Goal: Task Accomplishment & Management: Use online tool/utility

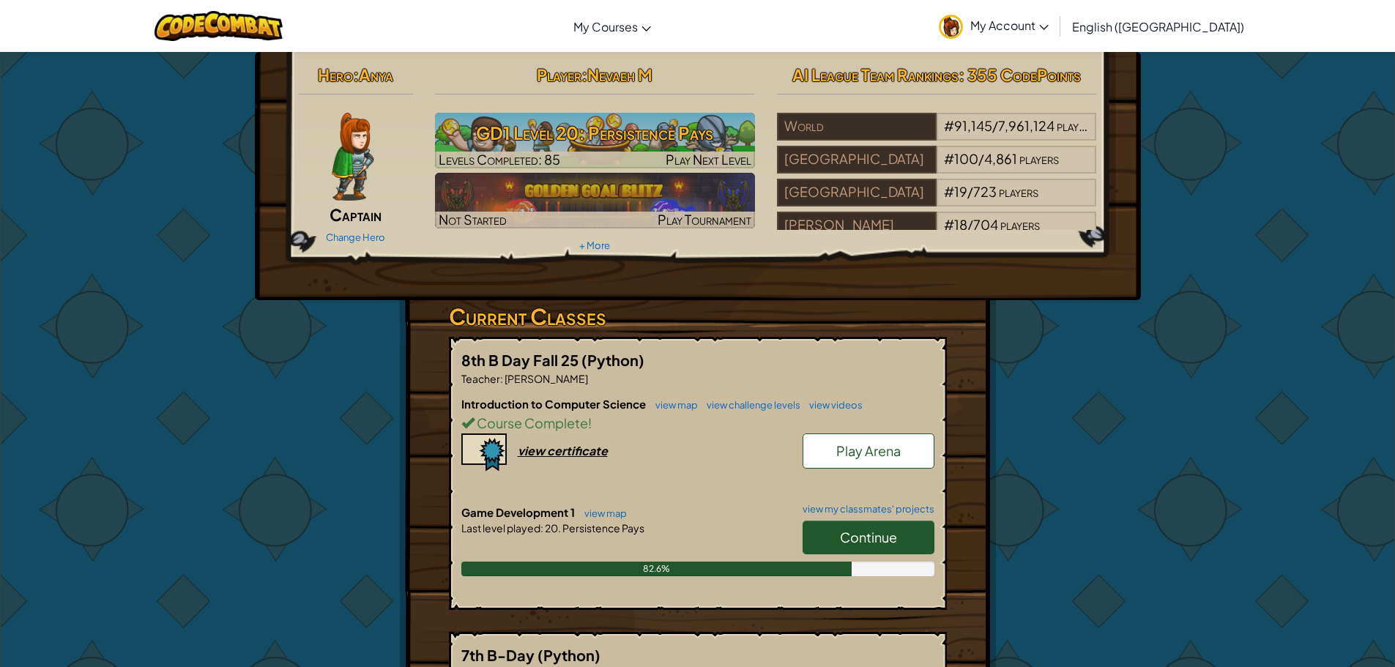
click at [913, 547] on link "Continue" at bounding box center [868, 538] width 132 height 34
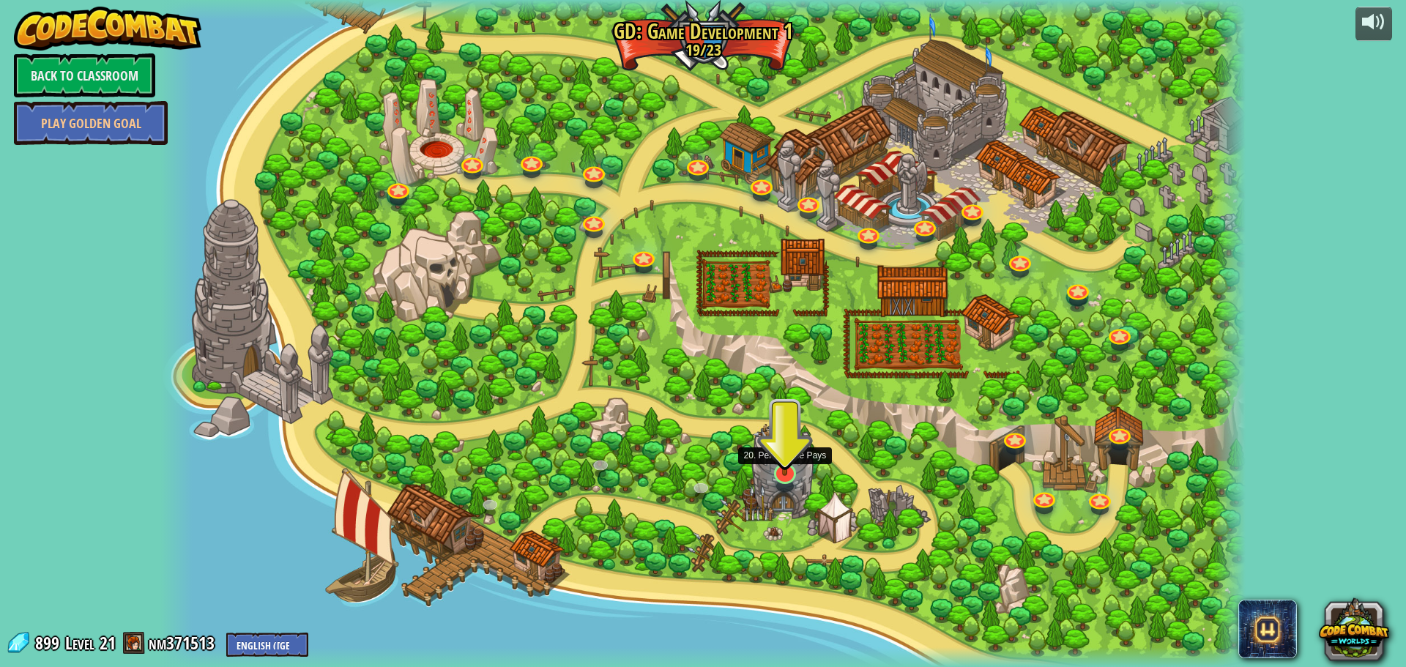
click at [784, 474] on img at bounding box center [784, 441] width 29 height 67
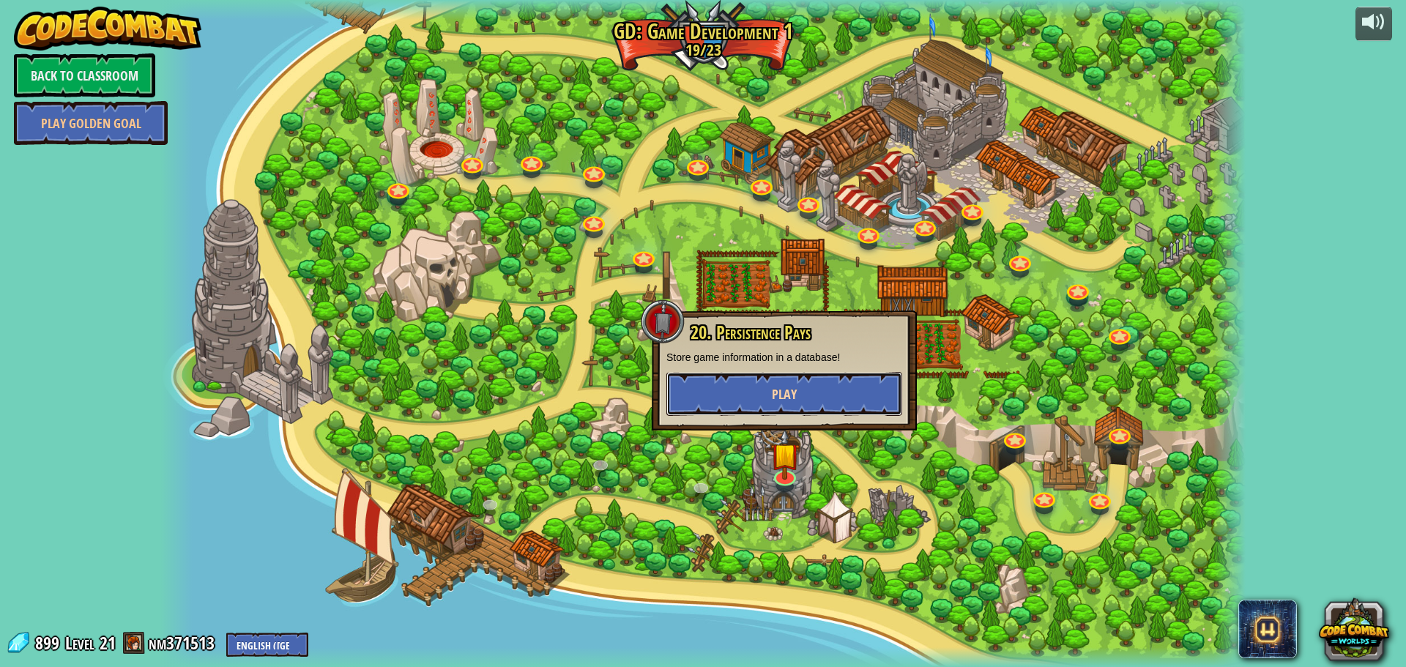
click at [831, 395] on button "Play" at bounding box center [784, 394] width 236 height 44
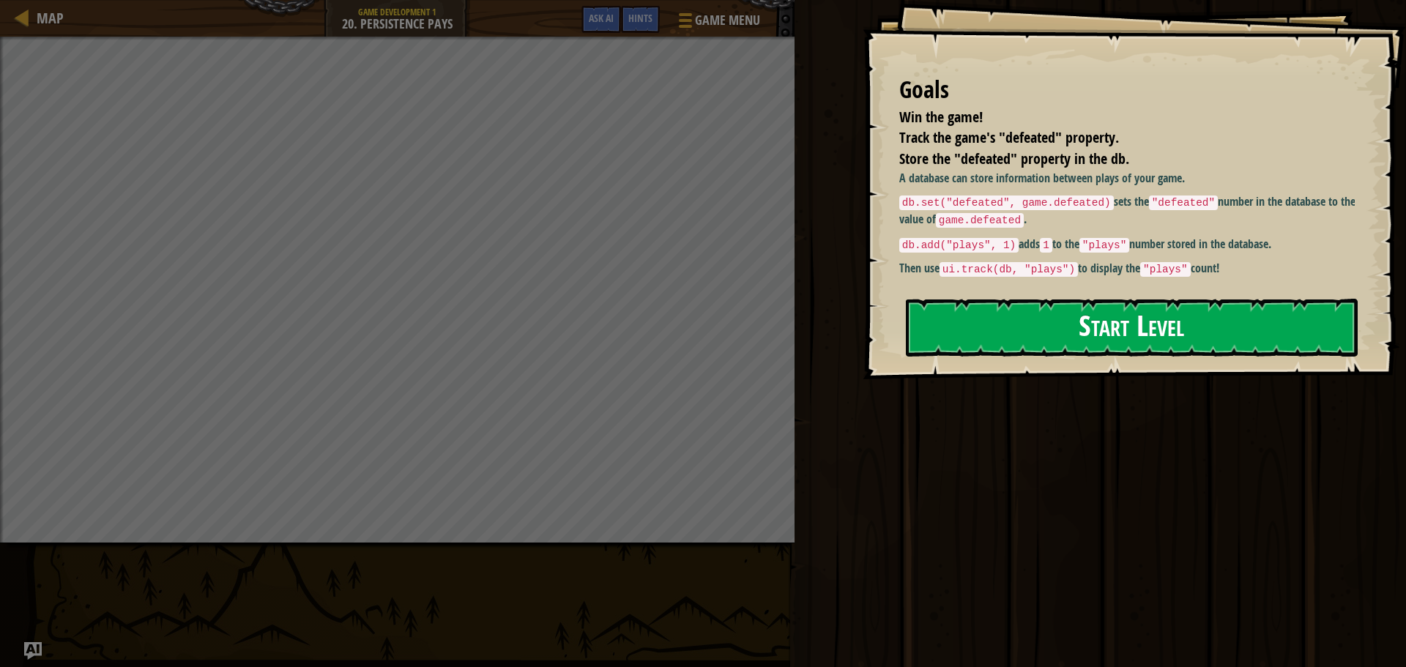
click at [969, 341] on button "Start Level" at bounding box center [1132, 328] width 452 height 58
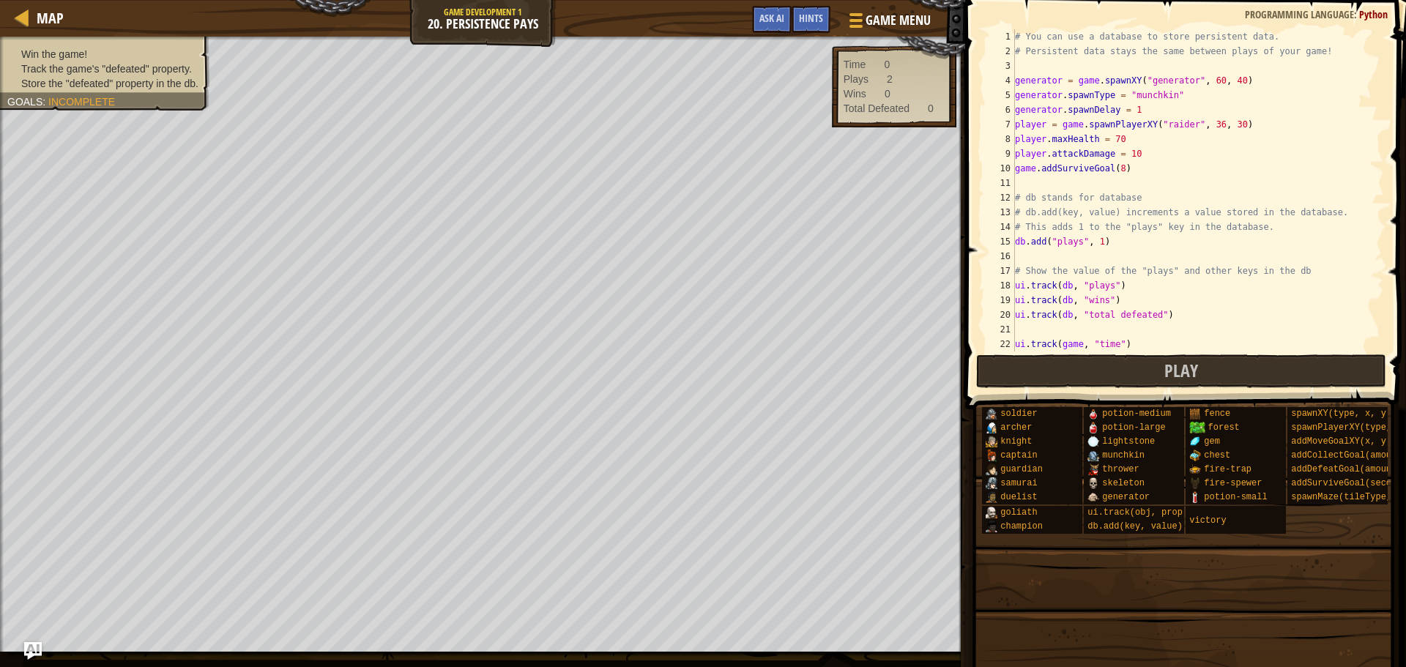
scroll to position [44, 0]
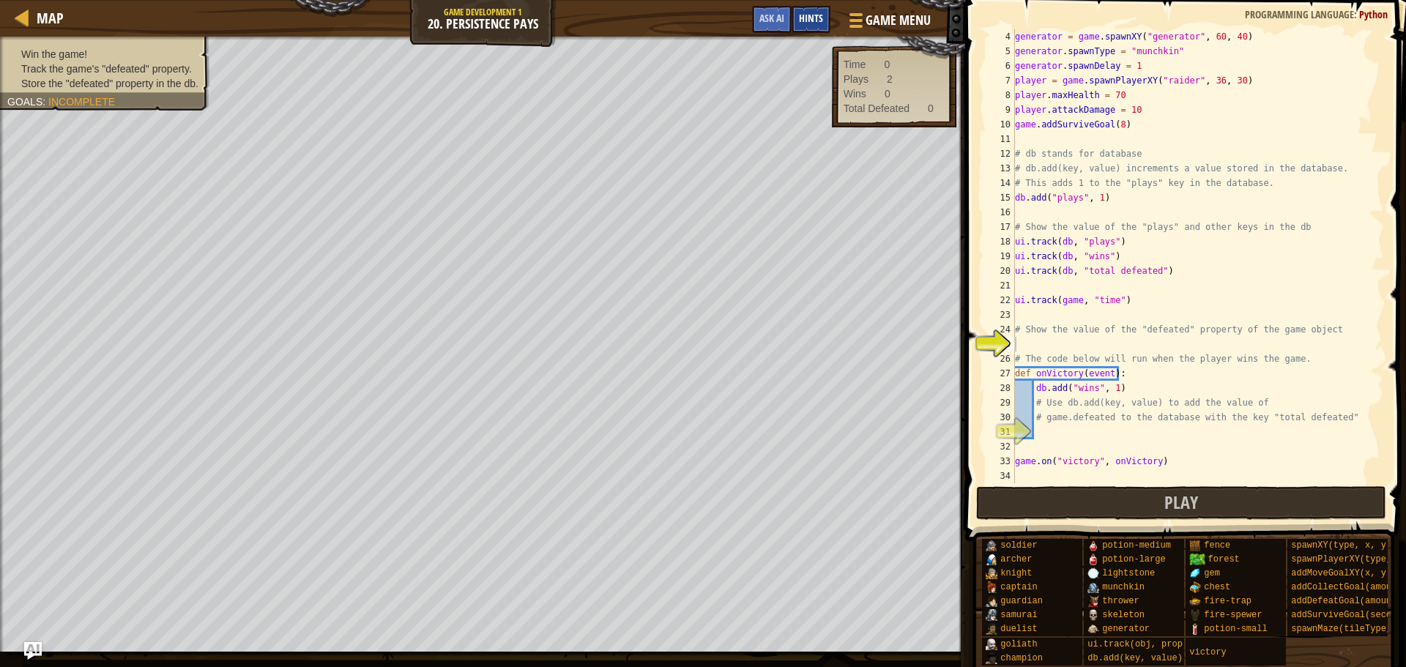
click at [808, 18] on span "Hints" at bounding box center [811, 18] width 24 height 14
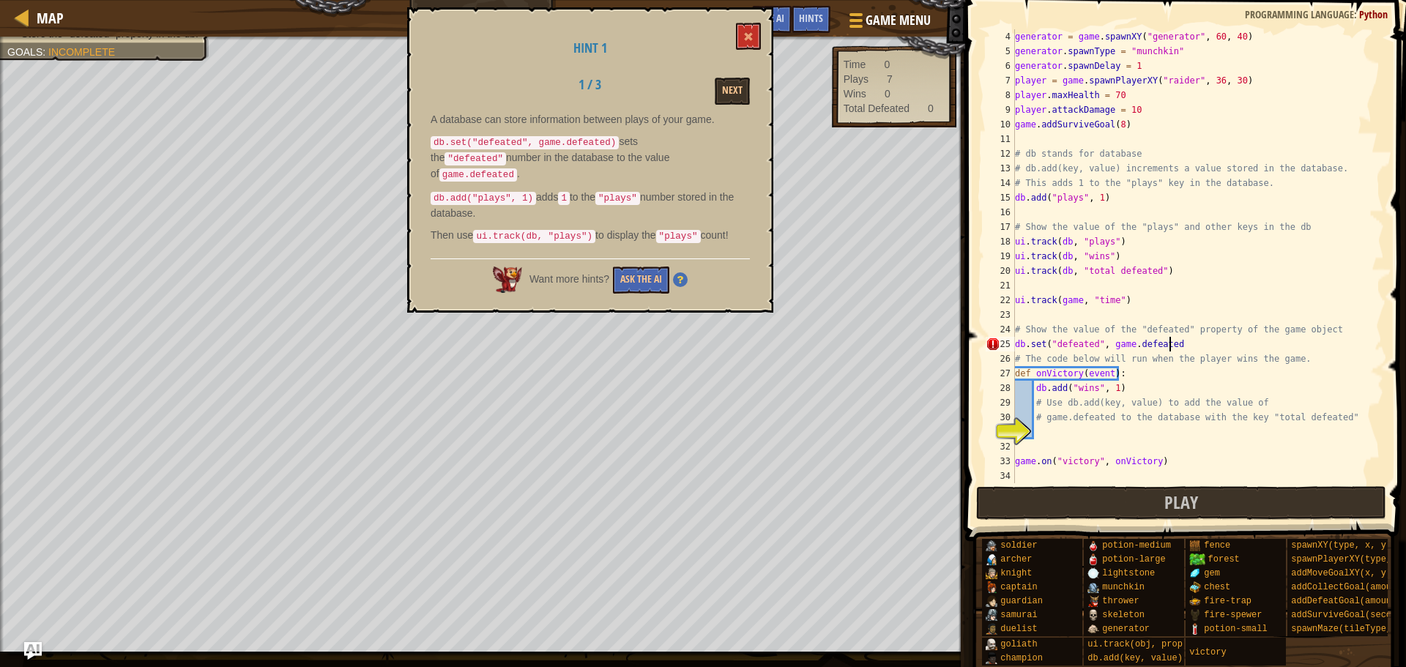
scroll to position [7, 12]
type textarea "db.set("defeated", game.defeated)"
click at [758, 31] on button at bounding box center [748, 36] width 25 height 27
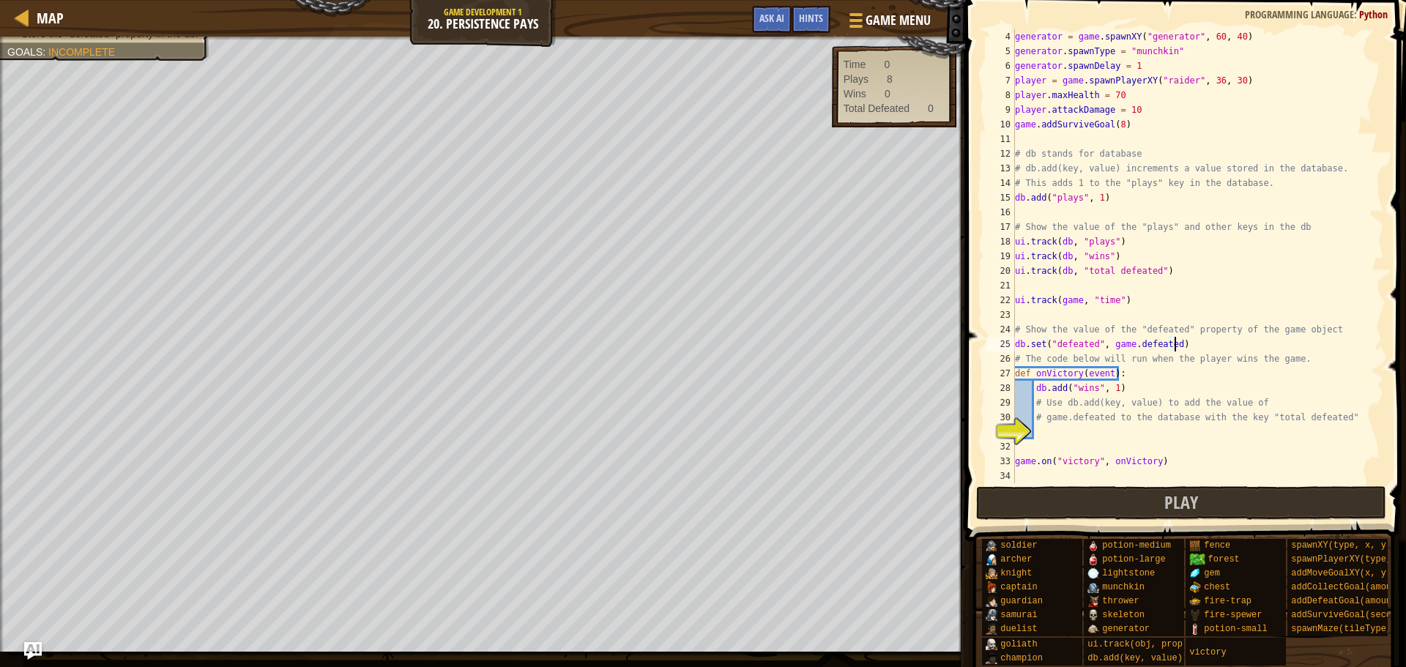
click at [1184, 347] on div "generator = game . spawnXY ( "generator" , 60 , 40 ) generator . spawnType = "m…" at bounding box center [1192, 270] width 361 height 483
click at [1064, 439] on div "generator = game . spawnXY ( "generator" , 60 , 40 ) generator . spawnType = "m…" at bounding box center [1192, 270] width 361 height 483
click at [808, 21] on span "Hints" at bounding box center [811, 18] width 24 height 14
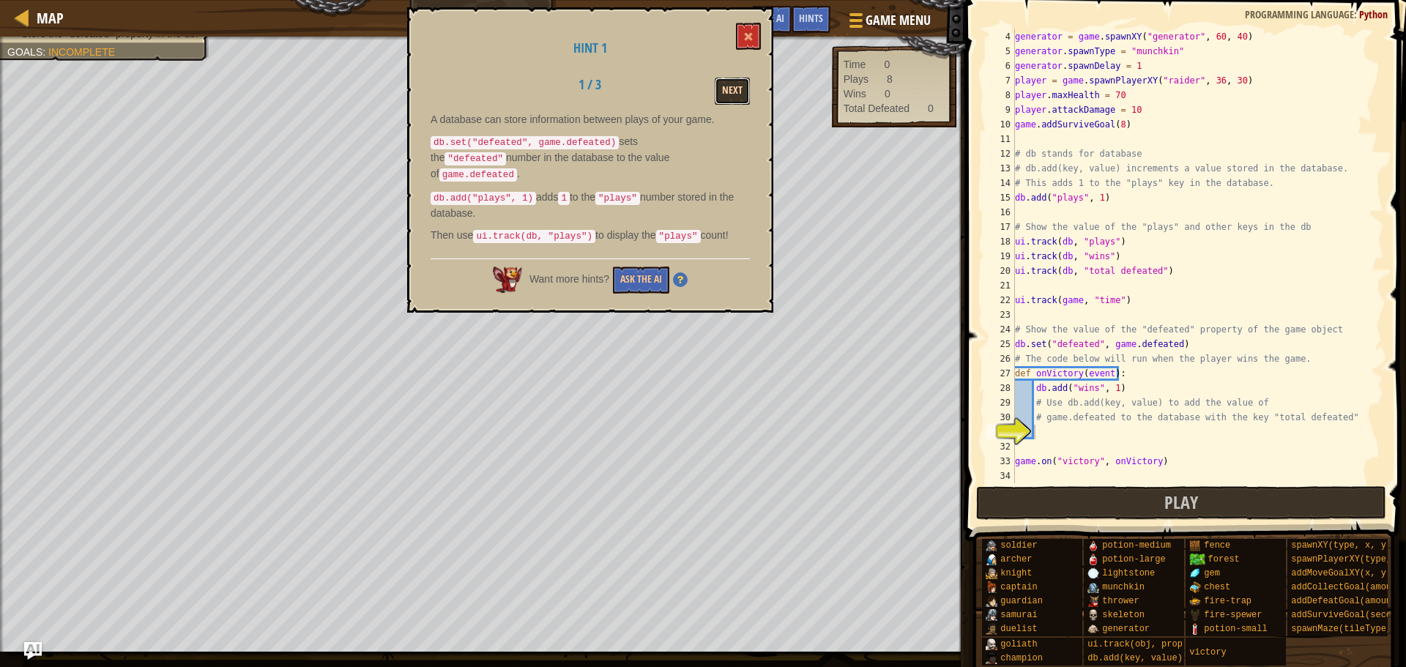
click at [734, 83] on button "Next" at bounding box center [732, 91] width 35 height 27
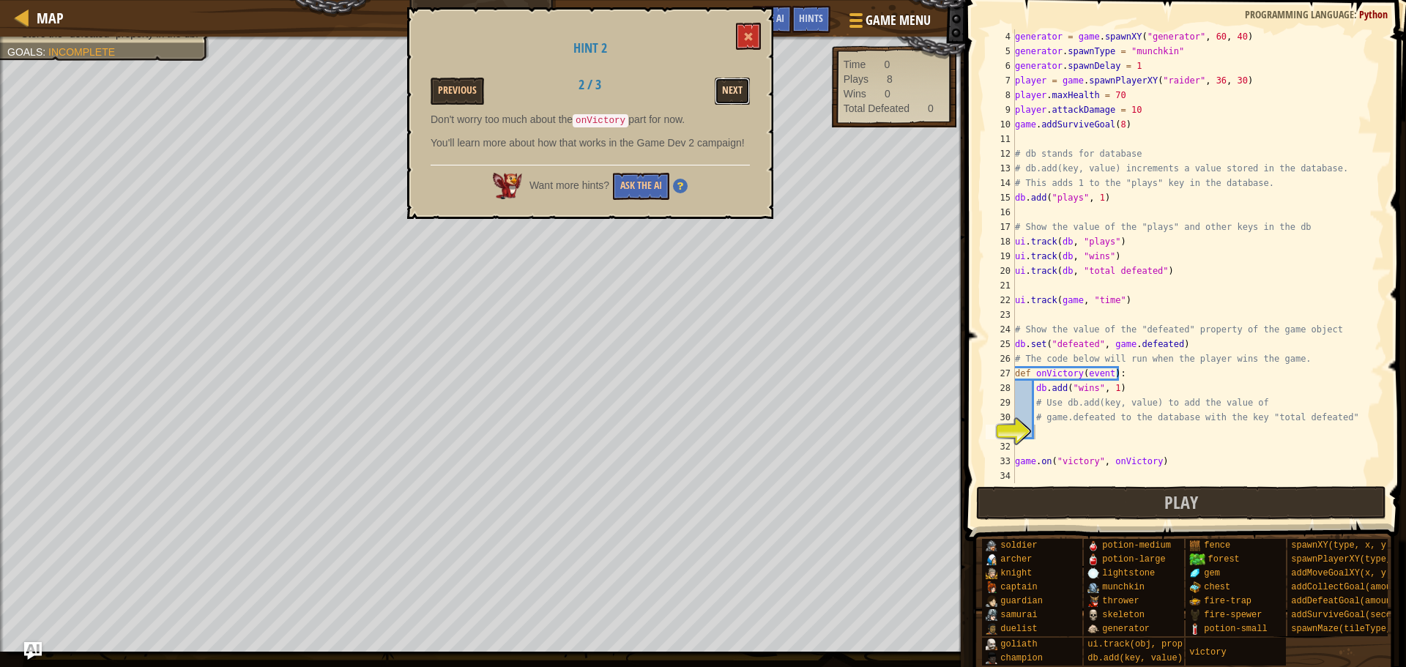
click at [731, 92] on button "Next" at bounding box center [732, 91] width 35 height 27
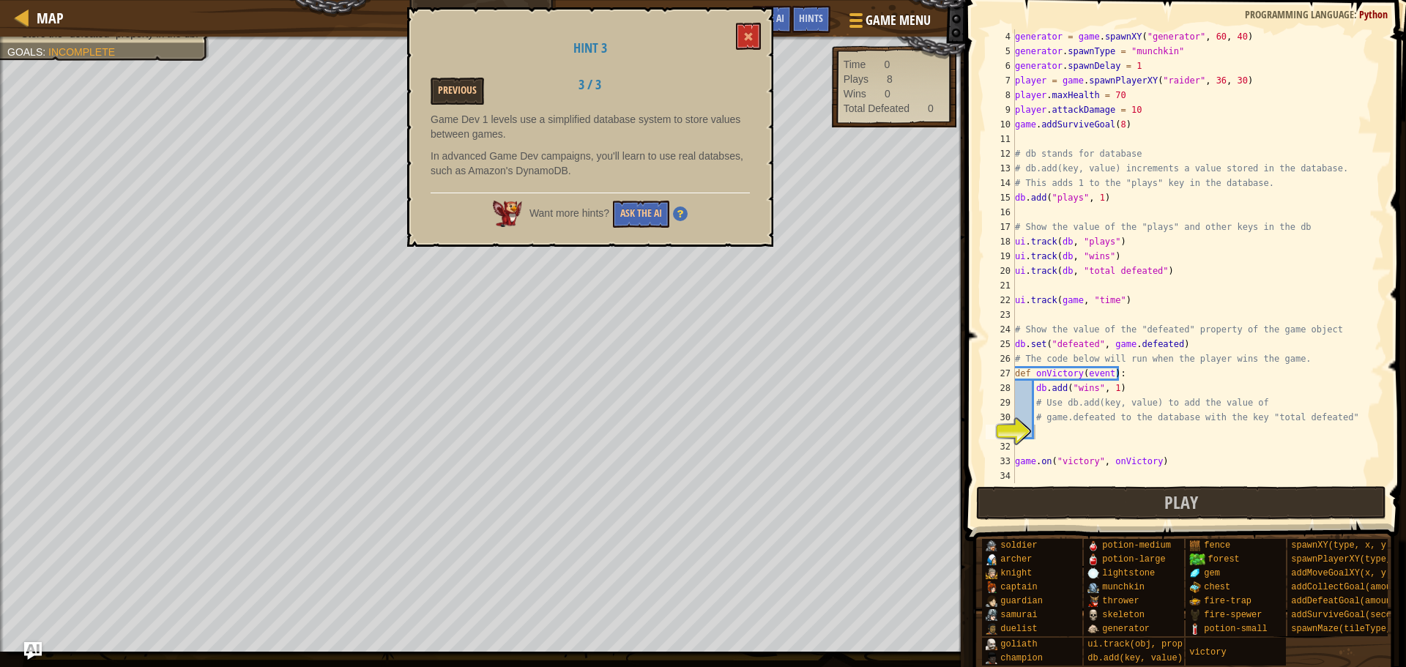
click at [466, 75] on div "Hint 3 Previous 3 / 3 Game Dev 1 levels use a simplified database system to sto…" at bounding box center [590, 126] width 366 height 239
click at [467, 74] on div "Hint 3 Previous 3 / 3 Game Dev 1 levels use a simplified database system to sto…" at bounding box center [590, 126] width 366 height 239
click at [472, 91] on button "Previous" at bounding box center [457, 91] width 53 height 27
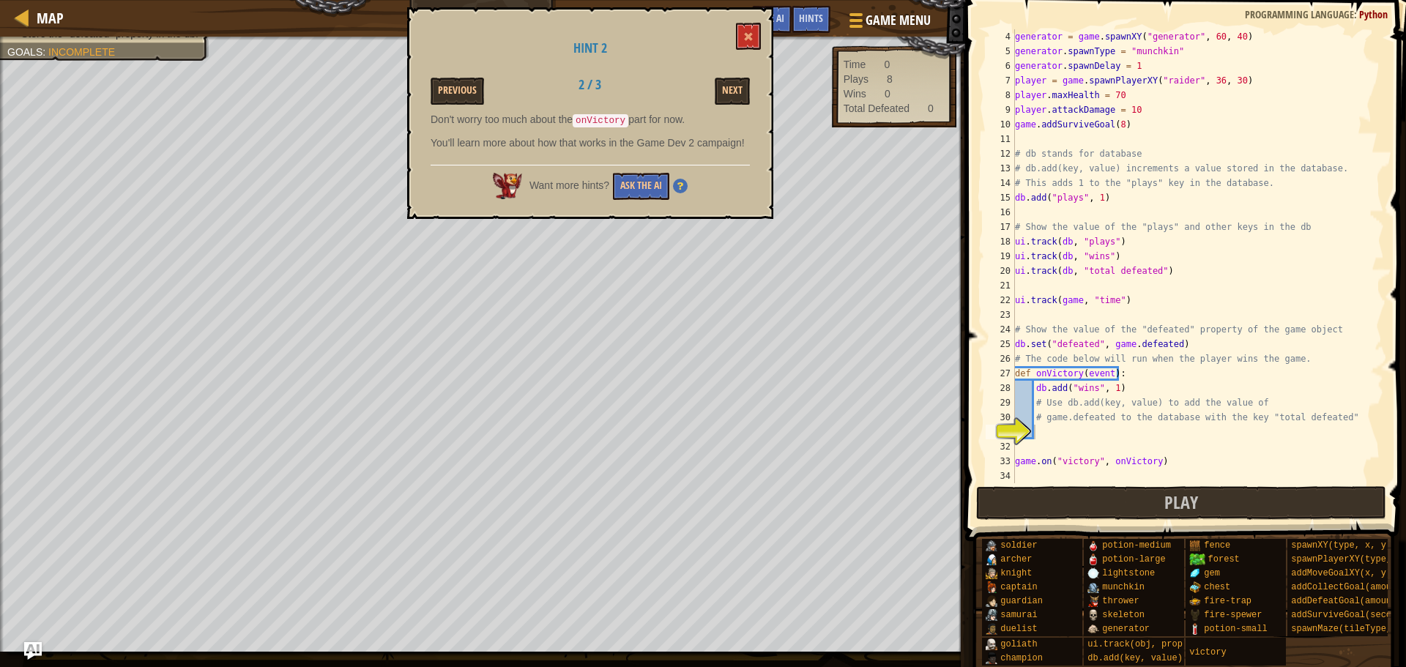
click at [472, 91] on button "Previous" at bounding box center [457, 91] width 53 height 27
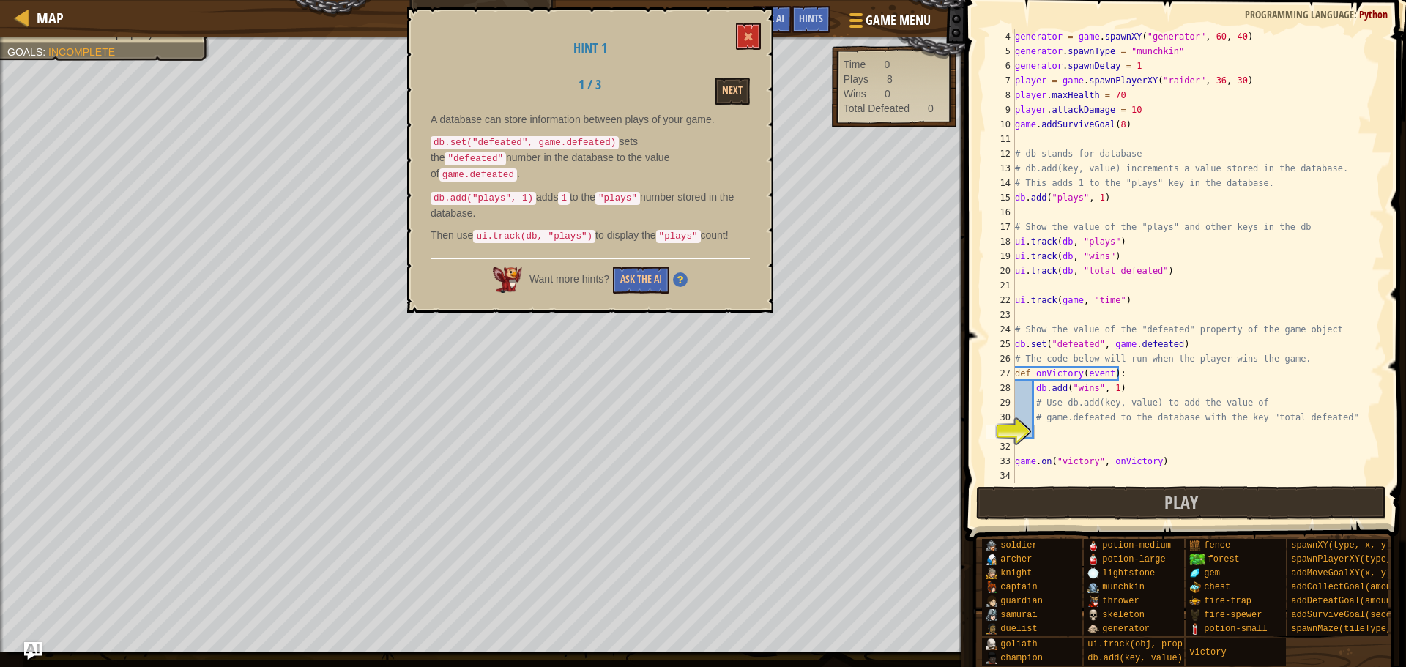
type textarea "# game.defeated to the database with the key "total defeated""
click at [1063, 421] on div "generator = game . spawnXY ( "generator" , 60 , 40 ) generator . spawnType = "m…" at bounding box center [1192, 270] width 361 height 483
click at [1046, 425] on div "generator = game . spawnXY ( "generator" , 60 , 40 ) generator . spawnType = "m…" at bounding box center [1192, 270] width 361 height 483
click at [751, 44] on button at bounding box center [748, 36] width 25 height 27
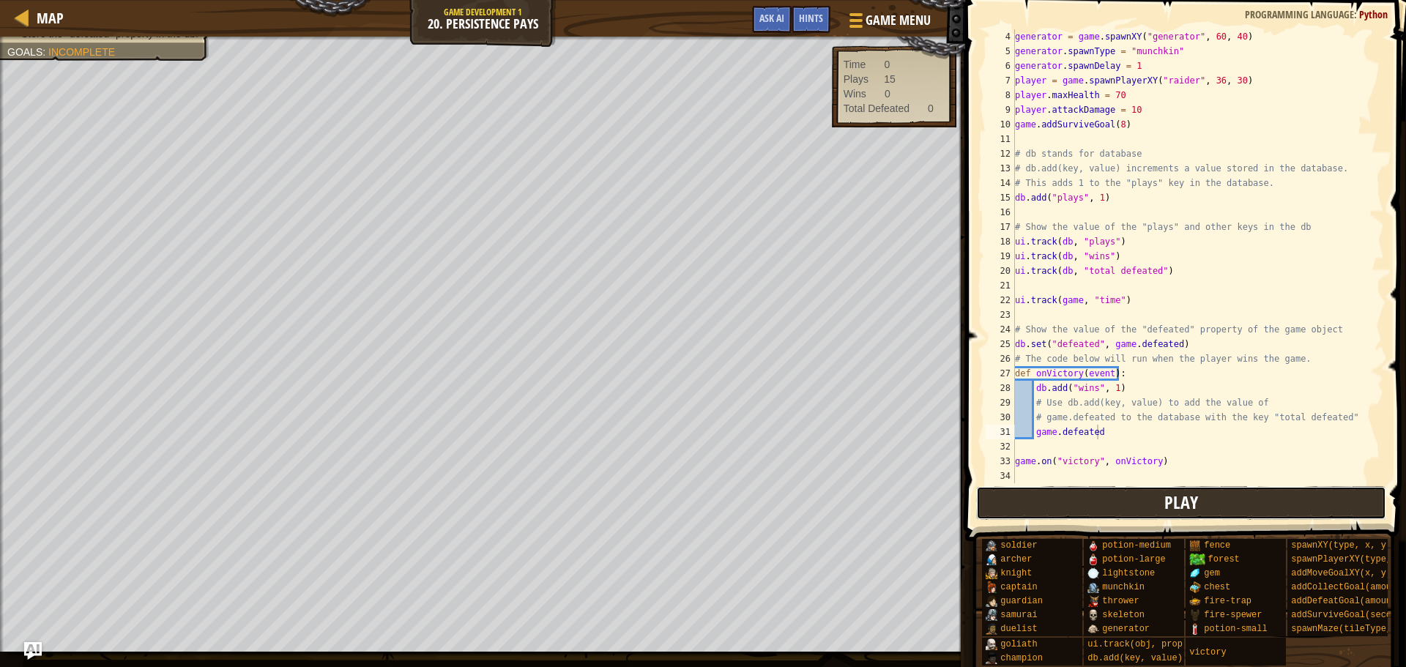
click at [1163, 506] on button "Play" at bounding box center [1181, 503] width 411 height 34
click at [805, 29] on div "Hints" at bounding box center [811, 19] width 39 height 27
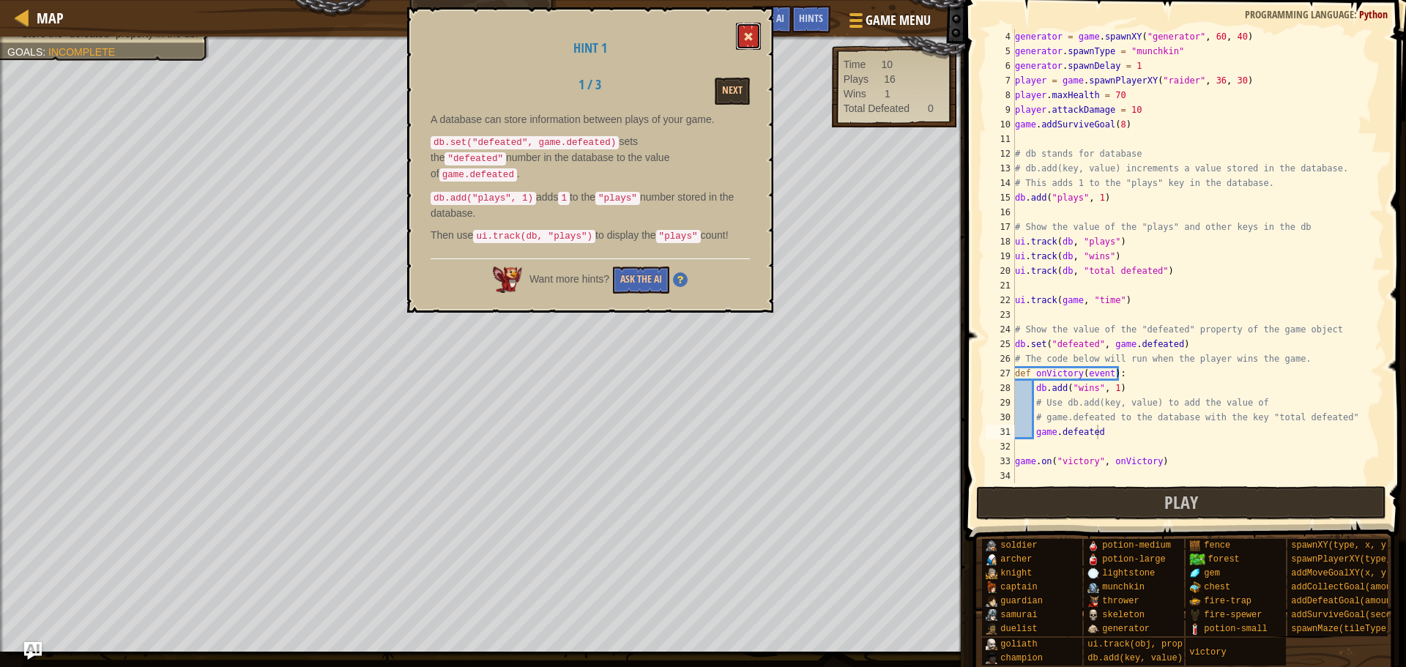
click at [746, 31] on button at bounding box center [748, 36] width 25 height 27
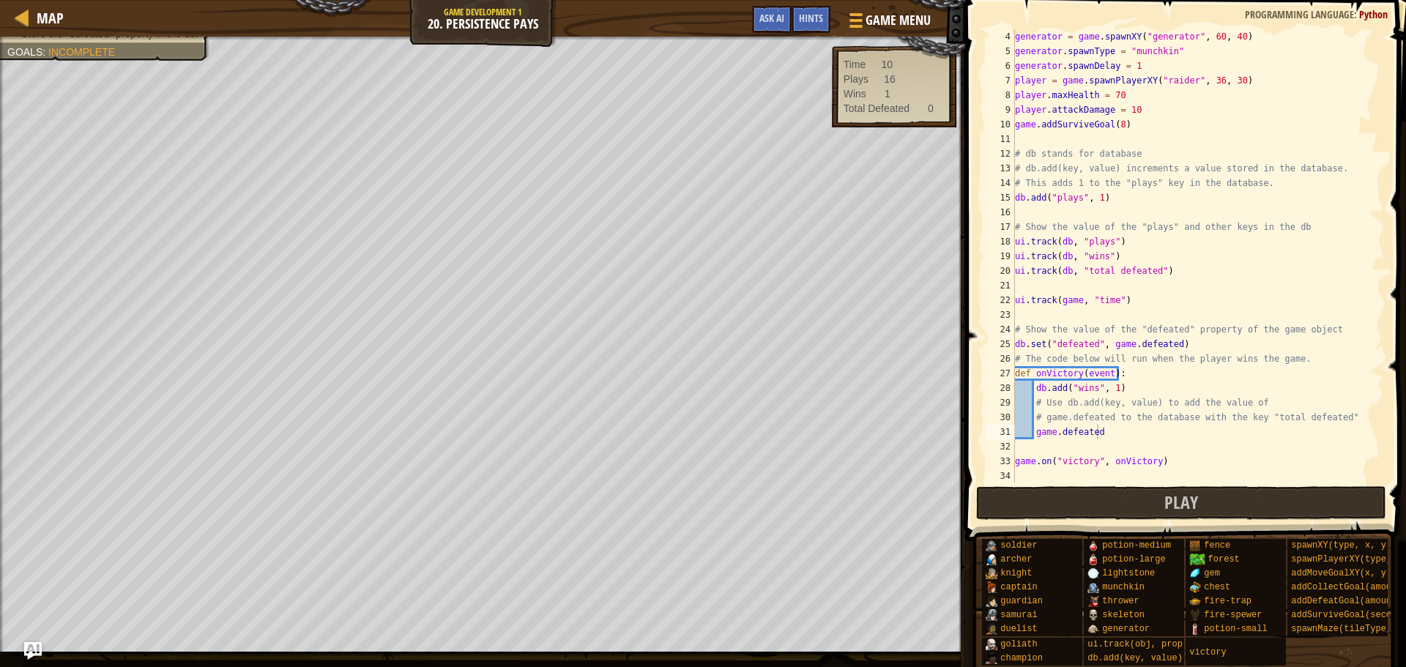
click at [1106, 429] on div "generator = game . spawnXY ( "generator" , 60 , 40 ) generator . spawnType = "m…" at bounding box center [1192, 270] width 361 height 483
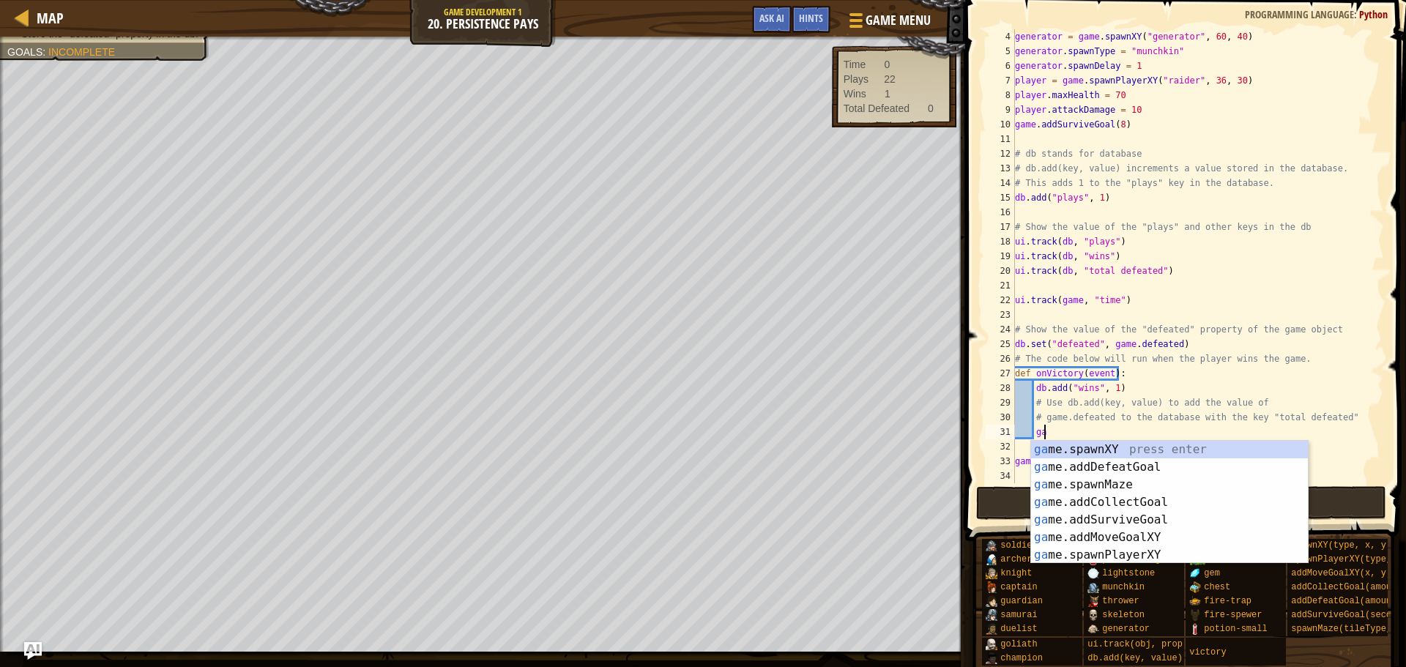
scroll to position [7, 1]
type textarea "g"
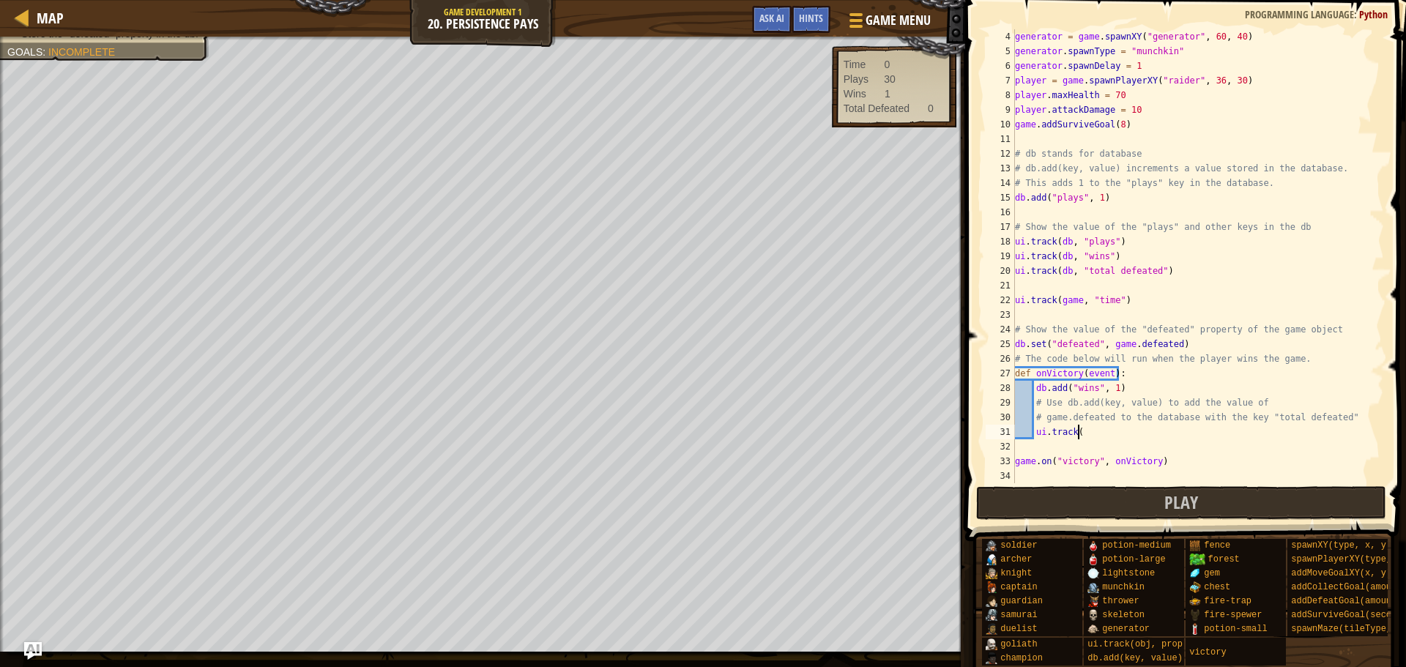
scroll to position [7, 4]
click at [816, 20] on span "Hints" at bounding box center [811, 18] width 24 height 14
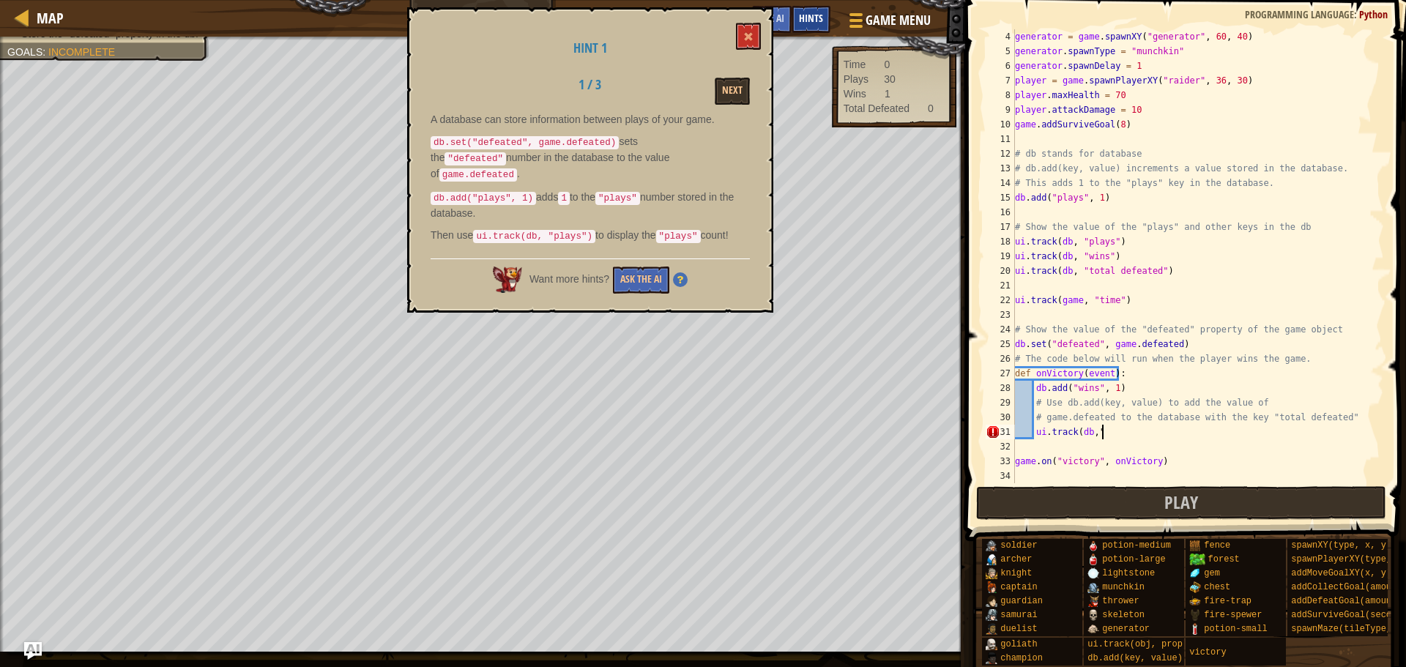
scroll to position [7, 6]
click at [739, 43] on button at bounding box center [748, 36] width 25 height 27
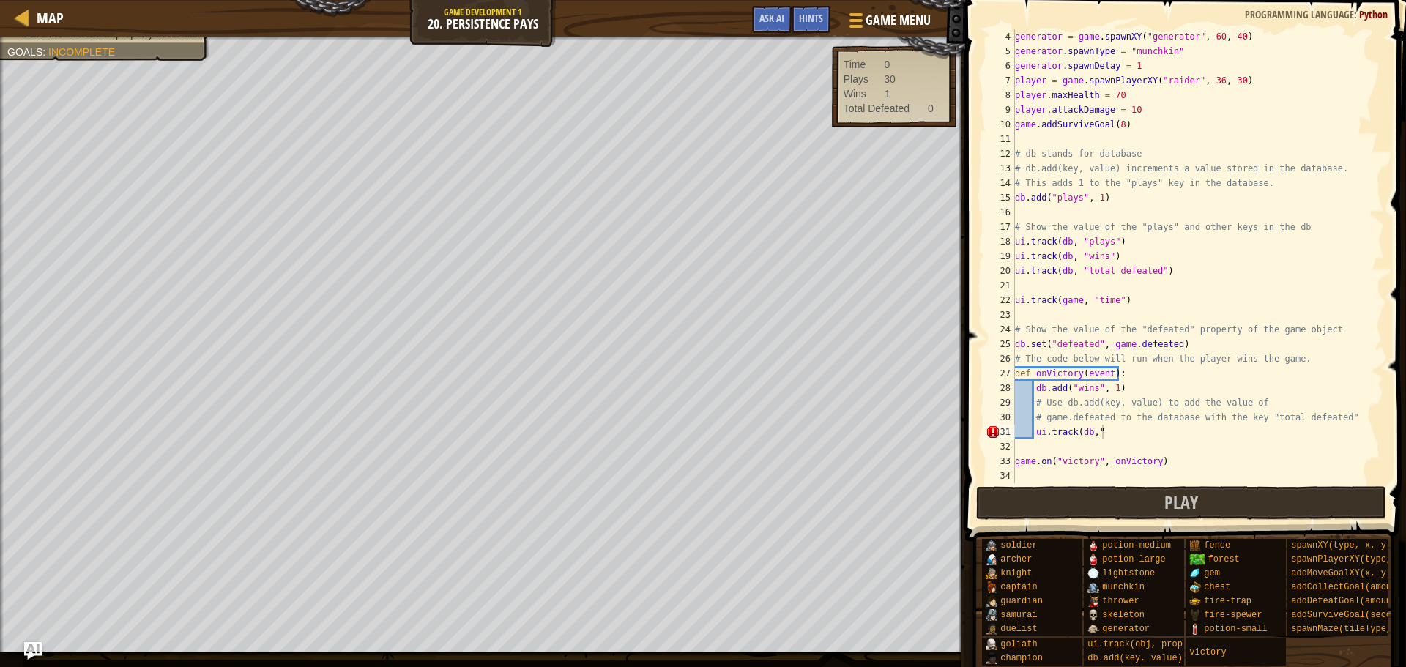
click at [1114, 432] on div "generator = game . spawnXY ( "generator" , 60 , 40 ) generator . spawnType = "m…" at bounding box center [1192, 270] width 361 height 483
drag, startPoint x: 1111, startPoint y: 496, endPoint x: 1100, endPoint y: 487, distance: 14.5
click at [1105, 490] on button "Play" at bounding box center [1181, 503] width 411 height 34
click at [805, 5] on div "Map Game Development 1 20. Persistence Pays Game Menu Done Hints Ask AI" at bounding box center [482, 18] width 965 height 37
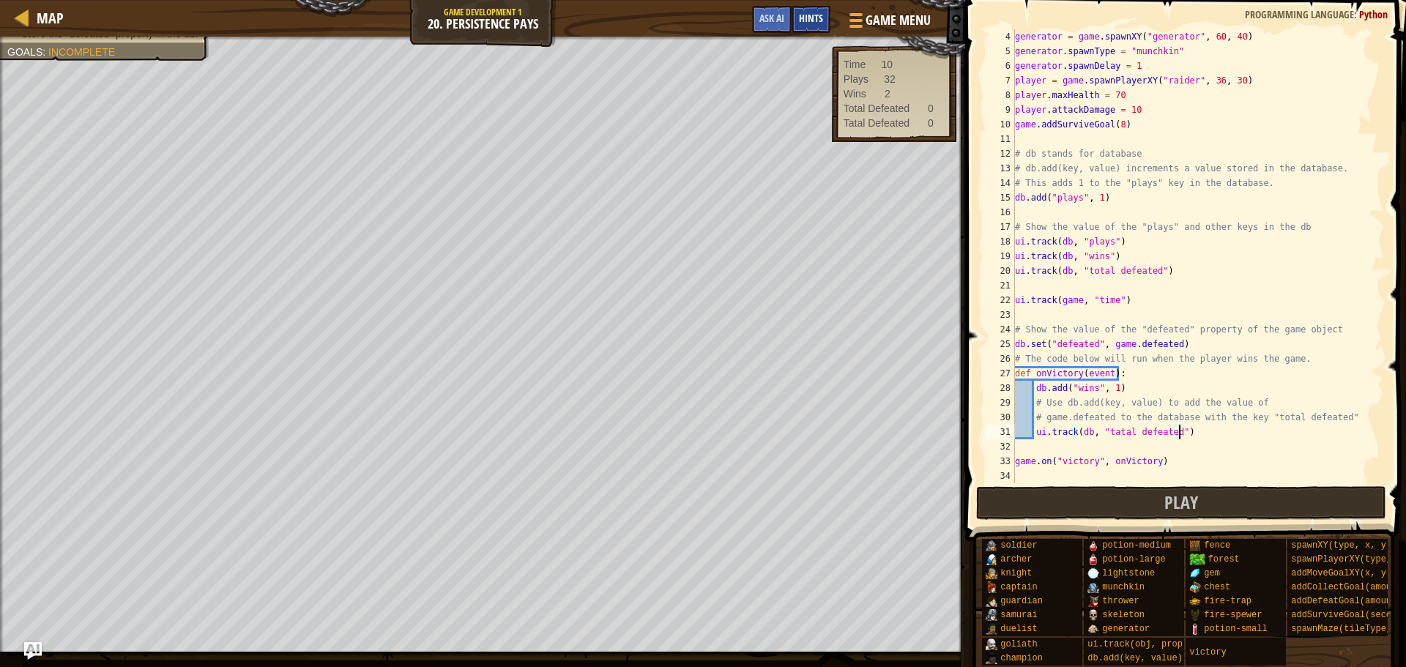
click at [810, 14] on span "Hints" at bounding box center [811, 18] width 24 height 14
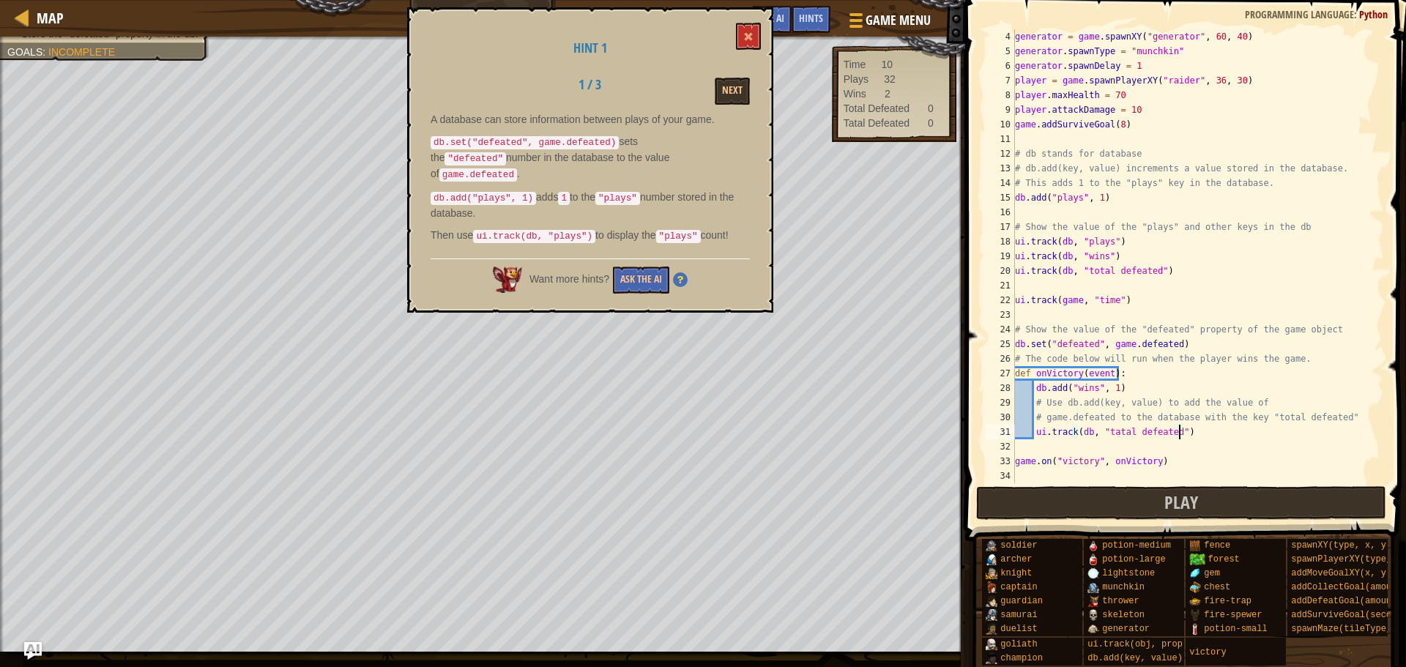
click at [744, 18] on div "Hint 1 1 / 3 Next A database can store information between plays of your game. …" at bounding box center [590, 159] width 366 height 305
click at [759, 37] on button at bounding box center [748, 36] width 25 height 27
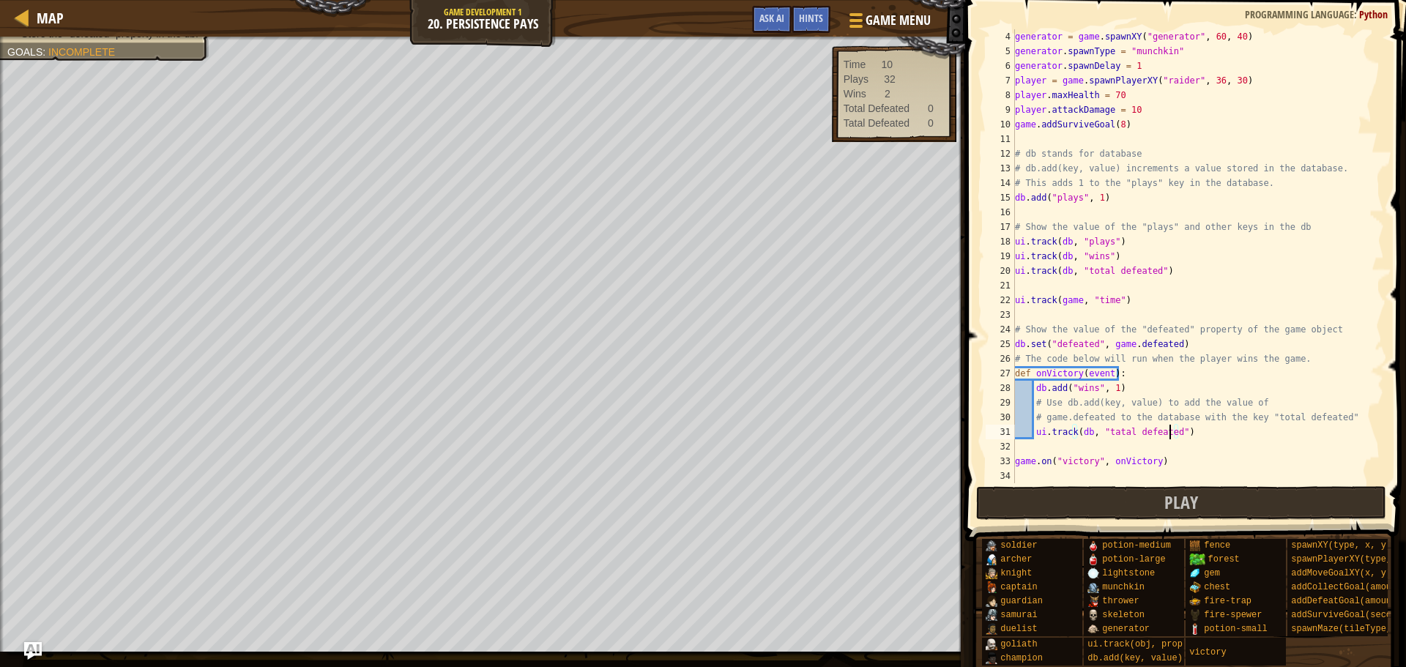
click at [1170, 430] on div "generator = game . spawnXY ( "generator" , 60 , 40 ) generator . spawnType = "m…" at bounding box center [1192, 270] width 361 height 483
click at [1196, 502] on span "Play" at bounding box center [1181, 502] width 34 height 23
drag, startPoint x: 1096, startPoint y: 347, endPoint x: 1173, endPoint y: 350, distance: 76.9
click at [1173, 350] on div "generator = game . spawnXY ( "generator" , 60 , 40 ) generator . spawnType = "m…" at bounding box center [1192, 270] width 361 height 483
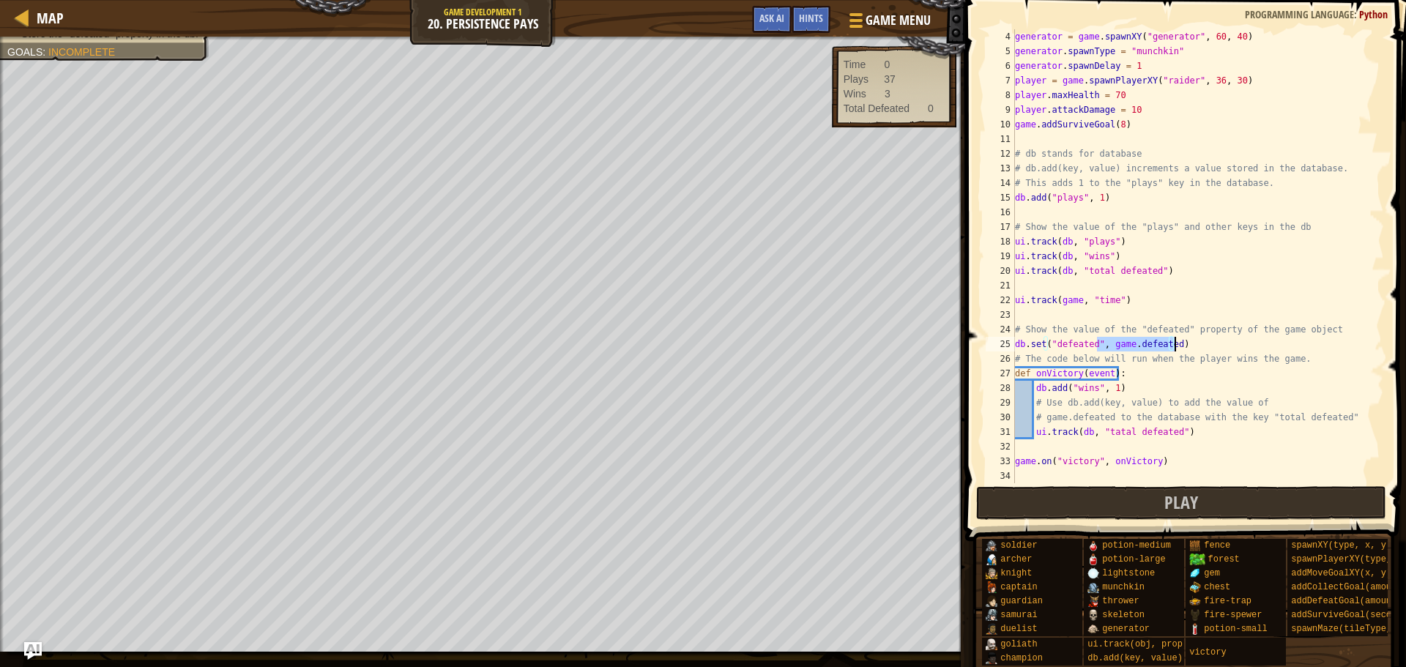
scroll to position [7, 6]
click at [1117, 507] on button "Play" at bounding box center [1181, 503] width 411 height 34
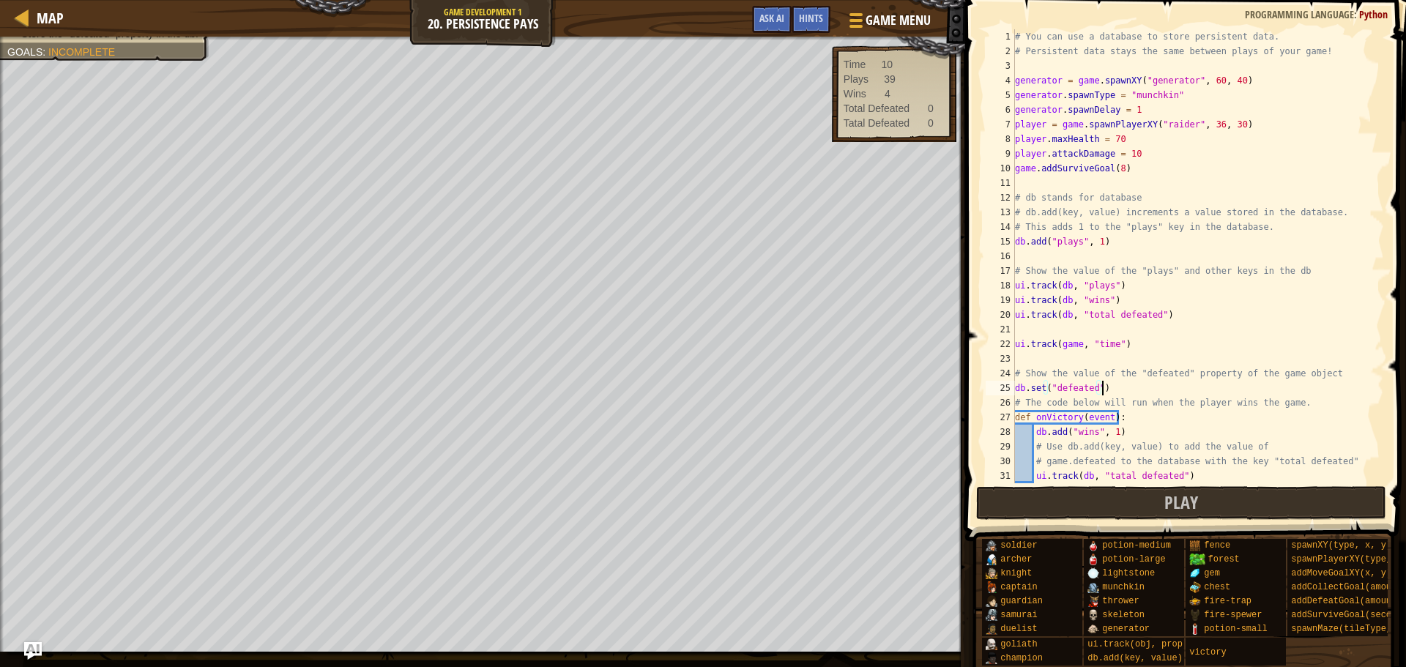
scroll to position [44, 0]
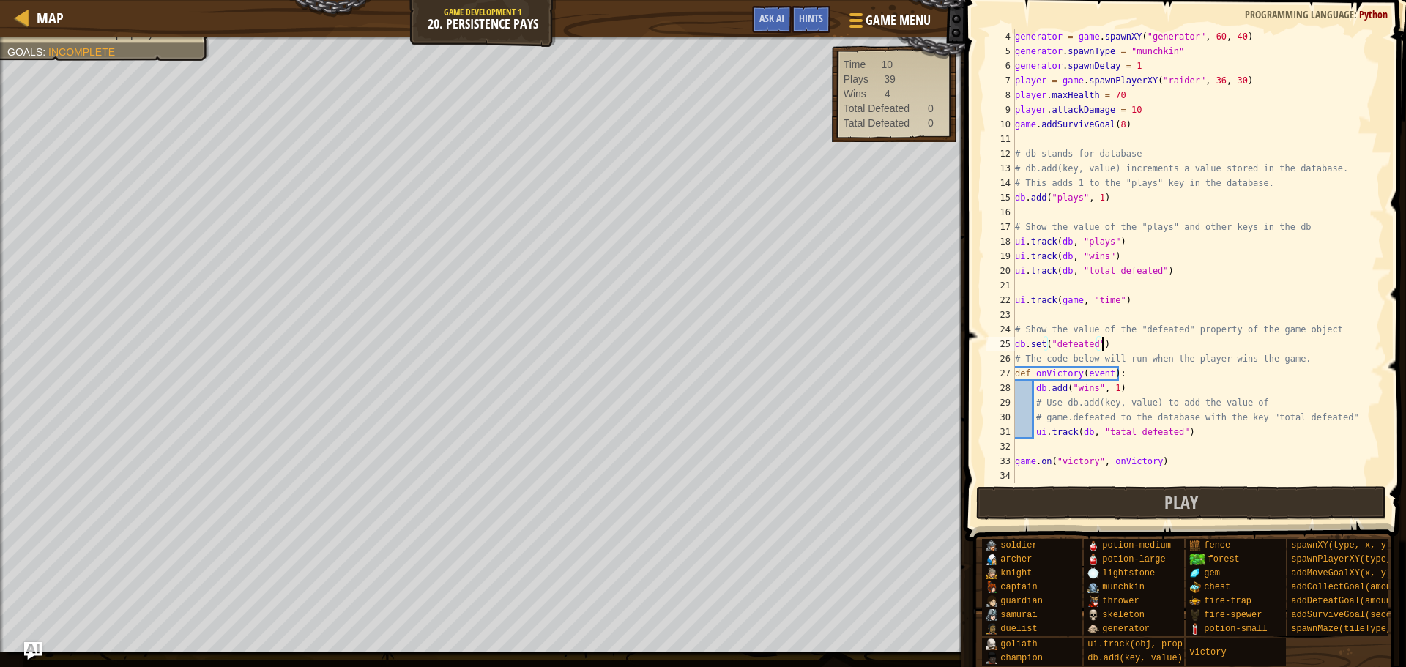
click at [1072, 430] on div "generator = game . spawnXY ( "generator" , 60 , 40 ) generator . spawnType = "m…" at bounding box center [1192, 270] width 361 height 483
click at [1075, 431] on div "generator = game . spawnXY ( "generator" , 60 , 40 ) generator . spawnType = "m…" at bounding box center [1192, 270] width 361 height 483
click at [1082, 431] on div "generator = game . spawnXY ( "generator" , 60 , 40 ) generator . spawnType = "m…" at bounding box center [1192, 270] width 361 height 483
click at [1122, 495] on button "Play" at bounding box center [1181, 503] width 411 height 34
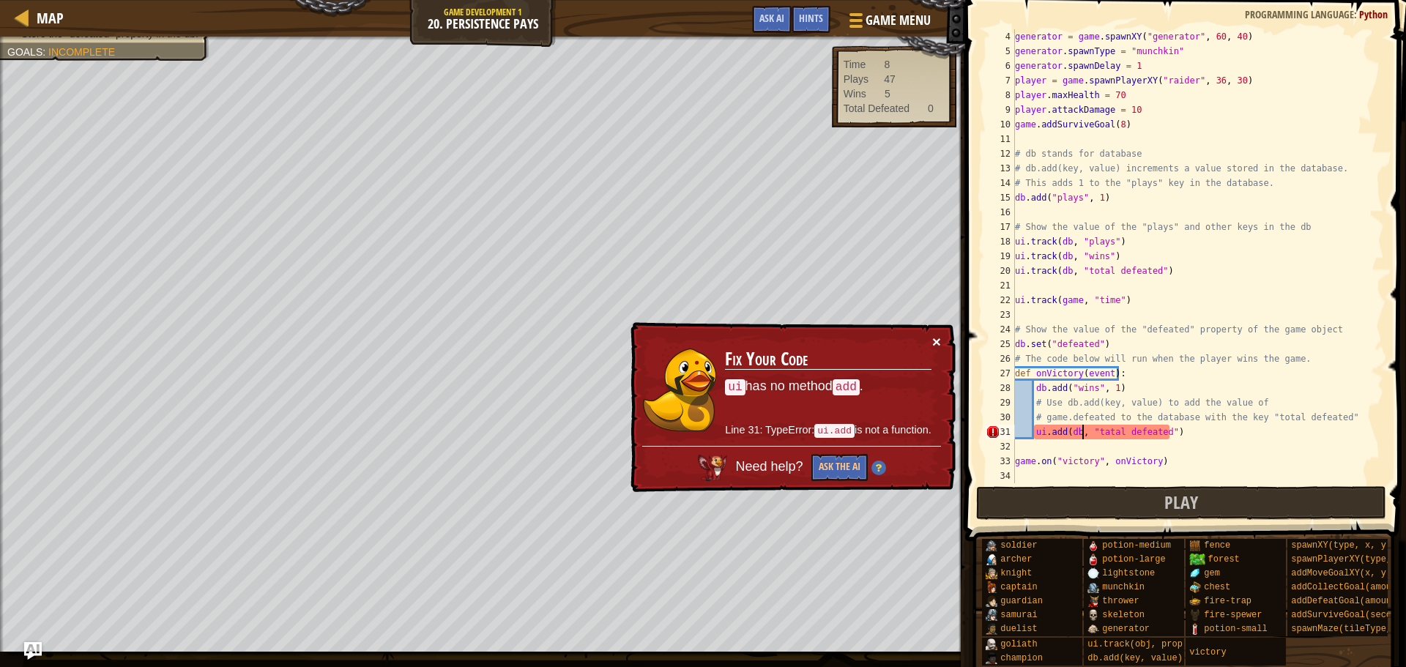
click at [935, 338] on button "×" at bounding box center [936, 341] width 9 height 15
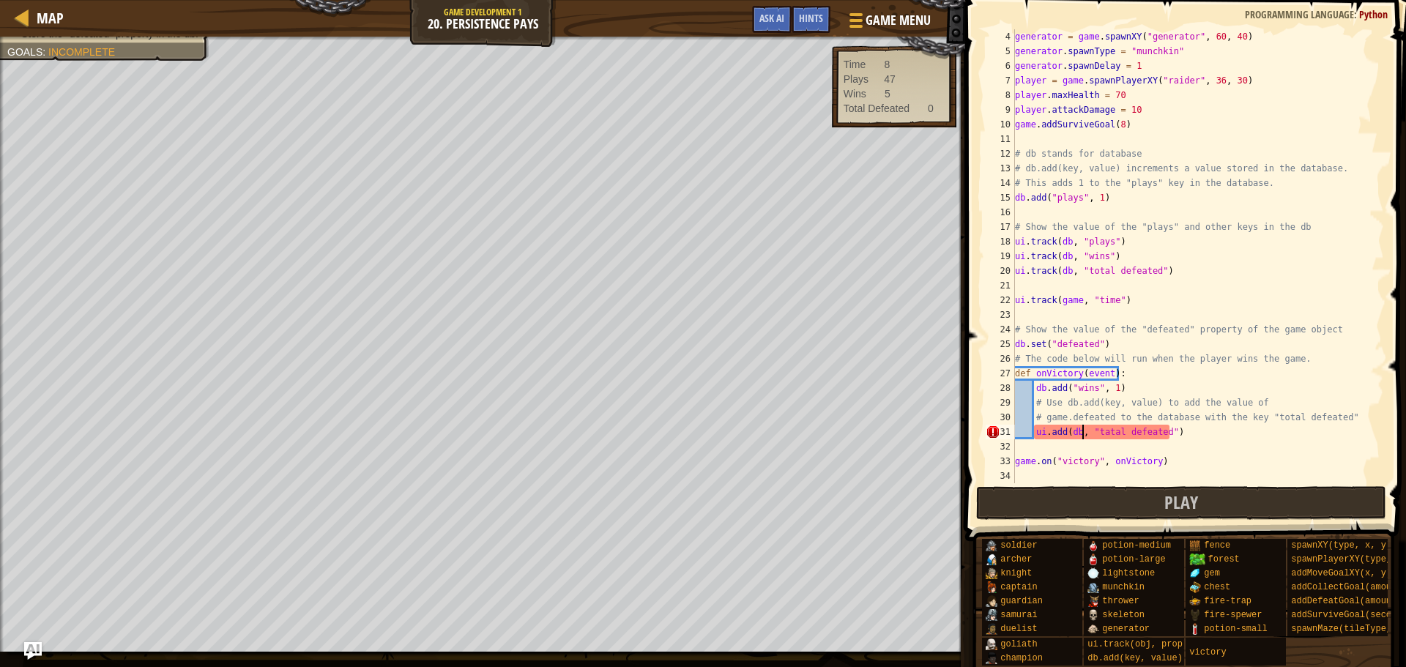
click at [1138, 436] on div "generator = game . spawnXY ( "generator" , 60 , 40 ) generator . spawnType = "m…" at bounding box center [1192, 270] width 361 height 483
click at [1188, 435] on div "generator = game . spawnXY ( "generator" , 60 , 40 ) generator . spawnType = "m…" at bounding box center [1192, 270] width 361 height 483
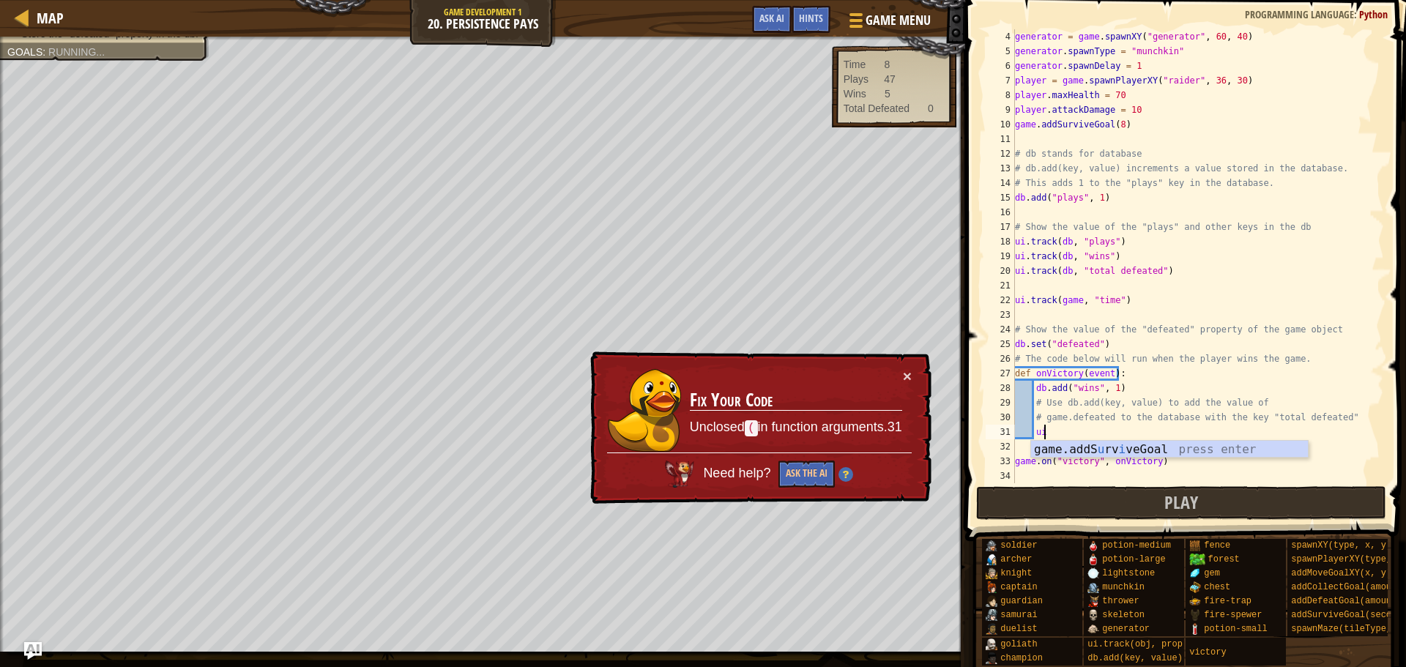
scroll to position [7, 1]
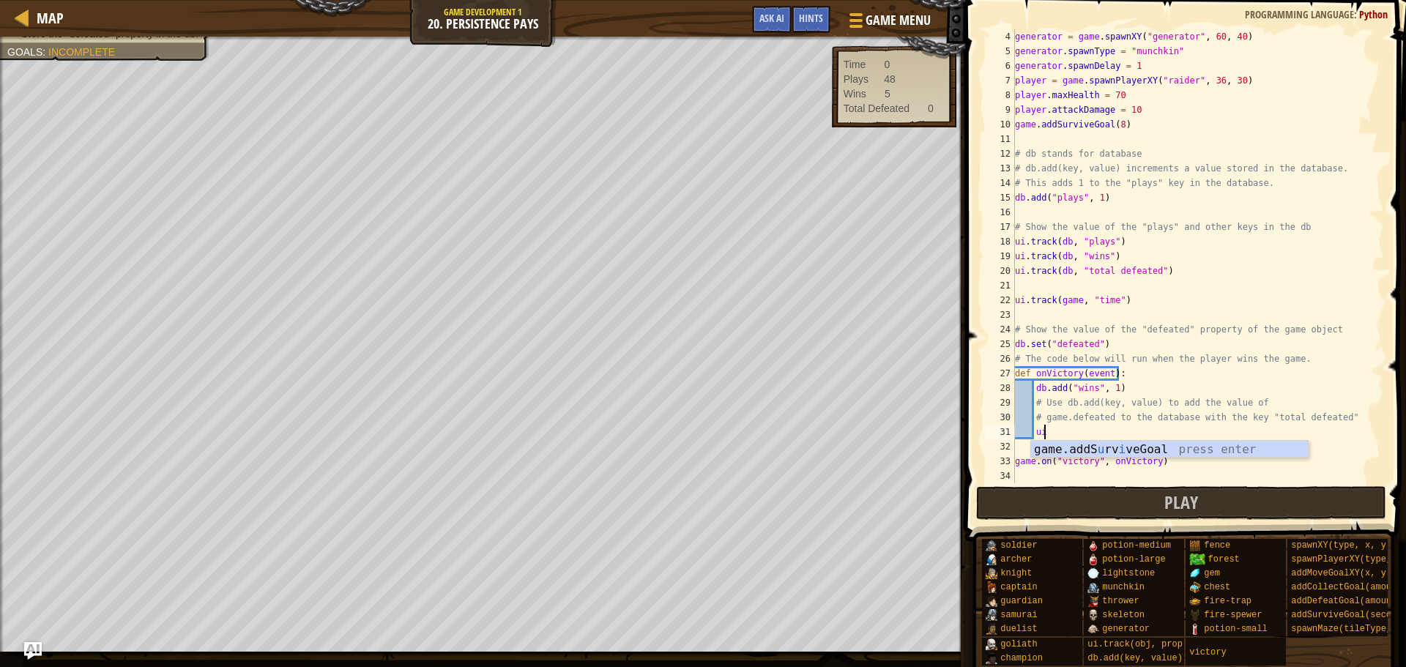
type textarea "u"
click at [1188, 449] on div "db .add press enter" at bounding box center [1169, 467] width 277 height 53
click at [1098, 343] on div "generator = game . spawnXY ( "generator" , 60 , 40 ) generator . spawnType = "m…" at bounding box center [1192, 270] width 361 height 483
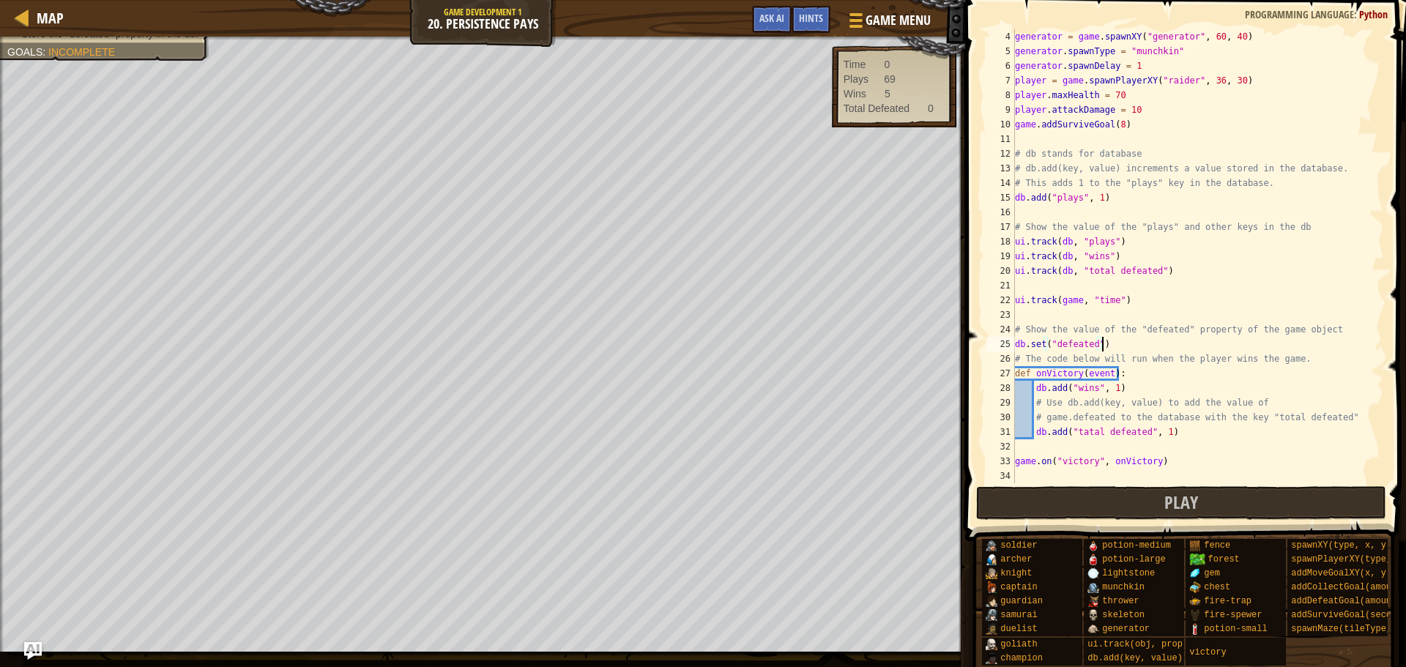
click at [1106, 343] on div "generator = game . spawnXY ( "generator" , 60 , 40 ) generator . spawnType = "m…" at bounding box center [1192, 270] width 361 height 483
type textarea "d"
click at [812, 26] on div "Hints" at bounding box center [811, 19] width 39 height 27
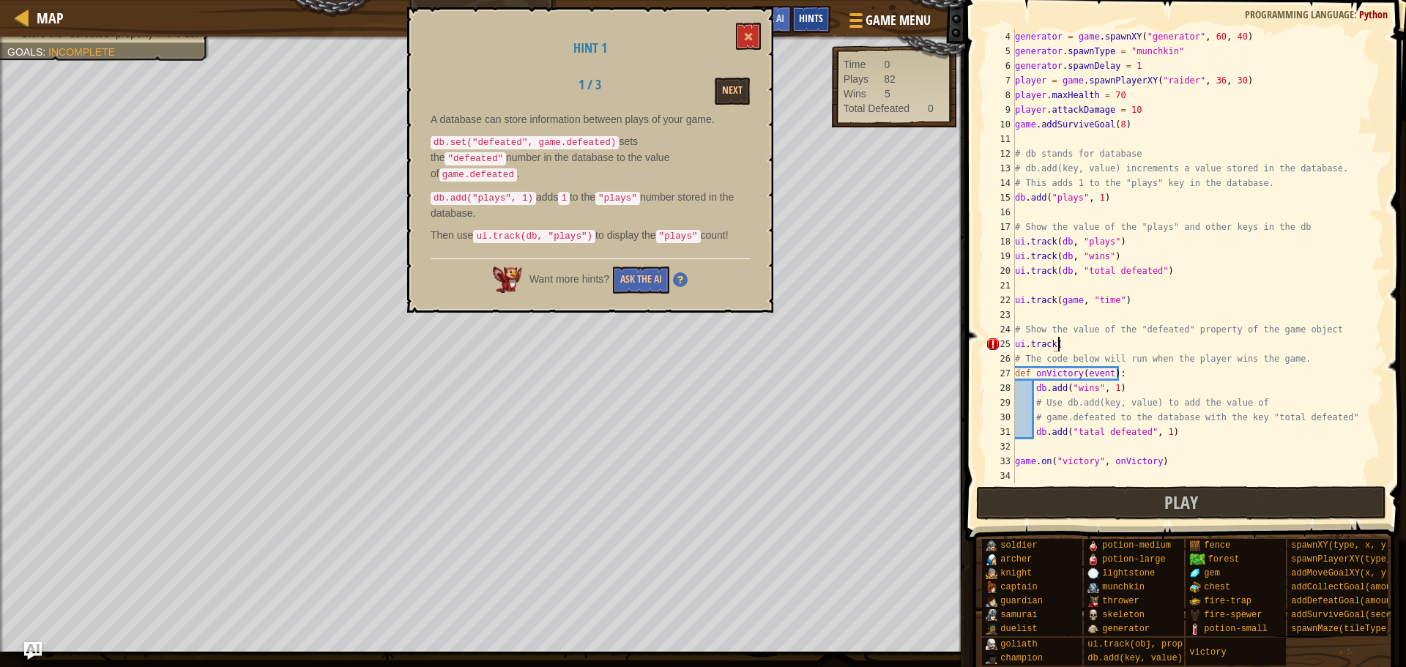
click at [804, 25] on div "Hints" at bounding box center [811, 19] width 39 height 27
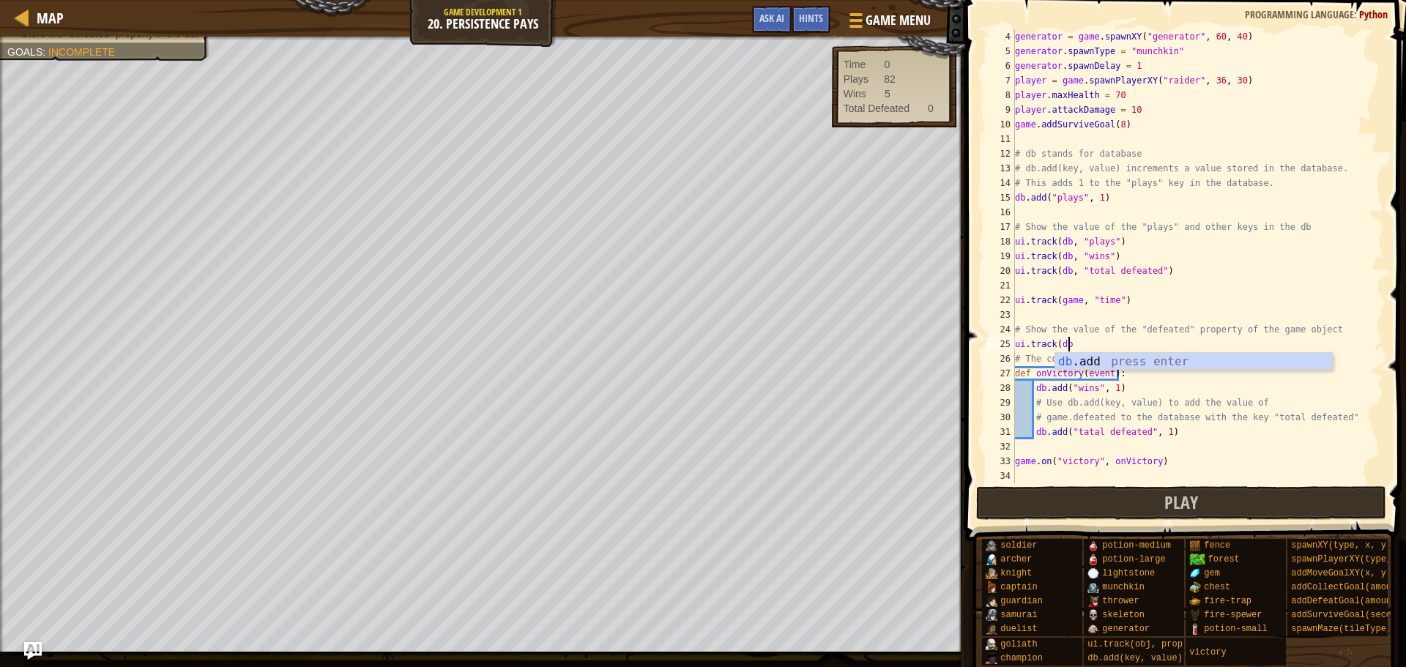
scroll to position [7, 4]
click at [803, 17] on span "Hints" at bounding box center [811, 18] width 24 height 14
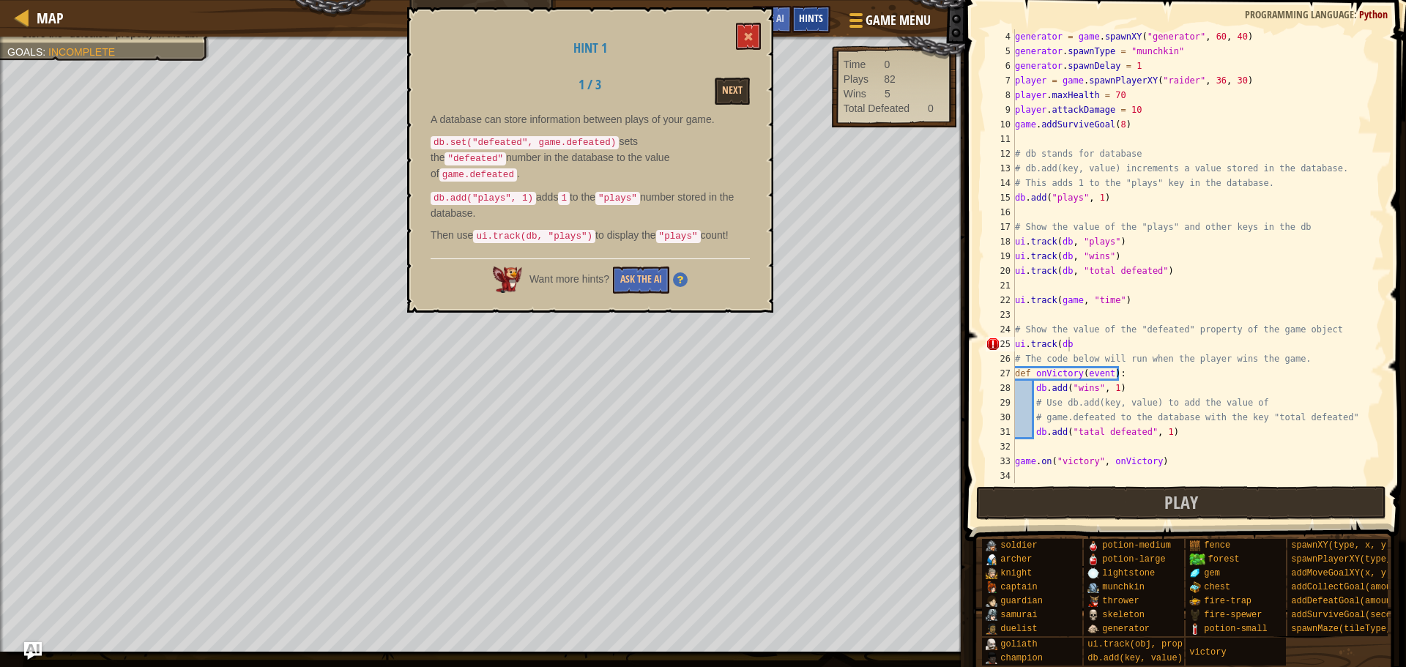
click at [803, 17] on span "Hints" at bounding box center [811, 18] width 24 height 14
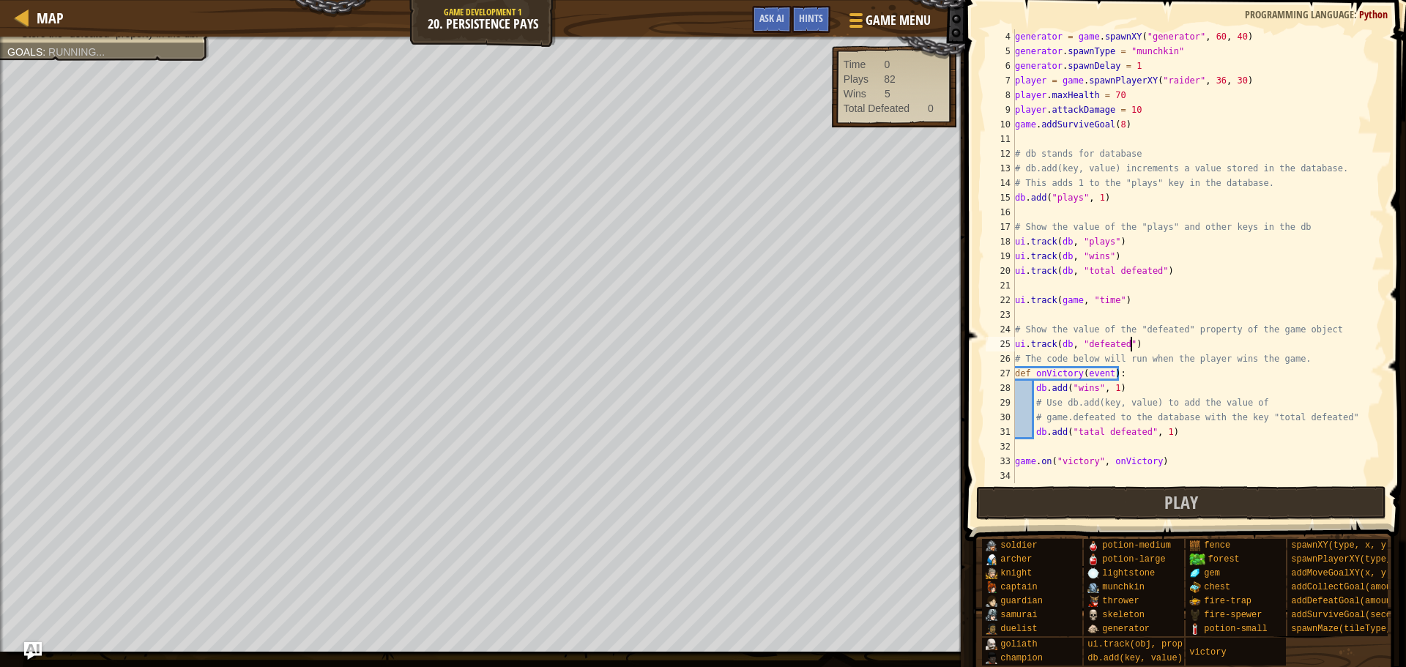
scroll to position [7, 9]
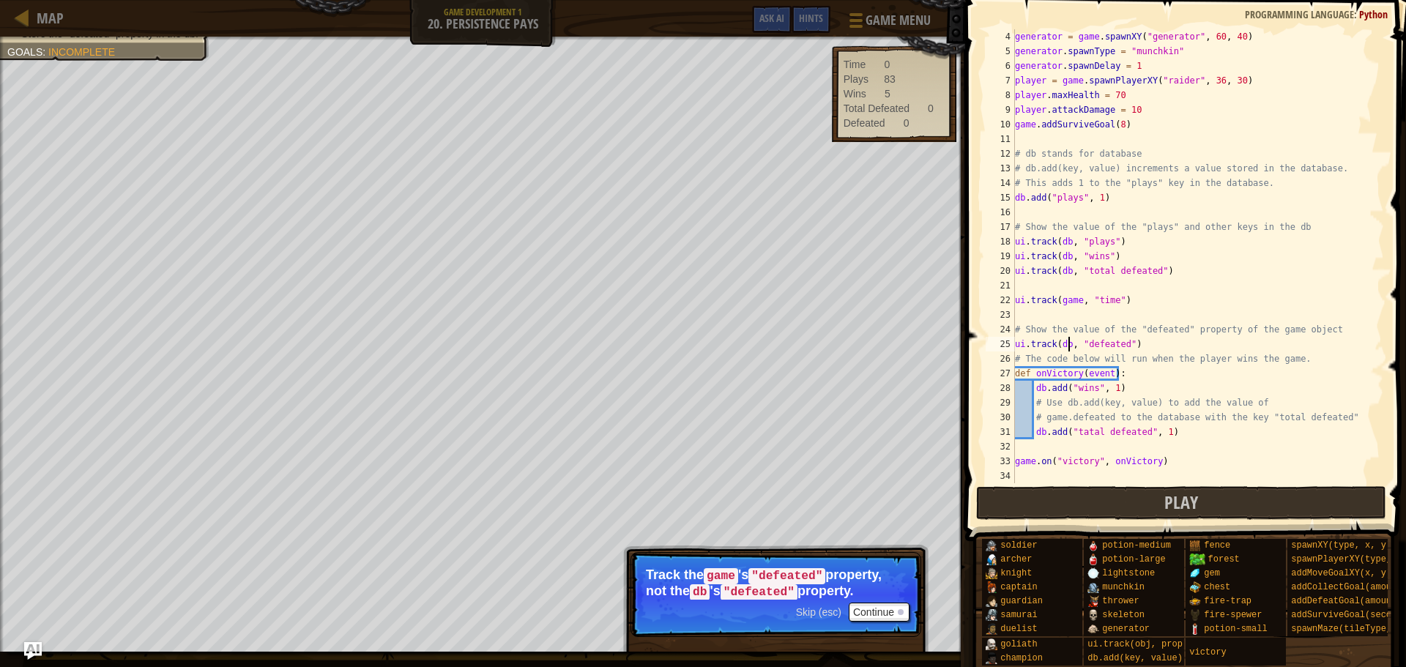
click at [1067, 348] on div "generator = game . spawnXY ( "generator" , 60 , 40 ) generator . spawnType = "m…" at bounding box center [1192, 270] width 361 height 483
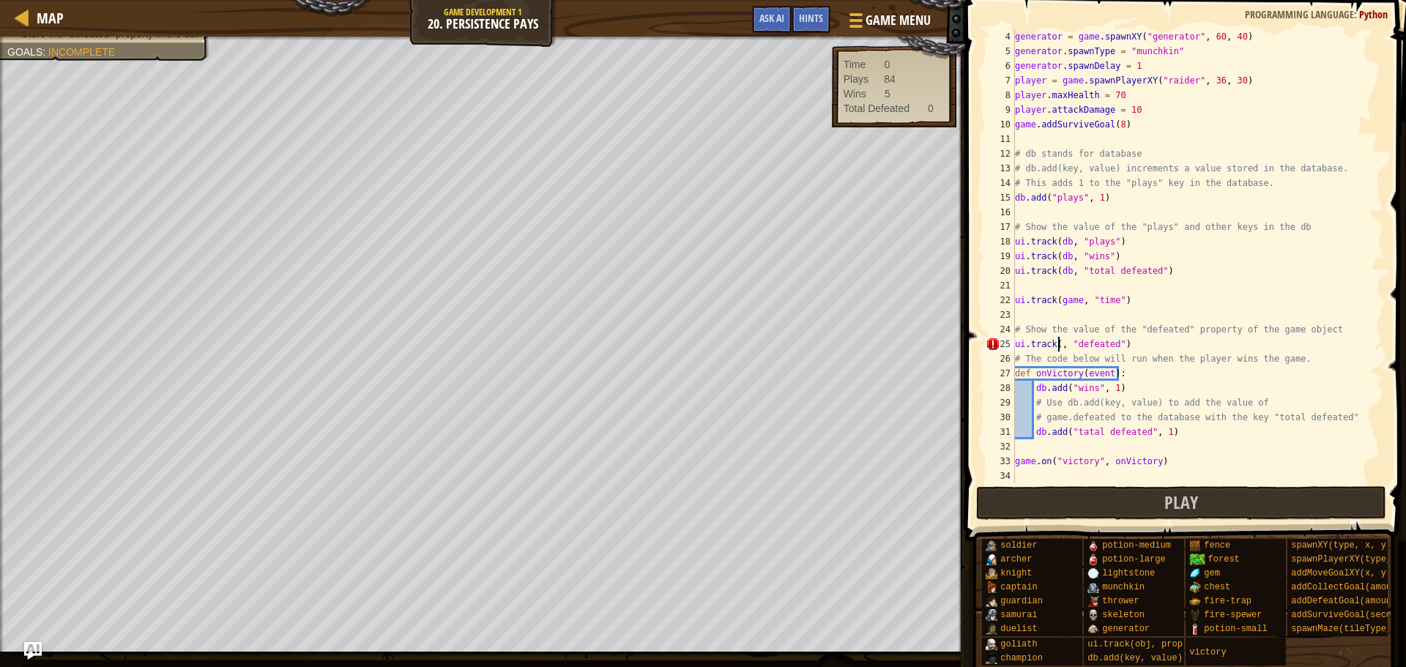
scroll to position [7, 4]
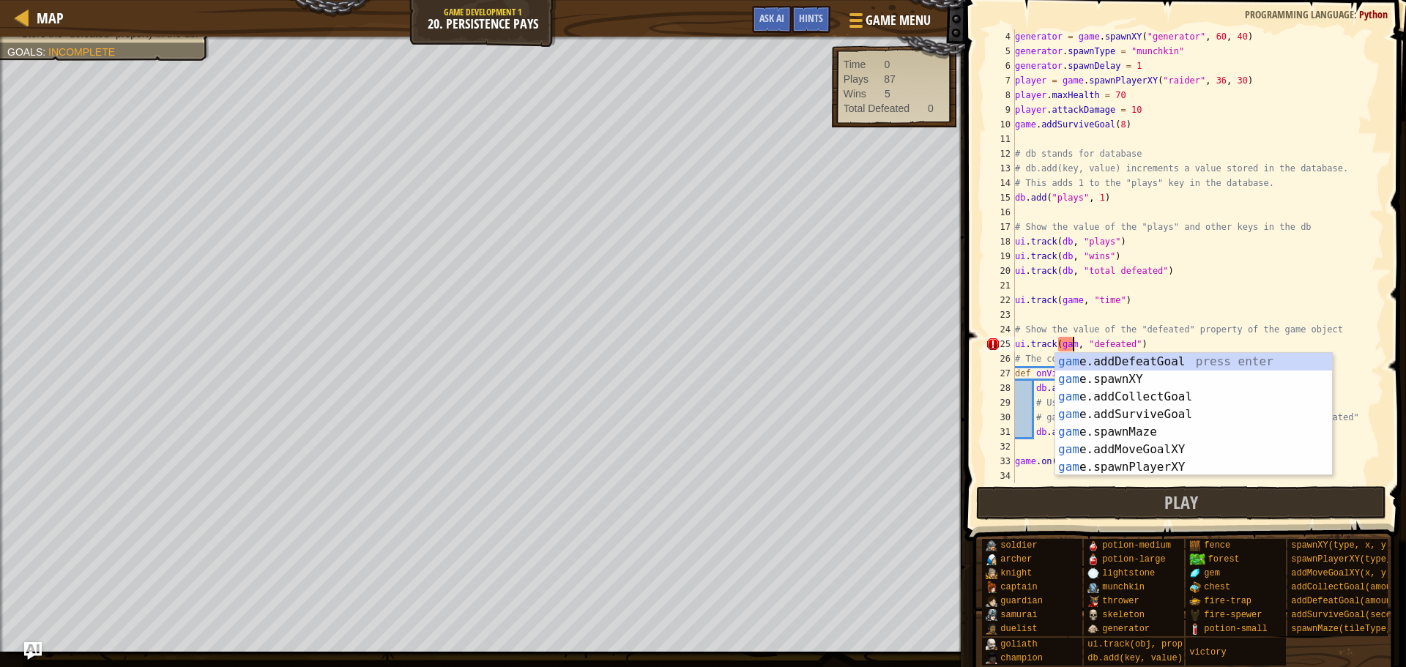
type textarea "ui.track(game, "defeated")"
click at [1327, 289] on div "generator = game . spawnXY ( "generator" , 60 , 40 ) generator . spawnType = "m…" at bounding box center [1192, 270] width 361 height 483
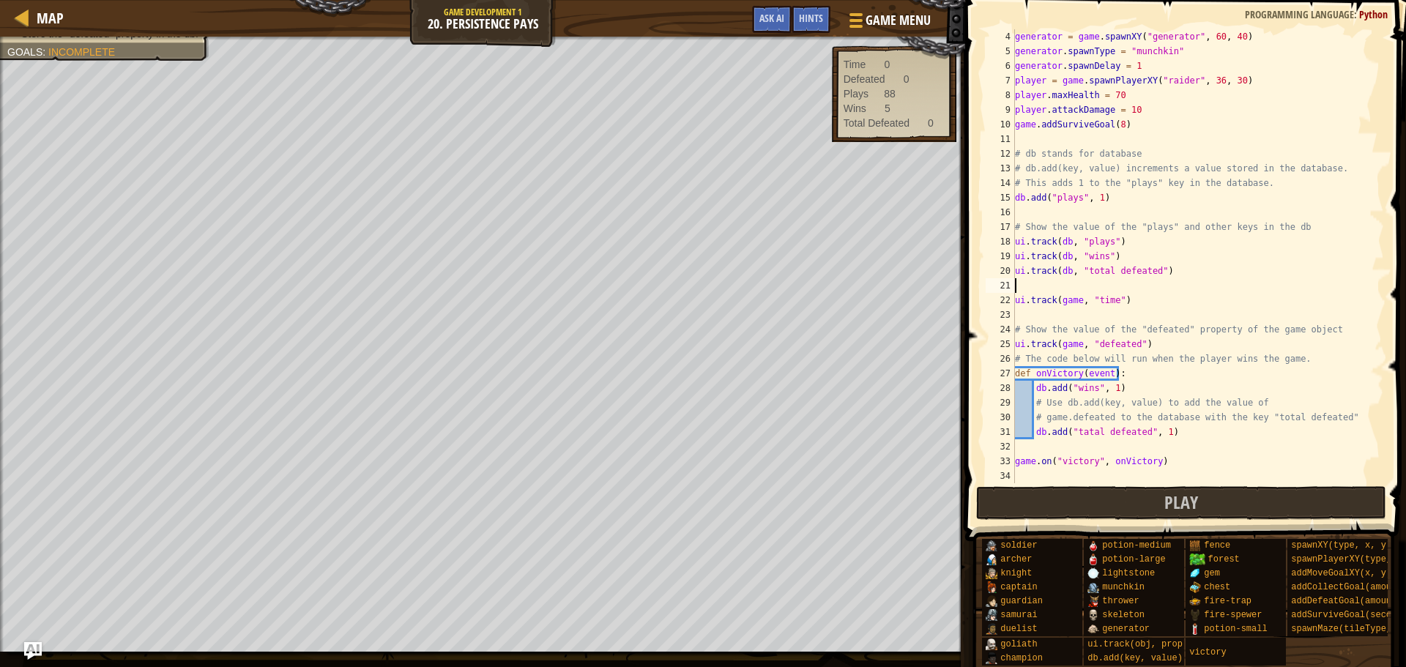
scroll to position [7, 0]
click at [1194, 496] on span "Play" at bounding box center [1181, 502] width 34 height 23
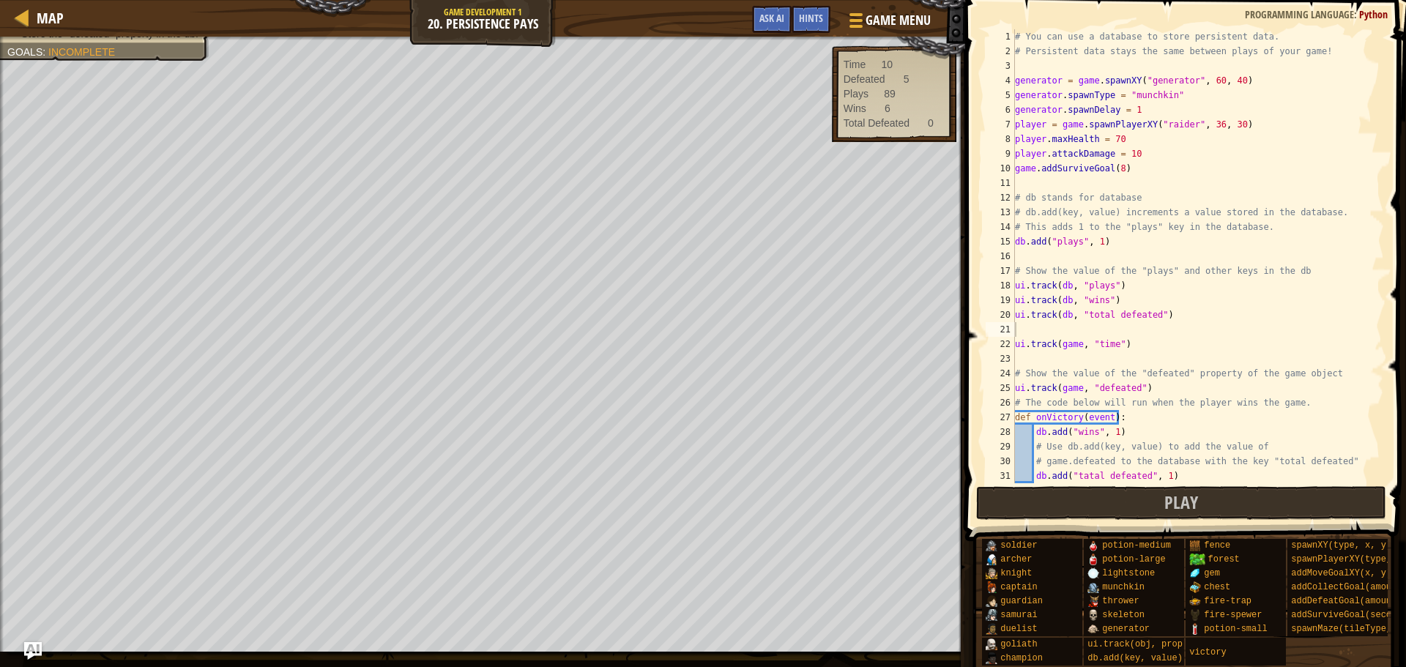
scroll to position [44, 0]
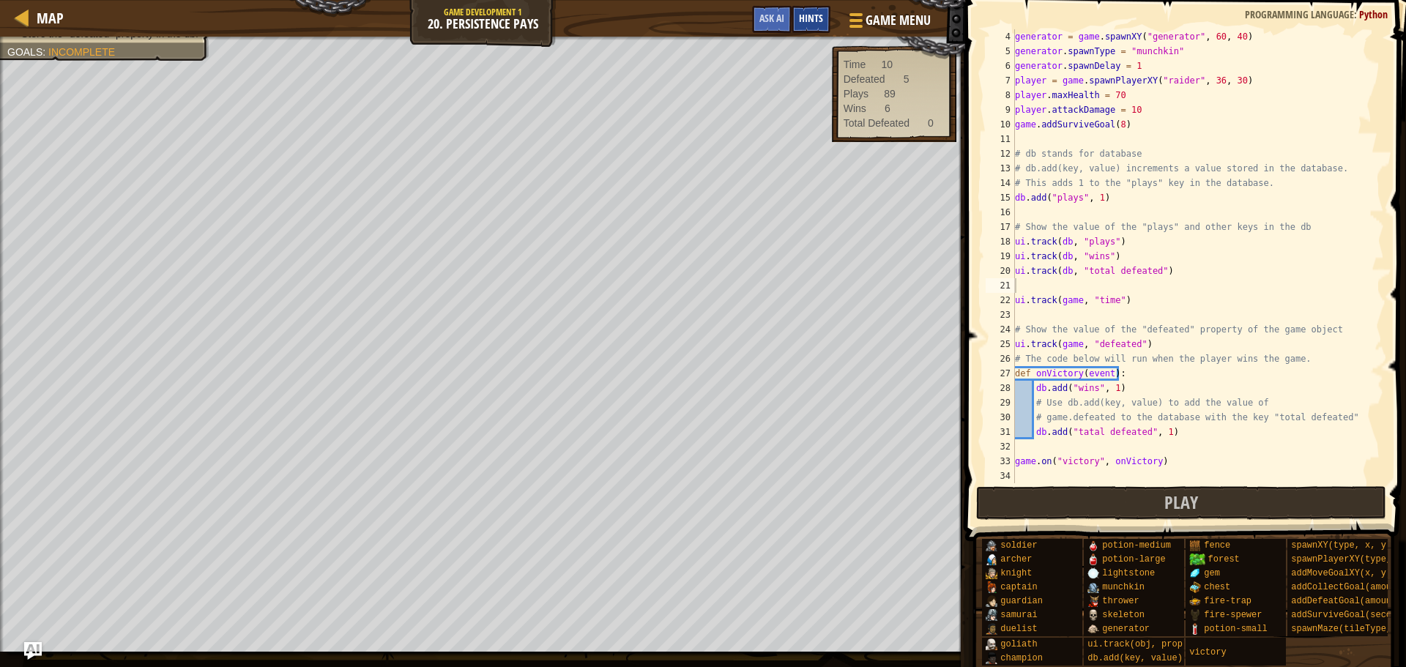
click at [810, 26] on div "Hints" at bounding box center [811, 19] width 39 height 27
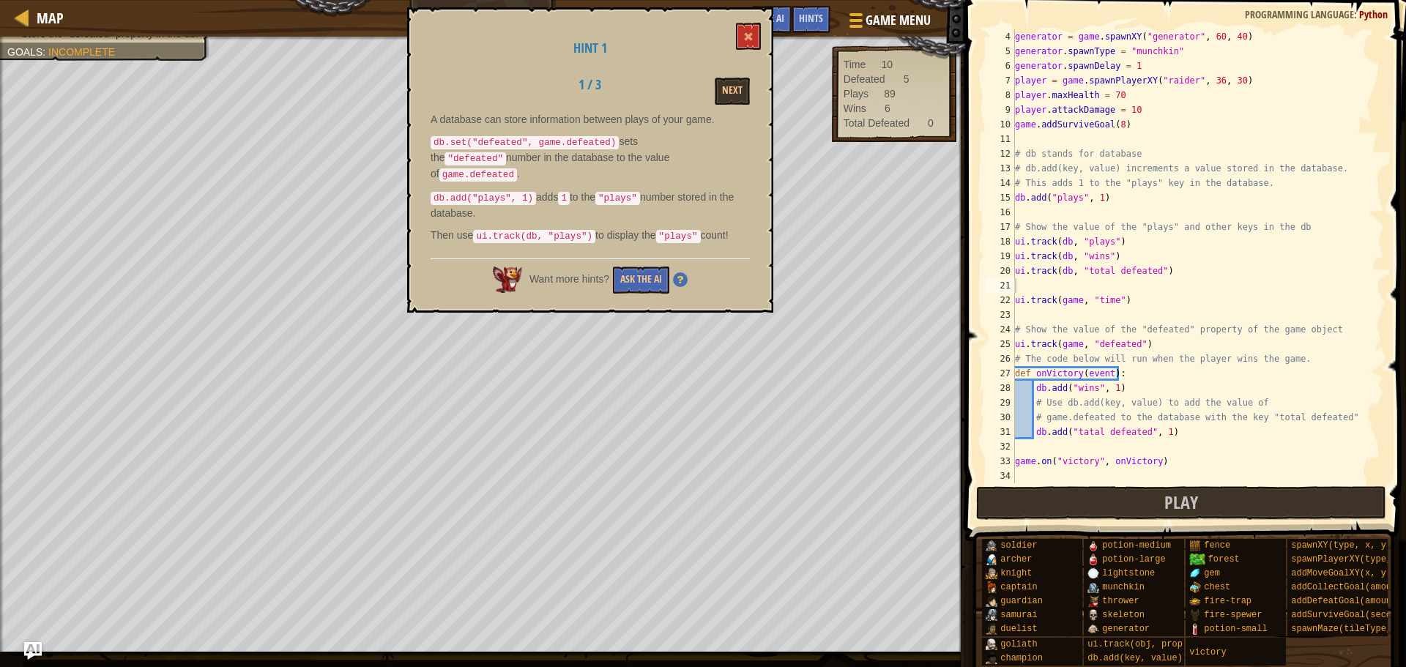
click at [811, 38] on div "Game Menu Done Hints Ask AI" at bounding box center [842, 23] width 195 height 34
click at [799, 30] on div "Hints" at bounding box center [811, 19] width 39 height 27
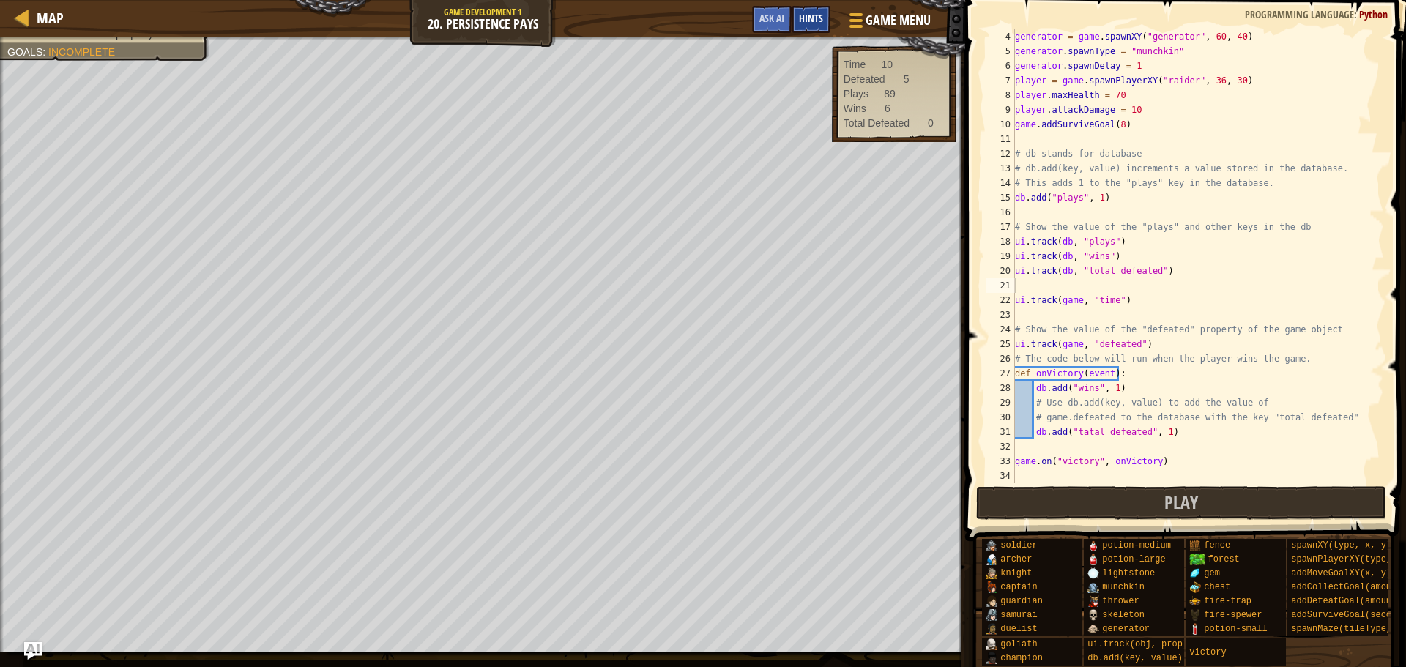
click at [797, 28] on div "Hints" at bounding box center [811, 19] width 39 height 27
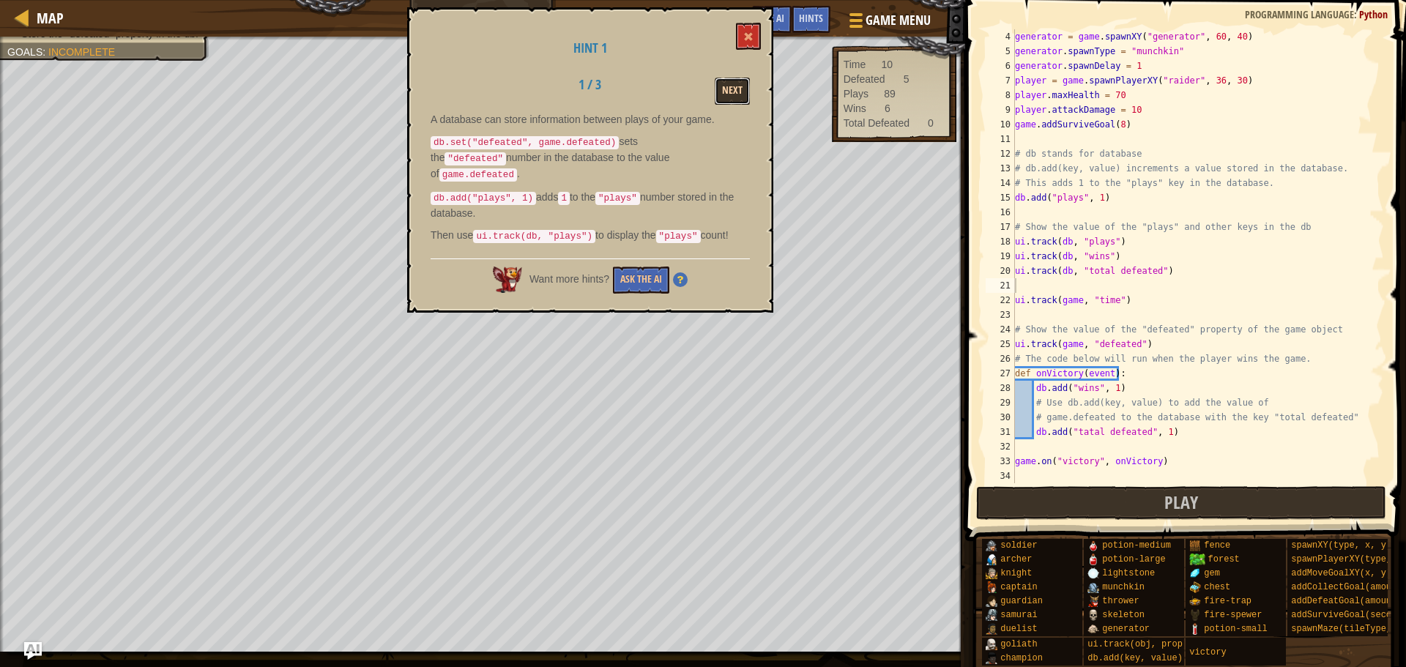
click at [733, 80] on button "Next" at bounding box center [732, 91] width 35 height 27
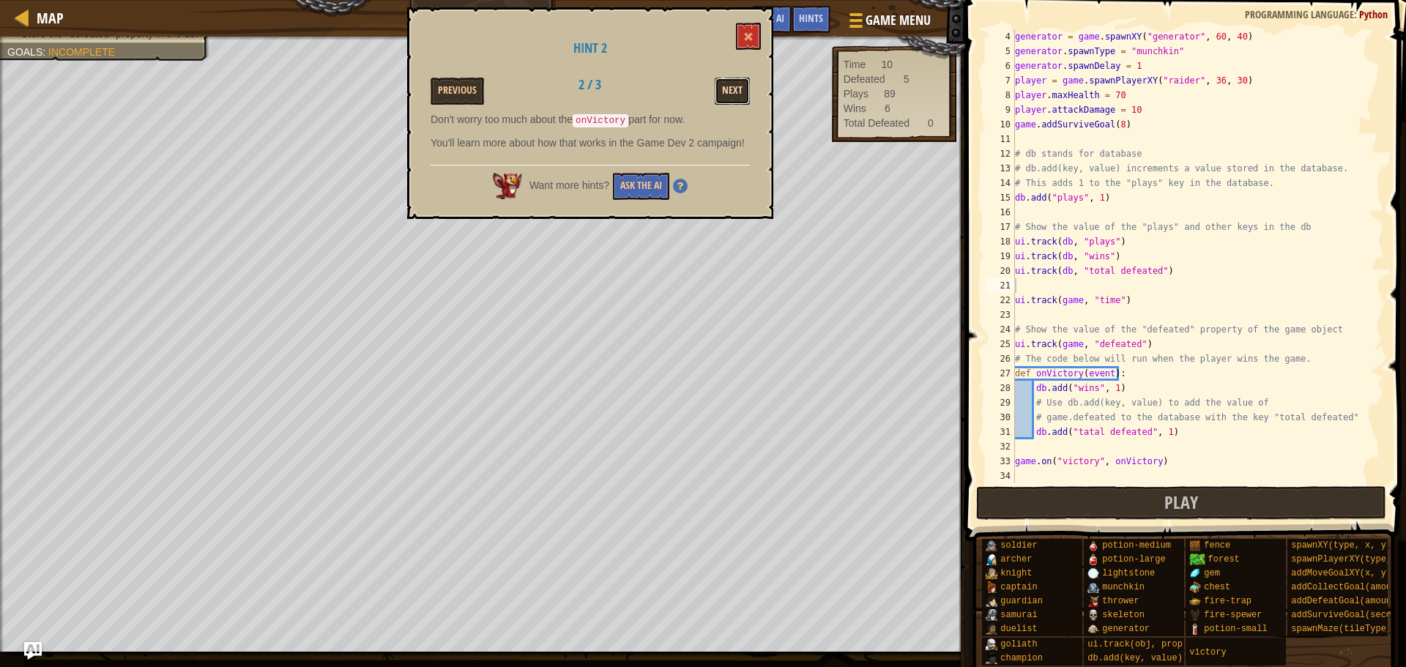
click at [742, 94] on button "Next" at bounding box center [732, 91] width 35 height 27
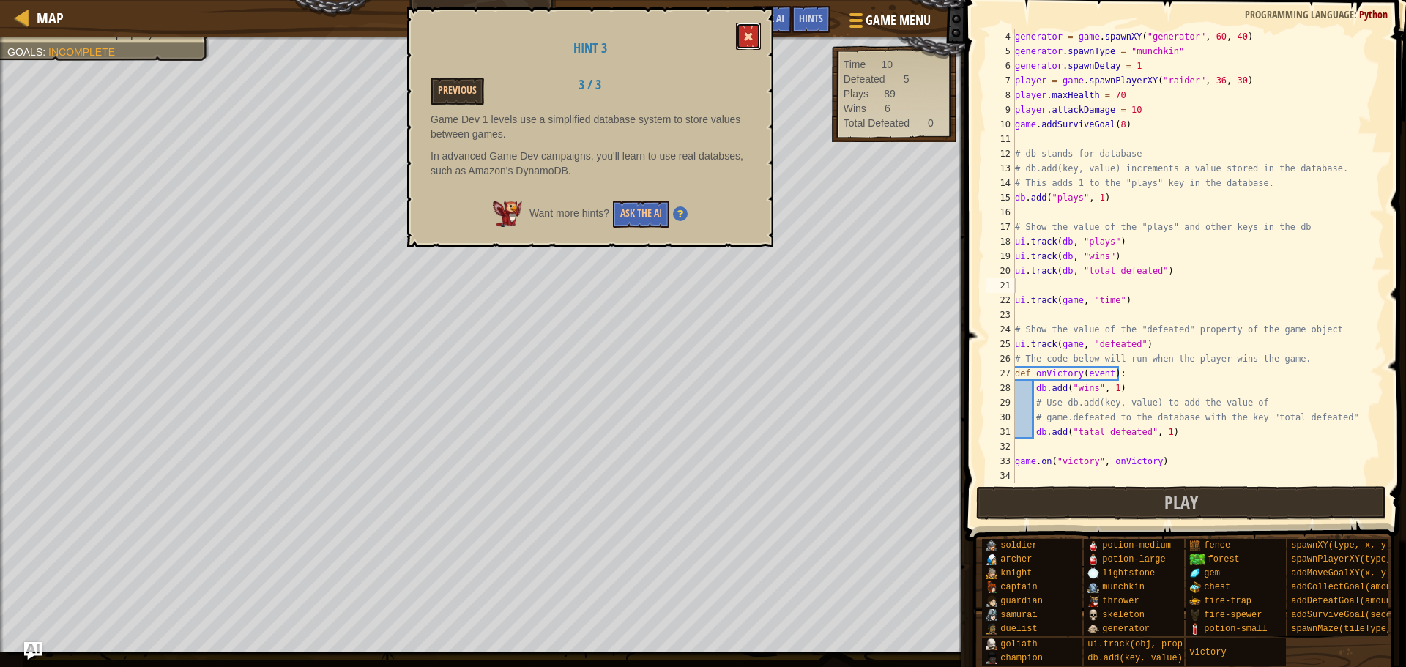
click at [759, 31] on button at bounding box center [748, 36] width 25 height 27
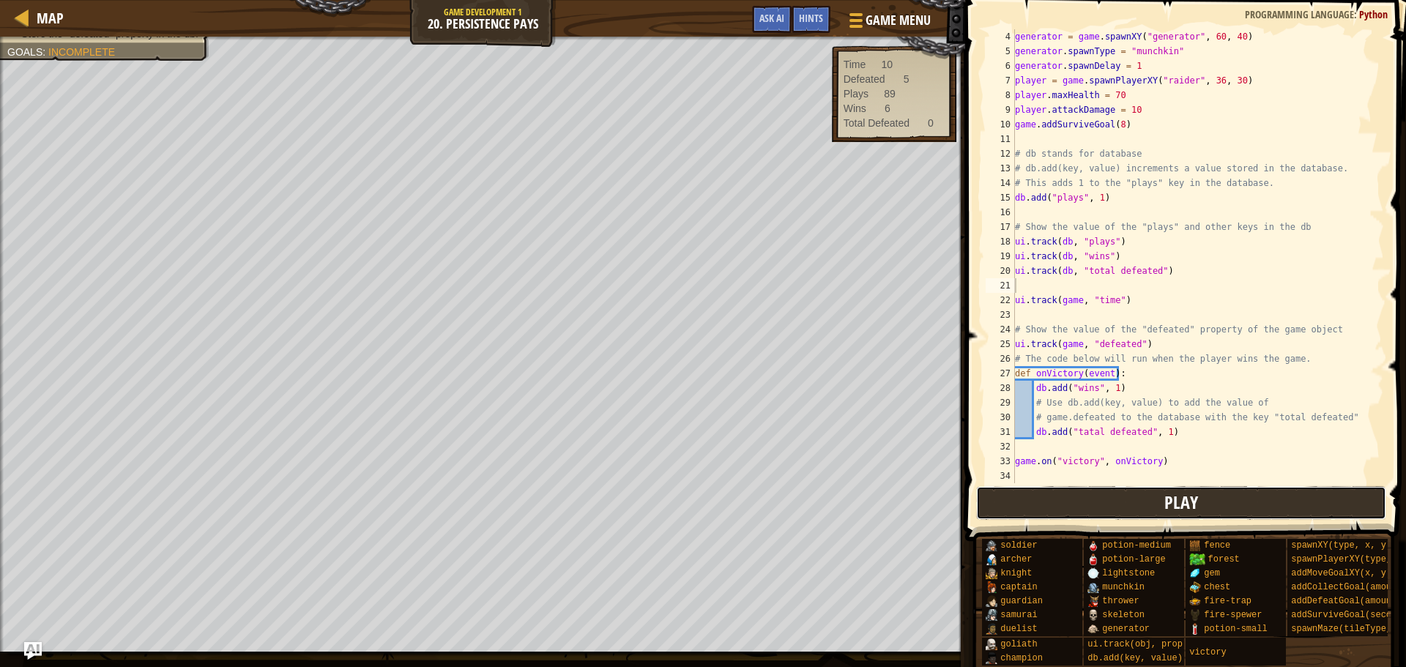
click at [1145, 503] on button "Play" at bounding box center [1181, 503] width 411 height 34
click at [824, 19] on div "Hints" at bounding box center [811, 19] width 39 height 27
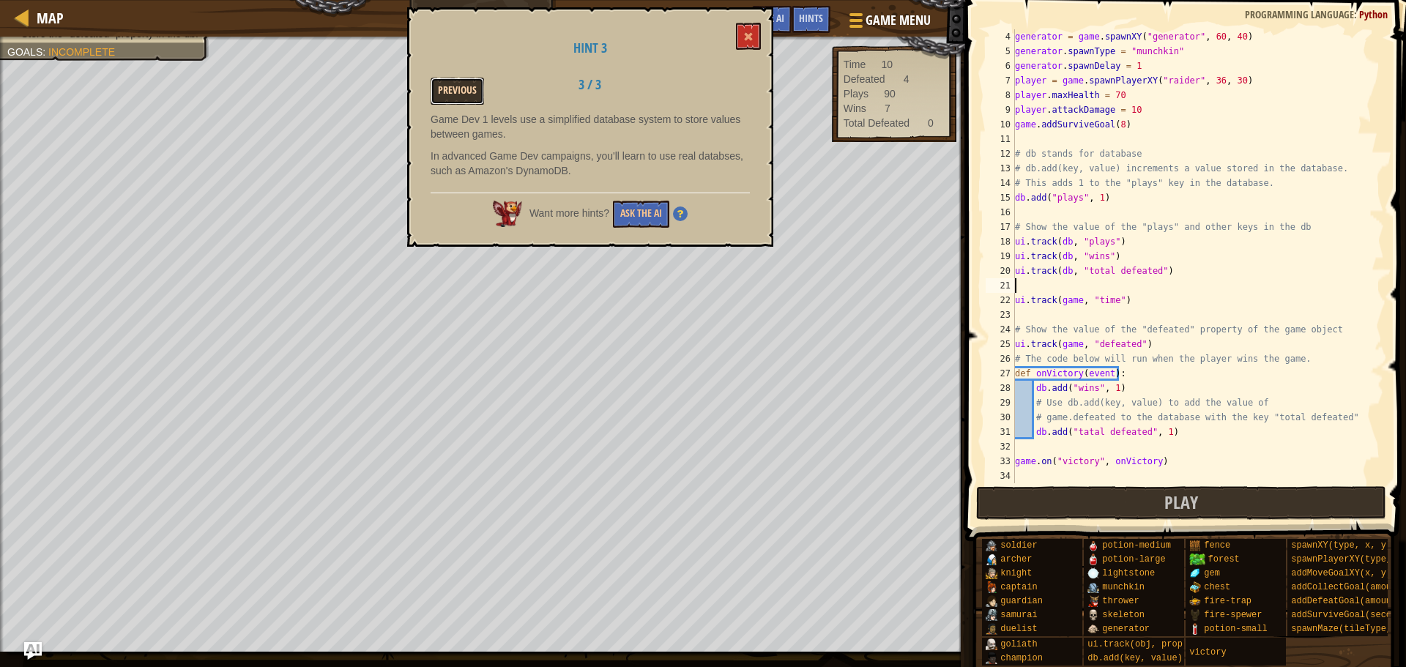
click at [450, 83] on button "Previous" at bounding box center [457, 91] width 53 height 27
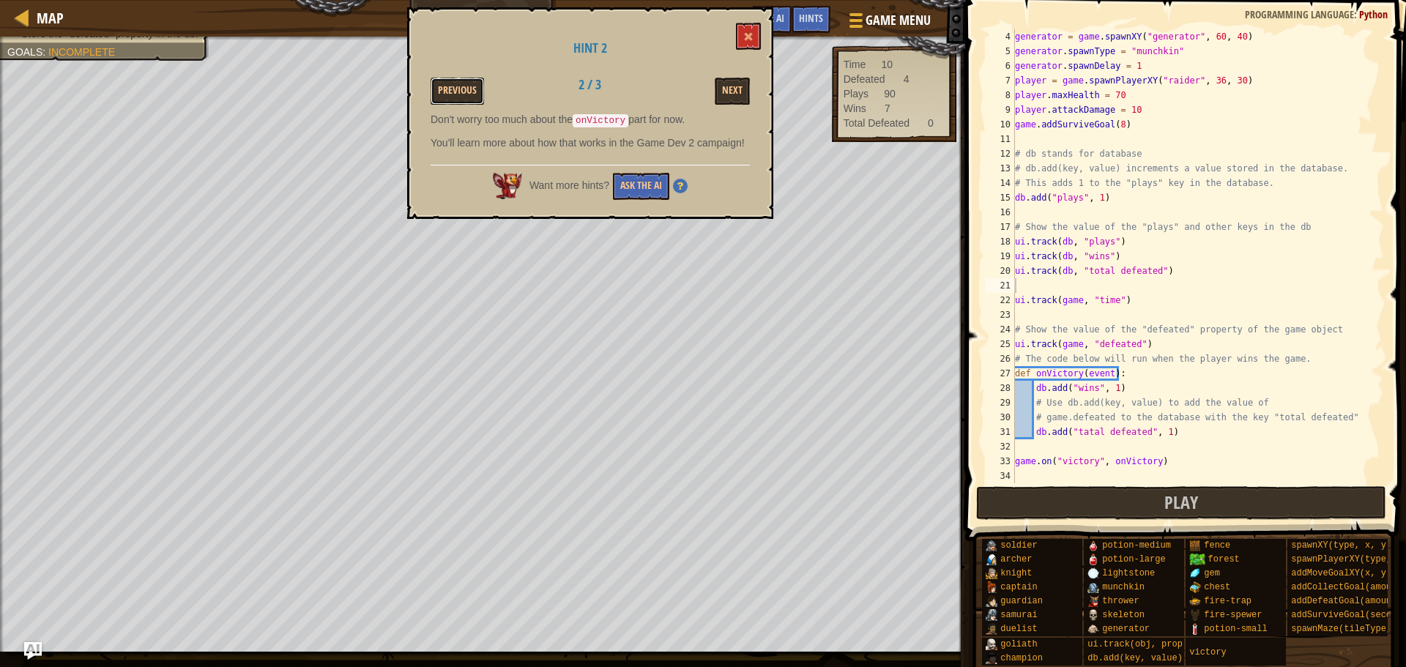
click at [452, 81] on button "Previous" at bounding box center [457, 91] width 53 height 27
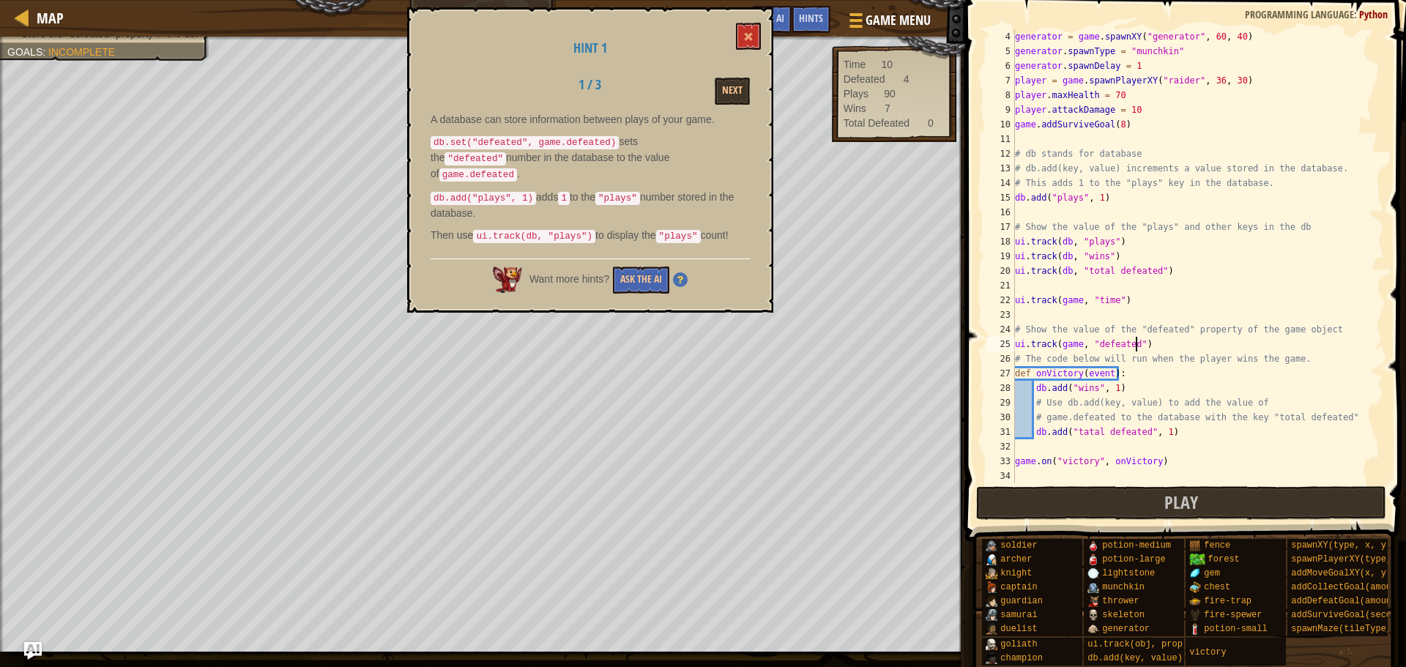
click at [1136, 346] on div "generator = game . spawnXY ( "generator" , 60 , 40 ) generator . spawnType = "m…" at bounding box center [1192, 270] width 361 height 483
type textarea "ui.track(game, "defeated", game.defeated)"
click at [757, 47] on button at bounding box center [748, 36] width 25 height 27
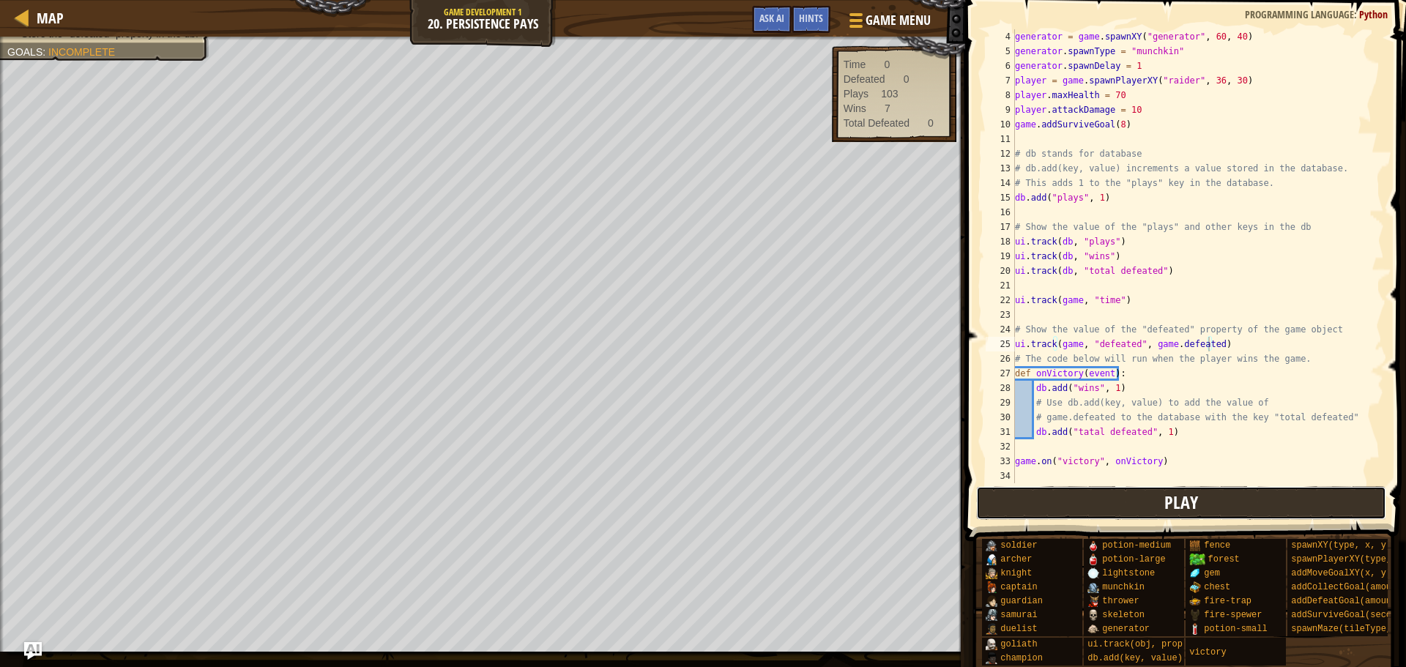
click at [1038, 504] on button "Play" at bounding box center [1181, 503] width 411 height 34
click at [1209, 440] on div "generator = game . spawnXY ( "generator" , 60 , 40 ) generator . spawnType = "m…" at bounding box center [1192, 270] width 361 height 483
click at [1174, 432] on div "generator = game . spawnXY ( "generator" , 60 , 40 ) generator . spawnType = "m…" at bounding box center [1192, 270] width 361 height 483
type textarea "db.add("tatal defeated", 1)"
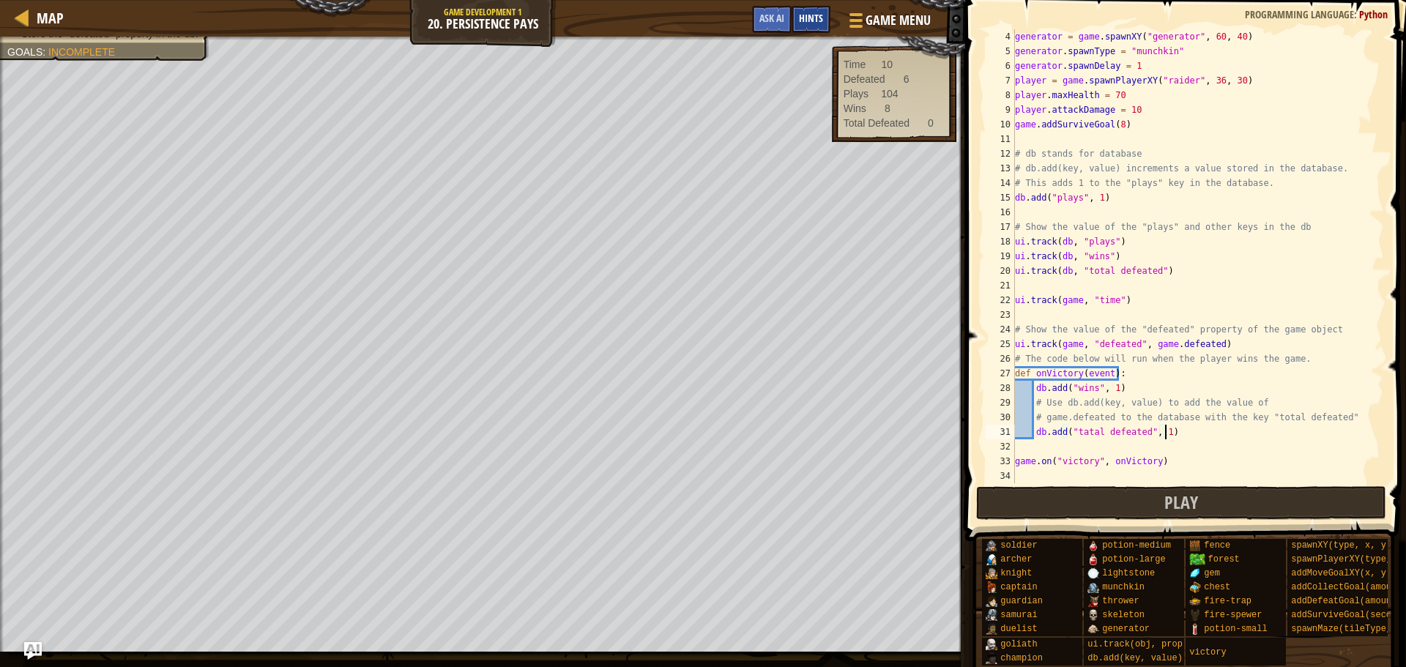
click at [793, 29] on div "Hints" at bounding box center [811, 19] width 39 height 27
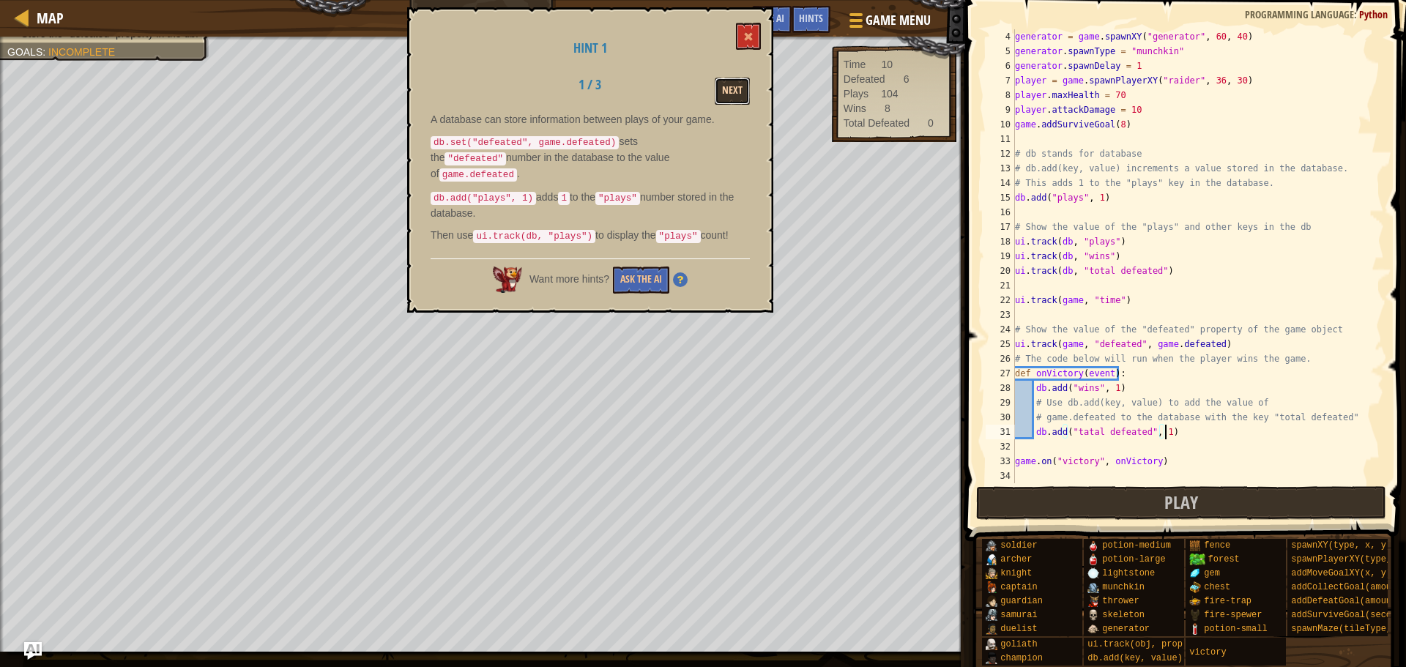
click at [723, 89] on button "Next" at bounding box center [732, 91] width 35 height 27
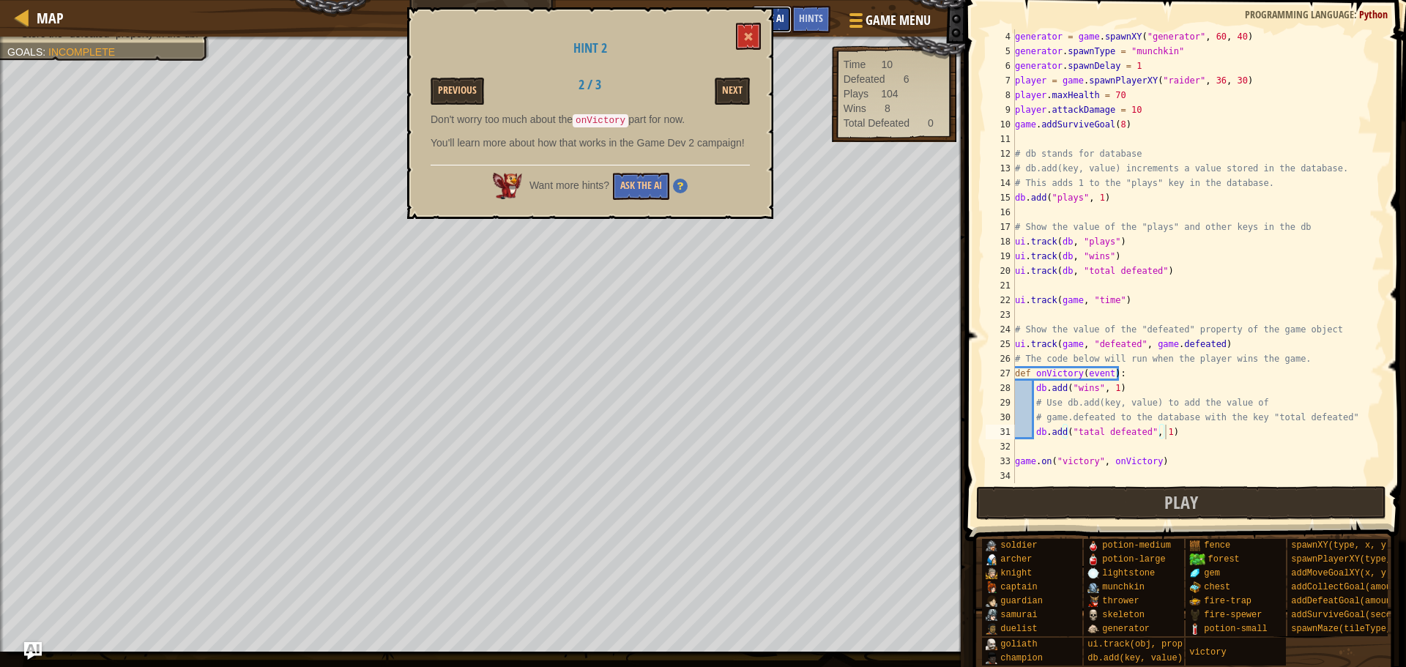
click at [754, 6] on button "Ask AI" at bounding box center [772, 19] width 40 height 27
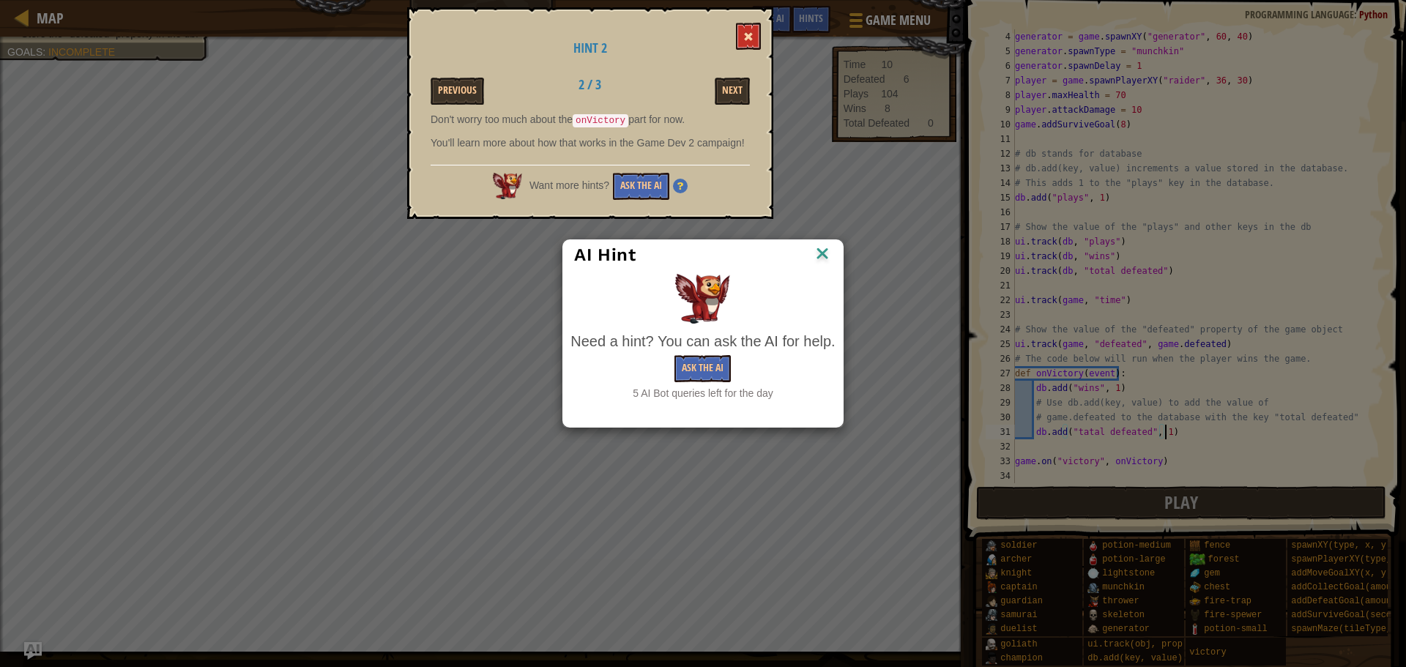
click at [750, 29] on button at bounding box center [748, 36] width 25 height 27
click at [830, 257] on img at bounding box center [822, 255] width 19 height 22
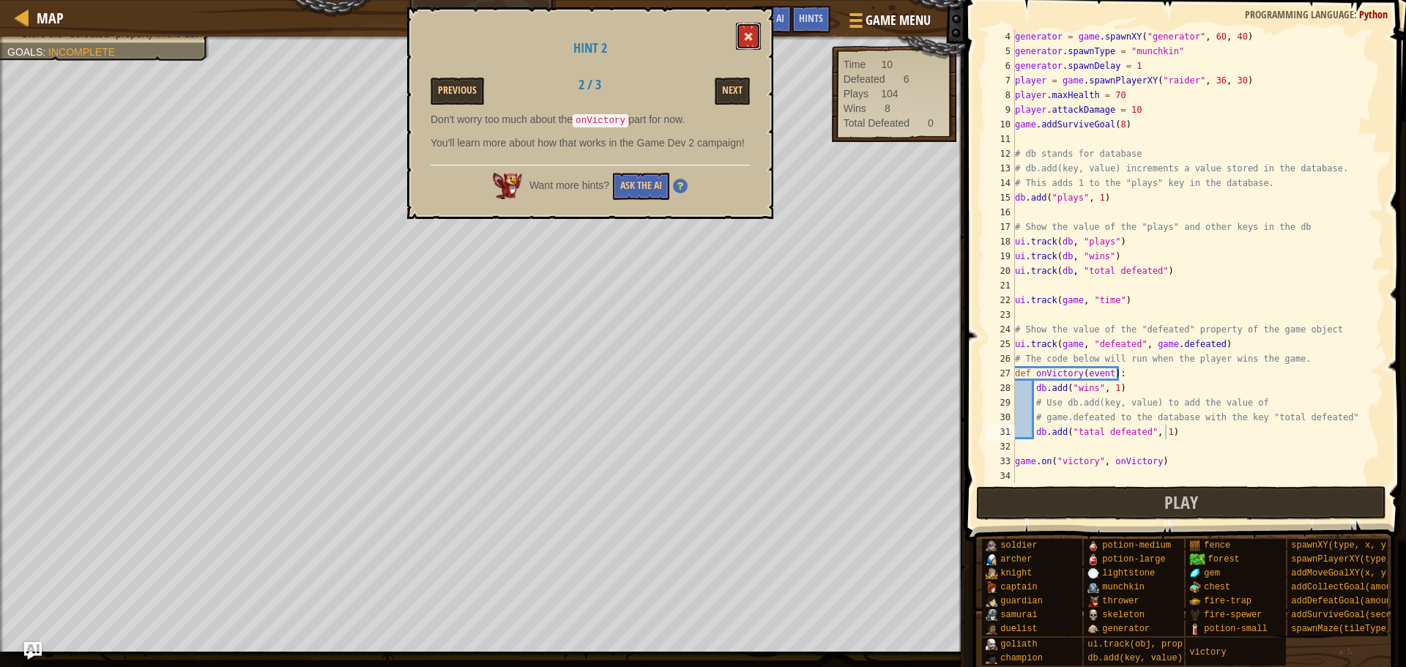
click at [753, 42] on button at bounding box center [748, 36] width 25 height 27
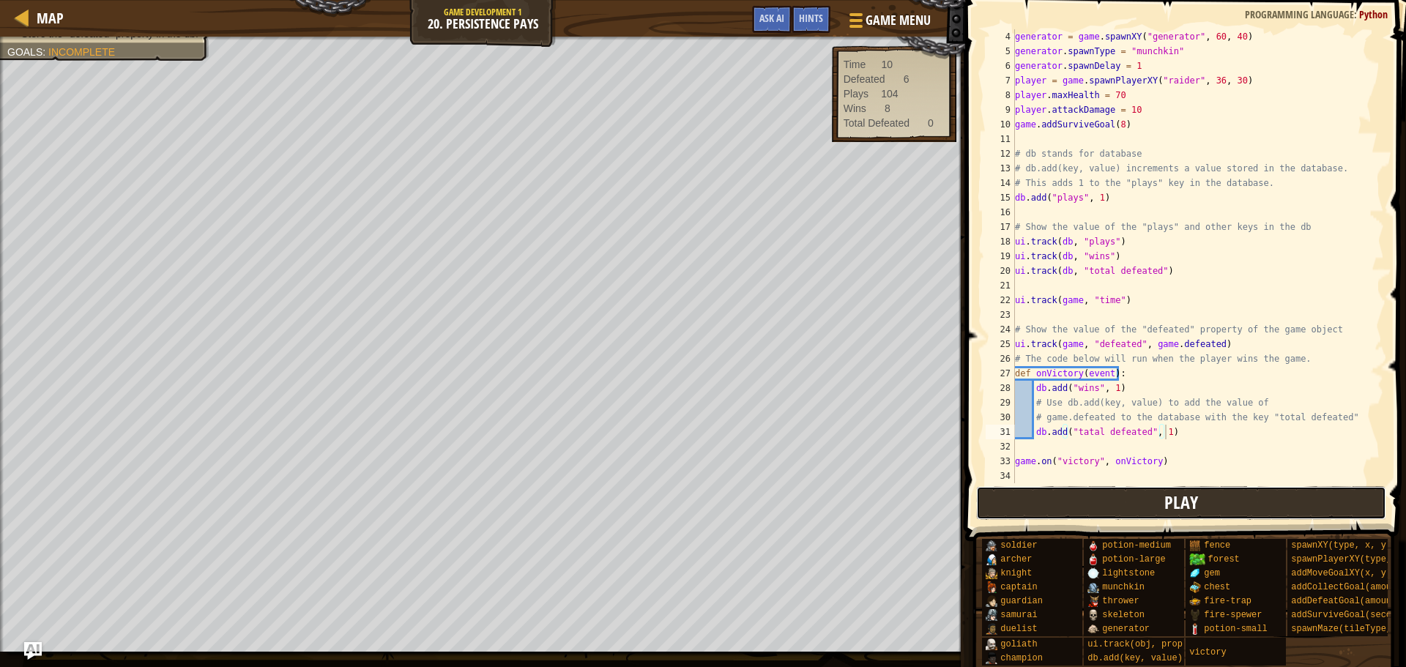
click at [1040, 487] on button "Play" at bounding box center [1181, 503] width 411 height 34
click at [1068, 506] on button "Play" at bounding box center [1181, 503] width 411 height 34
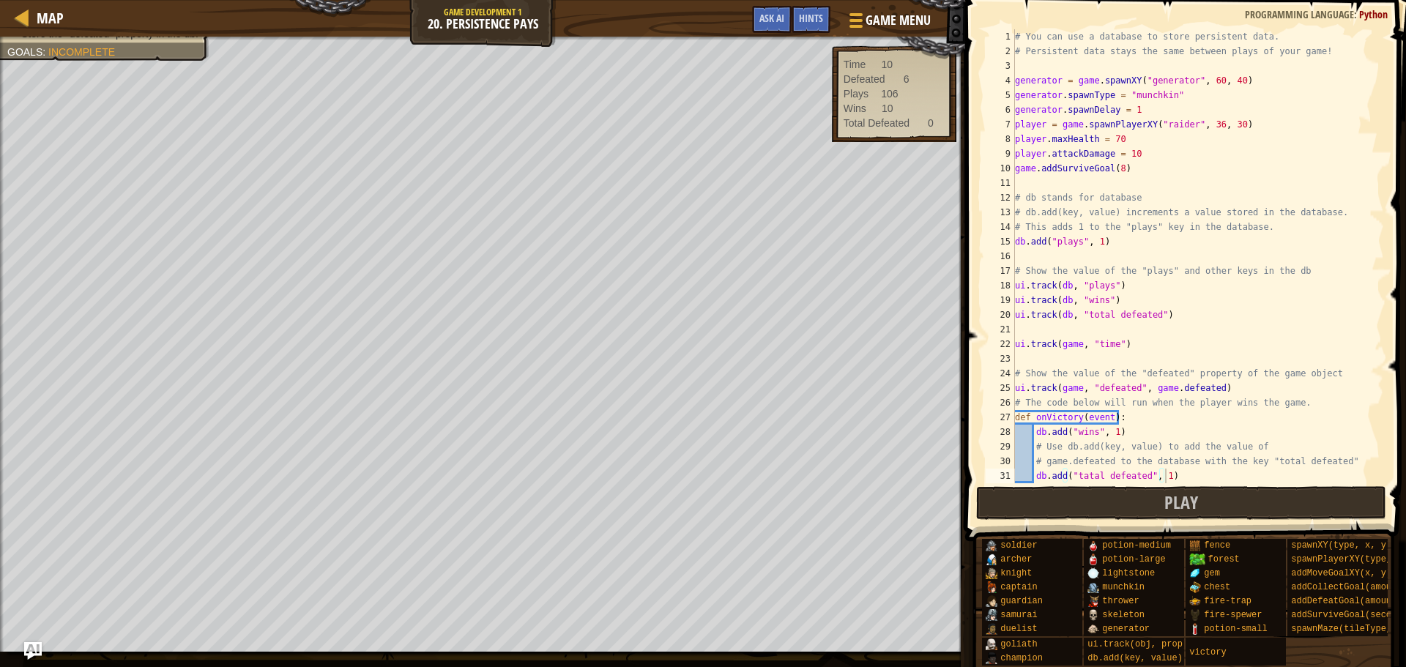
scroll to position [44, 0]
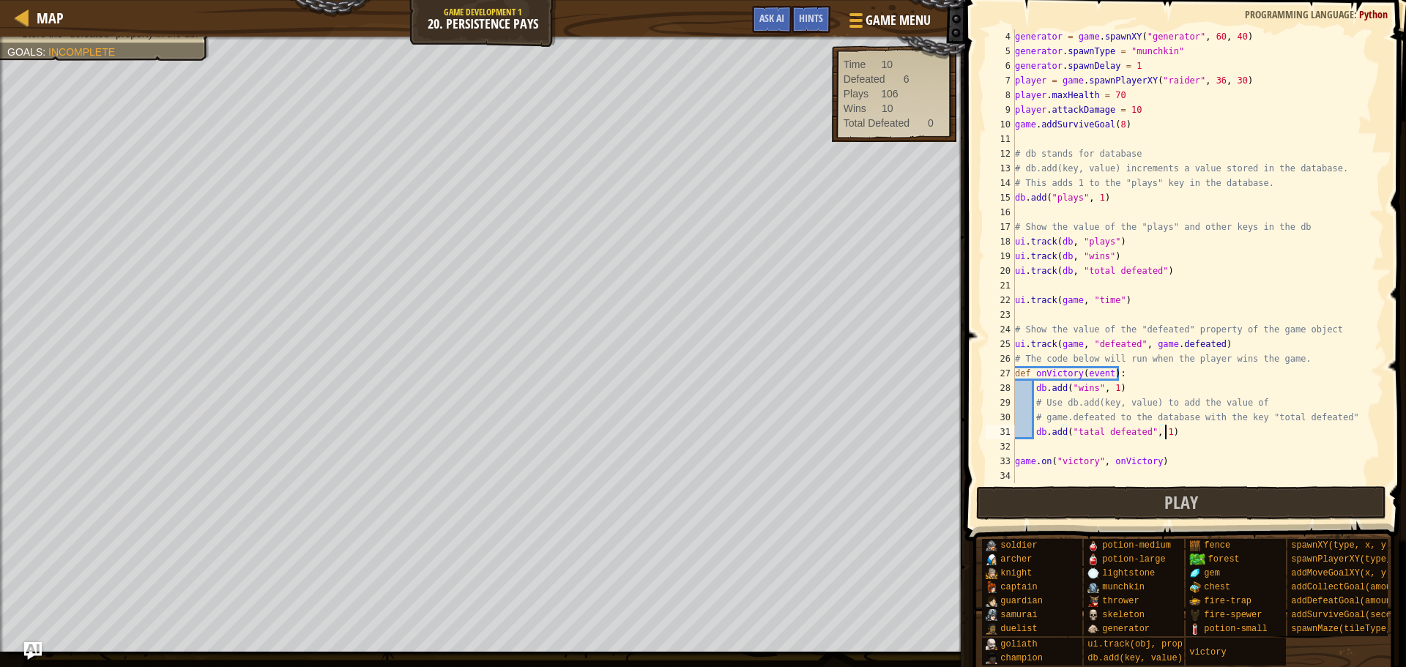
click at [1225, 438] on div "generator = game . spawnXY ( "generator" , 60 , 40 ) generator . spawnType = "m…" at bounding box center [1192, 270] width 361 height 483
click at [1114, 502] on button "Play" at bounding box center [1181, 503] width 411 height 34
click at [1210, 444] on div "generator = game . spawnXY ( "generator" , 60 , 40 ) generator . spawnType = "m…" at bounding box center [1192, 270] width 361 height 483
click at [1185, 441] on div "generator = game . spawnXY ( "generator" , 60 , 40 ) generator . spawnType = "m…" at bounding box center [1192, 270] width 361 height 483
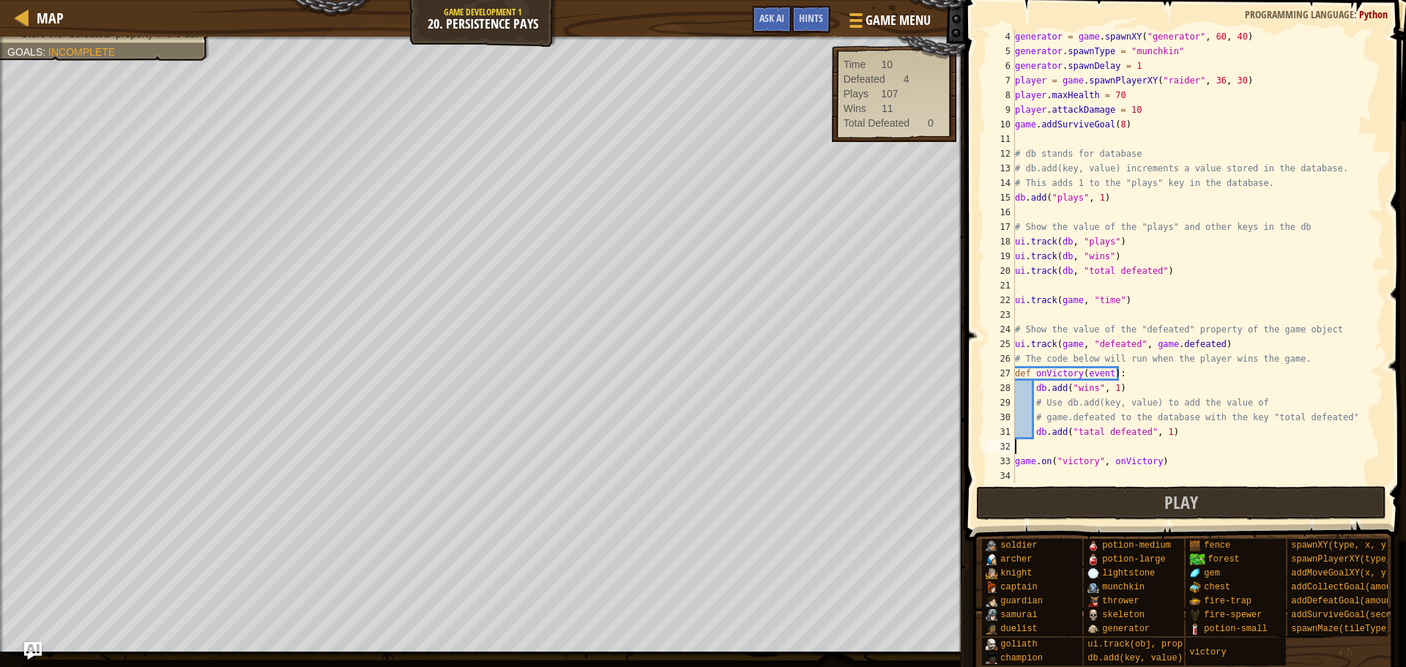
click at [1182, 437] on div "generator = game . spawnXY ( "generator" , 60 , 40 ) generator . spawnType = "m…" at bounding box center [1192, 270] width 361 height 483
click at [1180, 510] on span "Play" at bounding box center [1181, 502] width 34 height 23
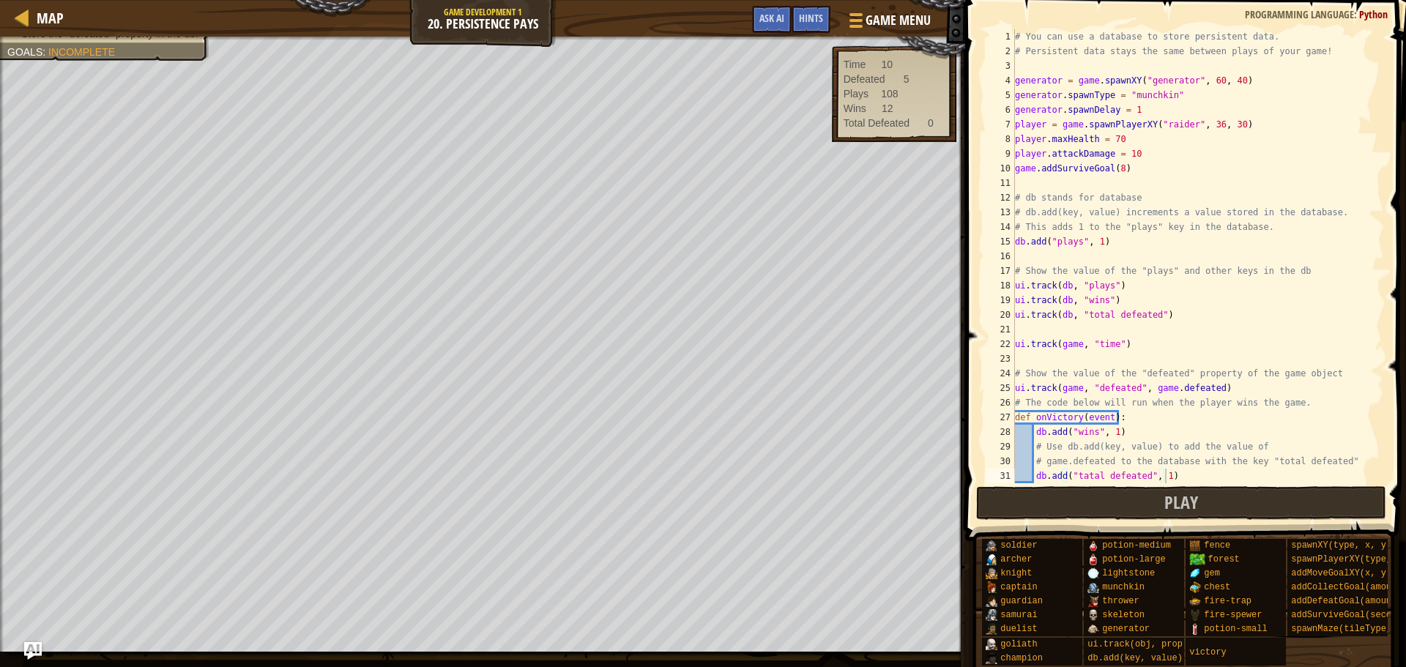
scroll to position [44, 0]
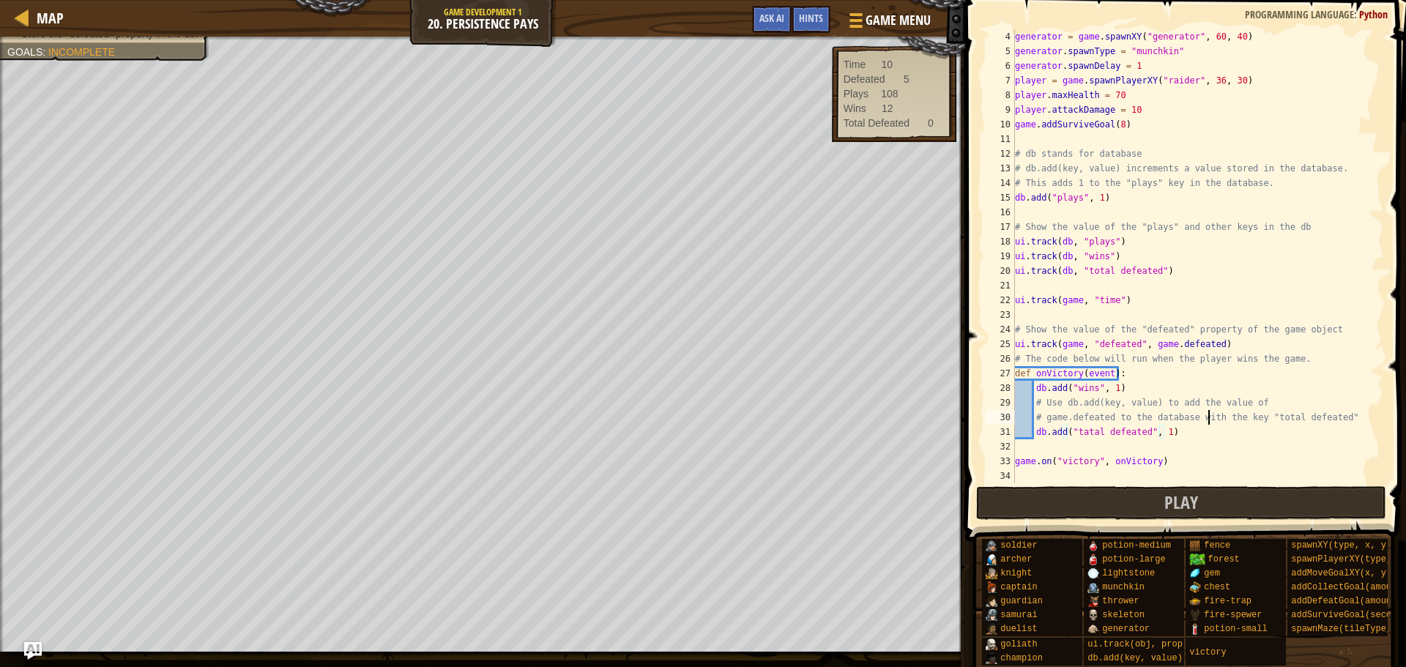
click at [1207, 422] on div "generator = game . spawnXY ( "generator" , 60 , 40 ) generator . spawnType = "m…" at bounding box center [1192, 270] width 361 height 483
drag, startPoint x: 1209, startPoint y: 454, endPoint x: 1216, endPoint y: 459, distance: 8.9
click at [1216, 459] on div "generator = game . spawnXY ( "generator" , 60 , 40 ) generator . spawnType = "m…" at bounding box center [1192, 270] width 361 height 483
click at [1175, 436] on div "generator = game . spawnXY ( "generator" , 60 , 40 ) generator . spawnType = "m…" at bounding box center [1192, 270] width 361 height 483
click at [1207, 504] on button "Play" at bounding box center [1181, 503] width 411 height 34
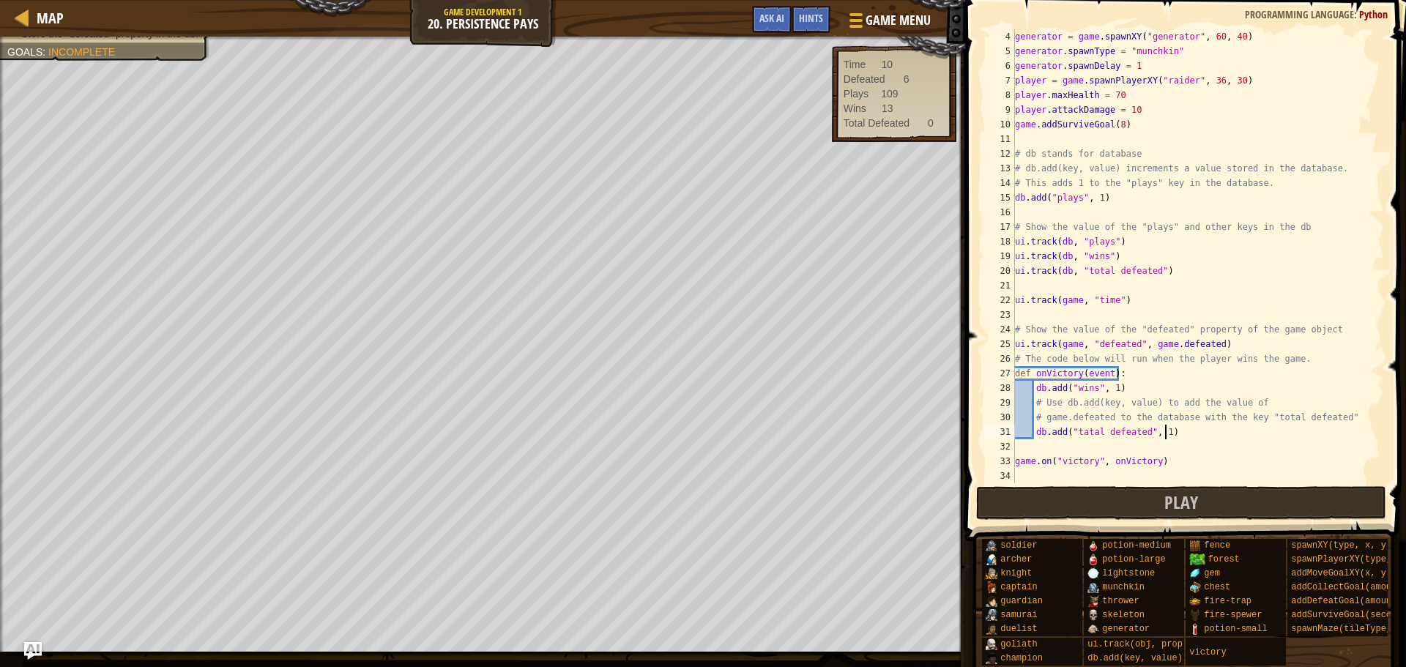
scroll to position [11, 0]
drag, startPoint x: 1051, startPoint y: 507, endPoint x: 1032, endPoint y: 507, distance: 19.8
click at [1051, 507] on button "Play" at bounding box center [1181, 503] width 411 height 34
click at [1088, 513] on button "Play" at bounding box center [1181, 503] width 411 height 34
type textarea "# game.defeated to the database with the key "total defeated""
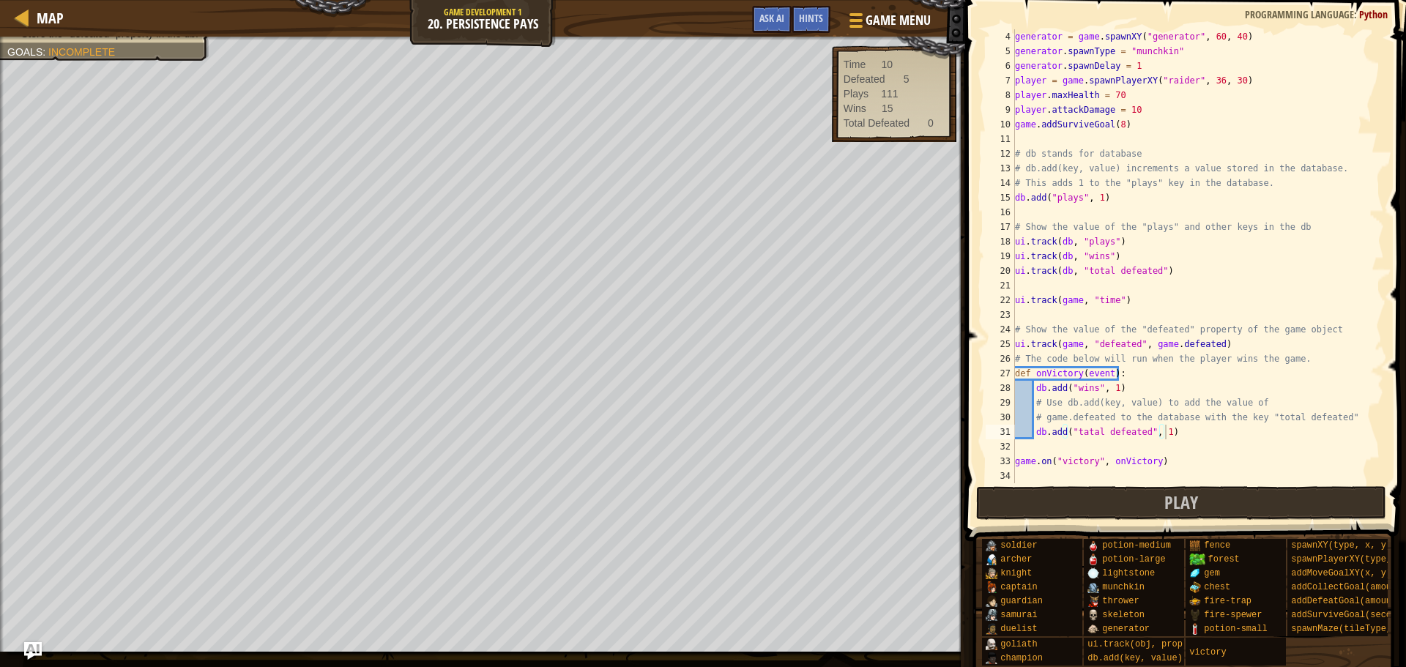
click at [1167, 418] on div "generator = game . spawnXY ( "generator" , 60 , 40 ) generator . spawnType = "m…" at bounding box center [1192, 270] width 361 height 483
click at [1205, 440] on div "generator = game . spawnXY ( "generator" , 60 , 40 ) generator . spawnType = "m…" at bounding box center [1192, 270] width 361 height 483
click at [1162, 431] on div "generator = game . spawnXY ( "generator" , 60 , 40 ) generator . spawnType = "m…" at bounding box center [1192, 270] width 361 height 483
click at [1180, 433] on div "generator = game . spawnXY ( "generator" , 60 , 40 ) generator . spawnType = "m…" at bounding box center [1192, 270] width 361 height 483
drag, startPoint x: 1369, startPoint y: 423, endPoint x: 1376, endPoint y: 439, distance: 17.4
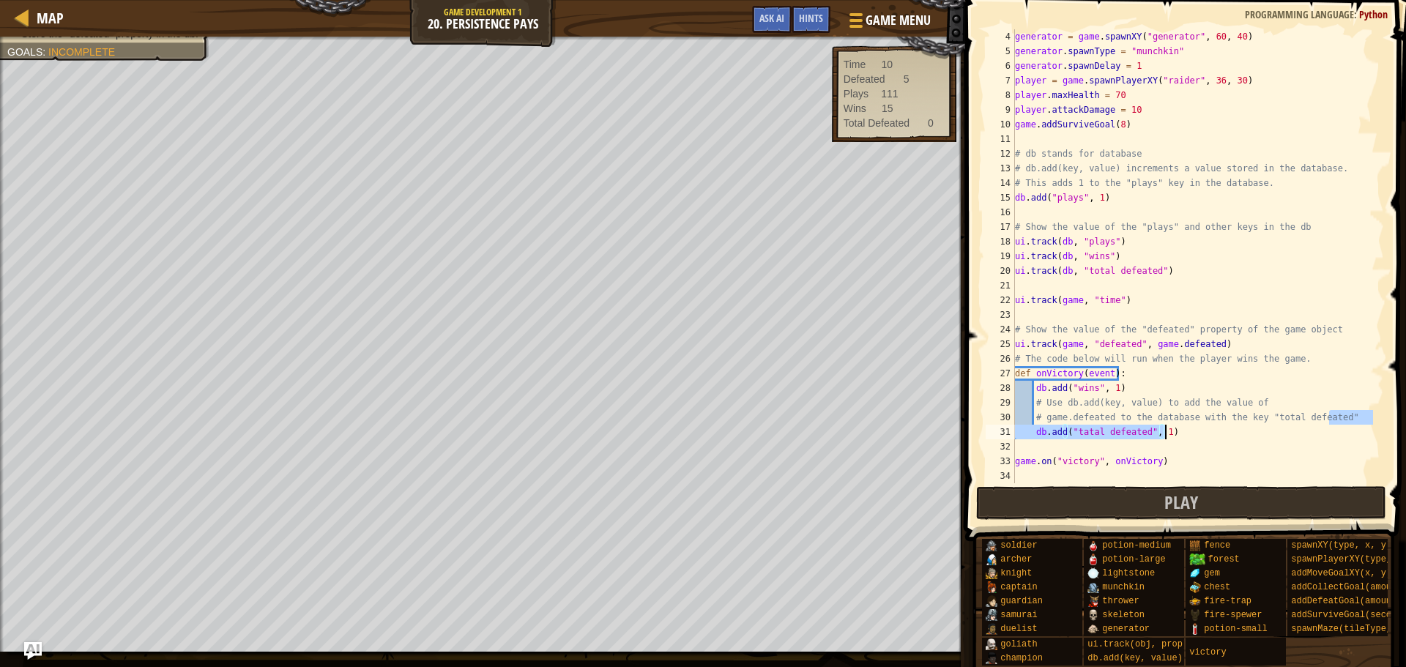
click at [1374, 444] on div at bounding box center [1376, 256] width 15 height 454
click at [1360, 382] on div "generator = game . spawnXY ( "generator" , 60 , 40 ) generator . spawnType = "m…" at bounding box center [1192, 270] width 361 height 483
click at [1371, 394] on div at bounding box center [1376, 234] width 15 height 498
click at [1207, 432] on div "generator = game . spawnXY ( "generator" , 60 , 40 ) generator . spawnType = "m…" at bounding box center [1192, 270] width 361 height 483
click at [778, 18] on span "Ask AI" at bounding box center [771, 18] width 25 height 14
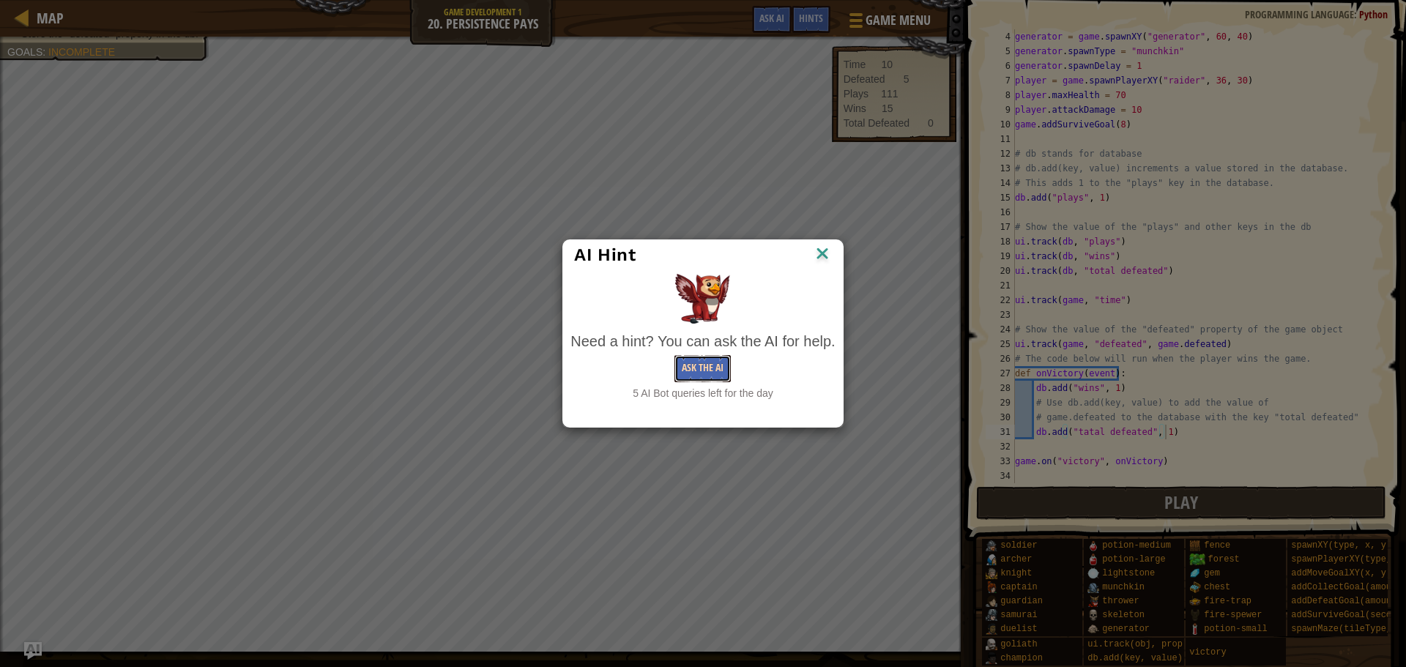
click at [726, 361] on button "Ask the AI" at bounding box center [702, 368] width 56 height 27
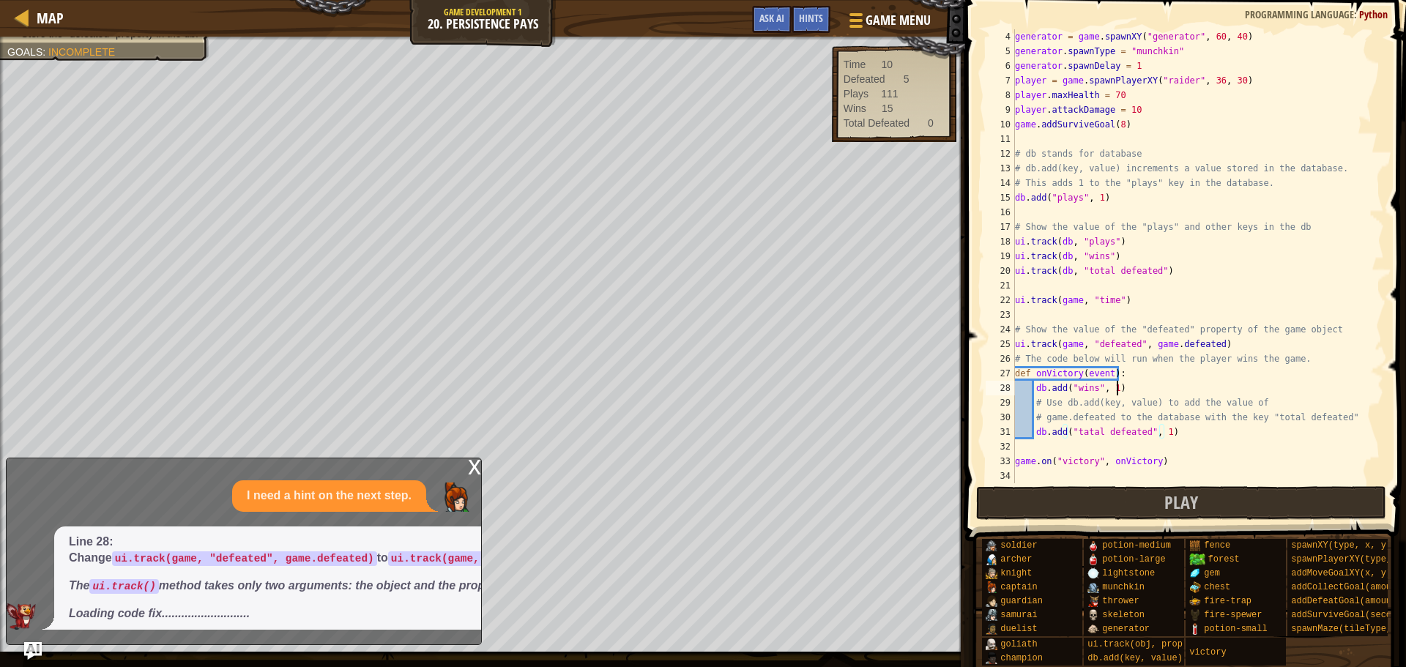
click at [1120, 388] on div "generator = game . spawnXY ( "generator" , 60 , 40 ) generator . spawnType = "m…" at bounding box center [1192, 270] width 361 height 483
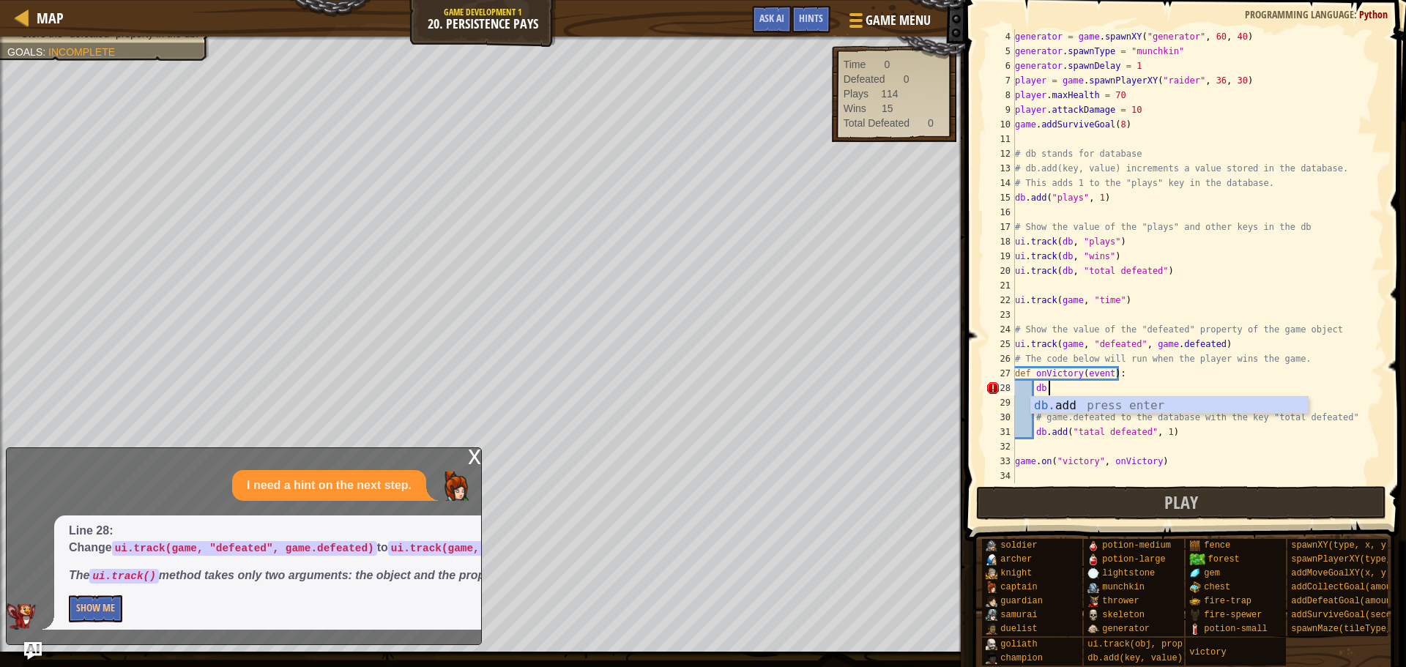
type textarea "d"
click at [470, 448] on div "x" at bounding box center [474, 455] width 13 height 15
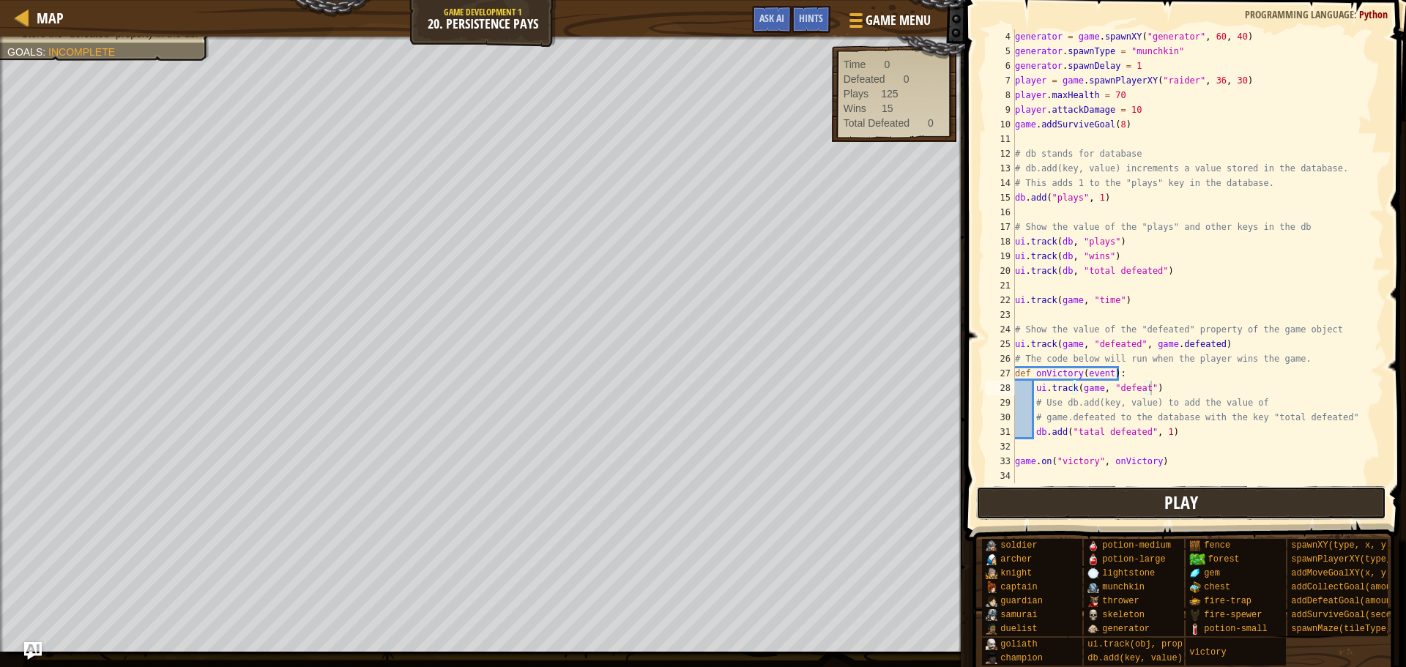
click at [1070, 507] on button "Play" at bounding box center [1181, 503] width 411 height 34
click at [786, 15] on button "Ask AI" at bounding box center [772, 19] width 40 height 27
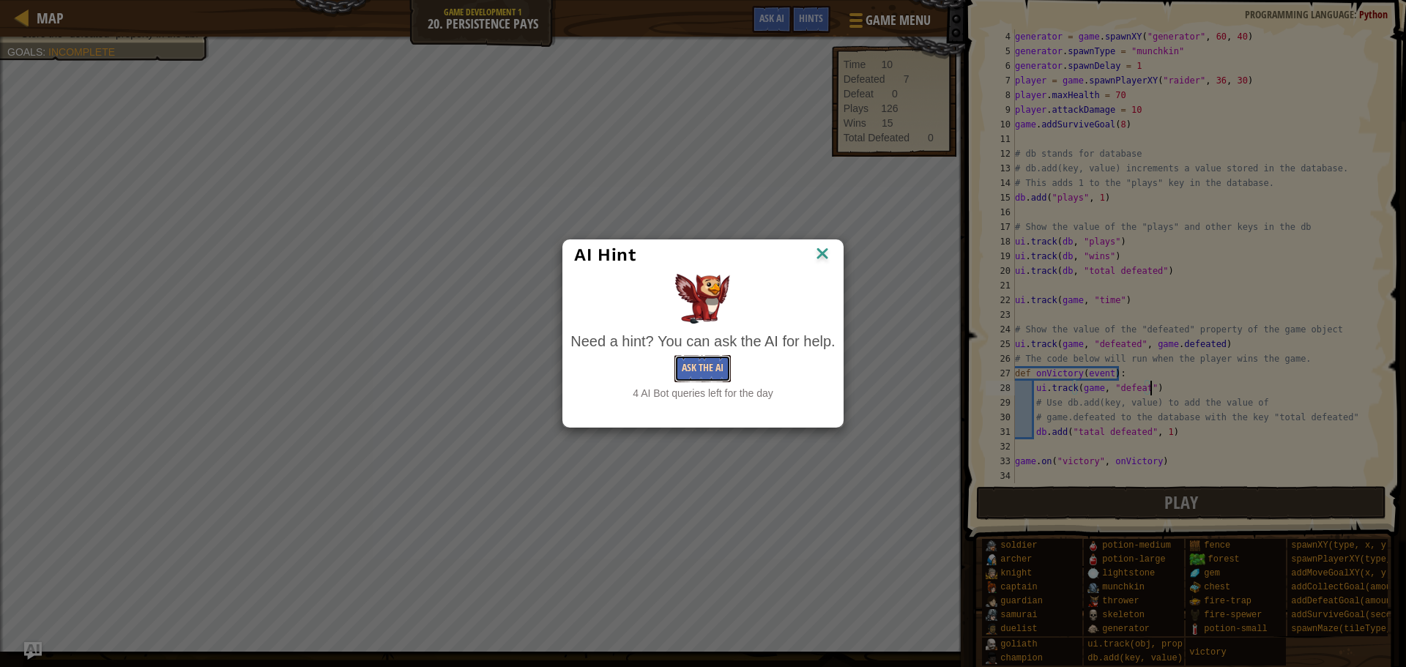
click at [712, 363] on button "Ask the AI" at bounding box center [702, 368] width 56 height 27
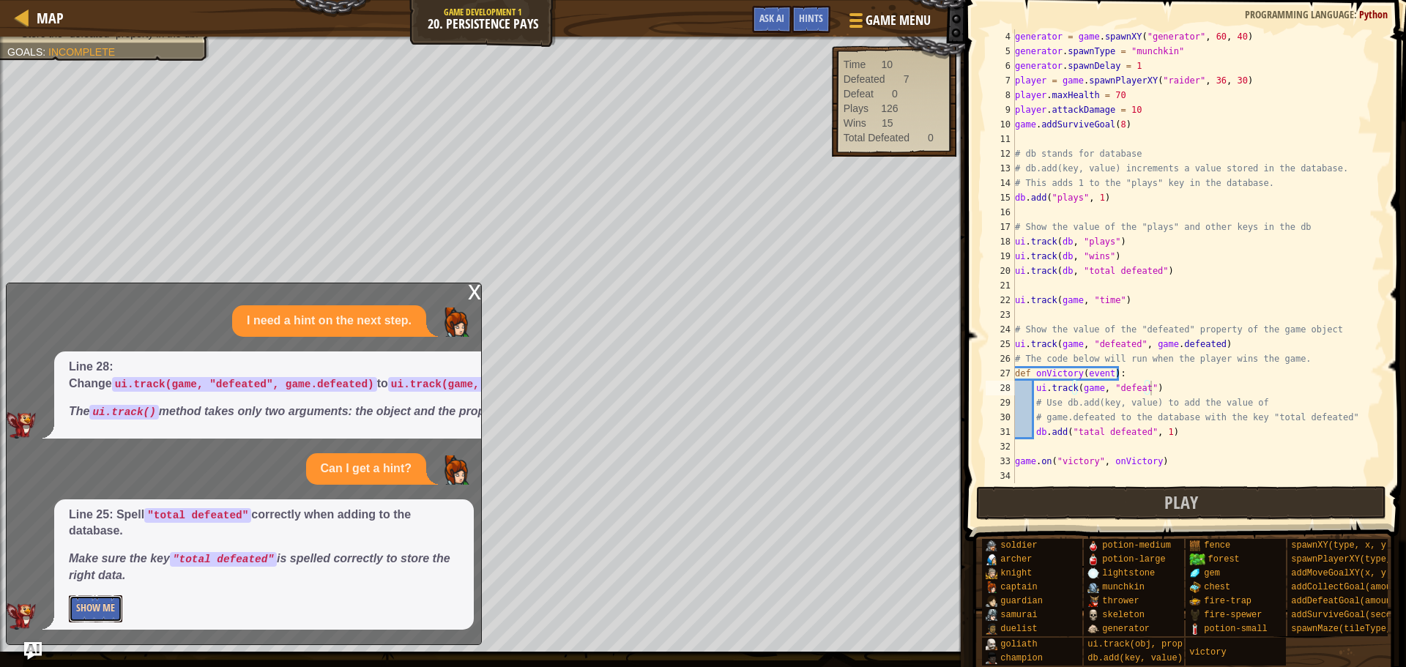
click at [83, 605] on button "Show Me" at bounding box center [95, 608] width 53 height 27
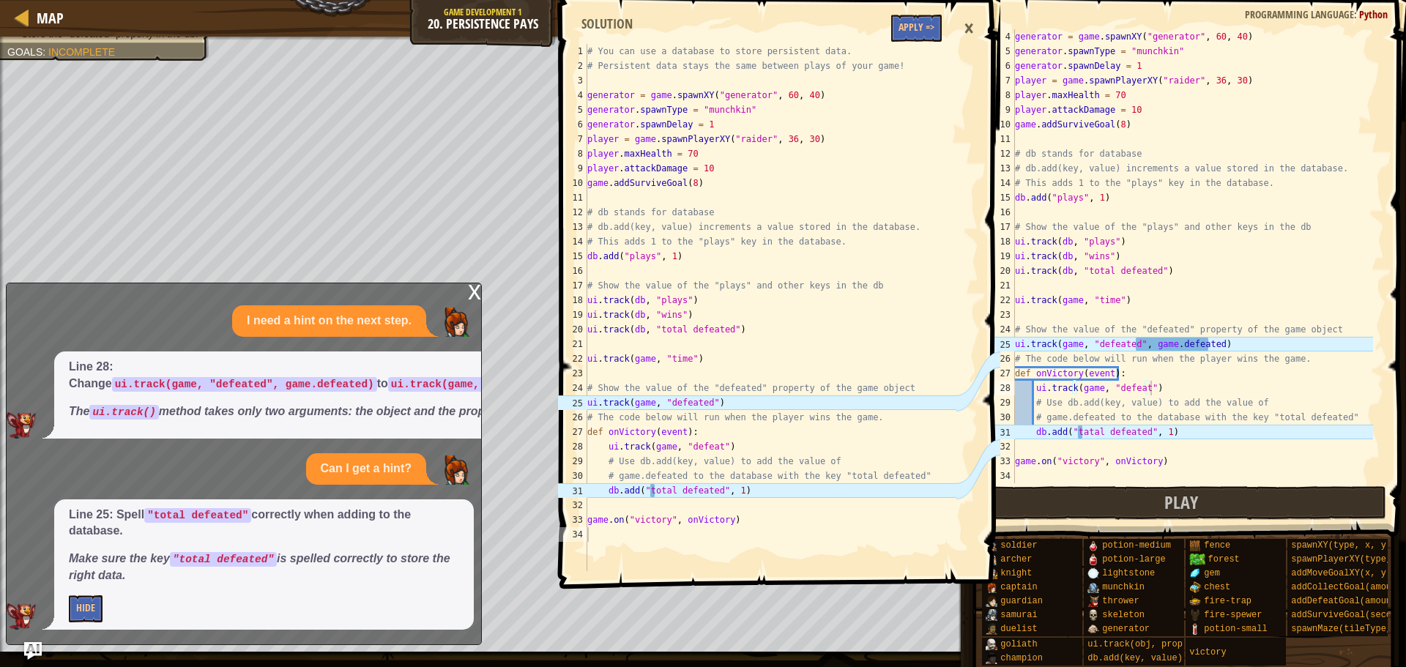
click at [1082, 432] on div "generator = game . spawnXY ( "generator" , 60 , 40 ) generator . spawnType = "m…" at bounding box center [1192, 270] width 361 height 483
click at [1078, 426] on div "generator = game . spawnXY ( "generator" , 60 , 40 ) generator . spawnType = "m…" at bounding box center [1192, 270] width 361 height 483
click at [1081, 428] on div "generator = game . spawnXY ( "generator" , 60 , 40 ) generator . spawnType = "m…" at bounding box center [1192, 270] width 361 height 483
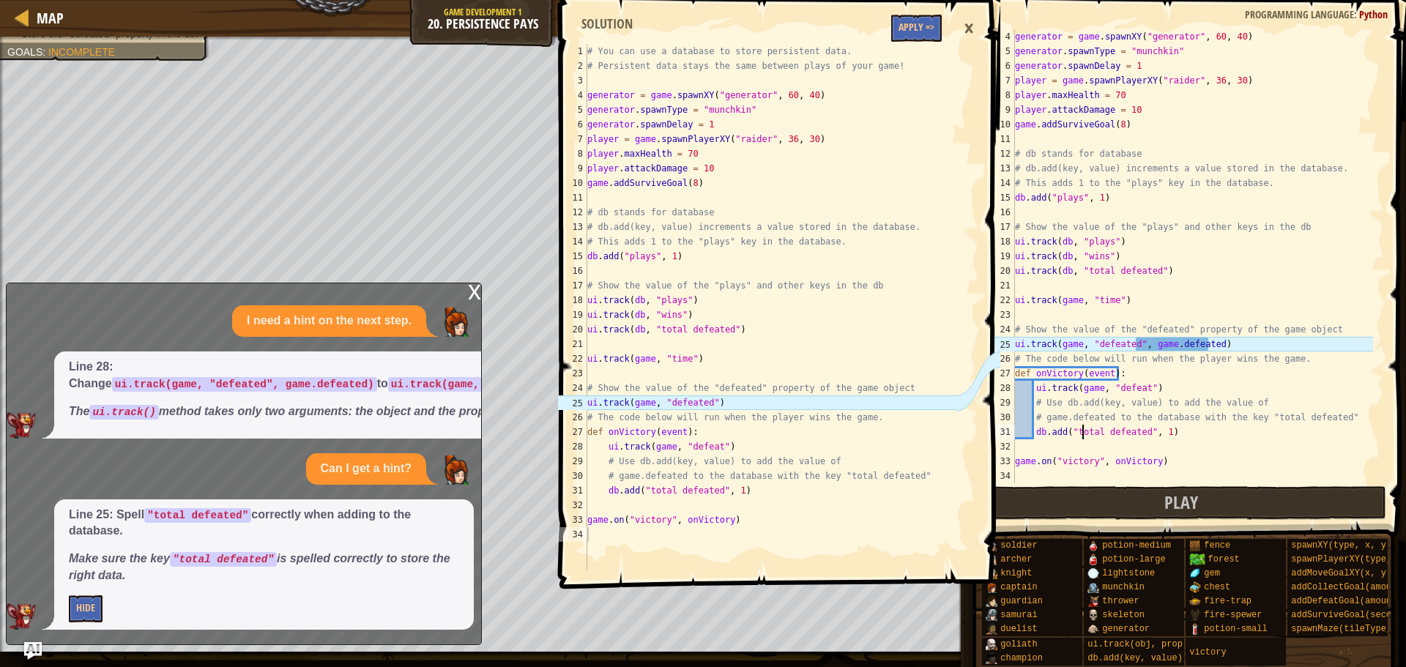
scroll to position [7, 6]
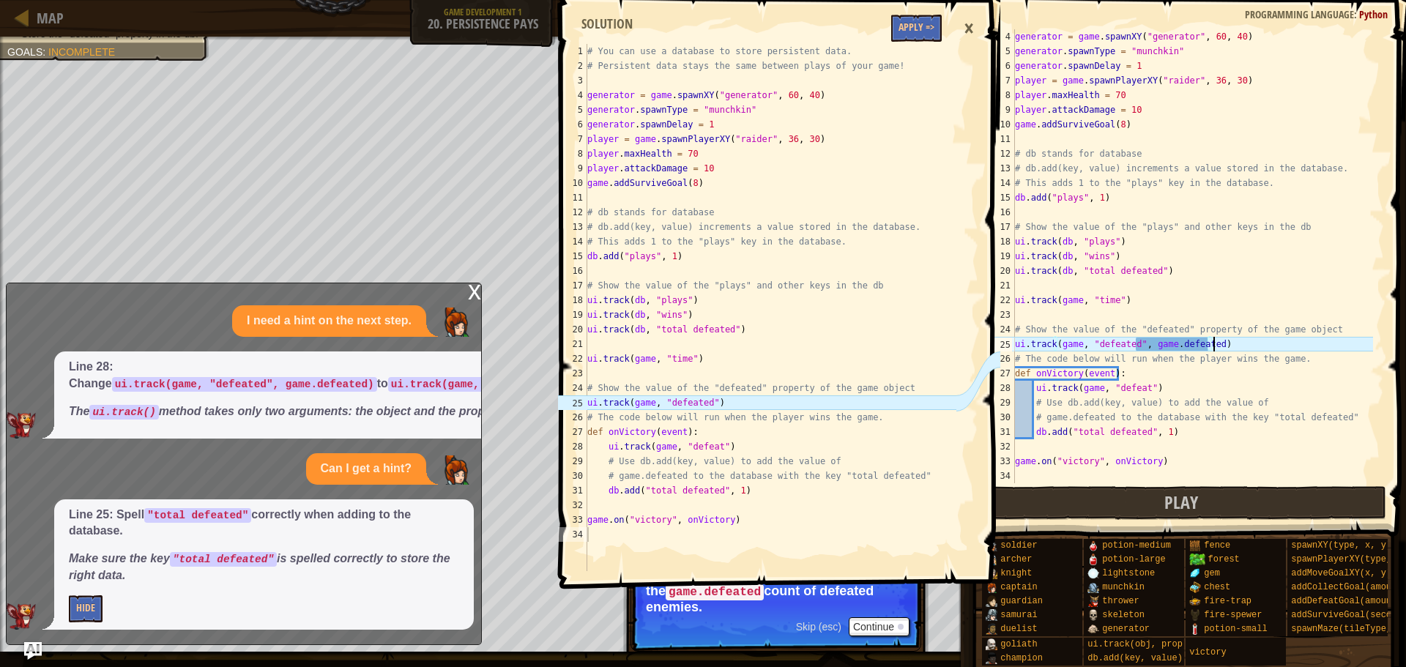
click at [1211, 340] on div "generator = game . spawnXY ( "generator" , 60 , 40 ) generator . spawnType = "m…" at bounding box center [1192, 270] width 361 height 483
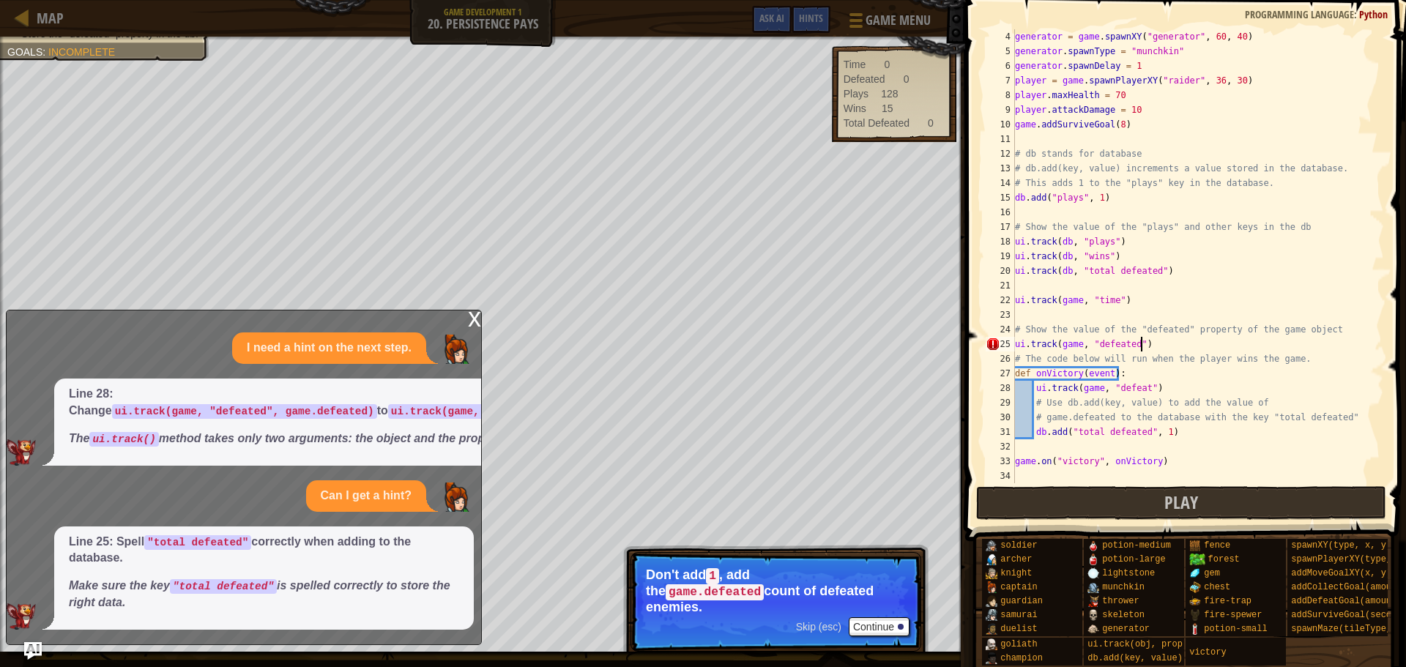
scroll to position [7, 10]
click at [1158, 428] on div "generator = game . spawnXY ( "generator" , 60 , 40 ) generator . spawnType = "m…" at bounding box center [1192, 270] width 361 height 483
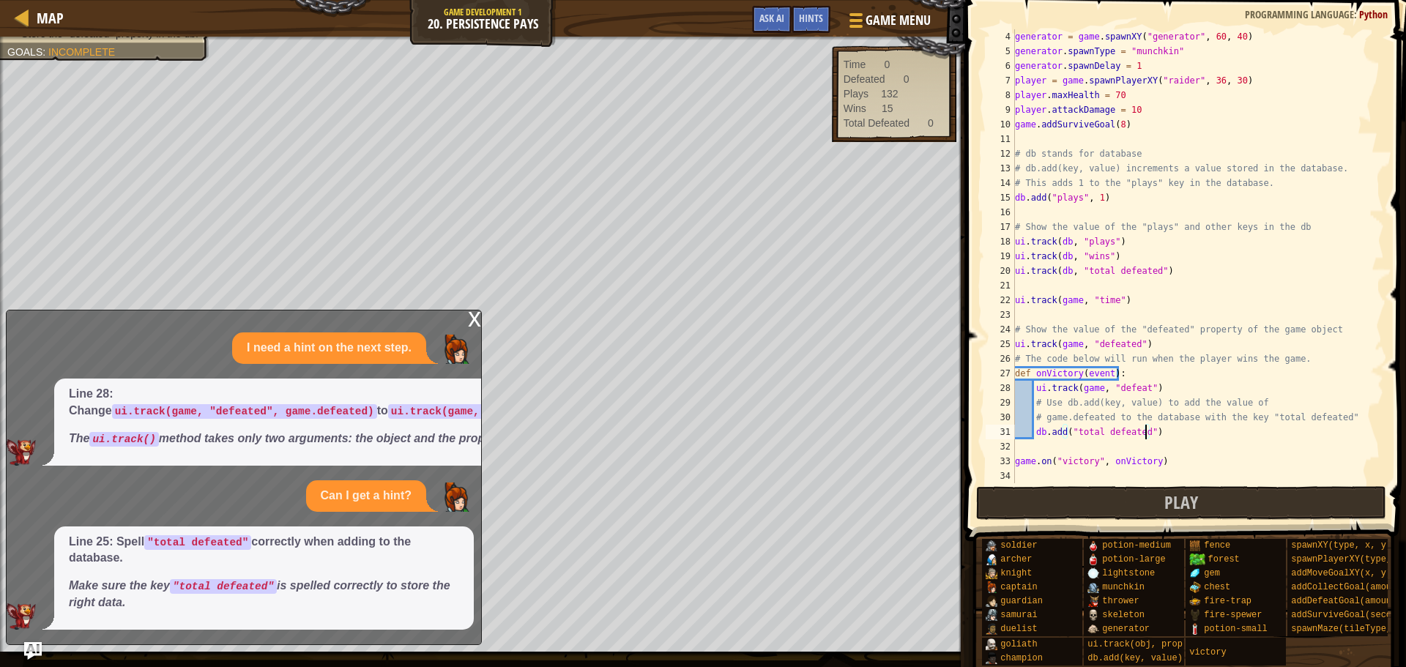
type textarea "db.add("total defeated")"
click at [476, 310] on div "x" at bounding box center [474, 317] width 13 height 15
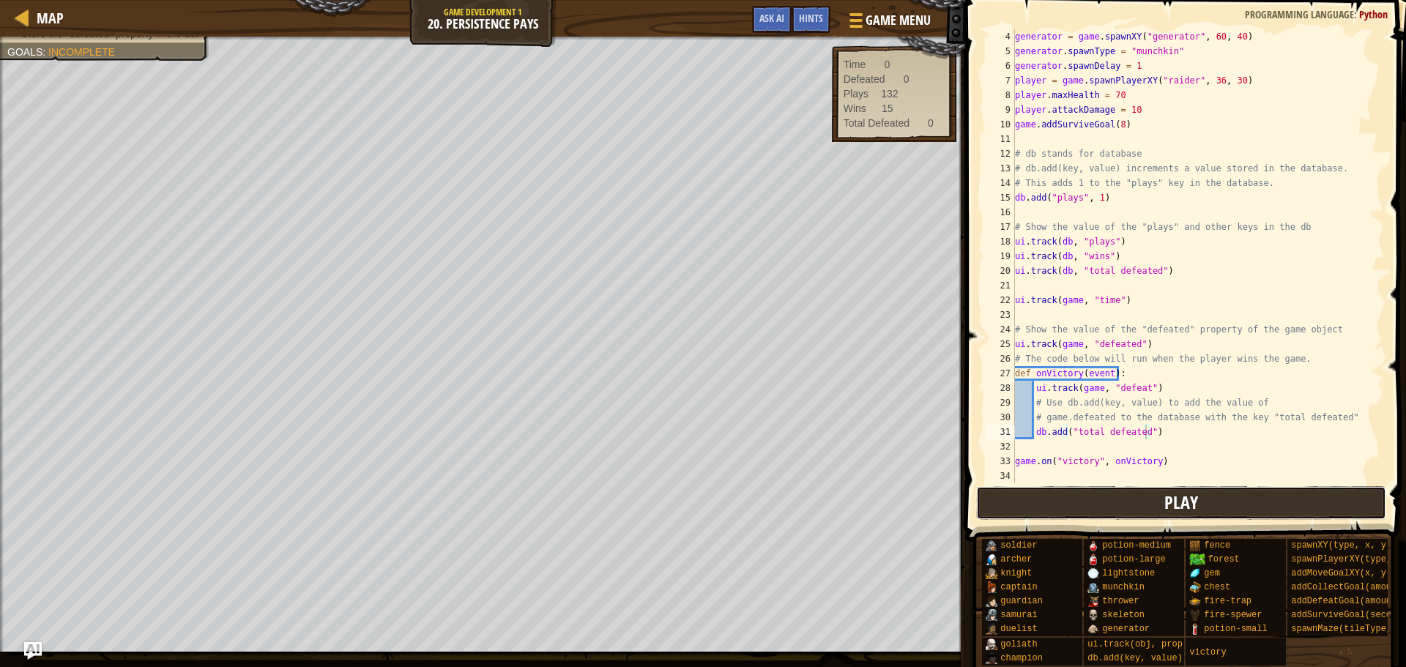
click at [1038, 512] on button "Play" at bounding box center [1181, 503] width 411 height 34
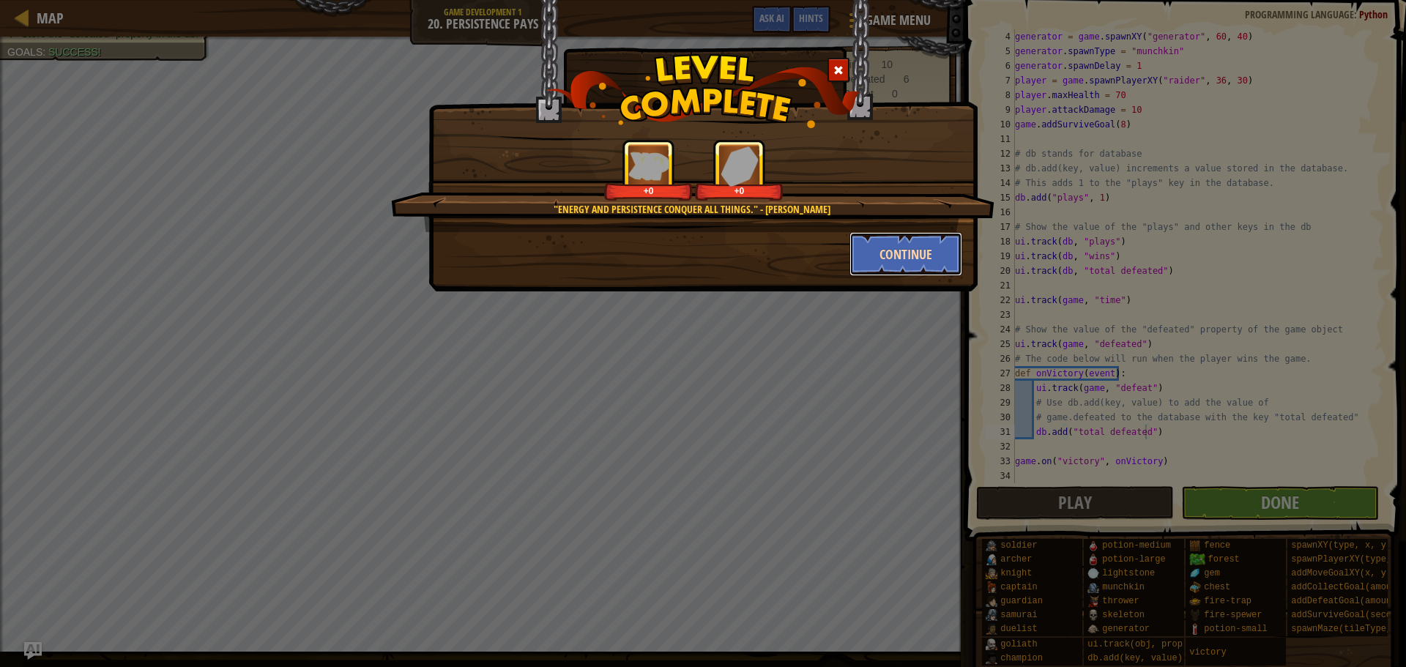
click at [889, 268] on button "Continue" at bounding box center [905, 254] width 113 height 44
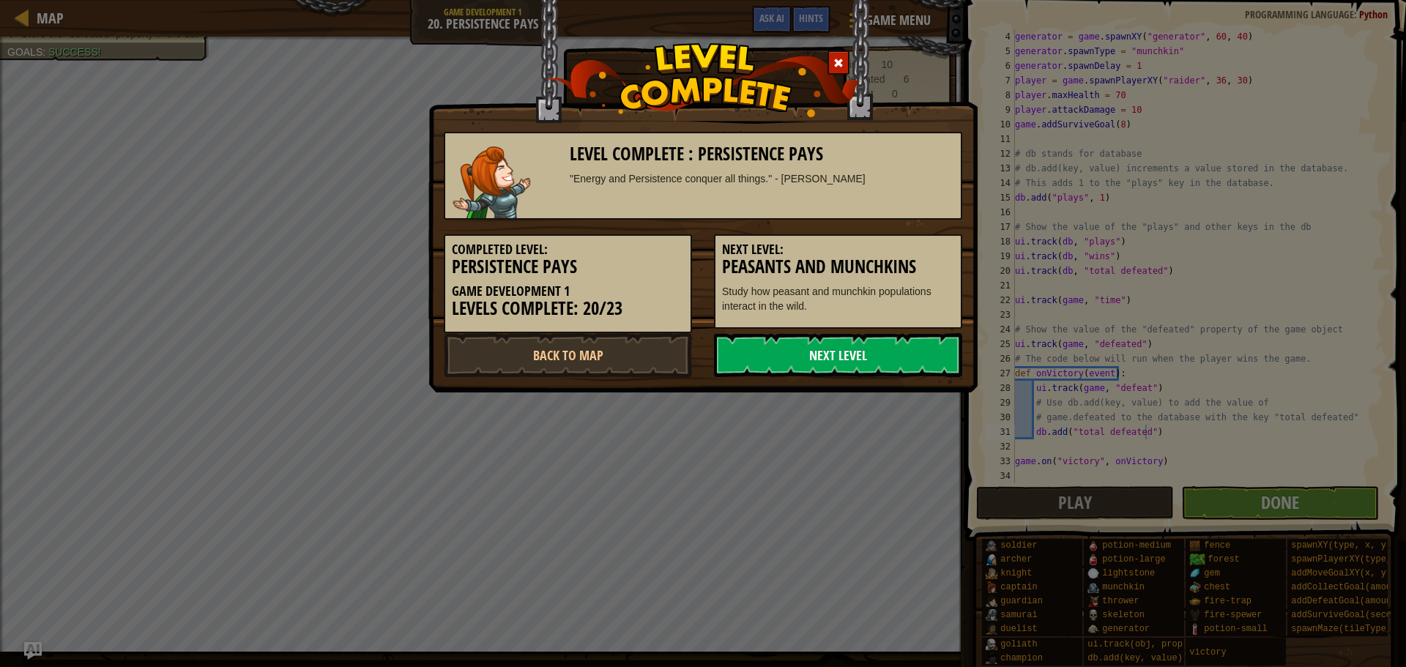
click at [876, 351] on link "Next Level" at bounding box center [838, 355] width 248 height 44
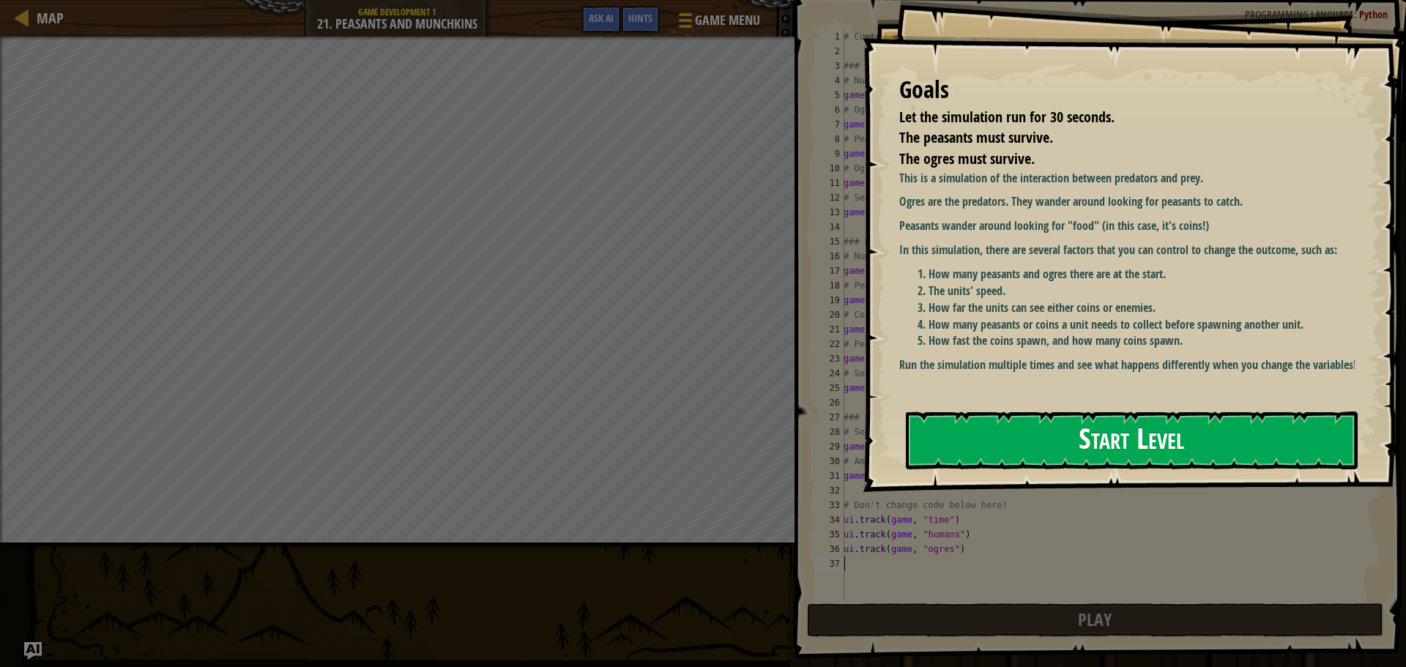
click at [1086, 286] on div "Goals Let the simulation run for 30 seconds. The peasants must survive. The ogr…" at bounding box center [1134, 246] width 543 height 492
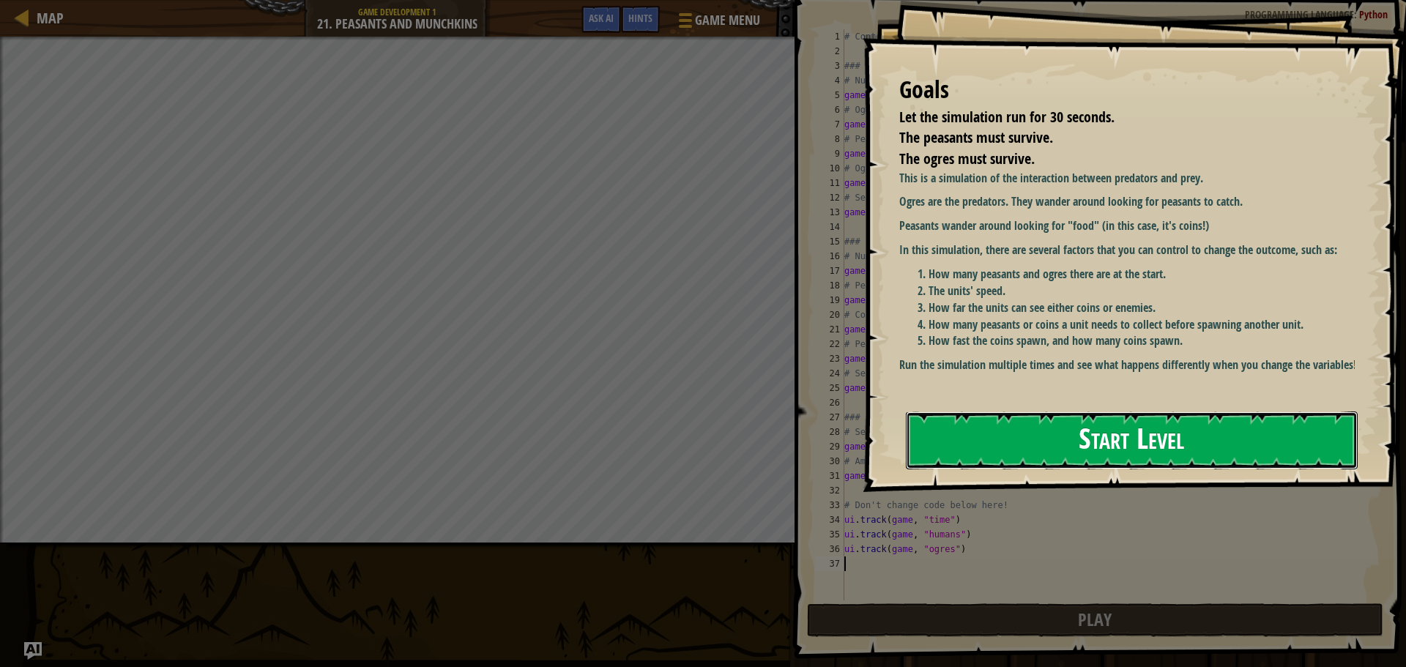
click at [980, 459] on button "Start Level" at bounding box center [1132, 440] width 452 height 58
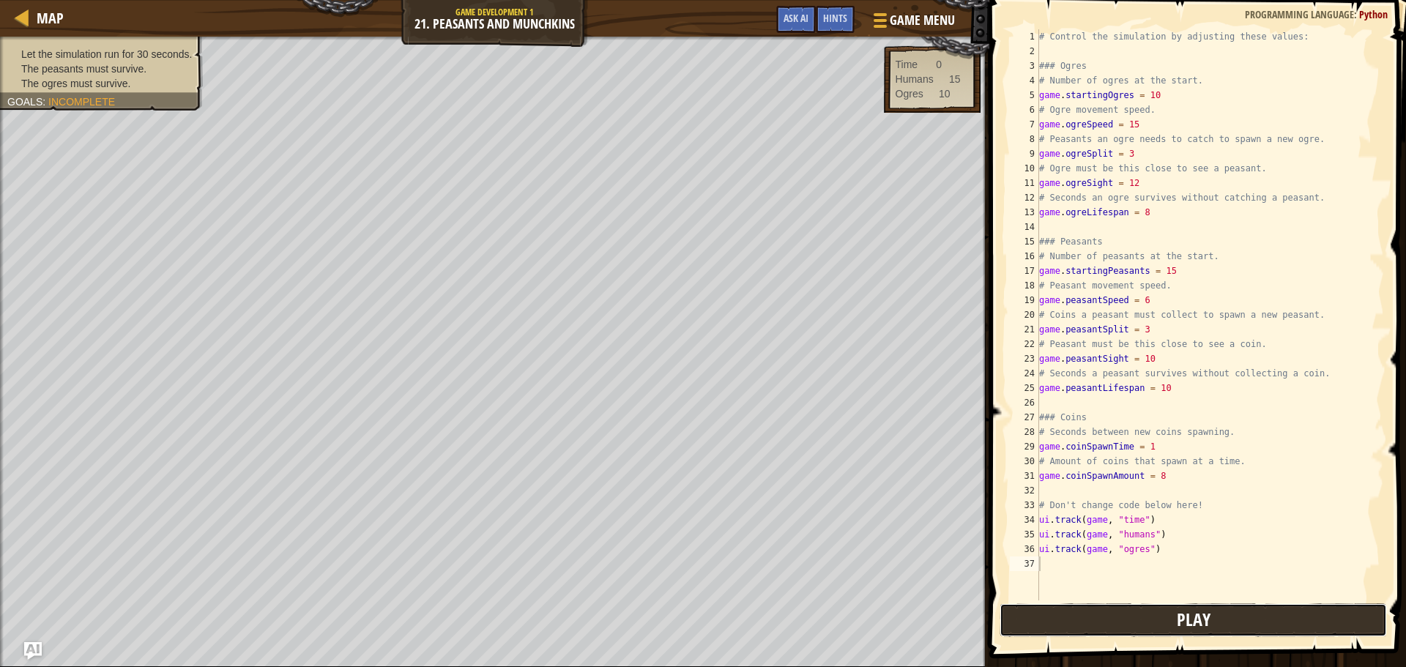
click at [1218, 628] on button "Play" at bounding box center [1192, 620] width 387 height 34
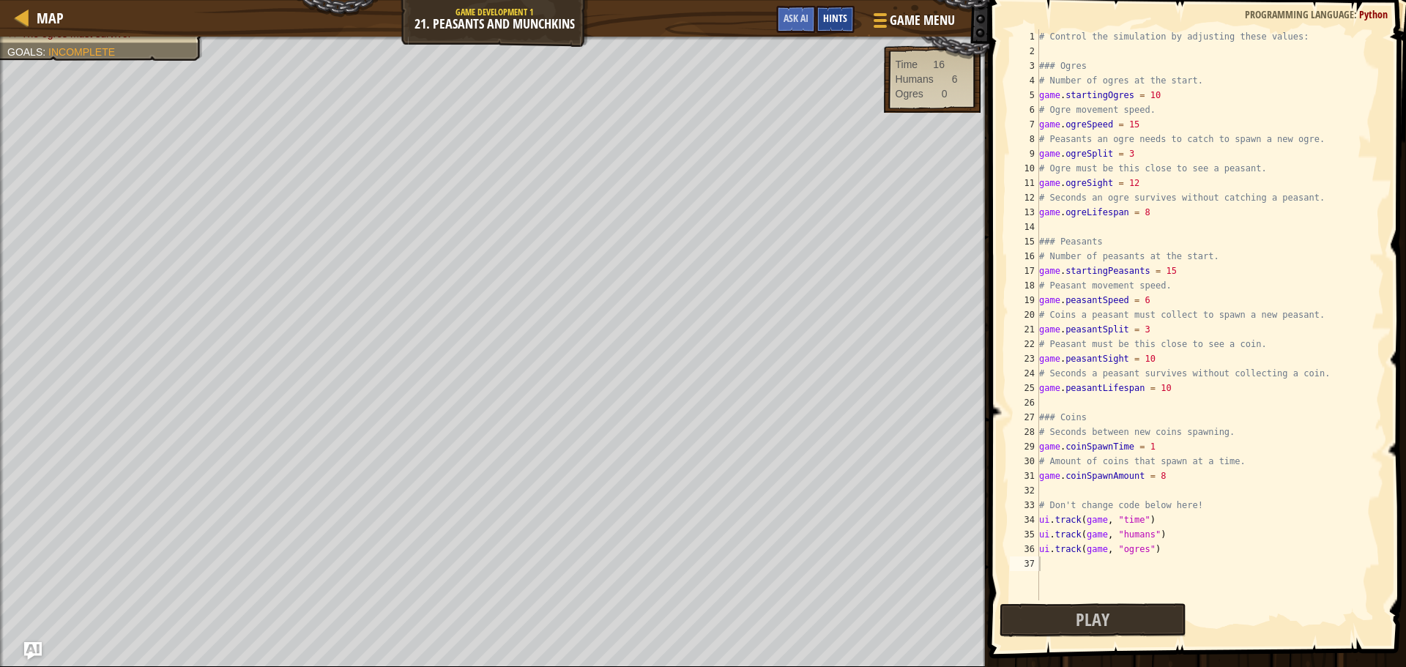
click at [843, 28] on div "Hints" at bounding box center [835, 19] width 39 height 27
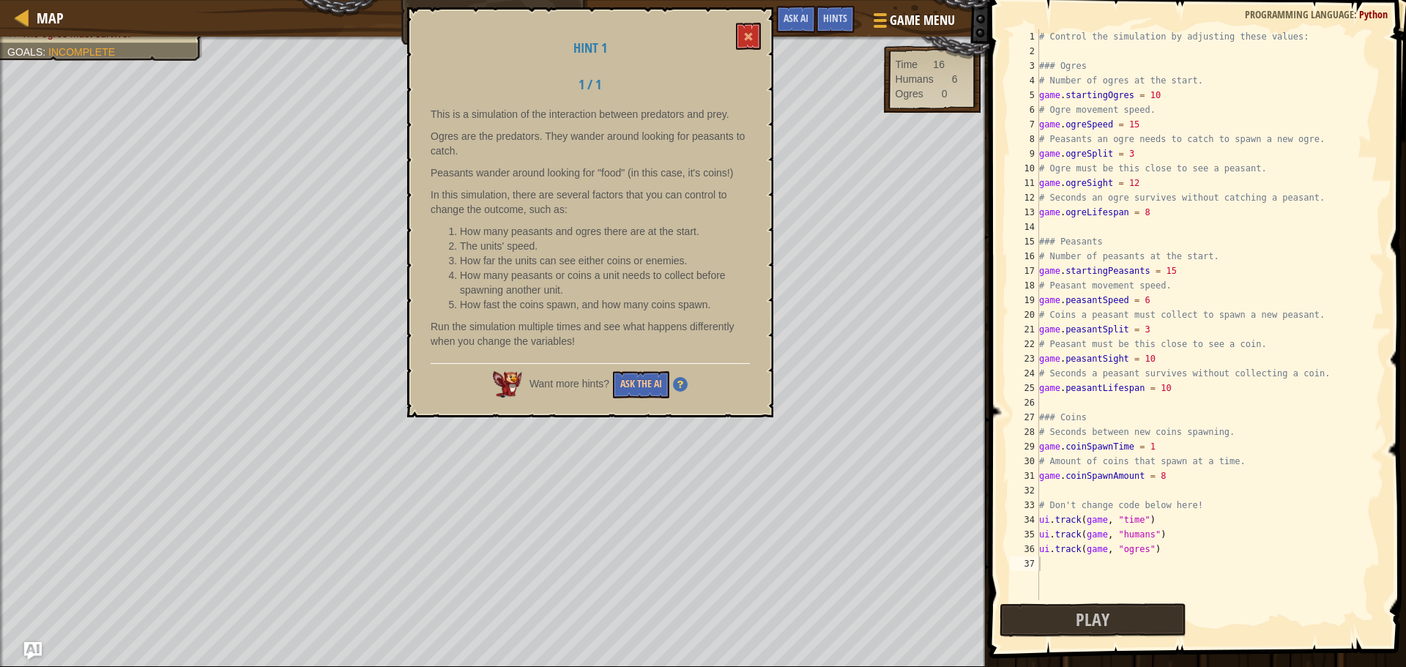
click at [761, 29] on div "Hint 1 1 / 1 This is a simulation of the interaction between predators and prey…" at bounding box center [590, 212] width 366 height 410
click at [755, 42] on button at bounding box center [748, 36] width 25 height 27
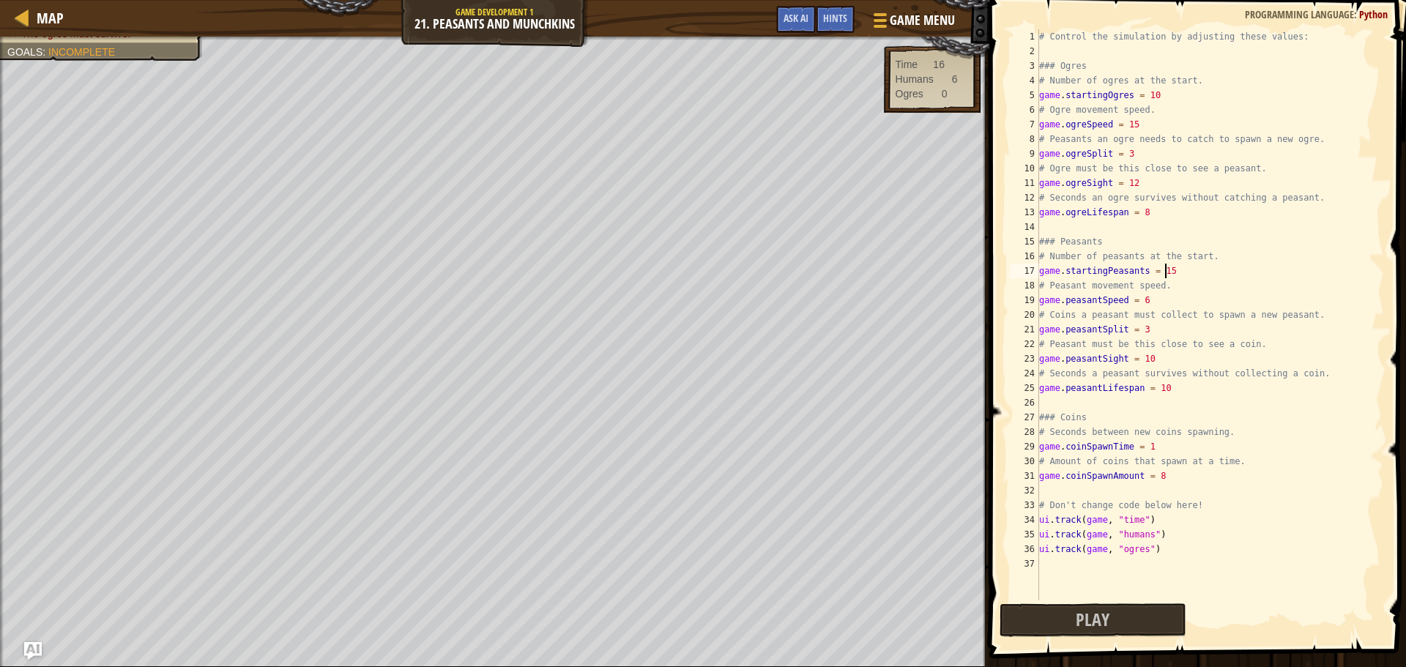
click at [1168, 268] on div "# Control the simulation by adjusting these values: ### Ogres # Number of ogres…" at bounding box center [1210, 329] width 348 height 600
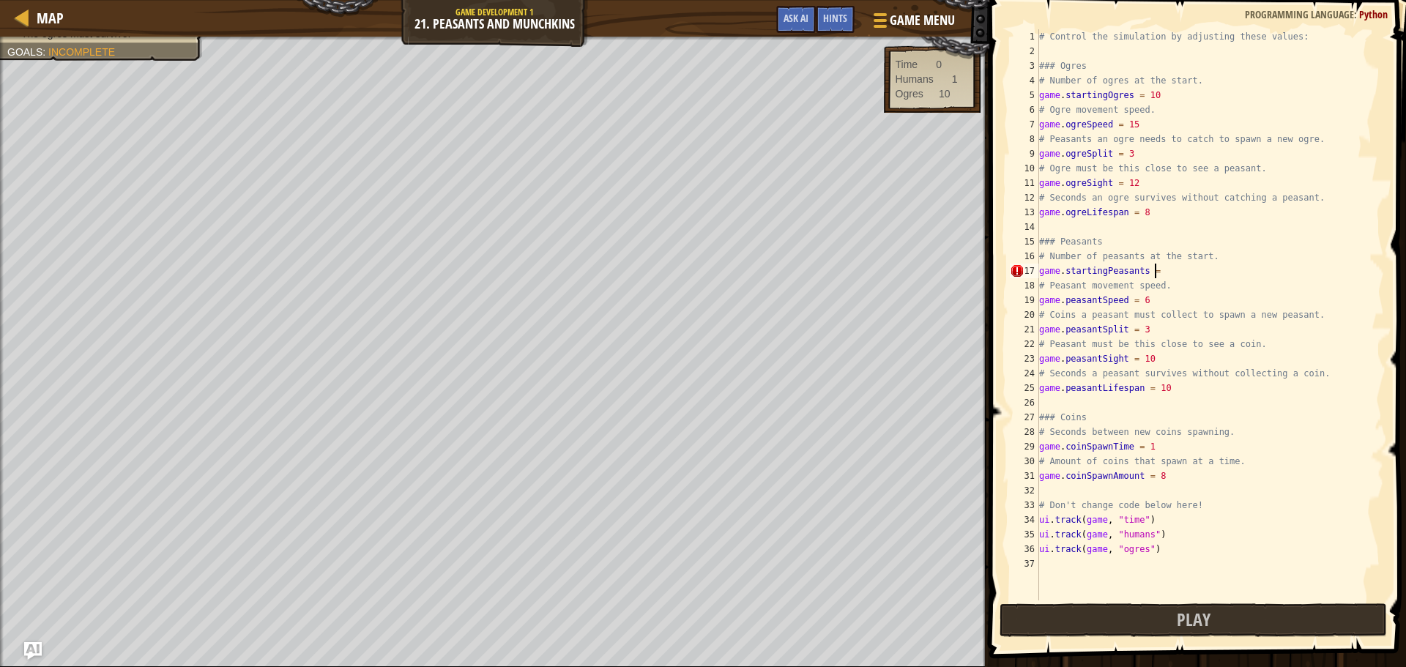
scroll to position [7, 9]
click at [1150, 207] on div "# Control the simulation by adjusting these values: ### Ogres # Number of ogres…" at bounding box center [1210, 329] width 348 height 600
click at [1154, 304] on div "# Control the simulation by adjusting these values: ### Ogres # Number of ogres…" at bounding box center [1210, 329] width 348 height 600
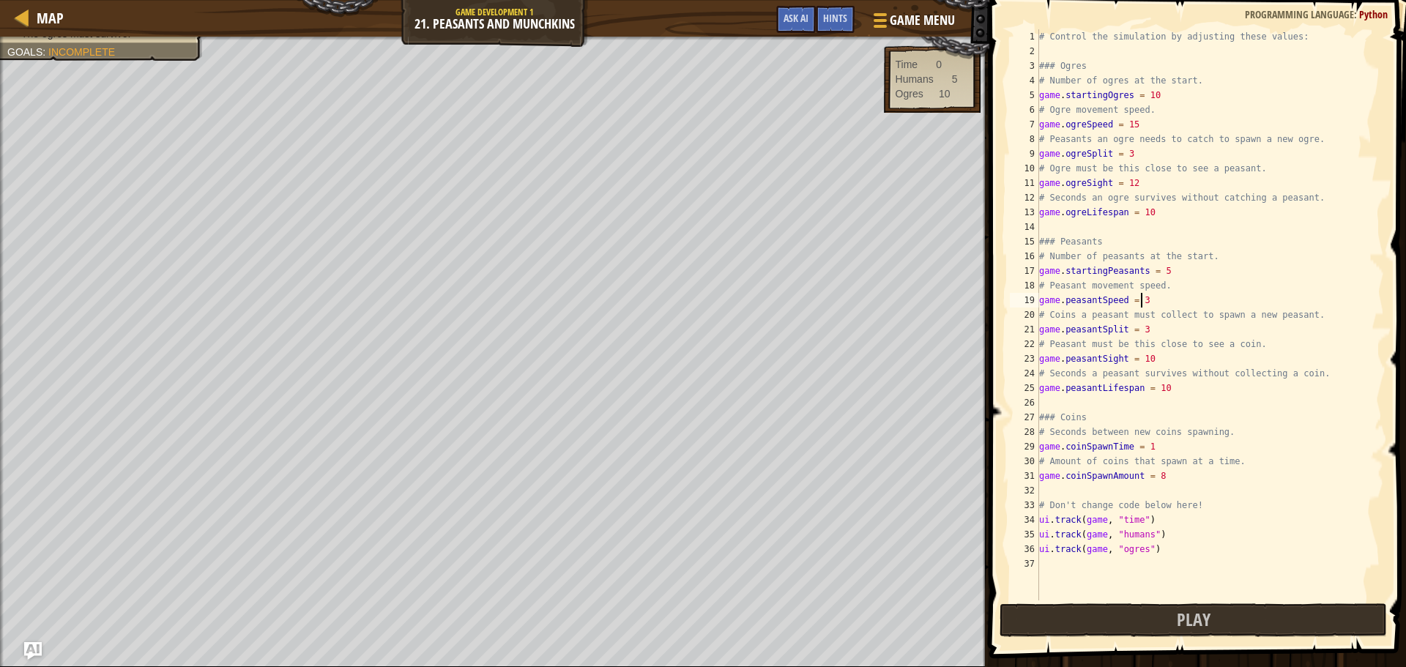
click at [1156, 326] on div "# Control the simulation by adjusting these values: ### Ogres # Number of ogres…" at bounding box center [1210, 329] width 348 height 600
click at [1158, 360] on div "# Control the simulation by adjusting these values: ### Ogres # Number of ogres…" at bounding box center [1210, 329] width 348 height 600
click at [1170, 387] on div "# Control the simulation by adjusting these values: ### Ogres # Number of ogres…" at bounding box center [1210, 329] width 348 height 600
click at [1220, 629] on button "Play" at bounding box center [1192, 620] width 387 height 34
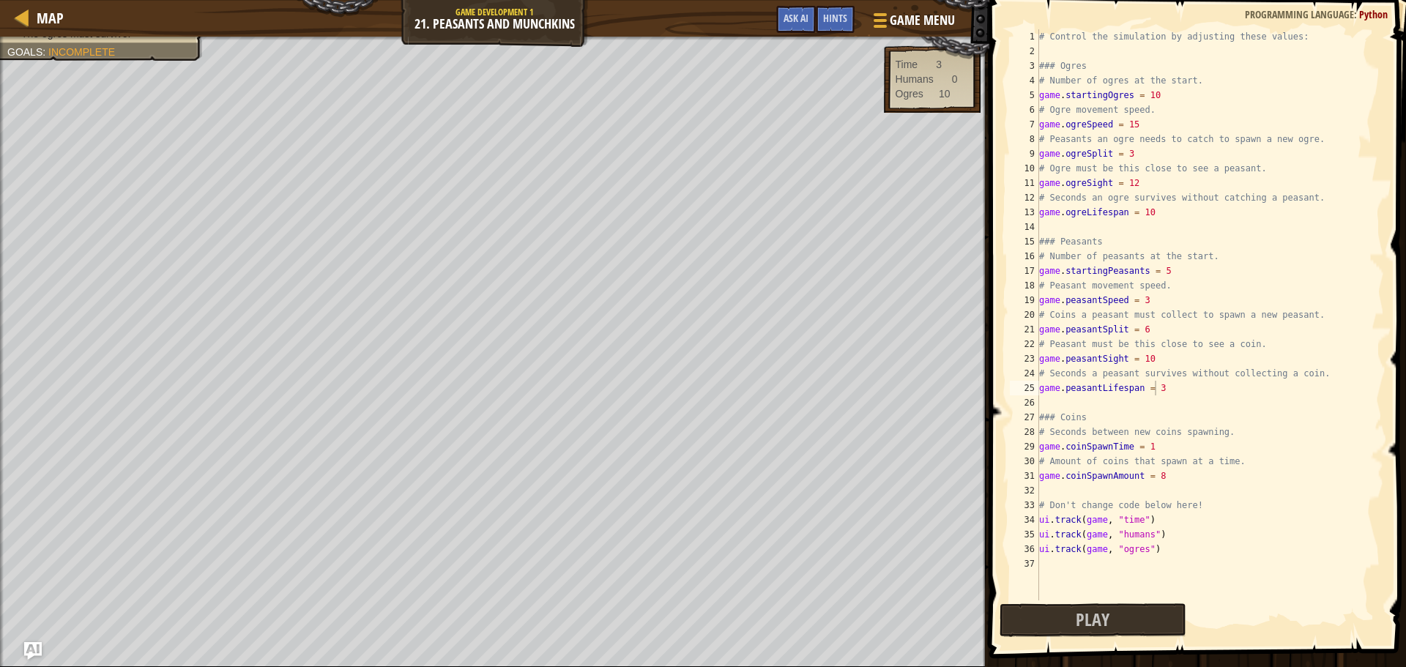
click at [1169, 278] on div "# Control the simulation by adjusting these values: ### Ogres # Number of ogres…" at bounding box center [1210, 329] width 348 height 600
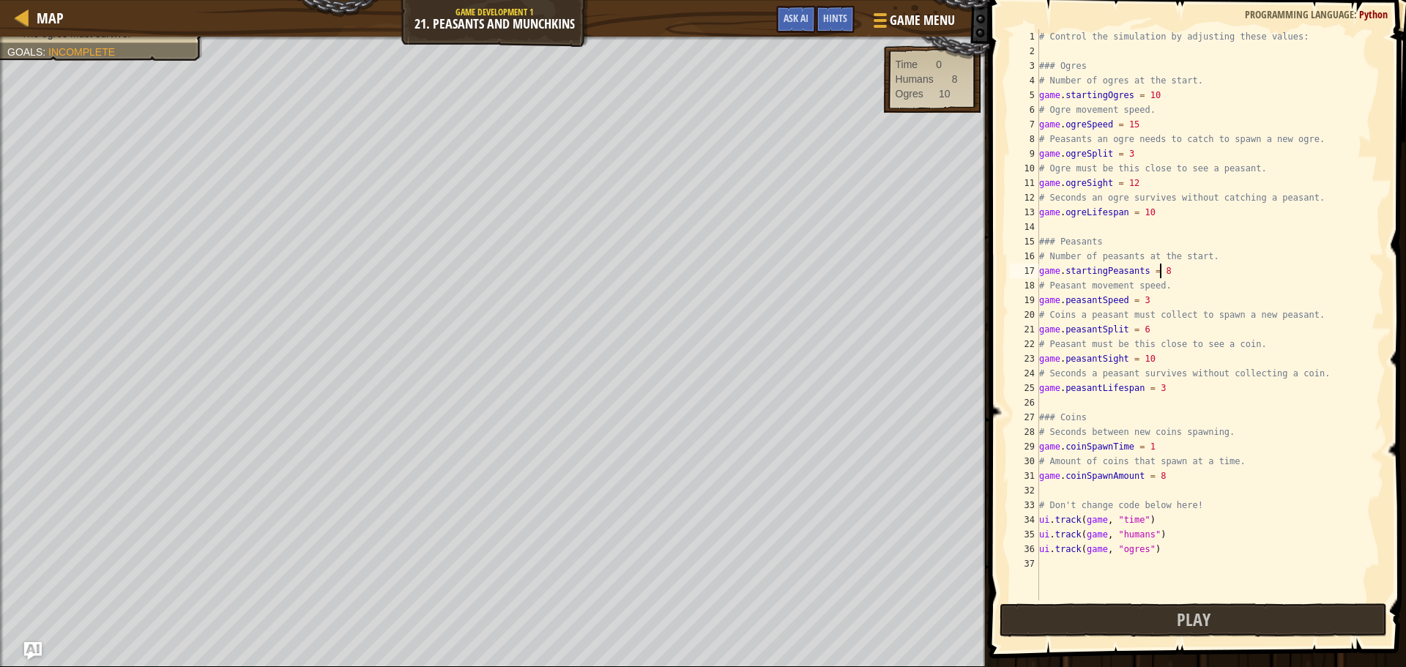
click at [1161, 301] on div "# Control the simulation by adjusting these values: ### Ogres # Number of ogres…" at bounding box center [1210, 329] width 348 height 600
click at [1156, 619] on button "Play" at bounding box center [1192, 620] width 387 height 34
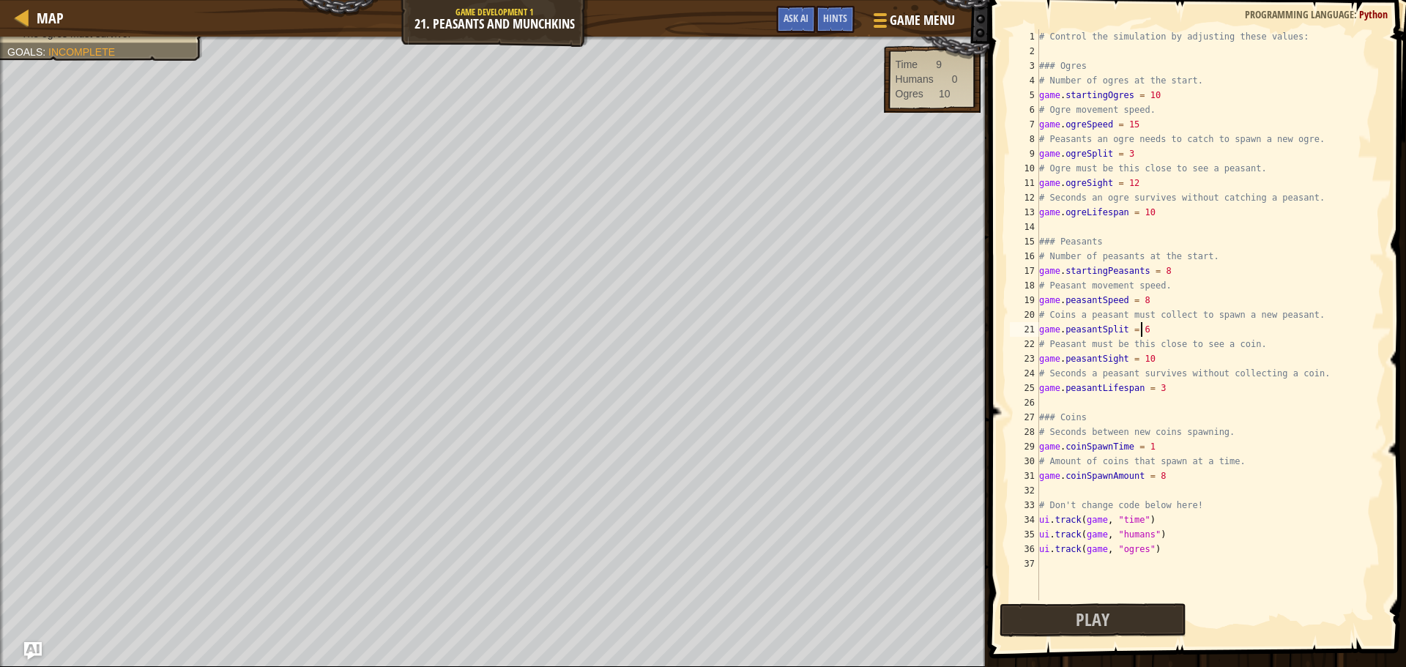
click at [1146, 328] on div "# Control the simulation by adjusting these values: ### Ogres # Number of ogres…" at bounding box center [1210, 329] width 348 height 600
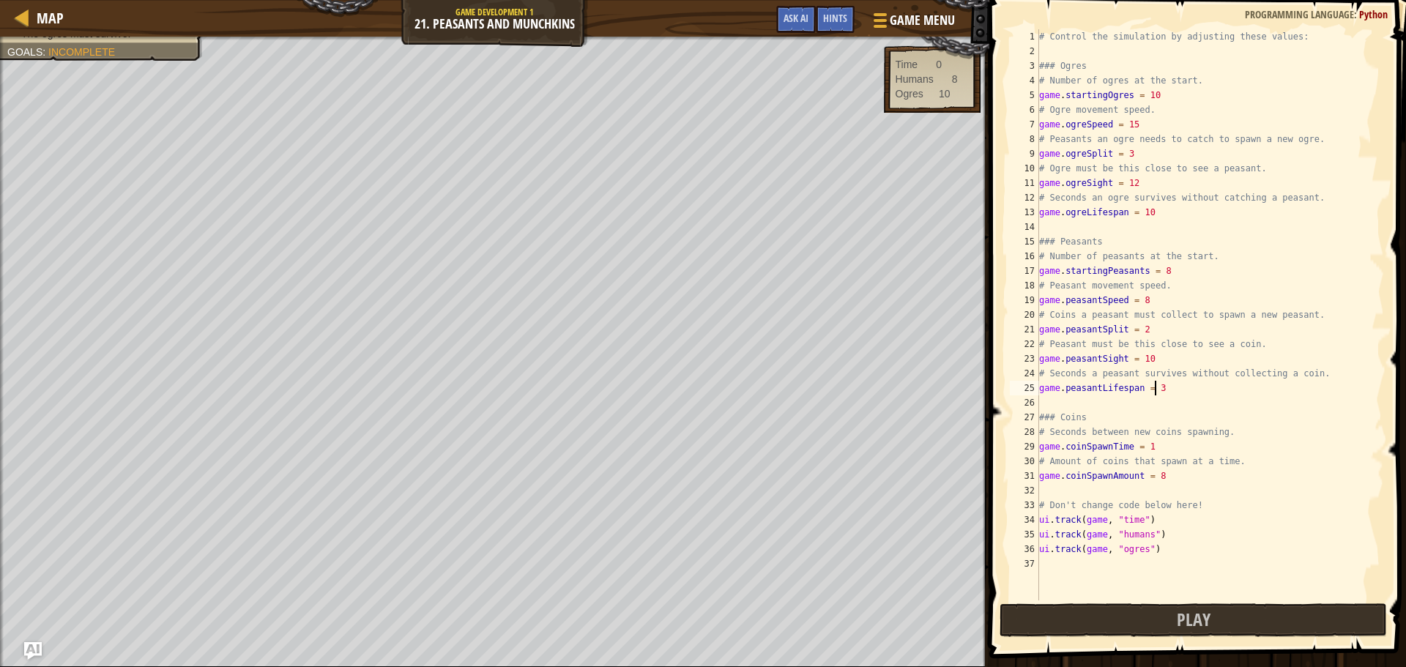
click at [1169, 389] on div "# Control the simulation by adjusting these values: ### Ogres # Number of ogres…" at bounding box center [1210, 329] width 348 height 600
type textarea "game.peasantLifespan = 6"
click at [1109, 612] on button "Play" at bounding box center [1192, 620] width 387 height 34
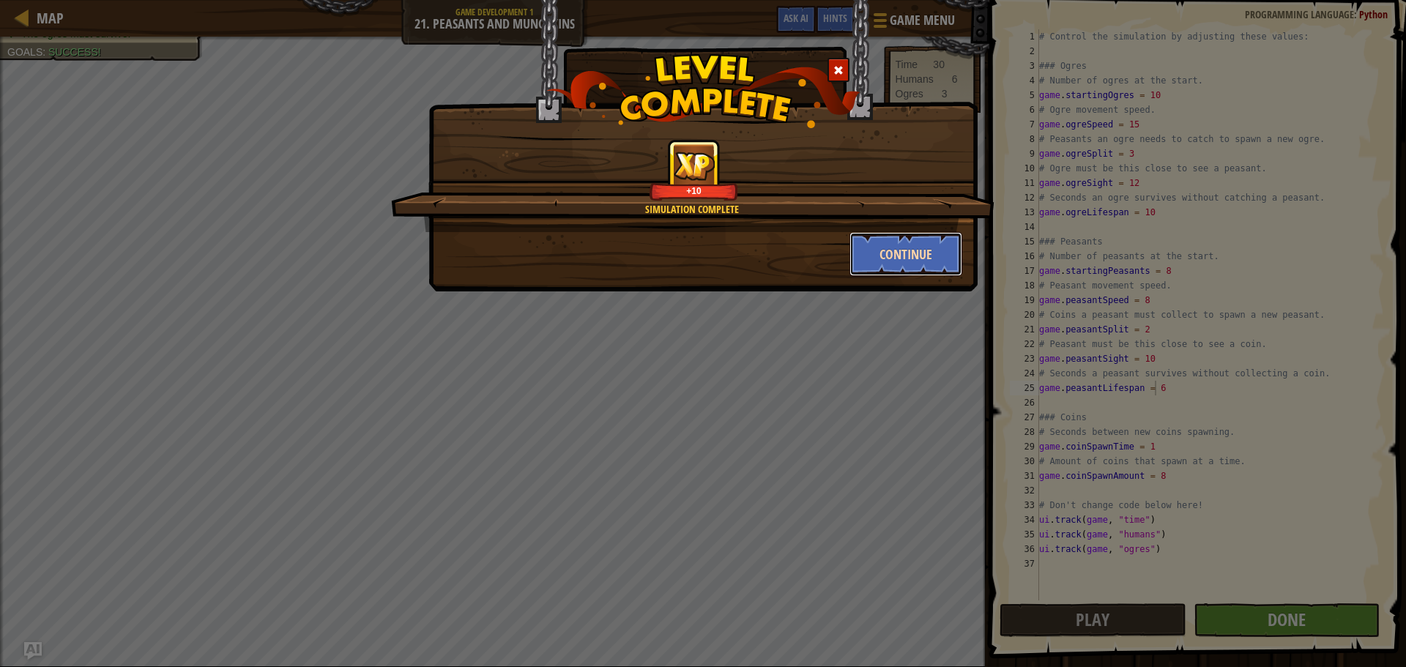
click at [918, 271] on button "Continue" at bounding box center [905, 254] width 113 height 44
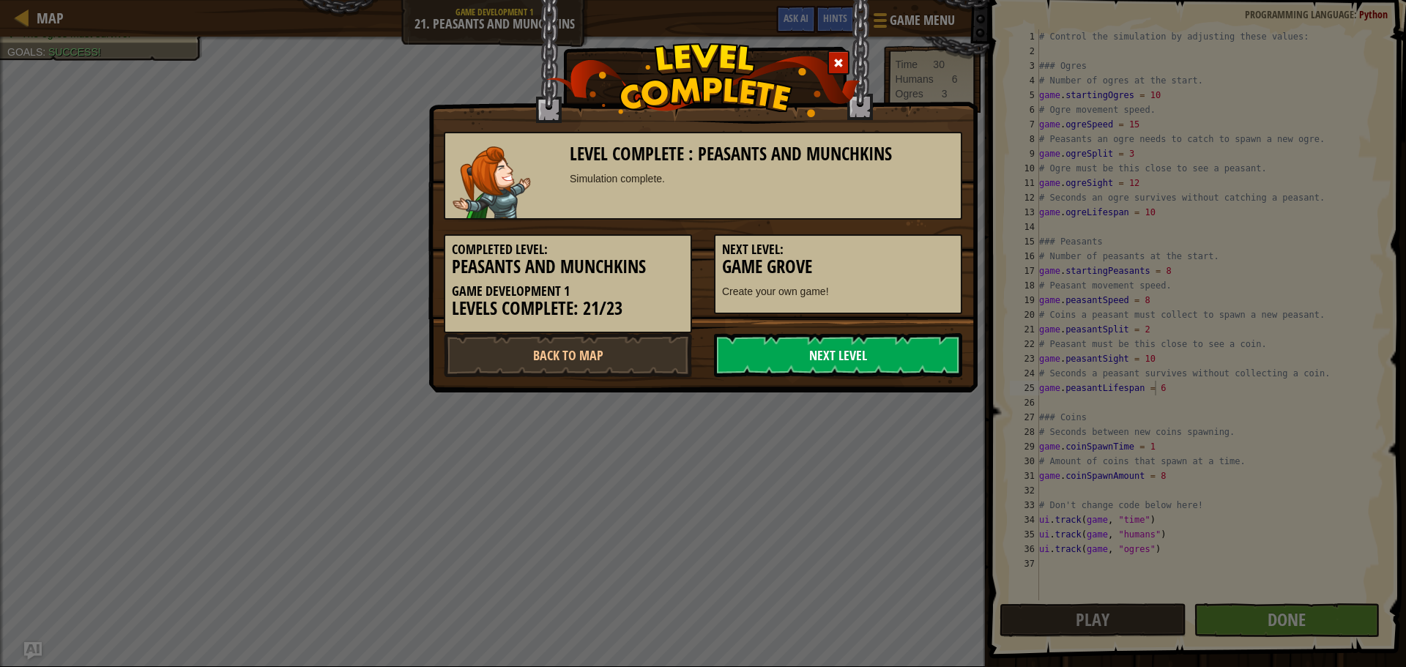
click at [903, 363] on link "Next Level" at bounding box center [838, 355] width 248 height 44
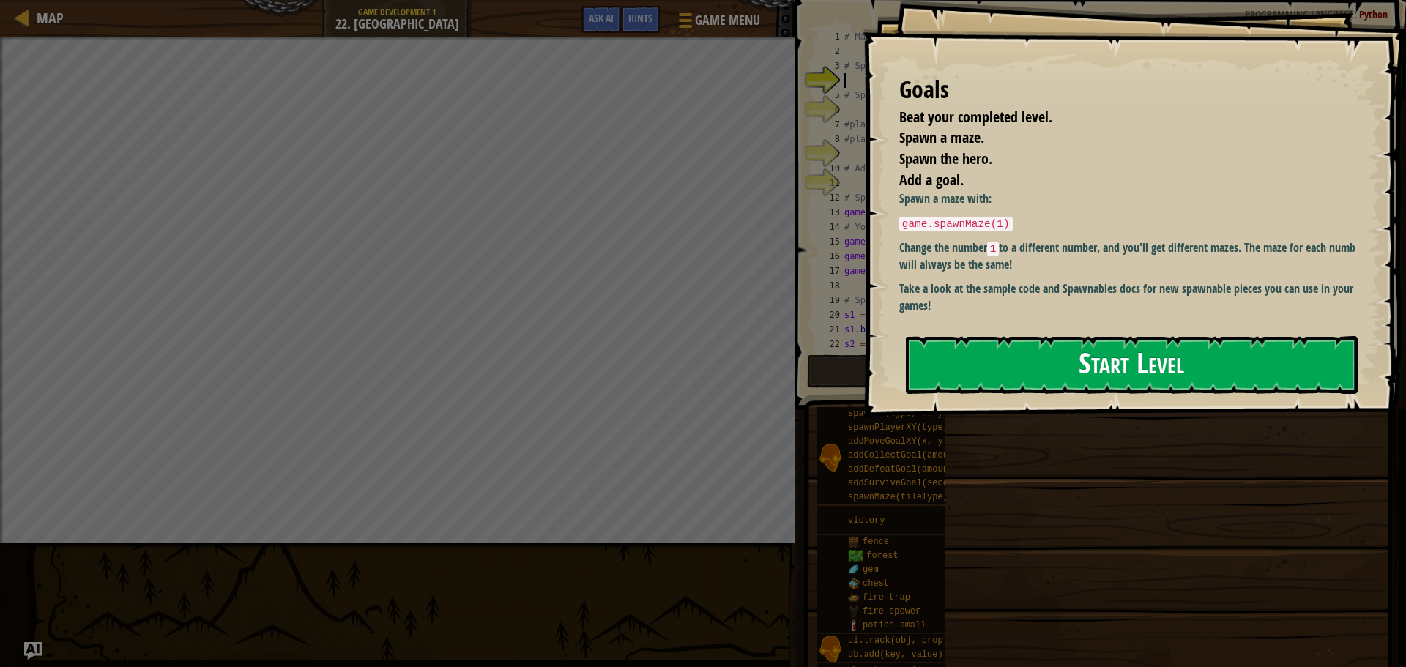
drag, startPoint x: 999, startPoint y: 358, endPoint x: 994, endPoint y: 349, distance: 10.8
click at [995, 352] on button "Start Level" at bounding box center [1132, 365] width 452 height 58
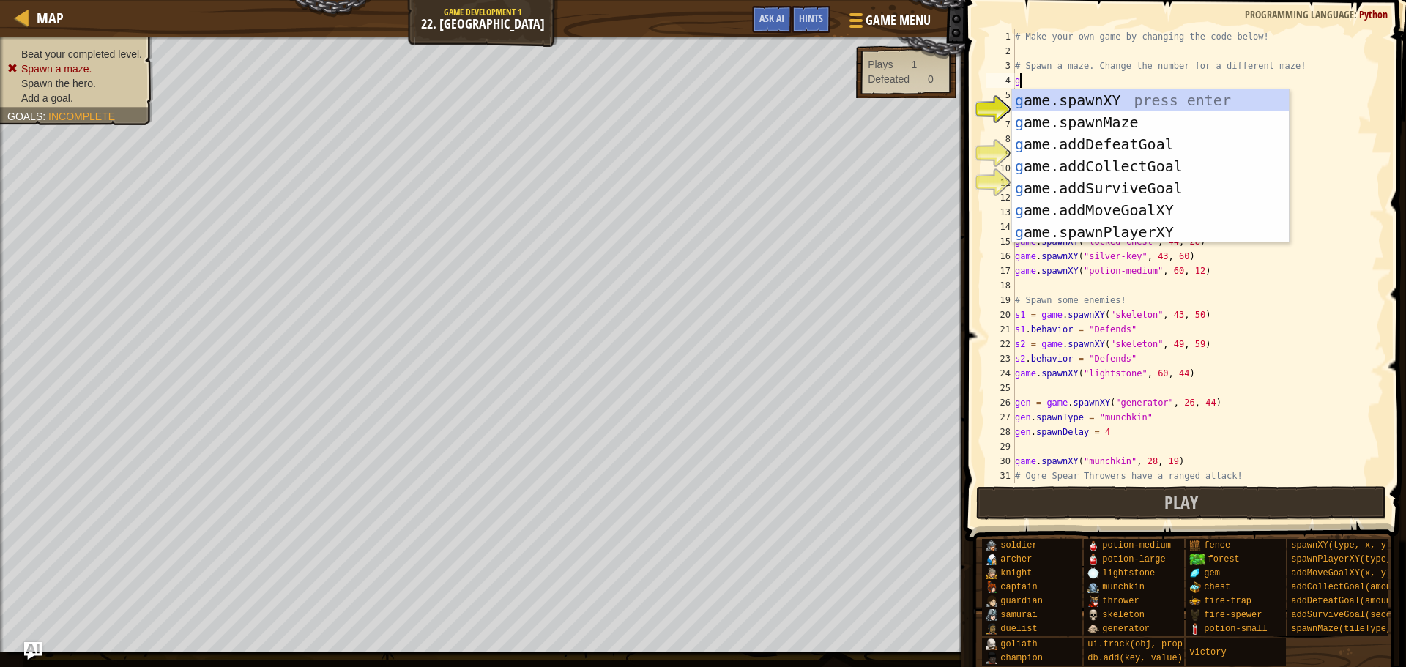
scroll to position [7, 0]
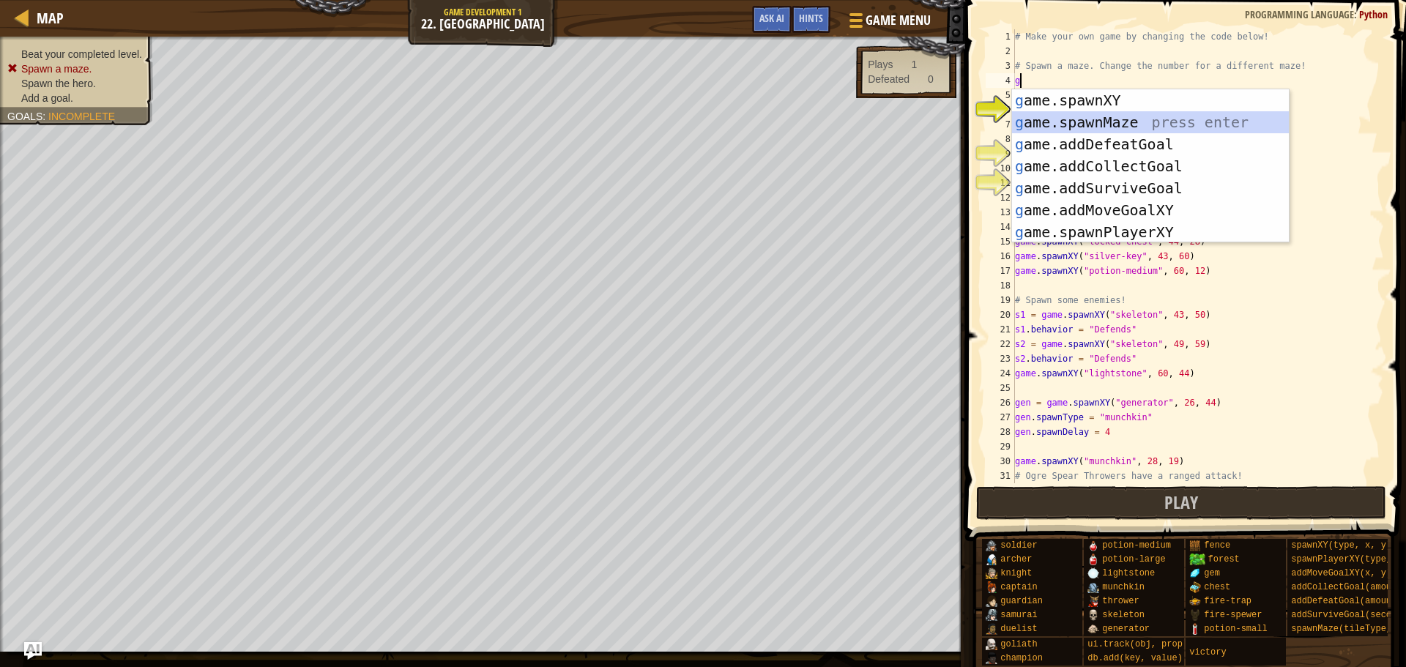
click at [1099, 126] on div "g ame.spawnXY press enter g ame.spawnMaze press enter g ame.addDefeatGoal press…" at bounding box center [1150, 188] width 277 height 198
type textarea "game.spawnMaze("forest", 1)"
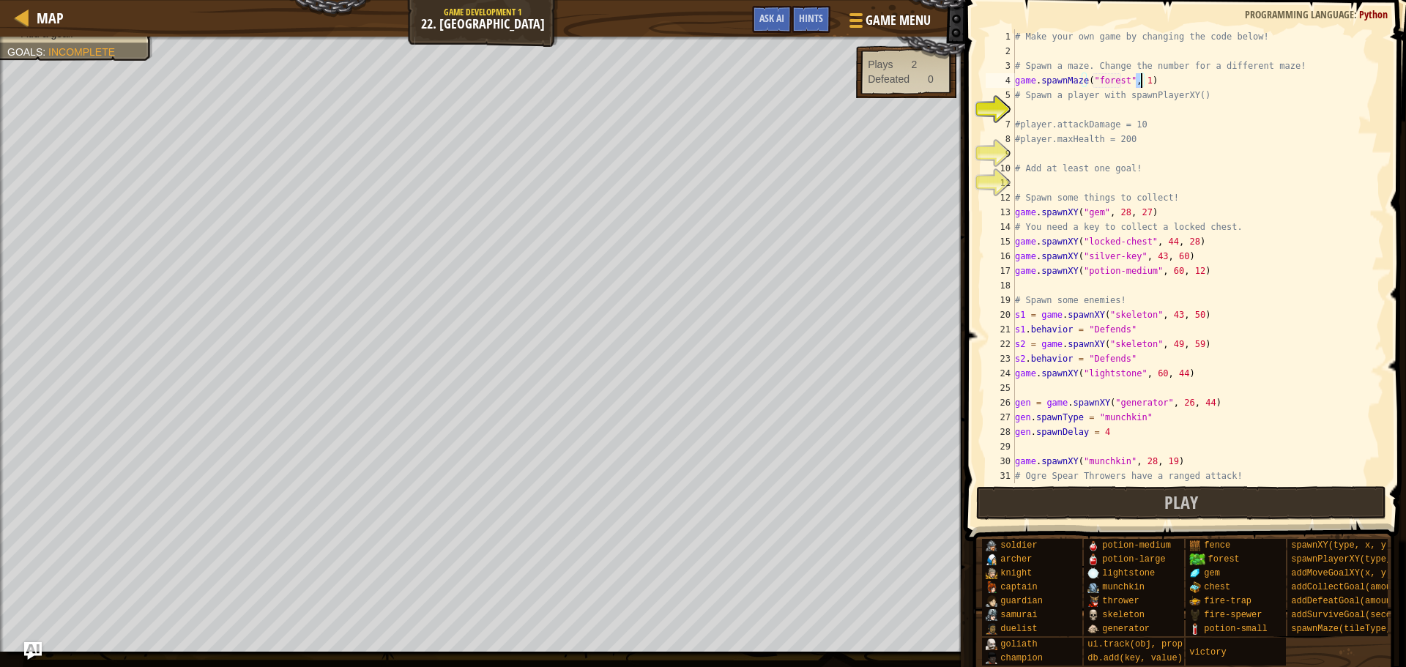
click at [1044, 111] on div "# Make your own game by changing the code below! # Spawn a maze. Change the num…" at bounding box center [1192, 270] width 361 height 483
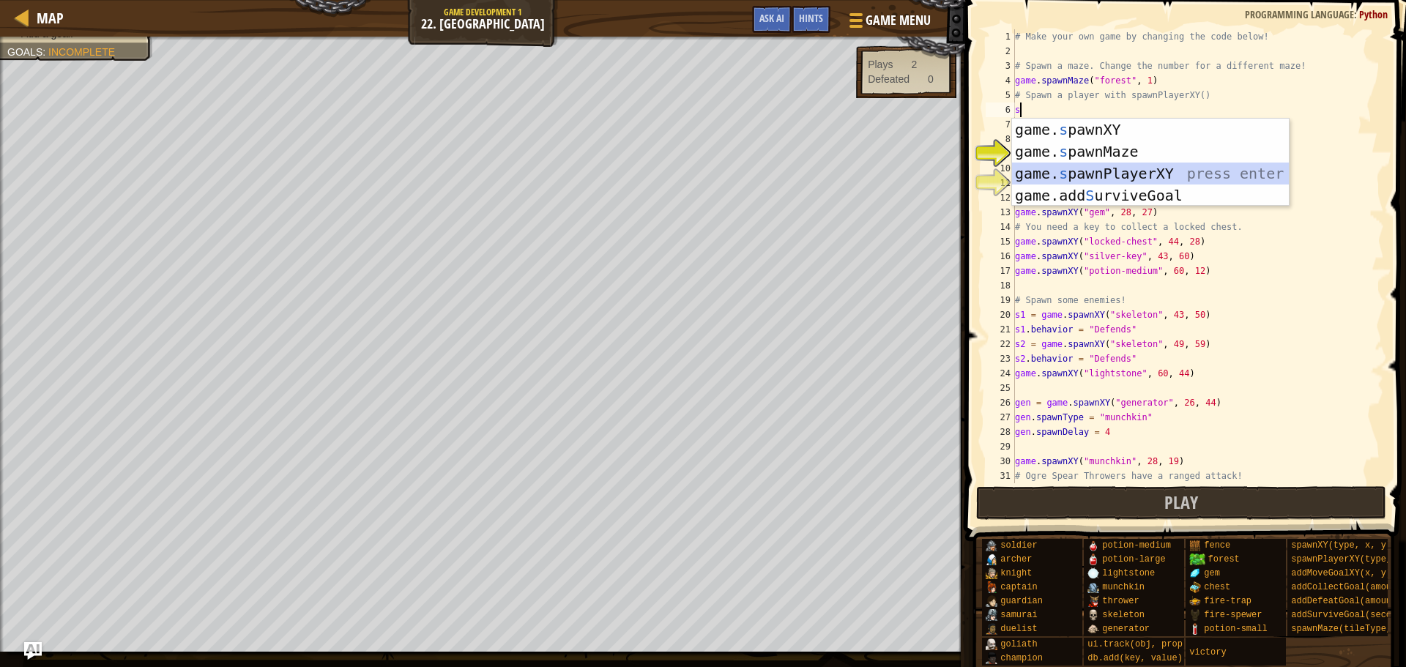
click at [1096, 164] on div "game. s pawnXY press enter game. s pawnMaze press enter game. s pawnPlayerXY pr…" at bounding box center [1150, 185] width 277 height 132
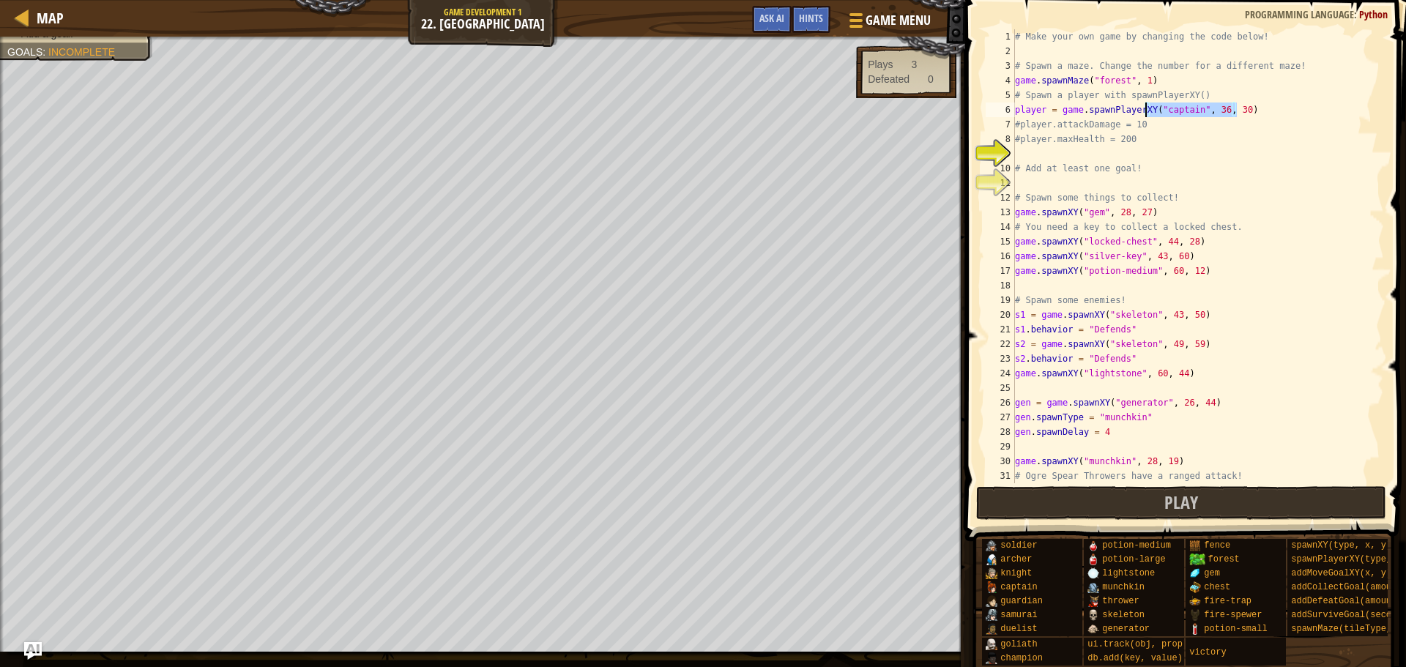
drag, startPoint x: 1245, startPoint y: 110, endPoint x: 1144, endPoint y: 114, distance: 101.9
click at [1144, 114] on div "# Make your own game by changing the code below! # Spawn a maze. Change the num…" at bounding box center [1192, 270] width 361 height 483
type textarea "p"
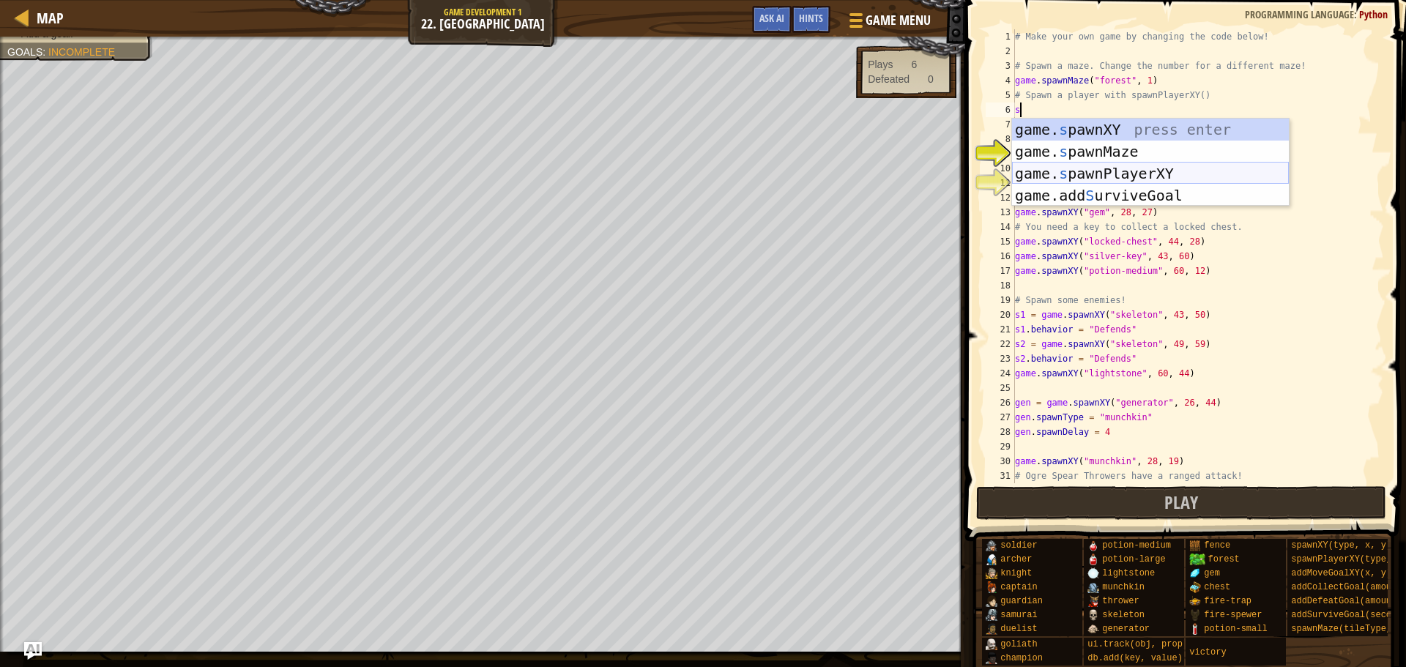
click at [1126, 171] on div "game. s pawnXY press enter game. s pawnMaze press enter game. s pawnPlayerXY pr…" at bounding box center [1150, 185] width 277 height 132
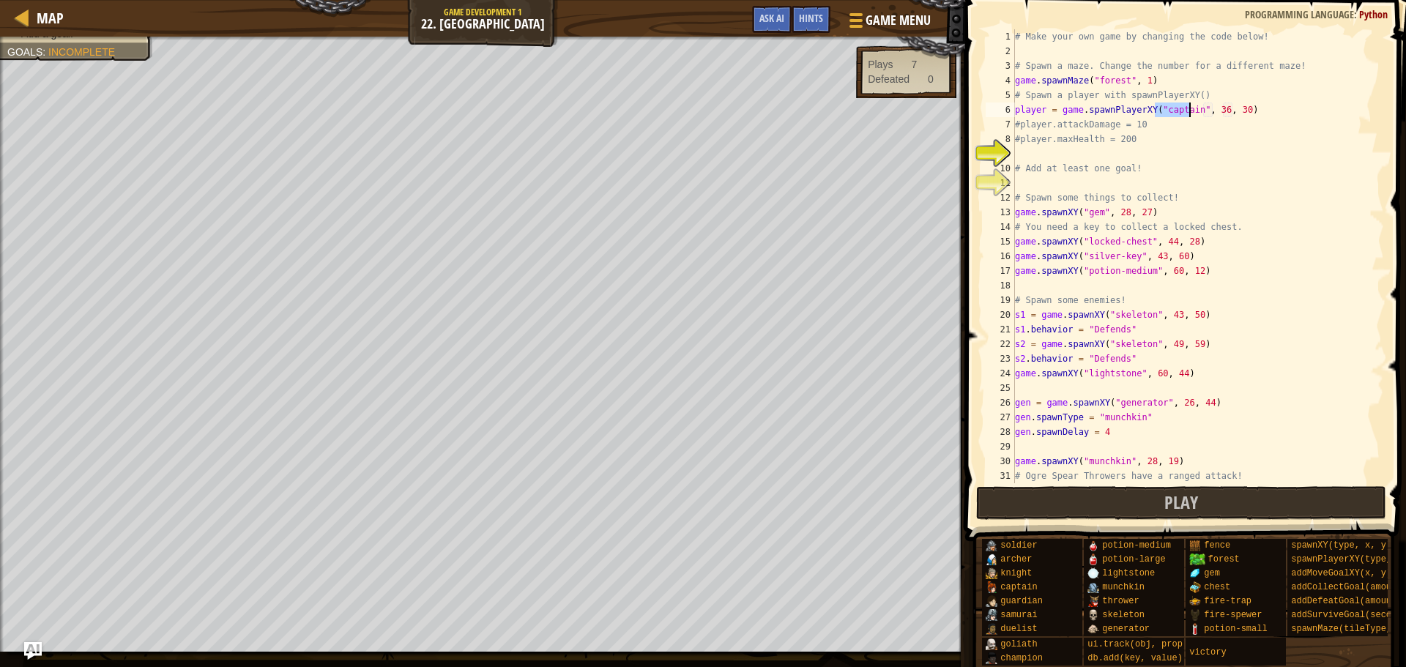
click at [1113, 145] on div "# Make your own game by changing the code below! # Spawn a maze. Change the num…" at bounding box center [1192, 270] width 361 height 483
type textarea "#player.maxHealth = 200"
click at [1112, 158] on div "# Make your own game by changing the code below! # Spawn a maze. Change the num…" at bounding box center [1192, 270] width 361 height 483
type textarea "player .maxHealth = 200"
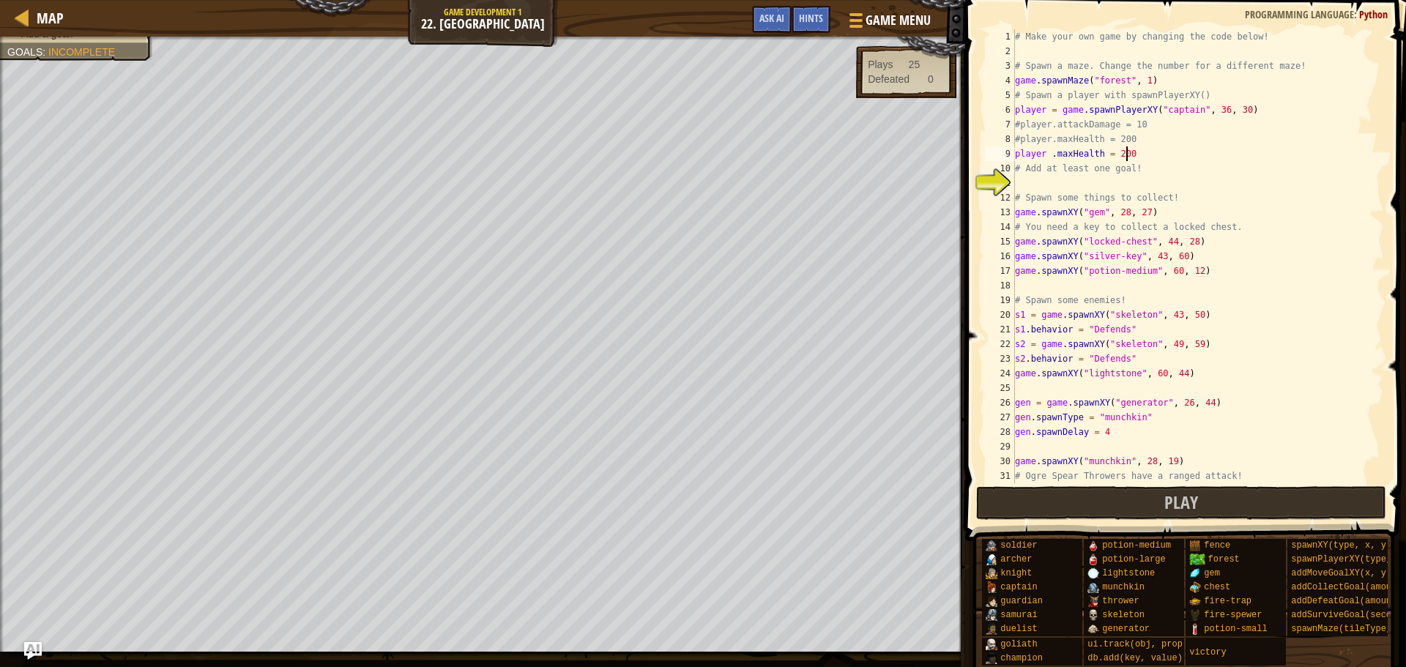
click at [1108, 185] on div "# Make your own game by changing the code below! # Spawn a maze. Change the num…" at bounding box center [1192, 270] width 361 height 483
click at [817, 25] on div "Hints" at bounding box center [811, 19] width 39 height 27
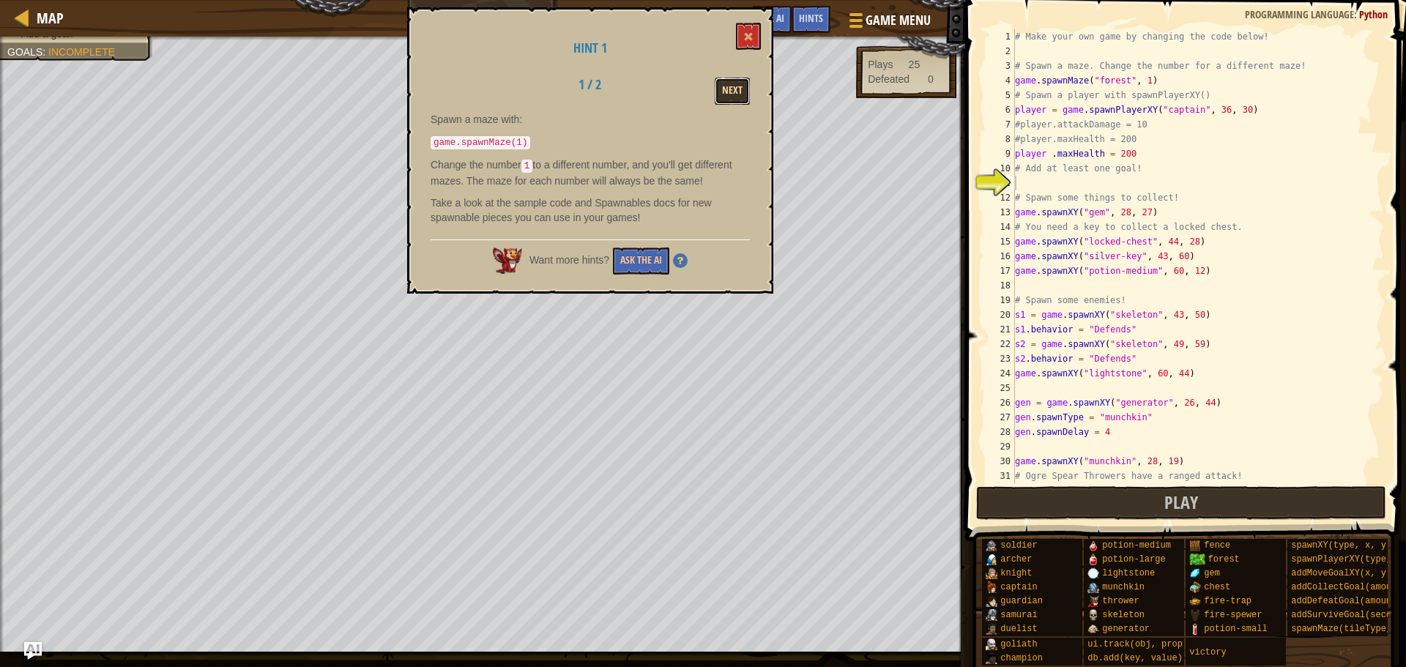
click at [727, 88] on button "Next" at bounding box center [732, 91] width 35 height 27
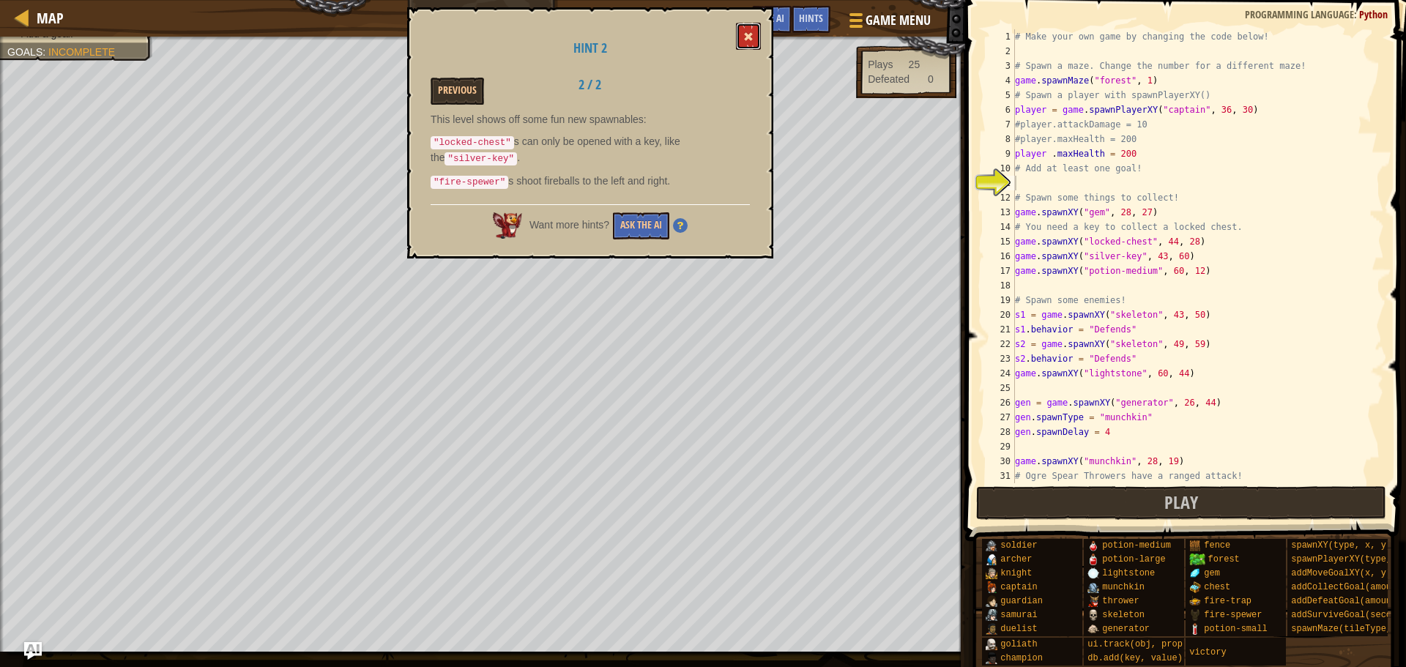
click at [756, 33] on button at bounding box center [748, 36] width 25 height 27
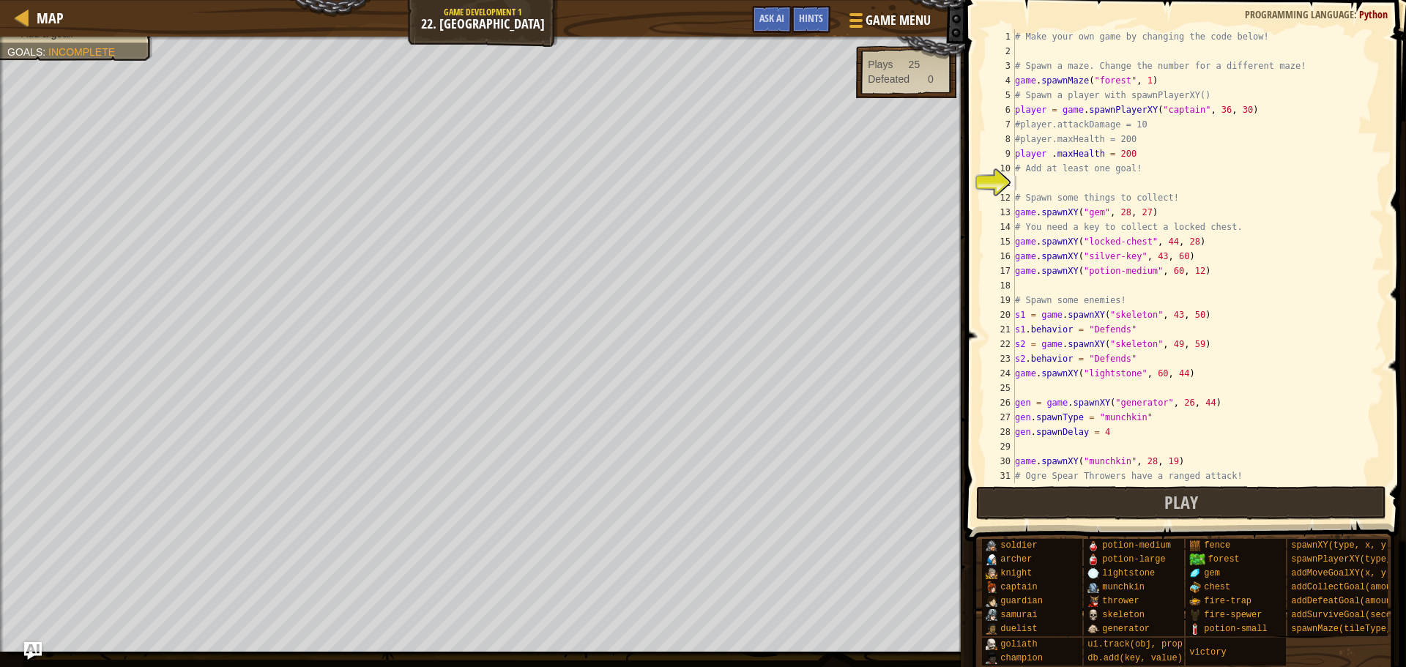
type textarea "# Spawn some things to collect!"
click at [1034, 190] on div "# Make your own game by changing the code below! # Spawn a maze. Change the num…" at bounding box center [1192, 270] width 361 height 483
click at [1035, 182] on div "# Make your own game by changing the code below! # Spawn a maze. Change the num…" at bounding box center [1192, 270] width 361 height 483
drag, startPoint x: 1234, startPoint y: 111, endPoint x: 1013, endPoint y: 105, distance: 221.2
click at [1013, 105] on div "1 2 3 4 5 6 7 8 9 10 11 12 13 14 15 16 17 18 19 20 21 22 23 24 25 26 27 28 29 3…" at bounding box center [1183, 256] width 401 height 454
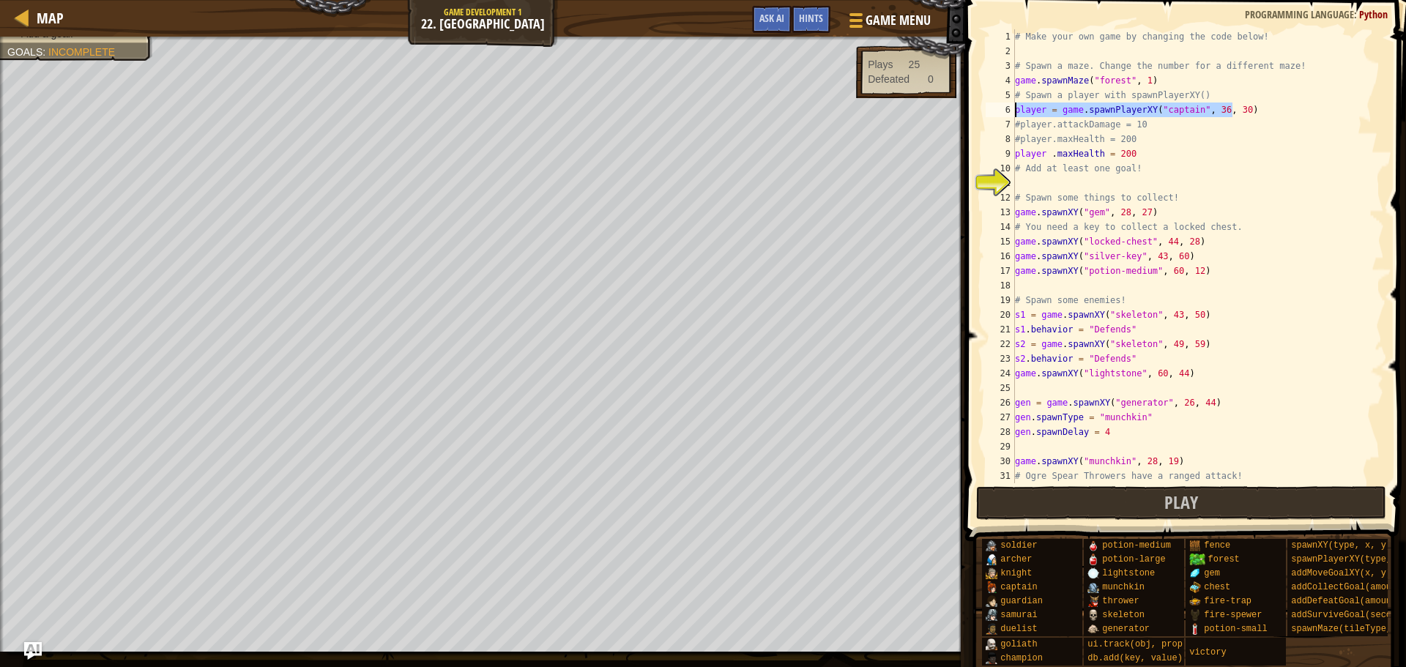
type textarea ")"
click at [1028, 112] on div "# Make your own game by changing the code below! # Spawn a maze. Change the num…" at bounding box center [1192, 270] width 361 height 483
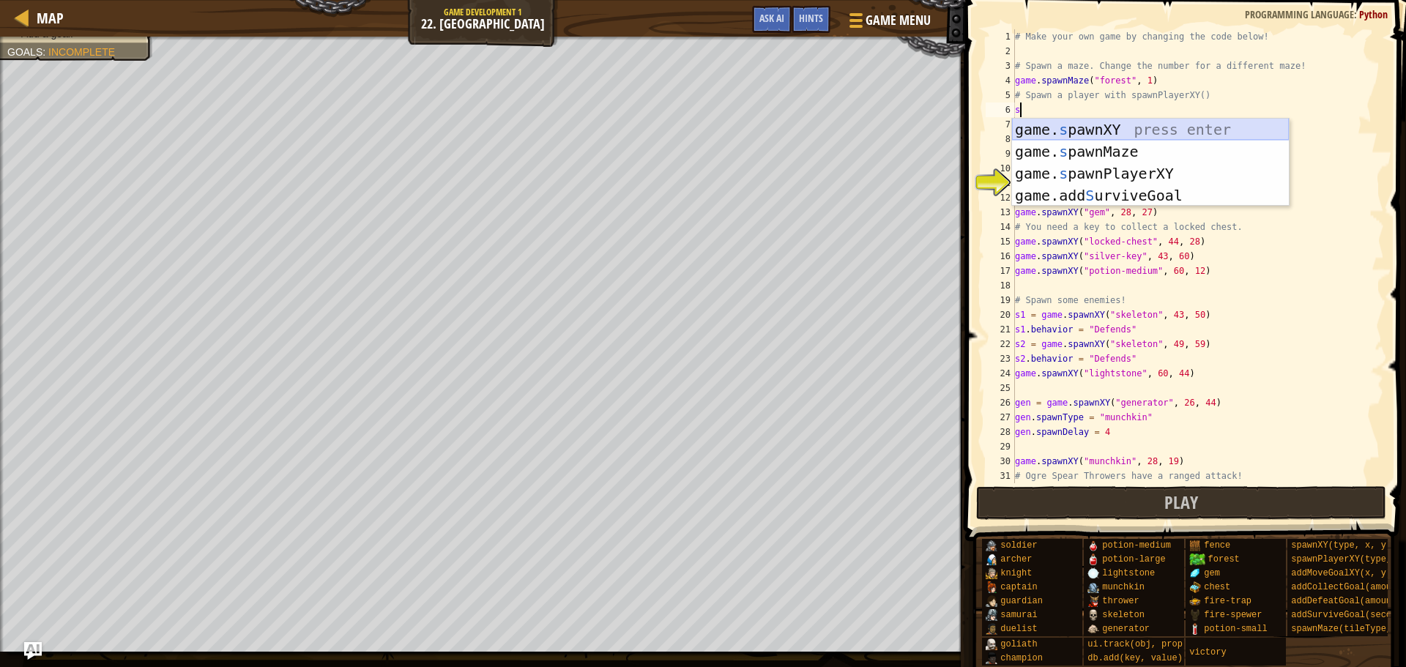
click at [1058, 132] on div "game. s pawnXY press enter game. s pawnMaze press enter game. s pawnPlayerXY pr…" at bounding box center [1150, 185] width 277 height 132
type textarea "game.spawnXY("fence", 36, 30)"
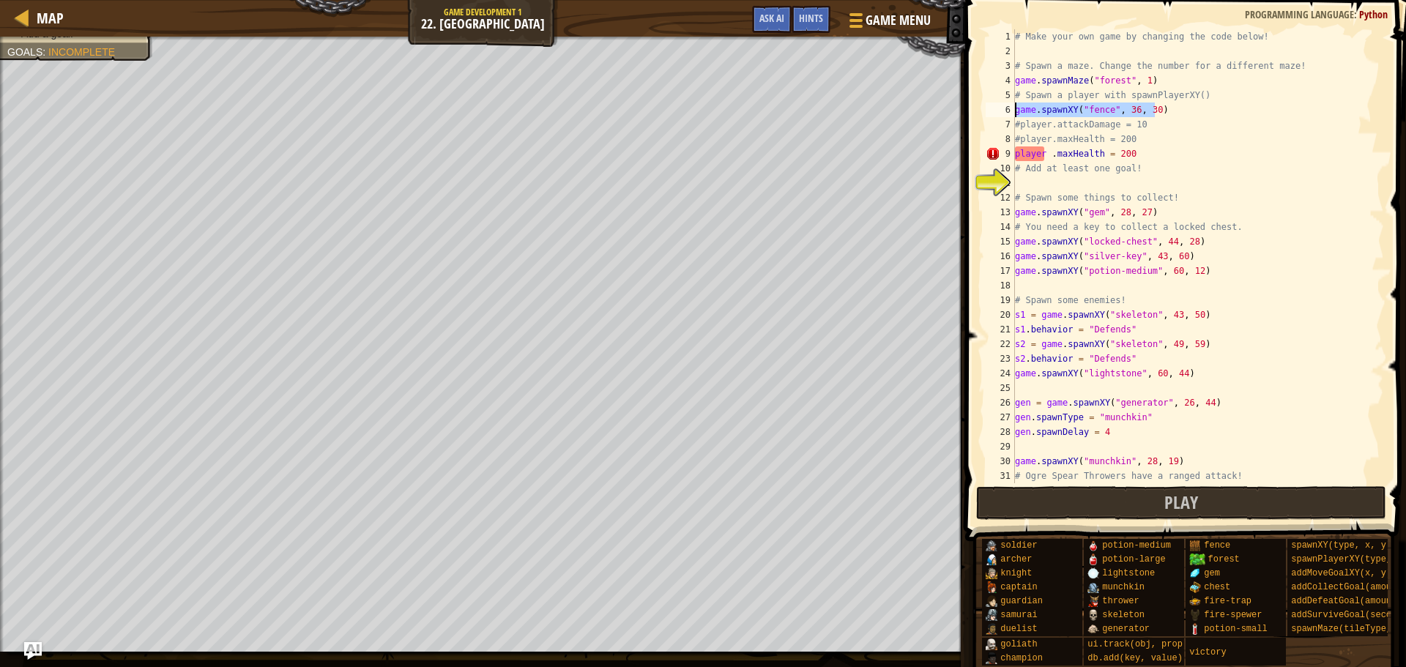
drag, startPoint x: 1164, startPoint y: 116, endPoint x: 1008, endPoint y: 108, distance: 156.2
click at [1008, 108] on div "game.spawnXY("fence", 36, 30) 1 2 3 4 5 6 7 8 9 10 11 12 13 14 15 16 17 18 19 2…" at bounding box center [1183, 256] width 401 height 454
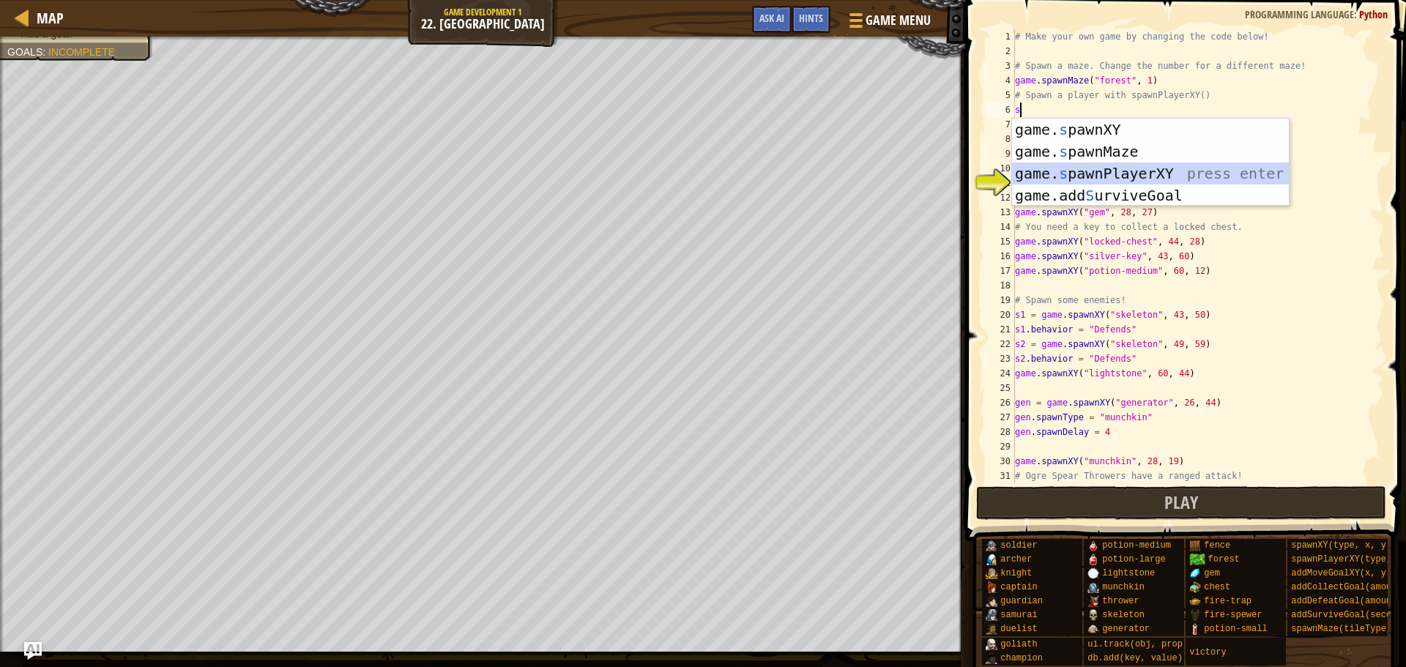
click at [1100, 174] on div "game. s pawnXY press enter game. s pawnMaze press enter game. s pawnPlayerXY pr…" at bounding box center [1150, 185] width 277 height 132
type textarea "player = game.spawnPlayerXY("captain", 36, 30)"
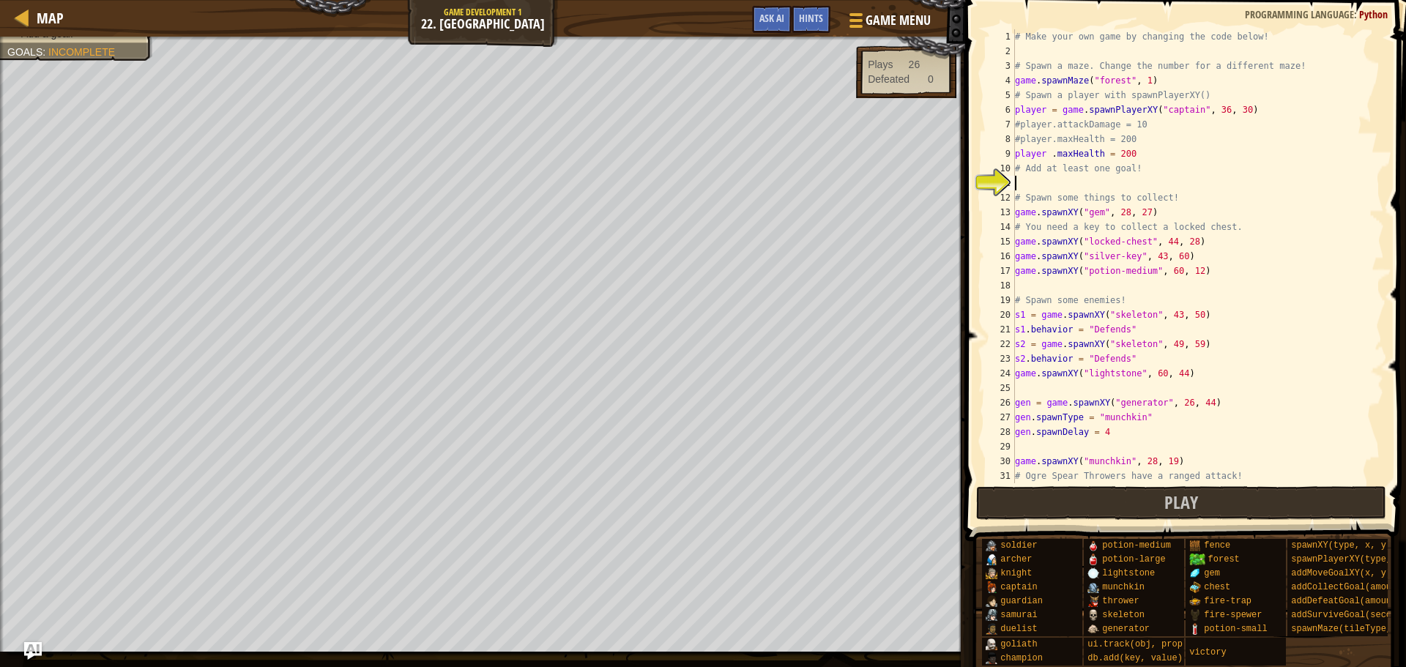
click at [1057, 181] on div "# Make your own game by changing the code below! # Spawn a maze. Change the num…" at bounding box center [1192, 270] width 361 height 483
type textarea "g"
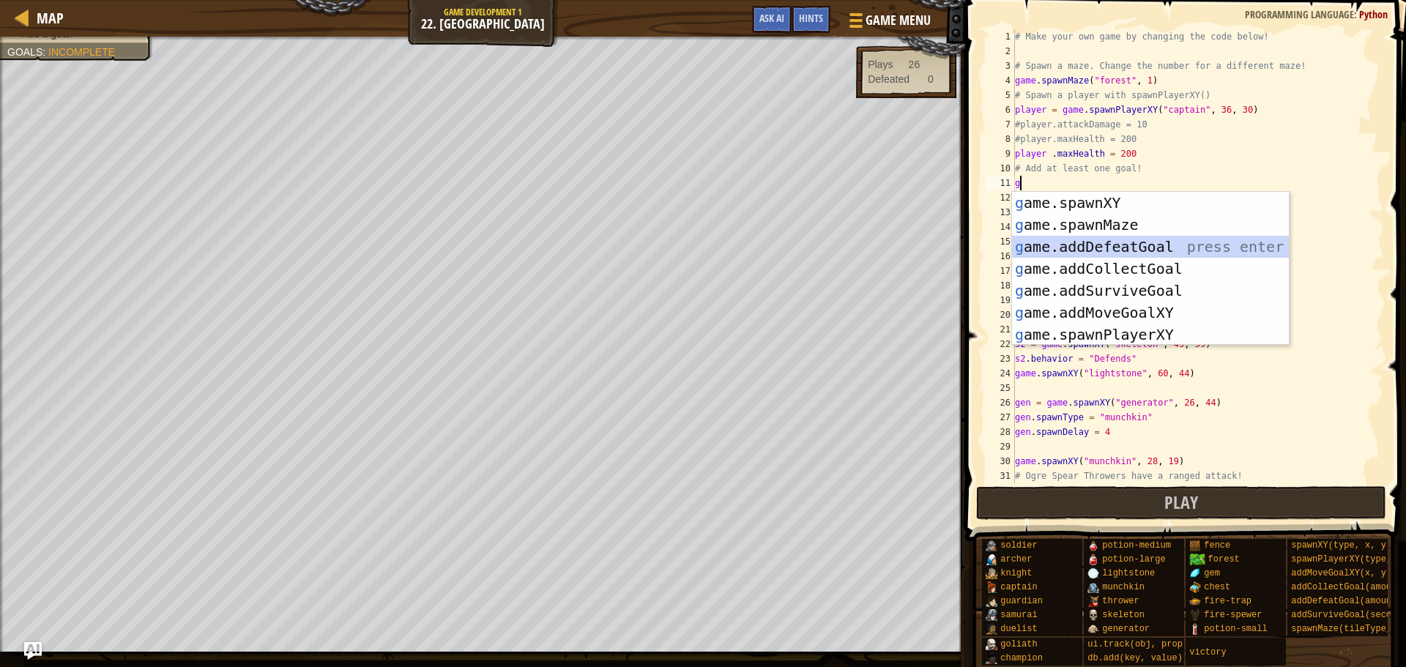
click at [1147, 242] on div "g ame.spawnXY press enter g ame.spawnMaze press enter g ame.addDefeatGoal press…" at bounding box center [1150, 291] width 277 height 198
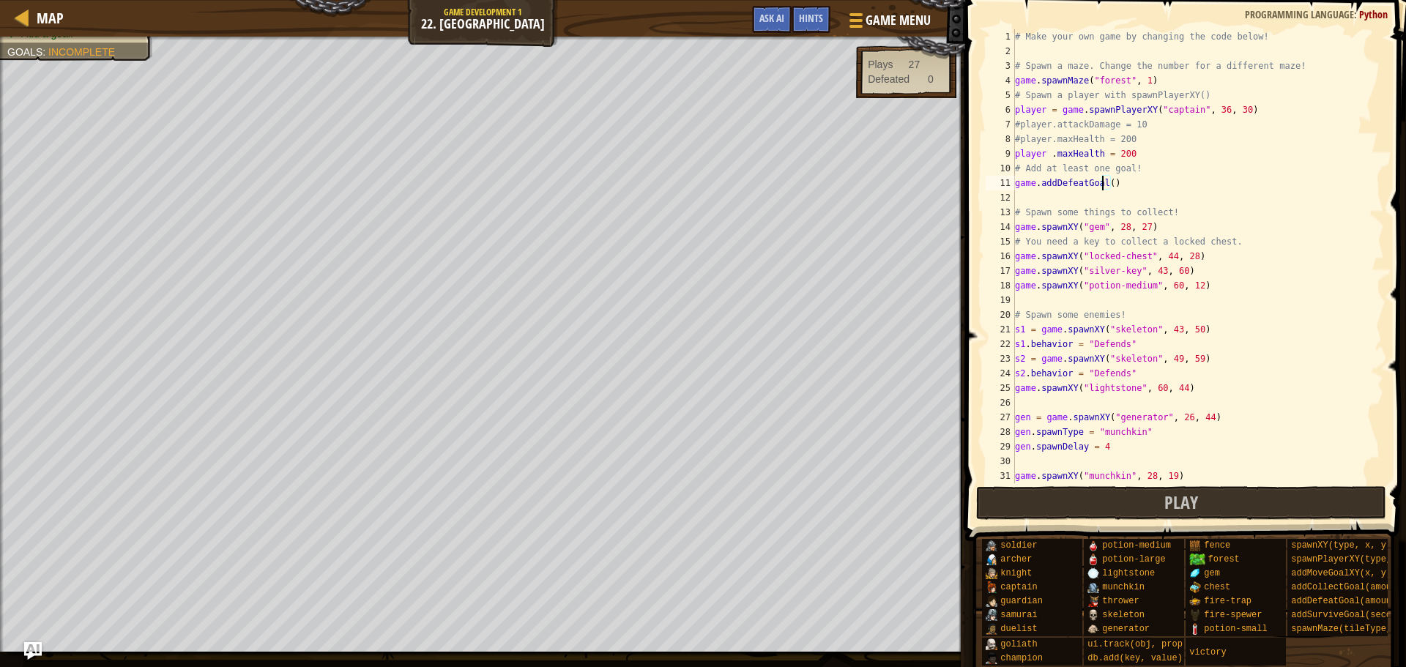
click at [1104, 185] on div "# Make your own game by changing the code below! # Spawn a maze. Change the num…" at bounding box center [1192, 270] width 361 height 483
click at [1106, 179] on div "# Make your own game by changing the code below! # Spawn a maze. Change the num…" at bounding box center [1192, 270] width 361 height 483
type textarea "game.addDefeatGoal(1)"
click at [1031, 497] on button "Play" at bounding box center [1181, 503] width 411 height 34
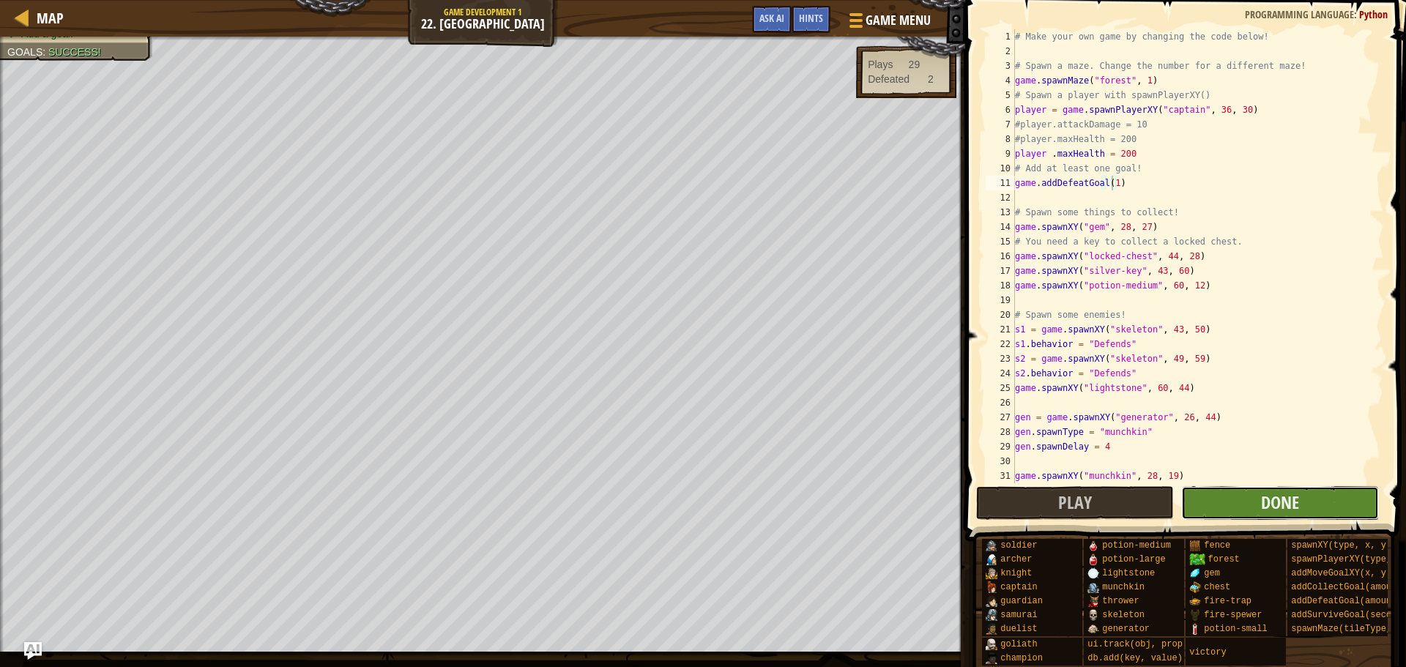
click at [1222, 502] on button "Done" at bounding box center [1280, 503] width 198 height 34
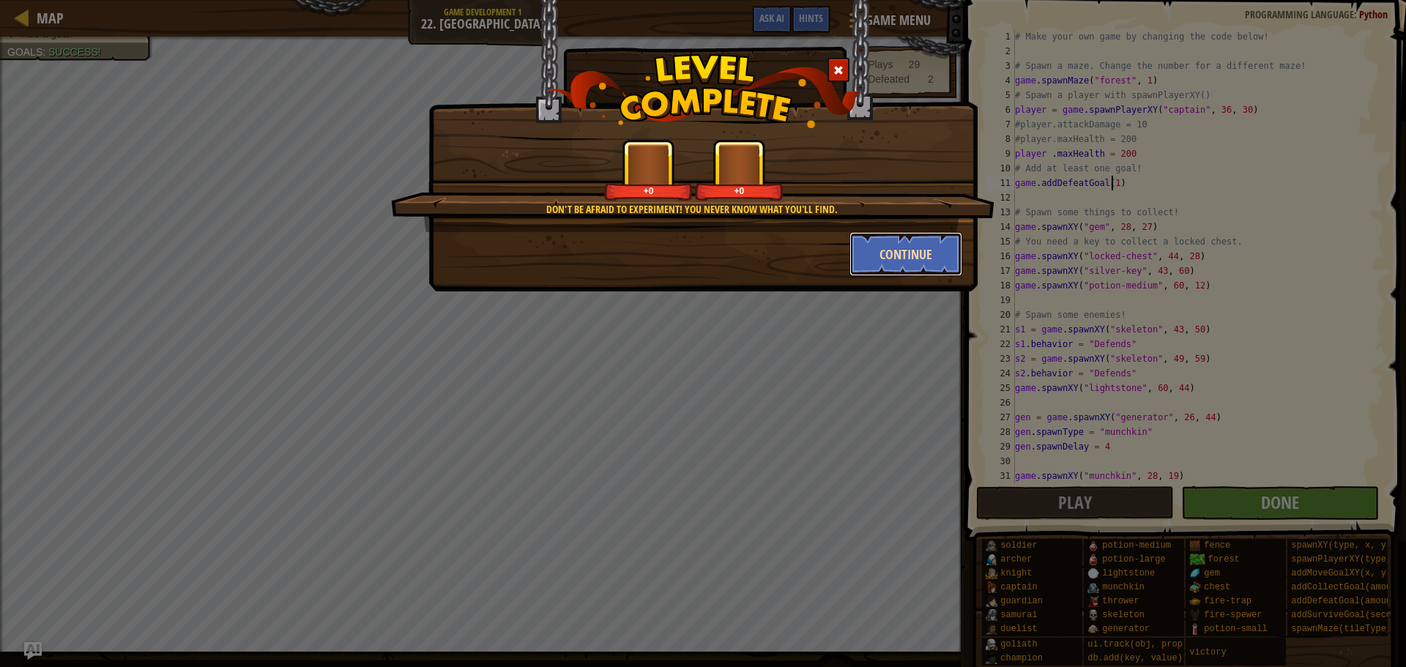
click at [875, 256] on button "Continue" at bounding box center [905, 254] width 113 height 44
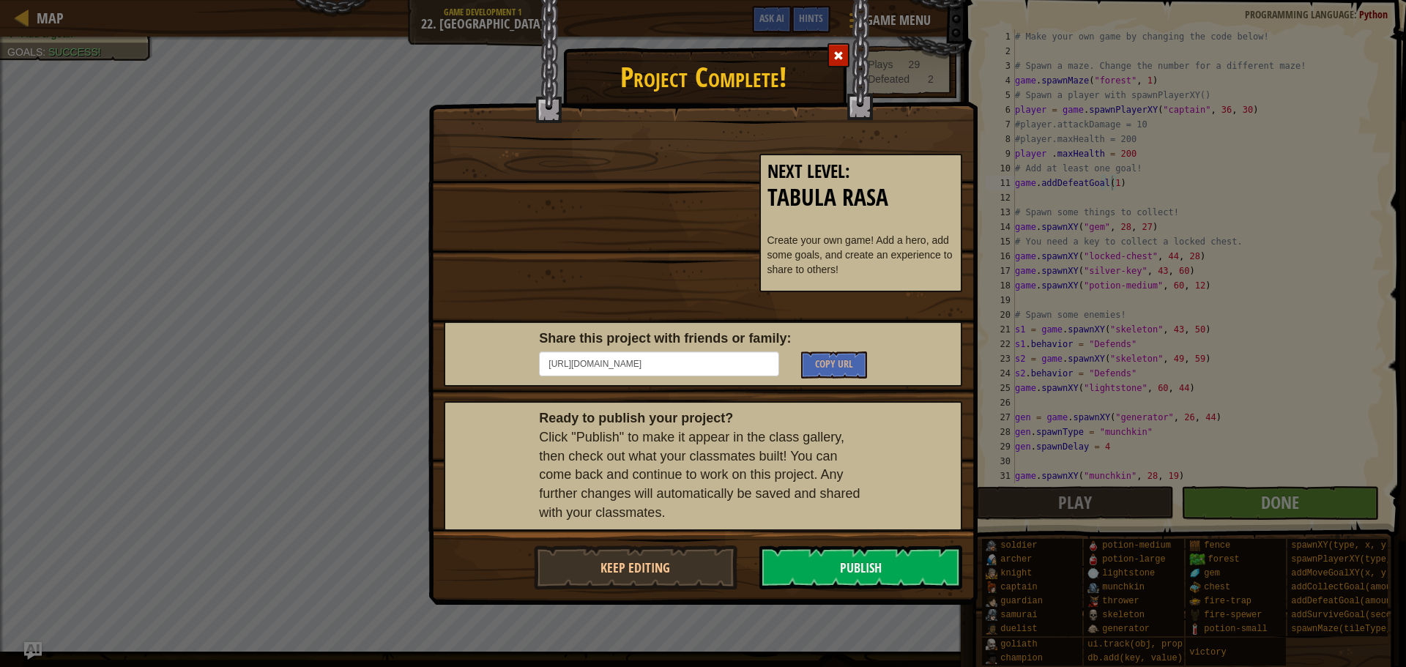
click at [1021, 244] on div "Project Complete! Next Level : Tabula Rasa Create your own game! Add a hero, ad…" at bounding box center [703, 333] width 1406 height 667
click at [638, 562] on button "Keep Editing" at bounding box center [636, 567] width 204 height 44
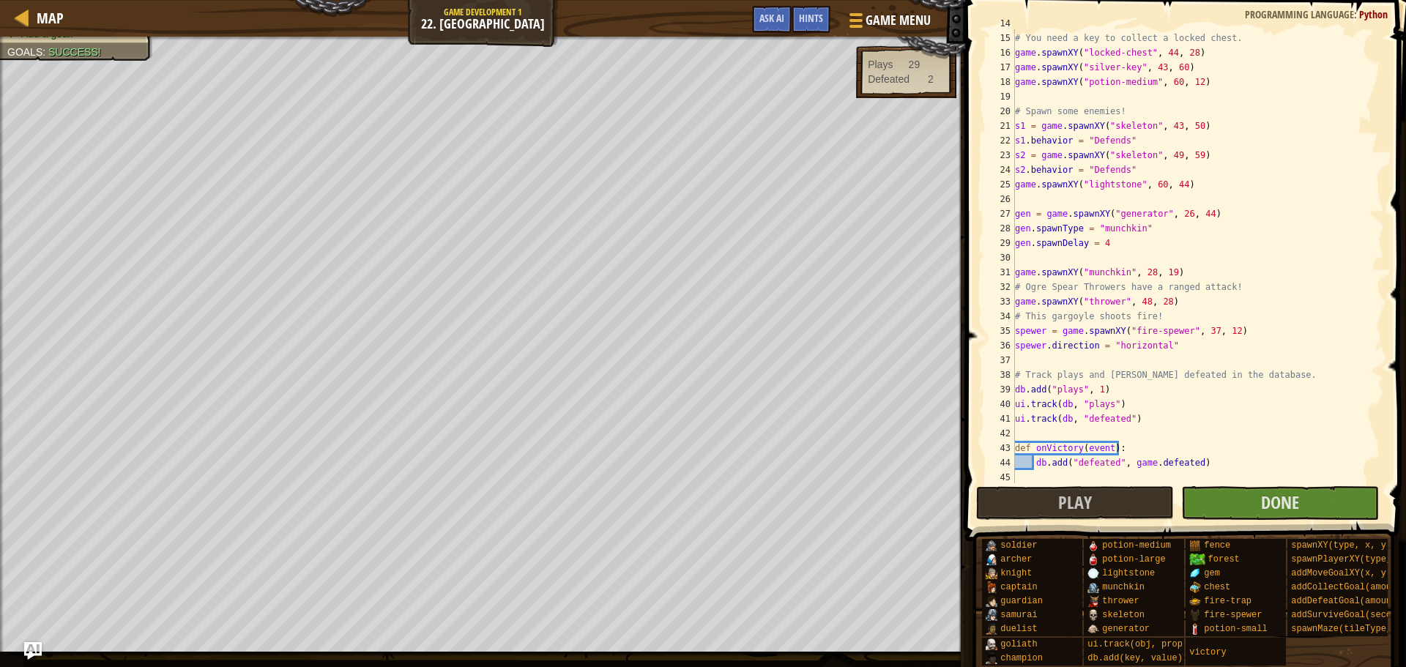
scroll to position [0, 0]
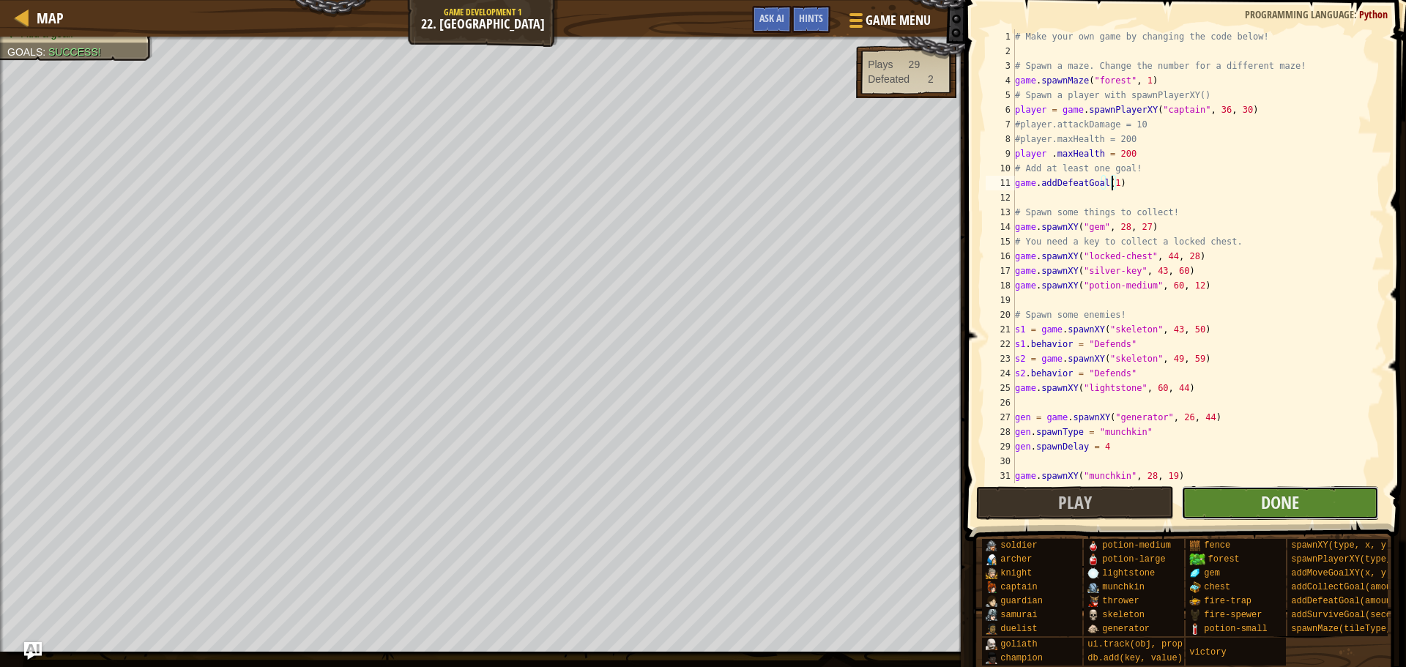
click at [1202, 497] on button "Done" at bounding box center [1280, 503] width 198 height 34
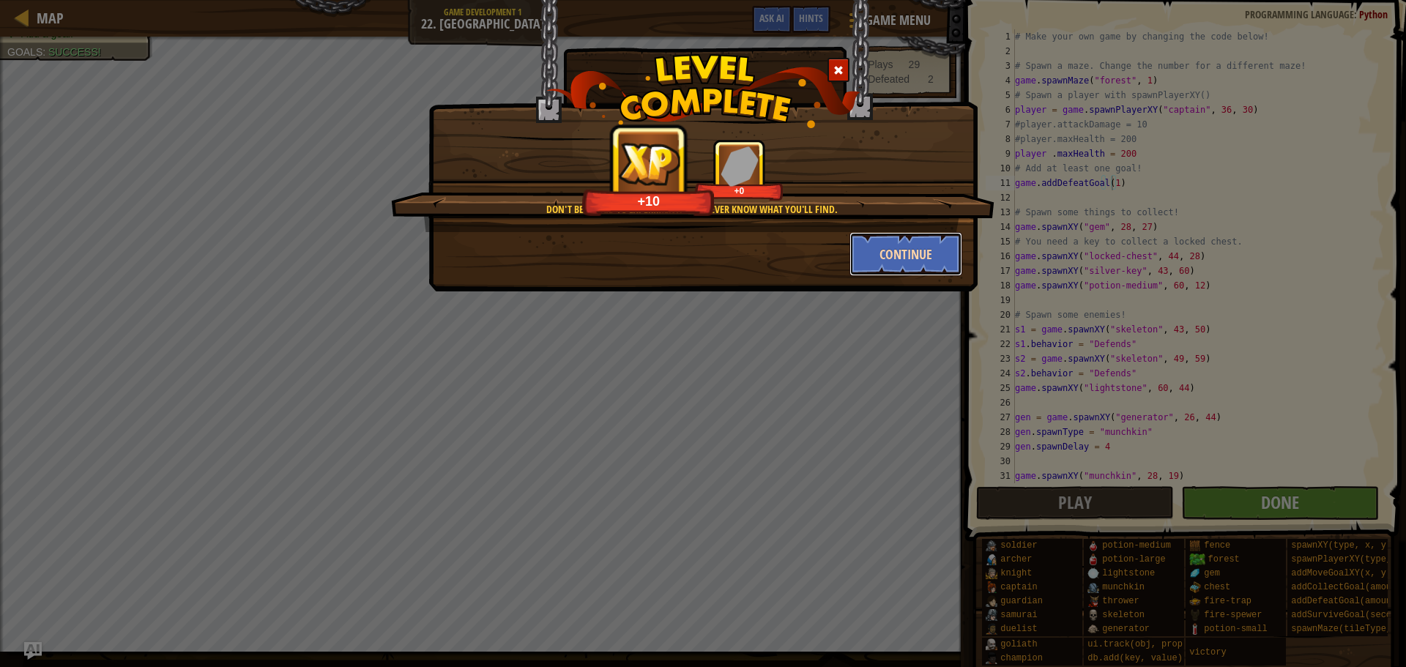
click at [931, 260] on button "Continue" at bounding box center [905, 254] width 113 height 44
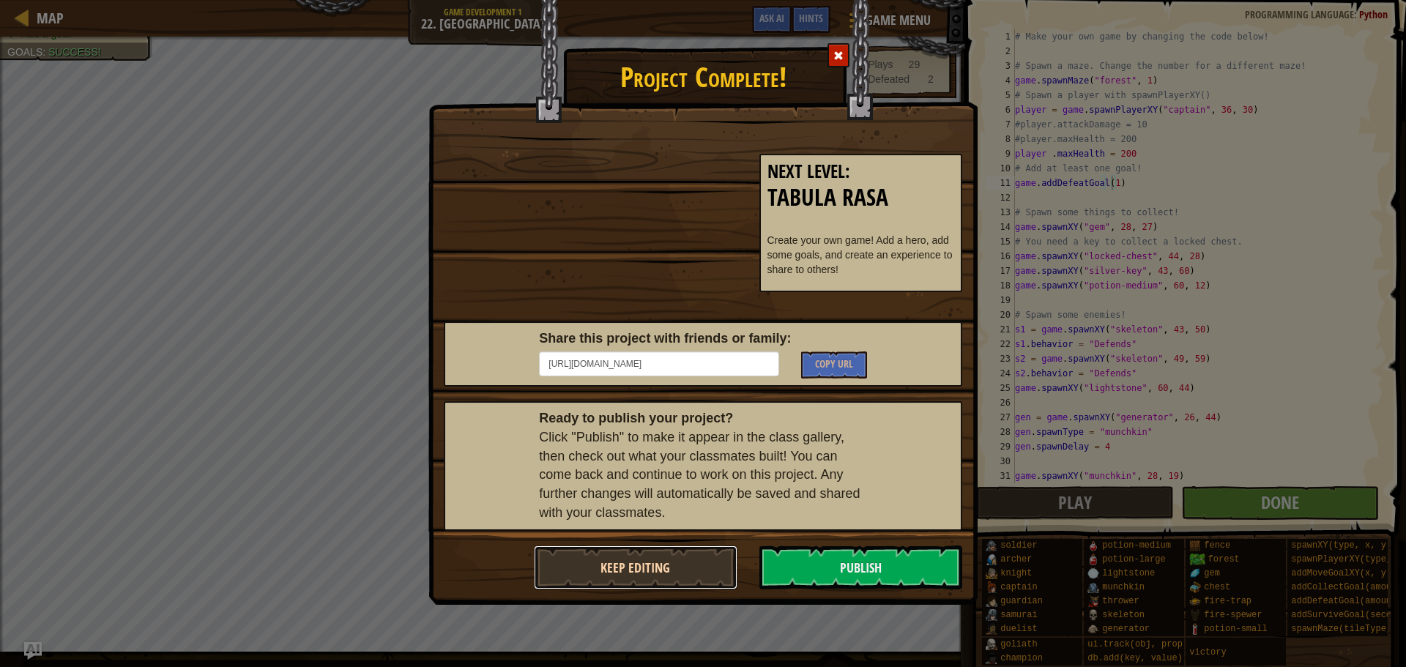
click at [630, 550] on button "Keep Editing" at bounding box center [636, 567] width 204 height 44
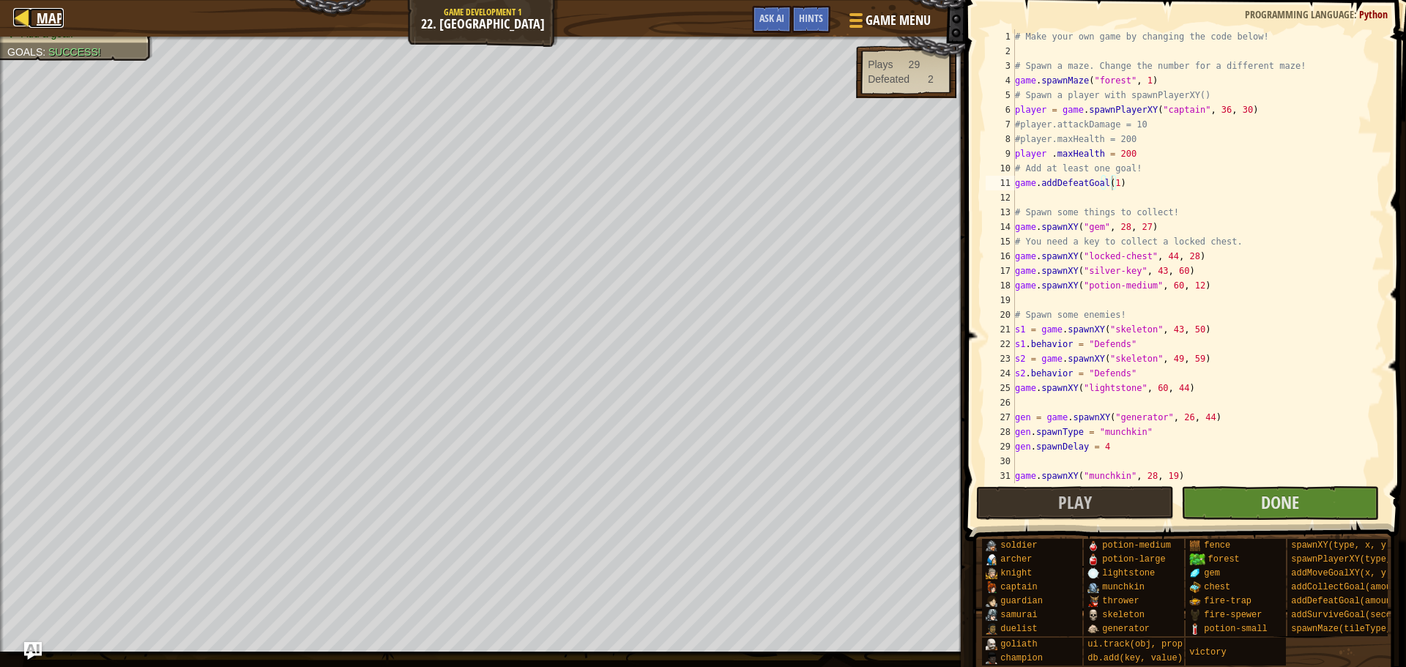
click at [23, 23] on div at bounding box center [22, 17] width 18 height 18
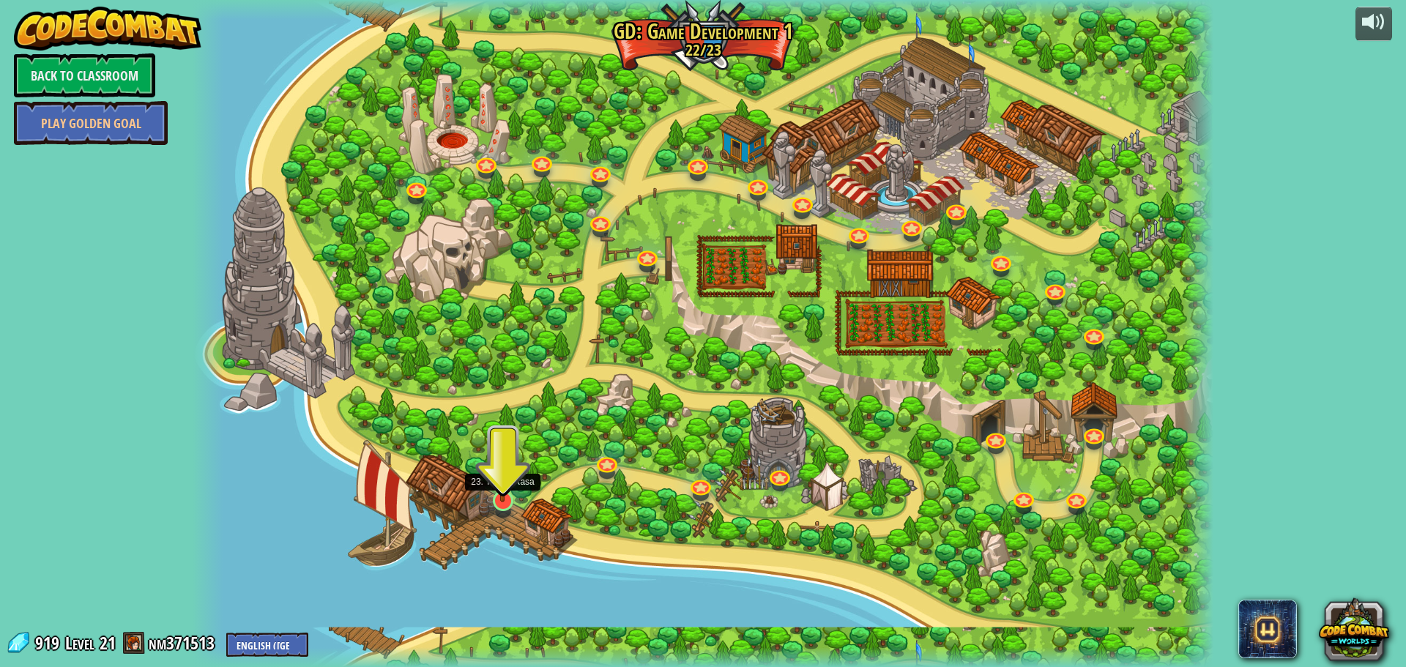
click at [507, 487] on img at bounding box center [502, 471] width 27 height 62
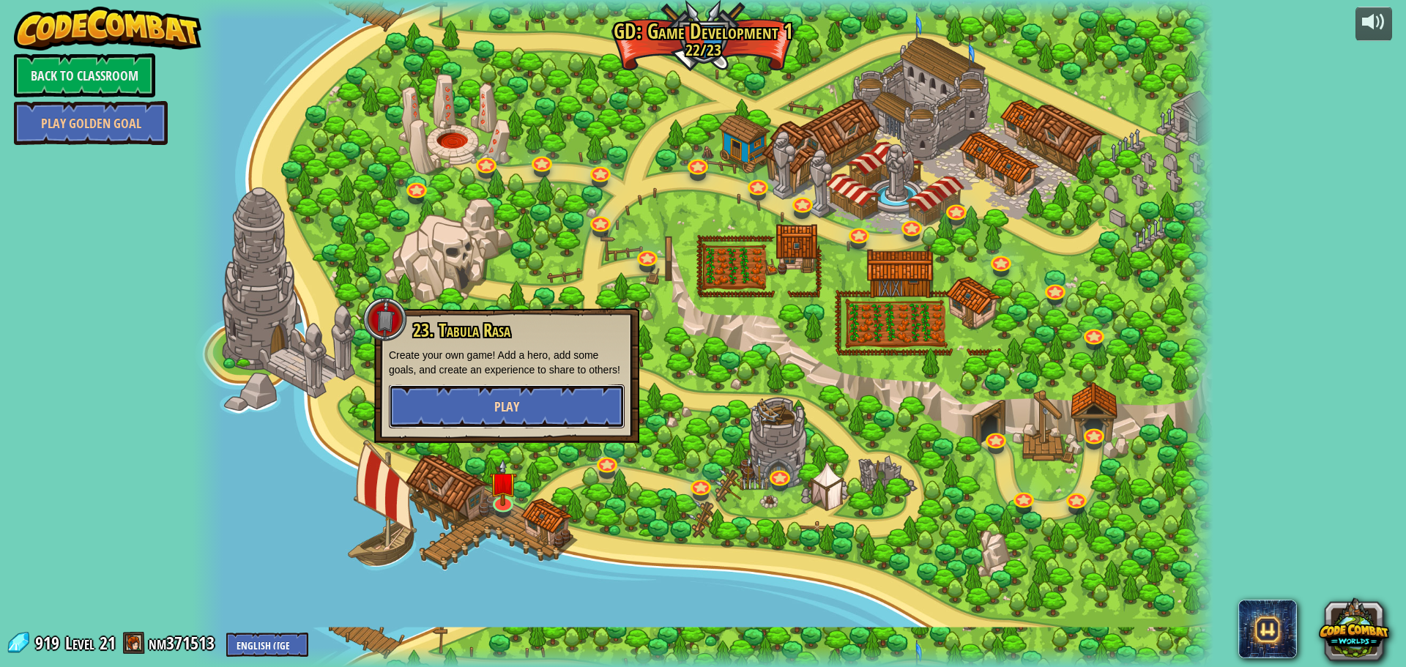
click at [507, 408] on span "Play" at bounding box center [506, 407] width 25 height 18
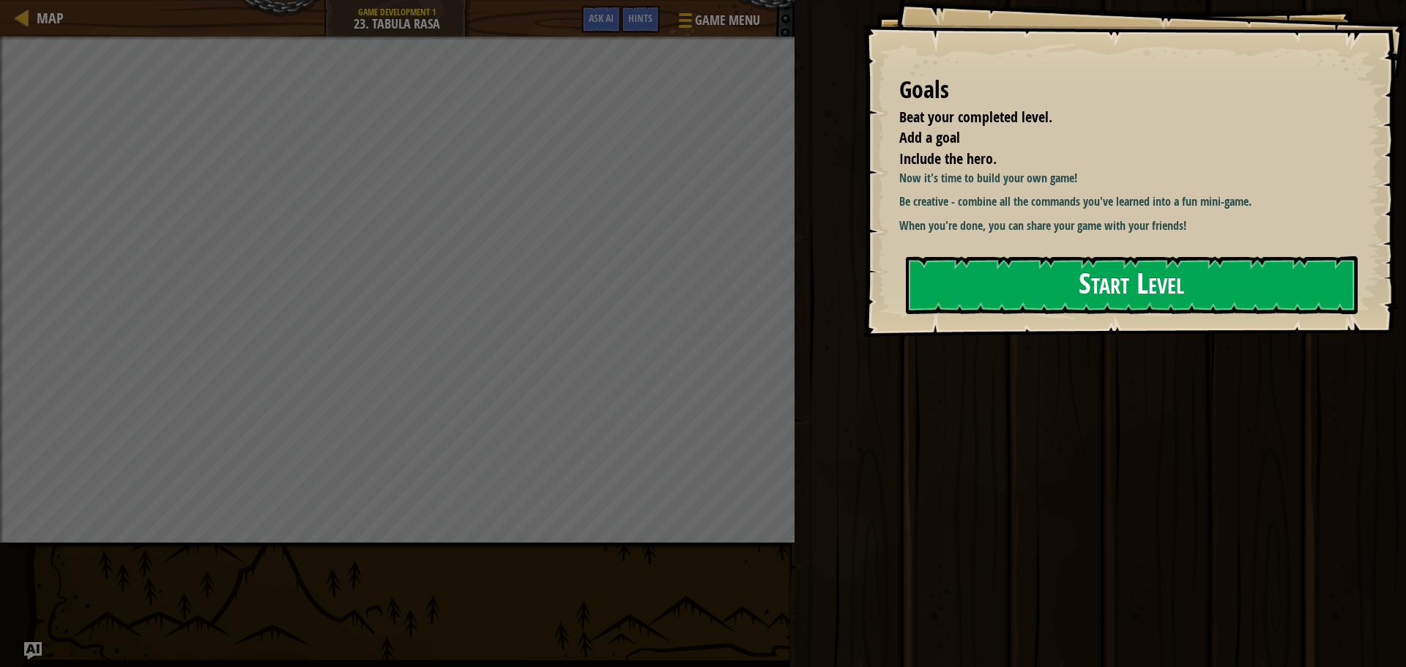
click at [1011, 308] on button "Start Level" at bounding box center [1132, 285] width 452 height 58
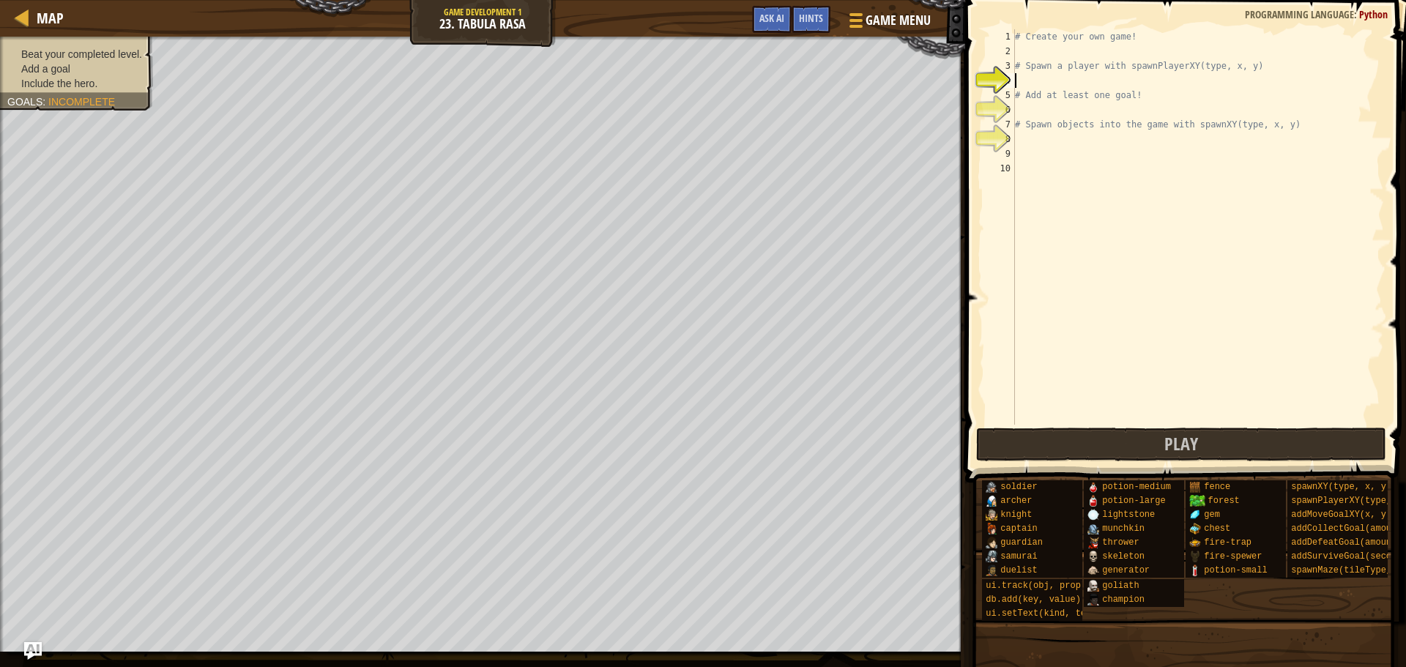
scroll to position [7, 0]
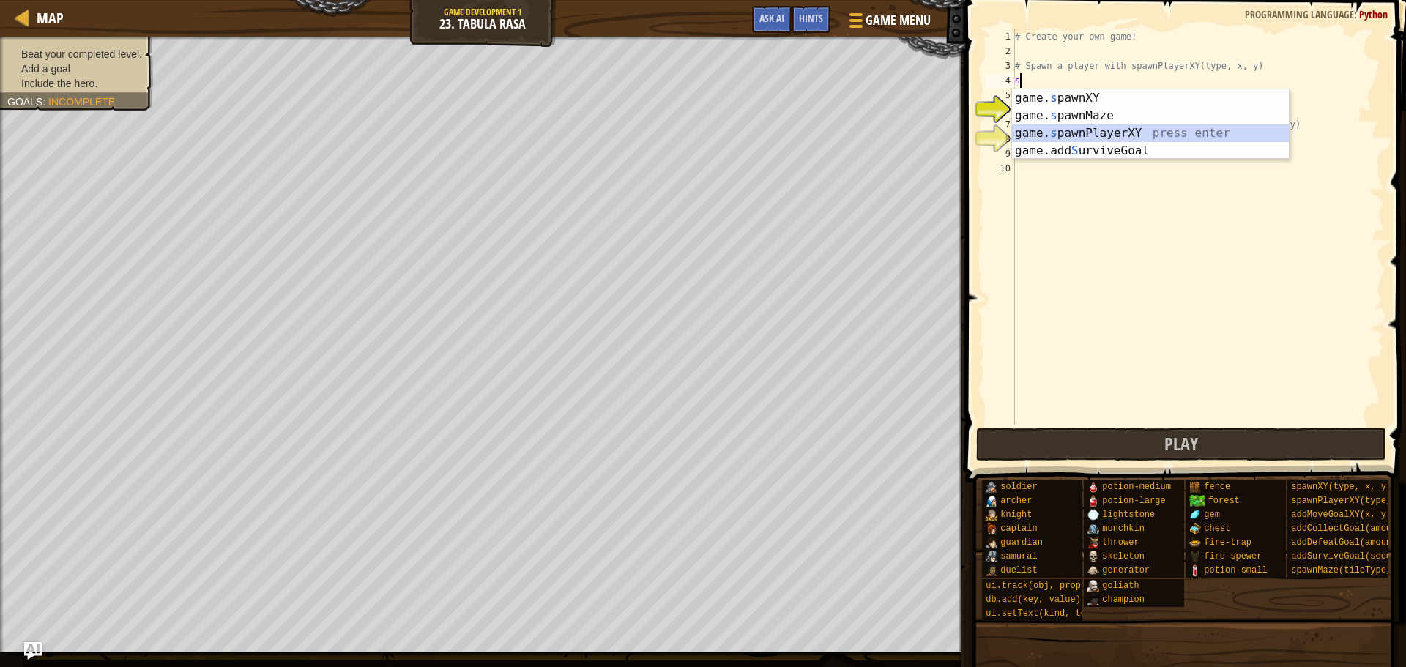
click at [1137, 128] on div "game. s pawnXY press enter game. s pawnMaze press enter game. s pawnPlayerXY pr…" at bounding box center [1150, 141] width 277 height 105
type textarea "player = game.spawnPlayerXY("captain", 36, 30)"
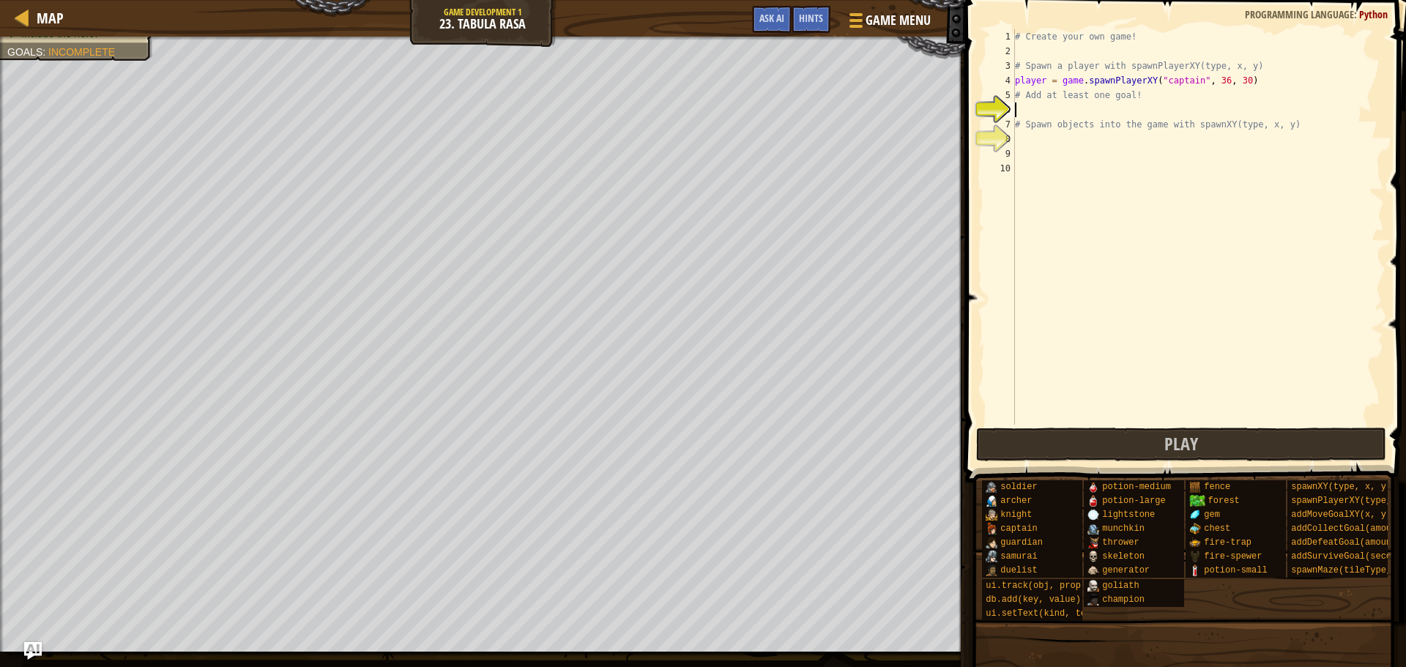
click at [1027, 112] on div "# Create your own game! # Spawn a player with spawnPlayerXY(type, x, y) player …" at bounding box center [1198, 241] width 372 height 425
type textarea "g"
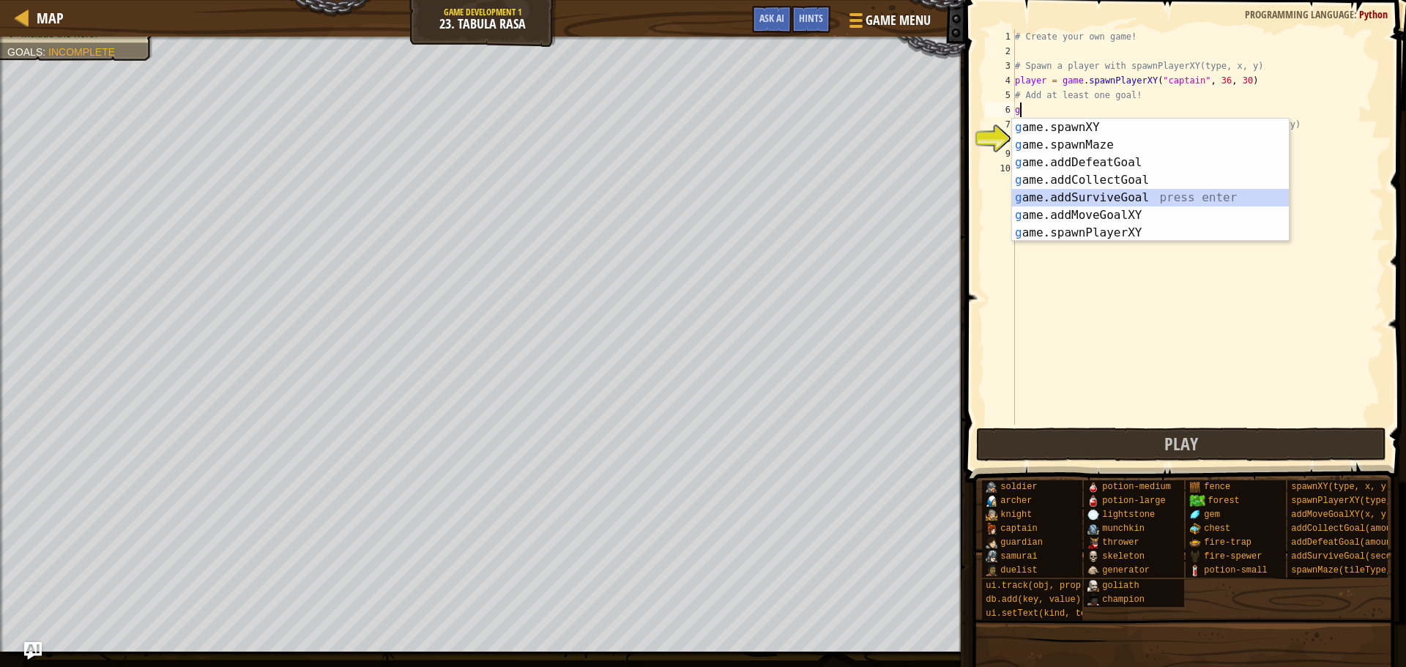
click at [1098, 198] on div "g ame.spawnXY press enter g ame.spawnMaze press enter g ame.addDefeatGoal press…" at bounding box center [1150, 198] width 277 height 158
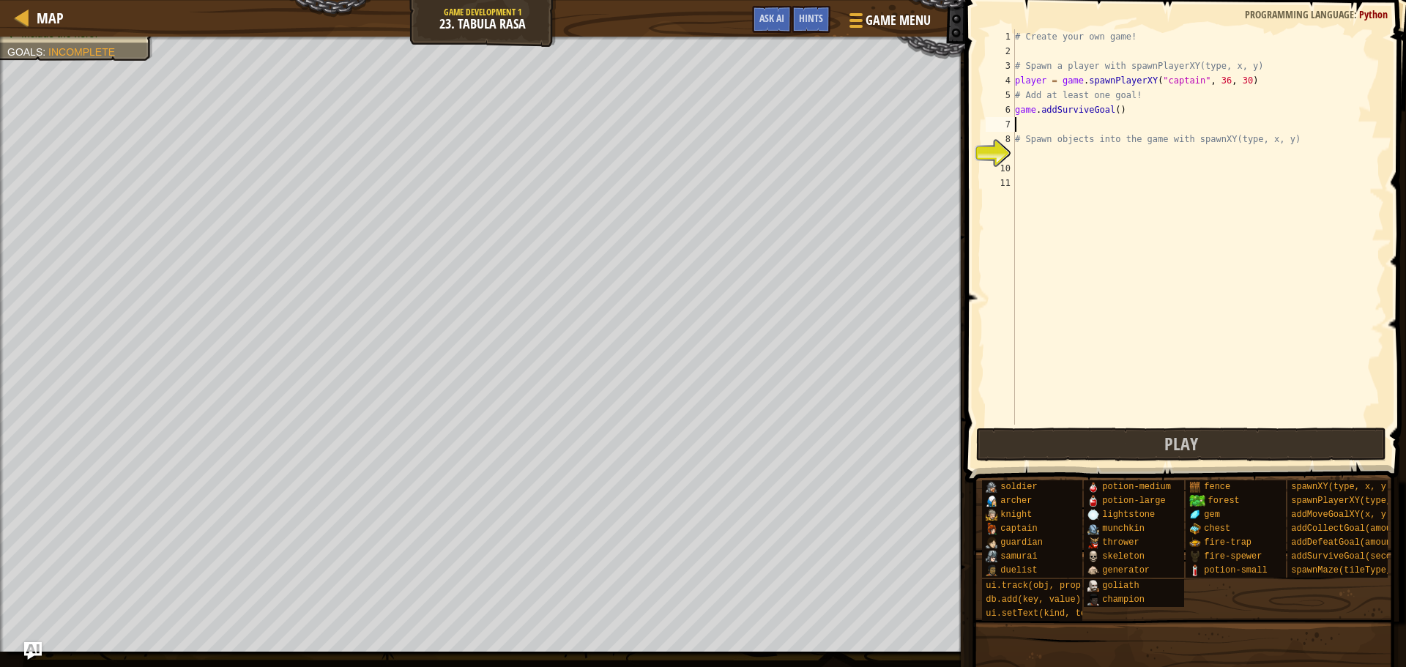
click at [1111, 116] on div "# Create your own game! # Spawn a player with spawnPlayerXY(type, x, y) player …" at bounding box center [1198, 241] width 372 height 425
type textarea "game.addSurviveGoal(1)"
click at [1022, 152] on div "# Create your own game! # Spawn a player with spawnPlayerXY(type, x, y) player …" at bounding box center [1198, 241] width 372 height 425
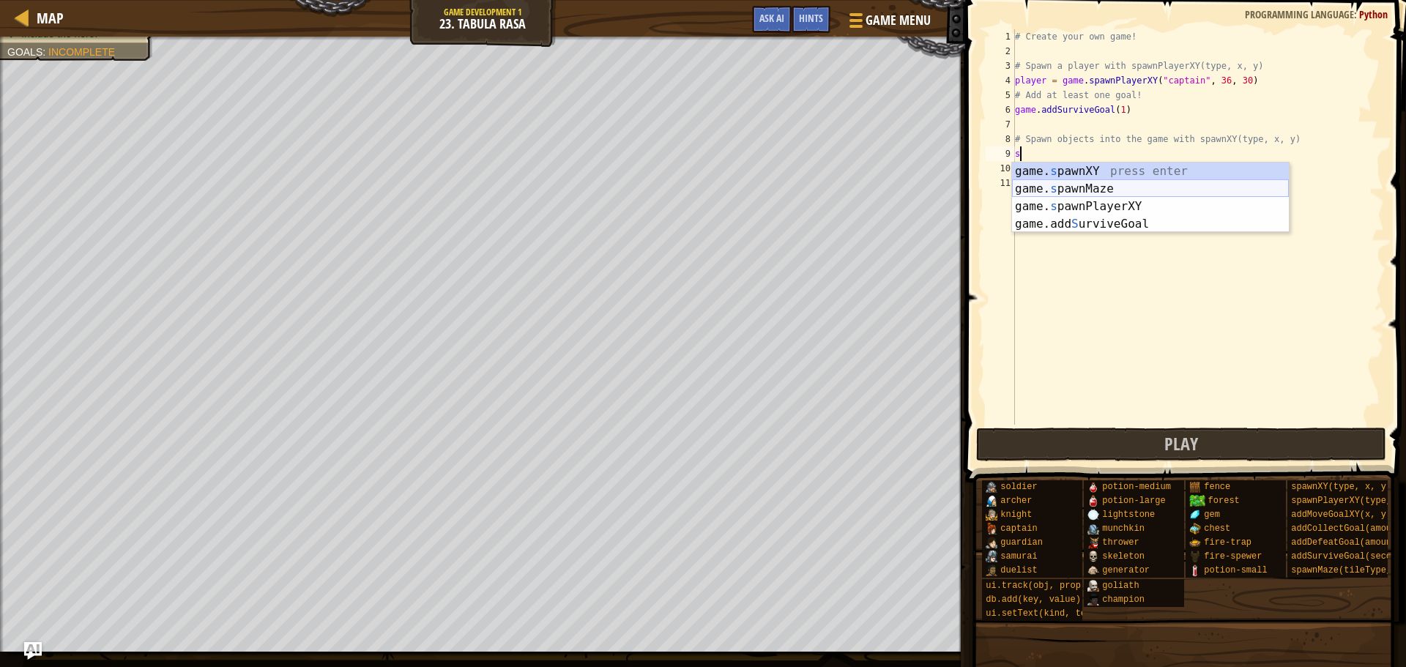
click at [1097, 185] on div "game. s pawnXY press enter game. s pawnMaze press enter game. s pawnPlayerXY pr…" at bounding box center [1150, 215] width 277 height 105
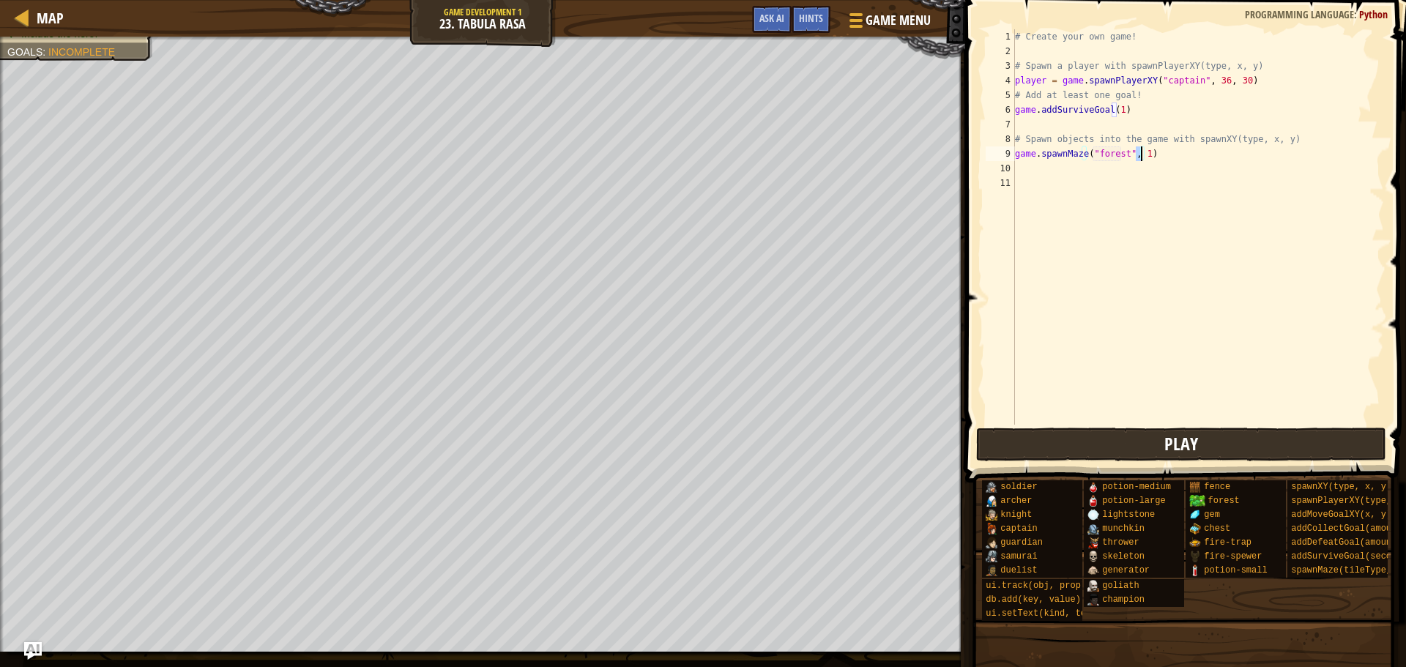
type textarea "game.spawnMaze("forest", 1)"
click at [1053, 442] on button "Play" at bounding box center [1181, 445] width 411 height 34
click at [1277, 447] on span "Done" at bounding box center [1280, 443] width 38 height 23
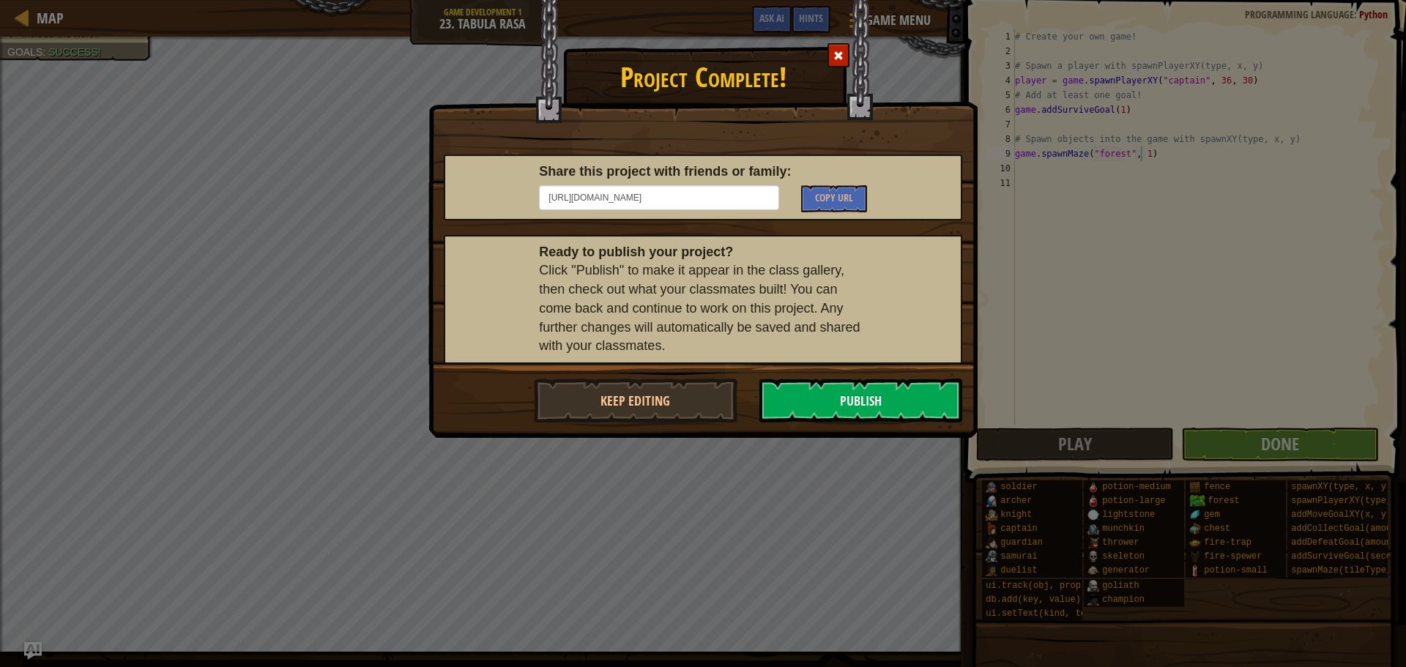
click at [1036, 354] on div "Project Complete! Share this project with friends or family: [URL][DOMAIN_NAME]…" at bounding box center [703, 333] width 1406 height 667
click at [836, 51] on span at bounding box center [838, 56] width 10 height 10
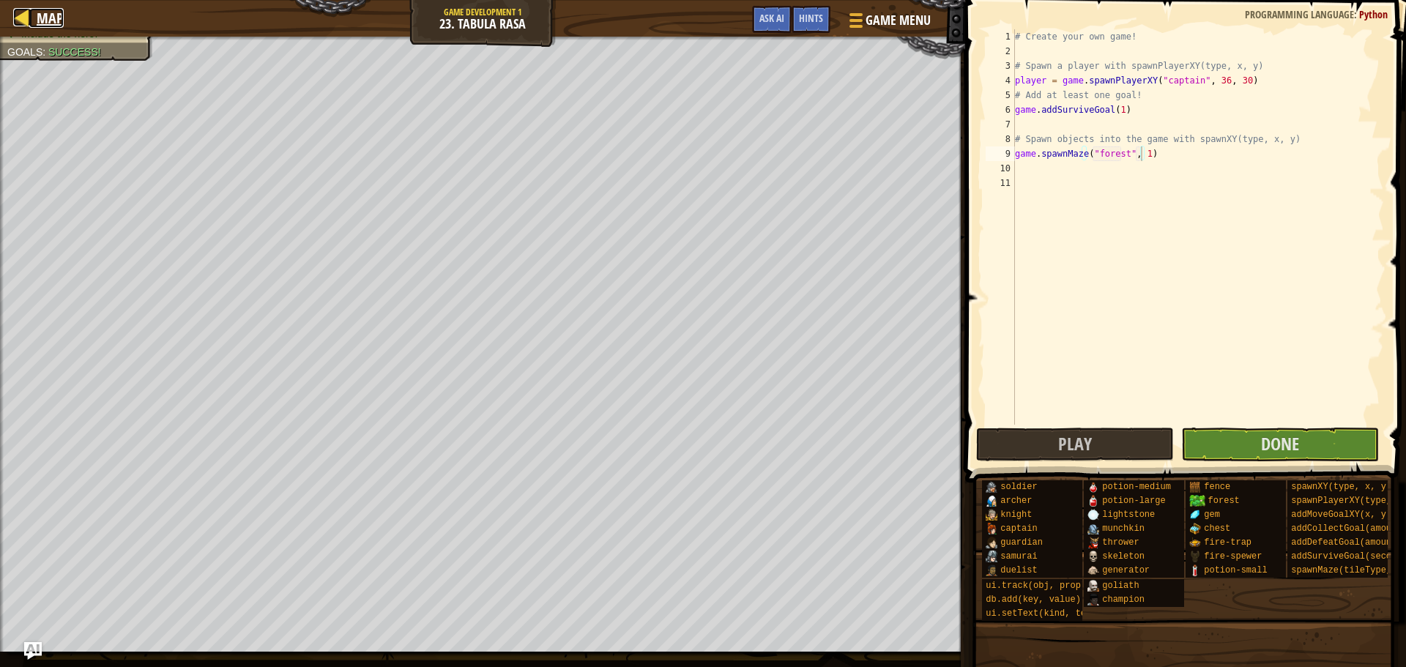
click at [20, 8] on div at bounding box center [22, 17] width 18 height 18
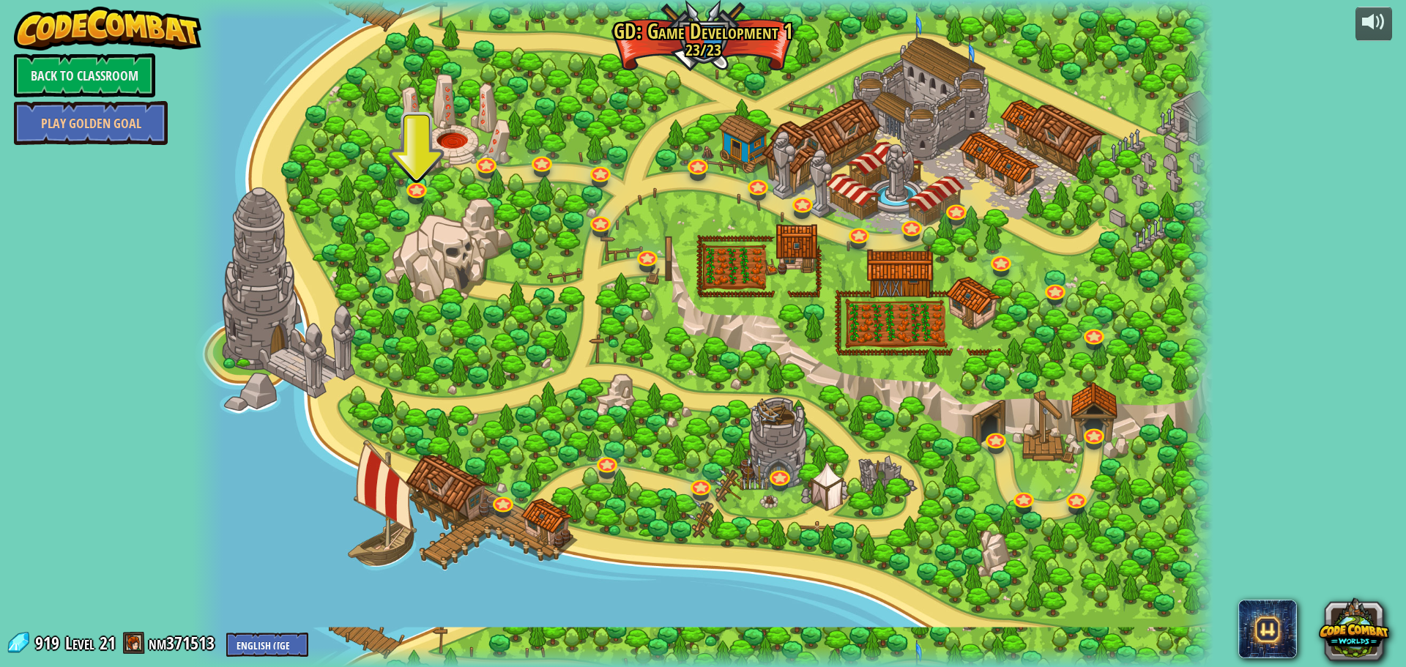
click at [412, 176] on div at bounding box center [703, 333] width 1021 height 667
click at [414, 189] on link at bounding box center [415, 185] width 29 height 29
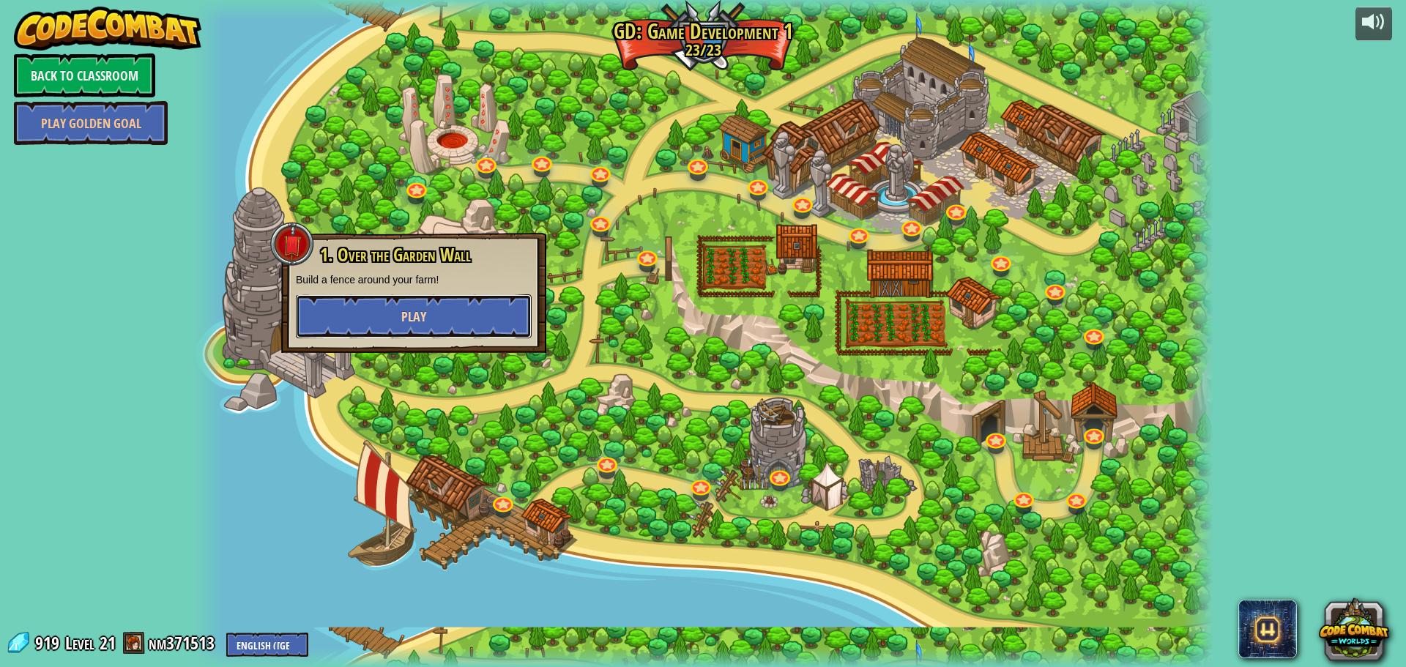
click at [450, 320] on button "Play" at bounding box center [414, 316] width 236 height 44
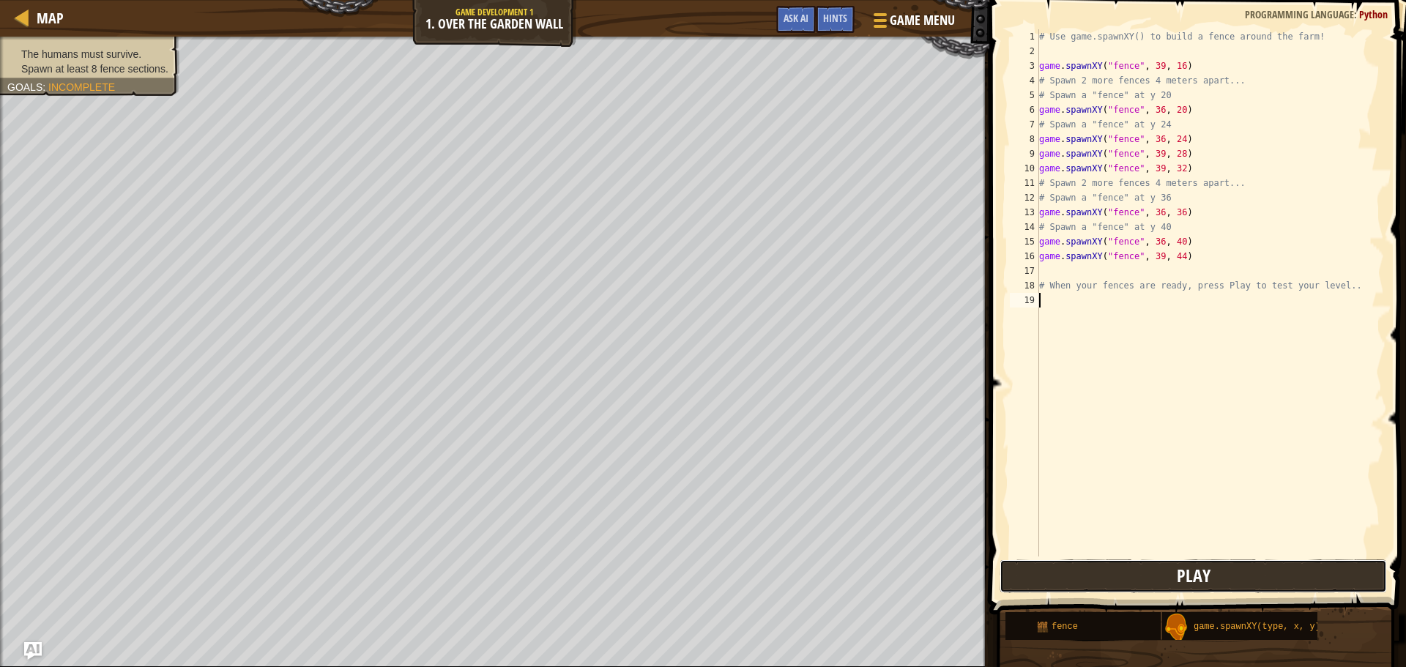
click at [1102, 567] on button "Play" at bounding box center [1192, 576] width 387 height 34
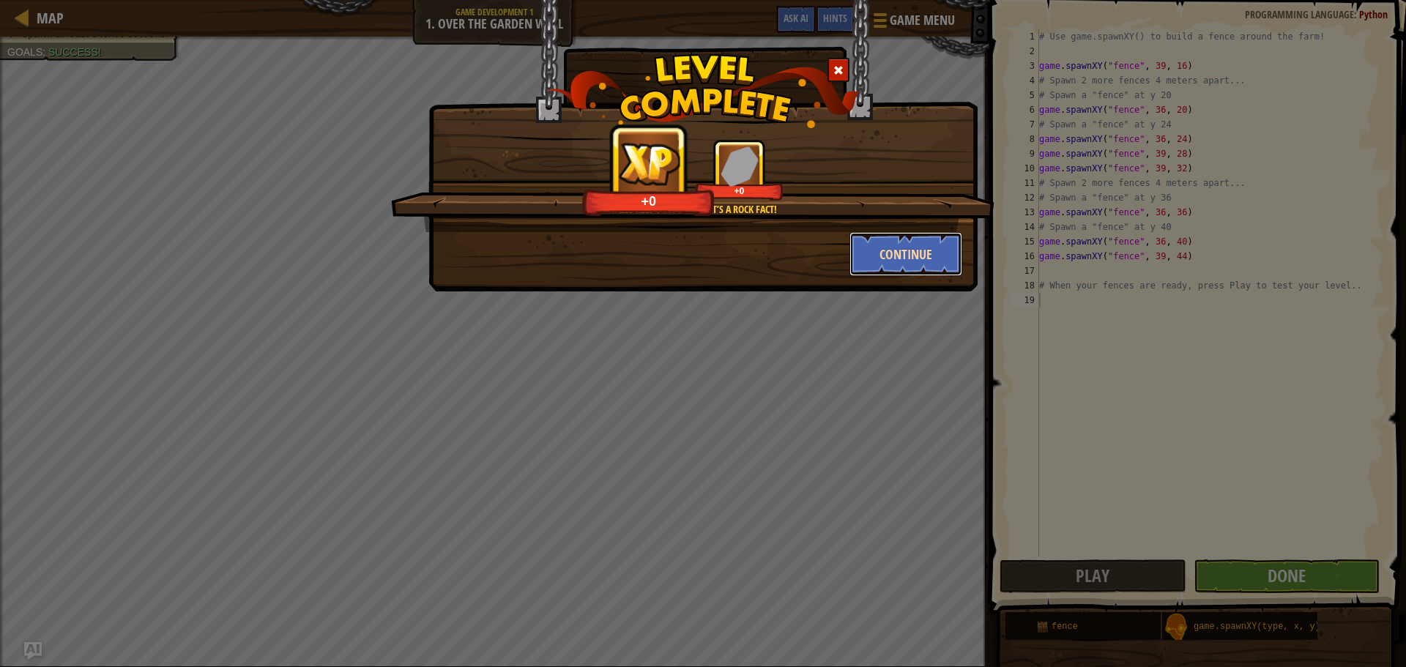
click at [874, 261] on button "Continue" at bounding box center [905, 254] width 113 height 44
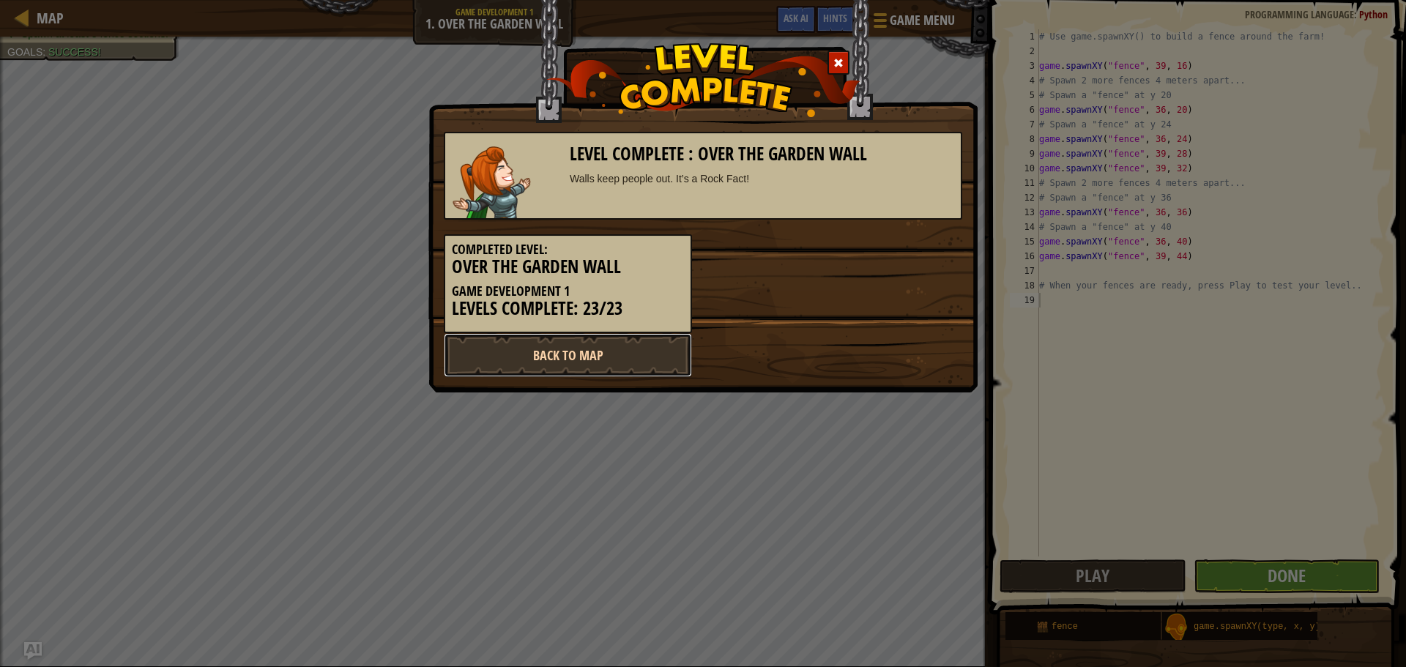
click at [634, 346] on link "Back to Map" at bounding box center [568, 355] width 248 height 44
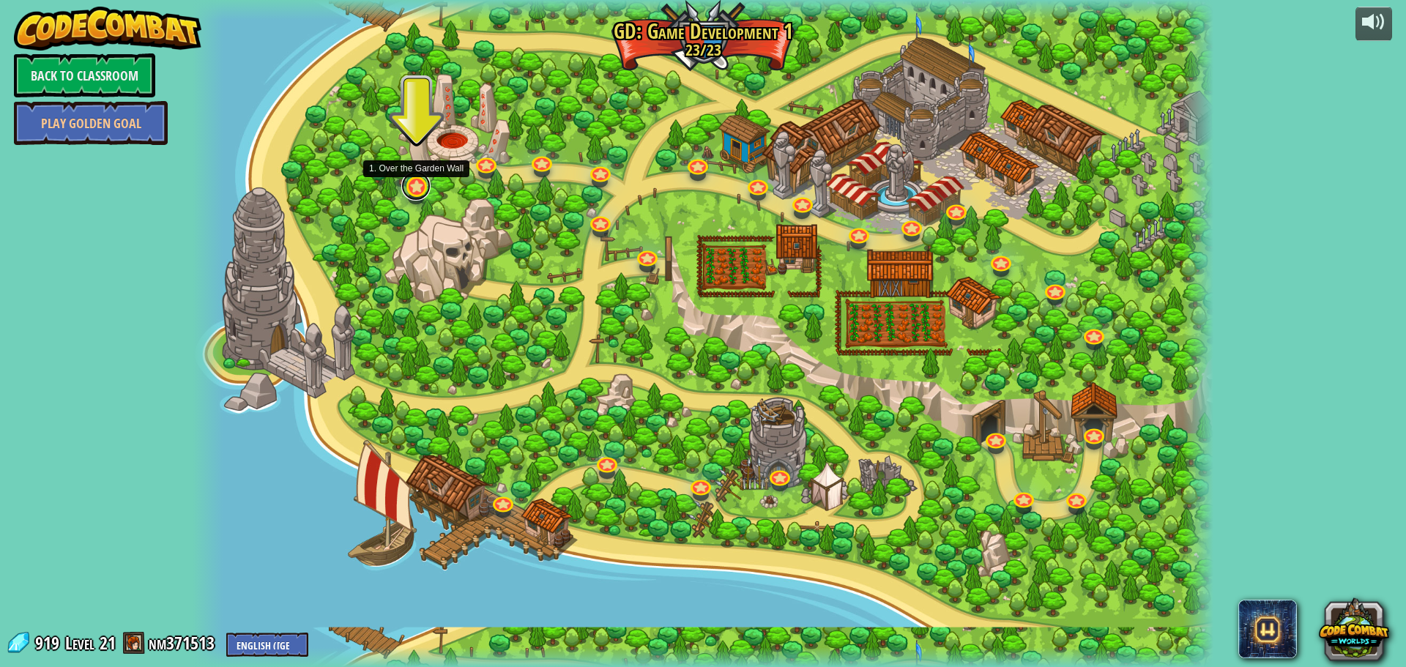
click at [420, 193] on link at bounding box center [415, 185] width 29 height 29
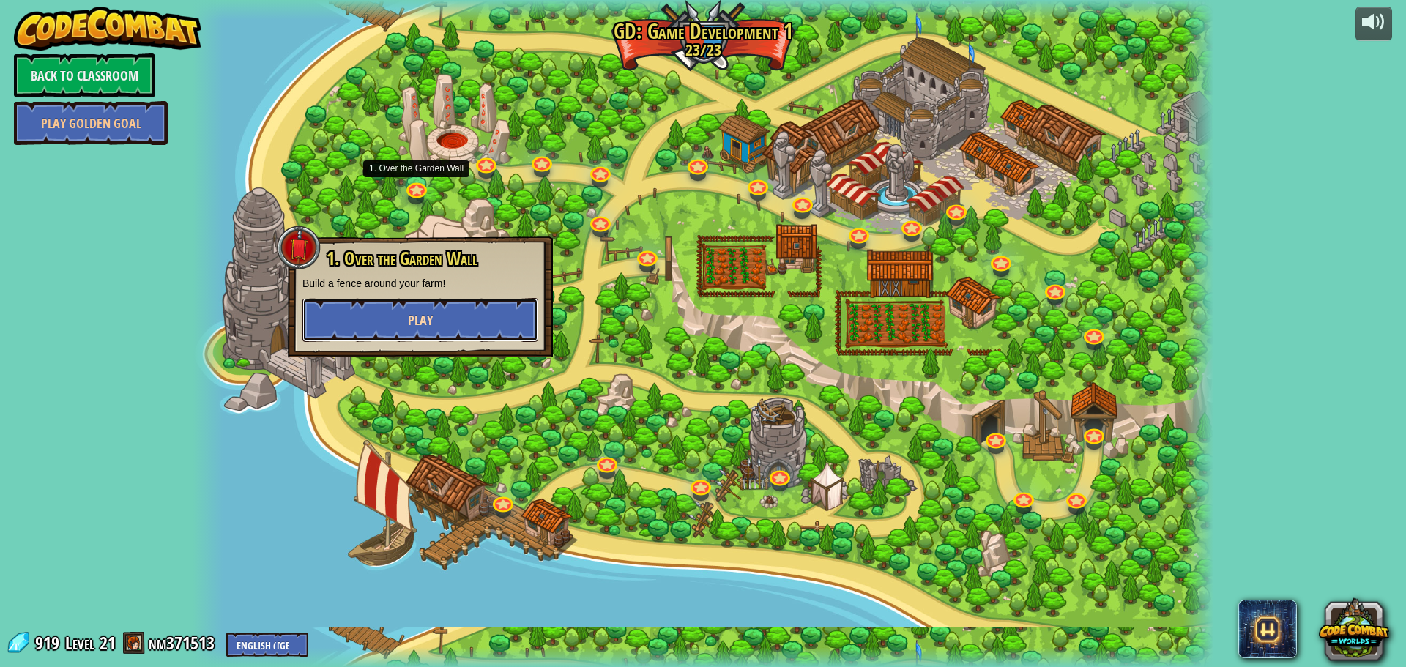
click at [470, 308] on button "Play" at bounding box center [420, 320] width 236 height 44
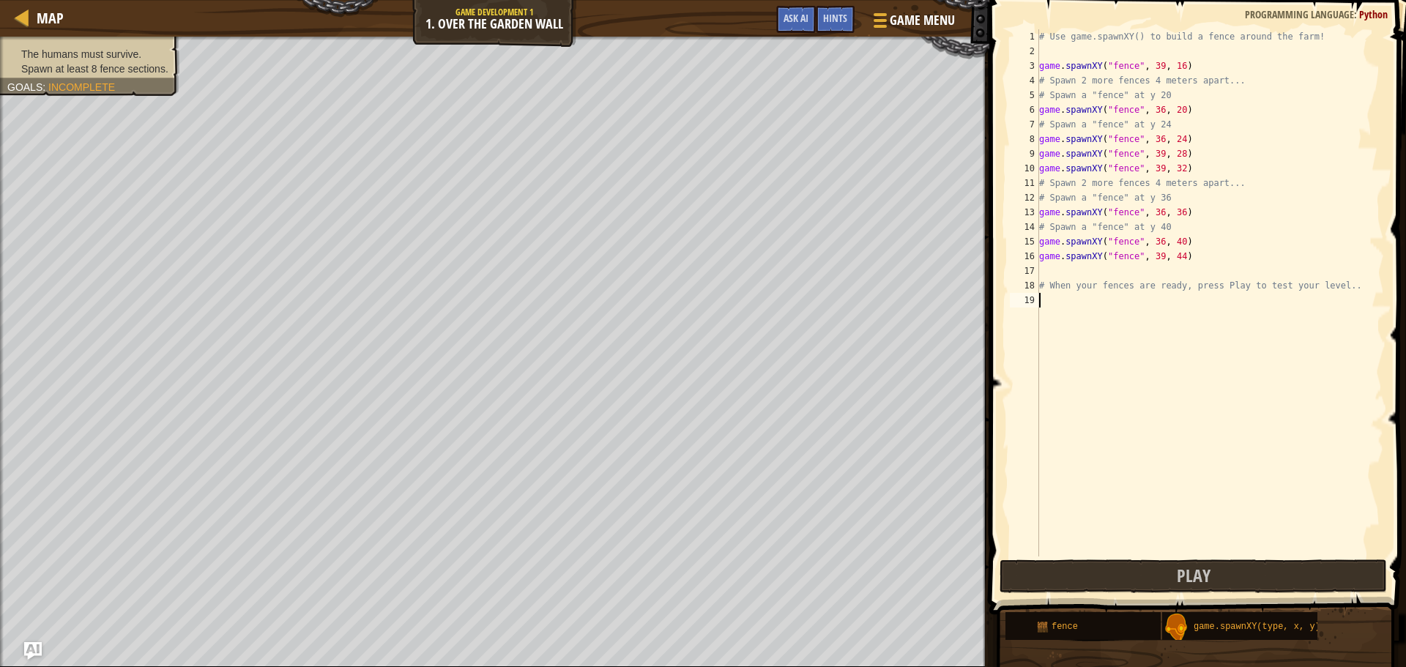
click at [1033, 587] on button "Play" at bounding box center [1192, 576] width 387 height 34
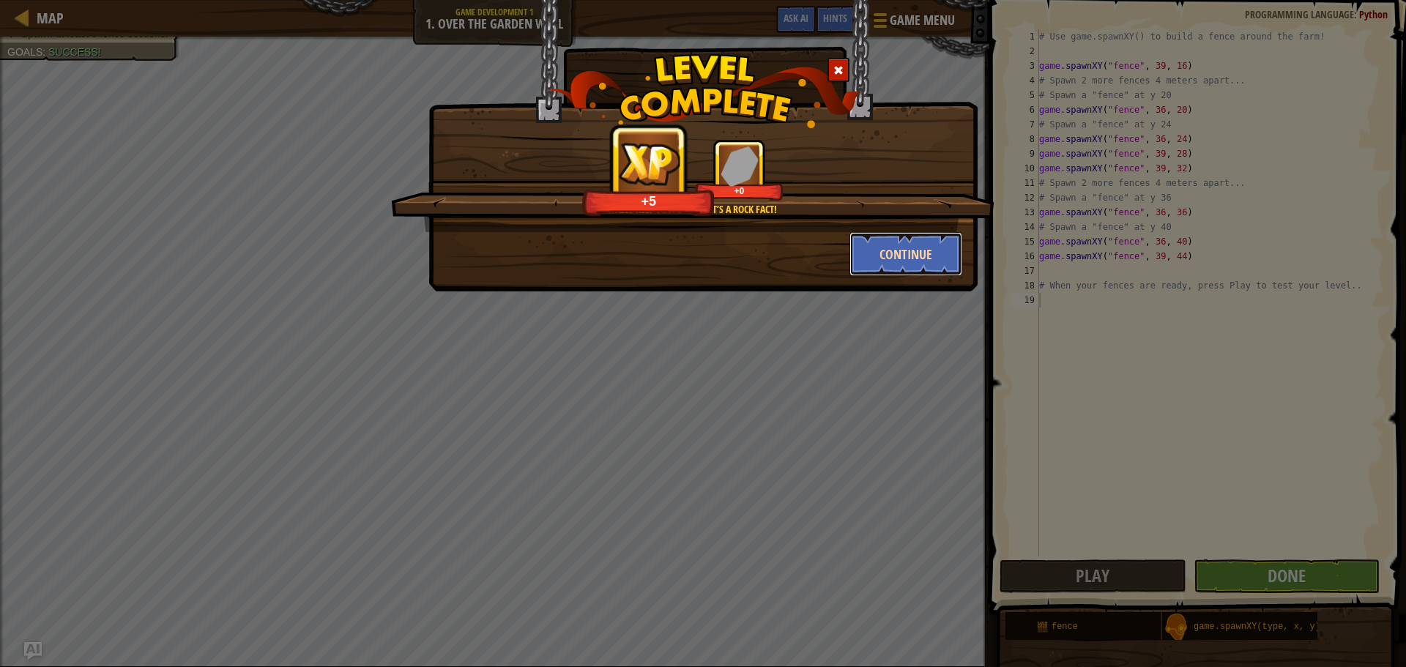
click at [863, 256] on button "Continue" at bounding box center [905, 254] width 113 height 44
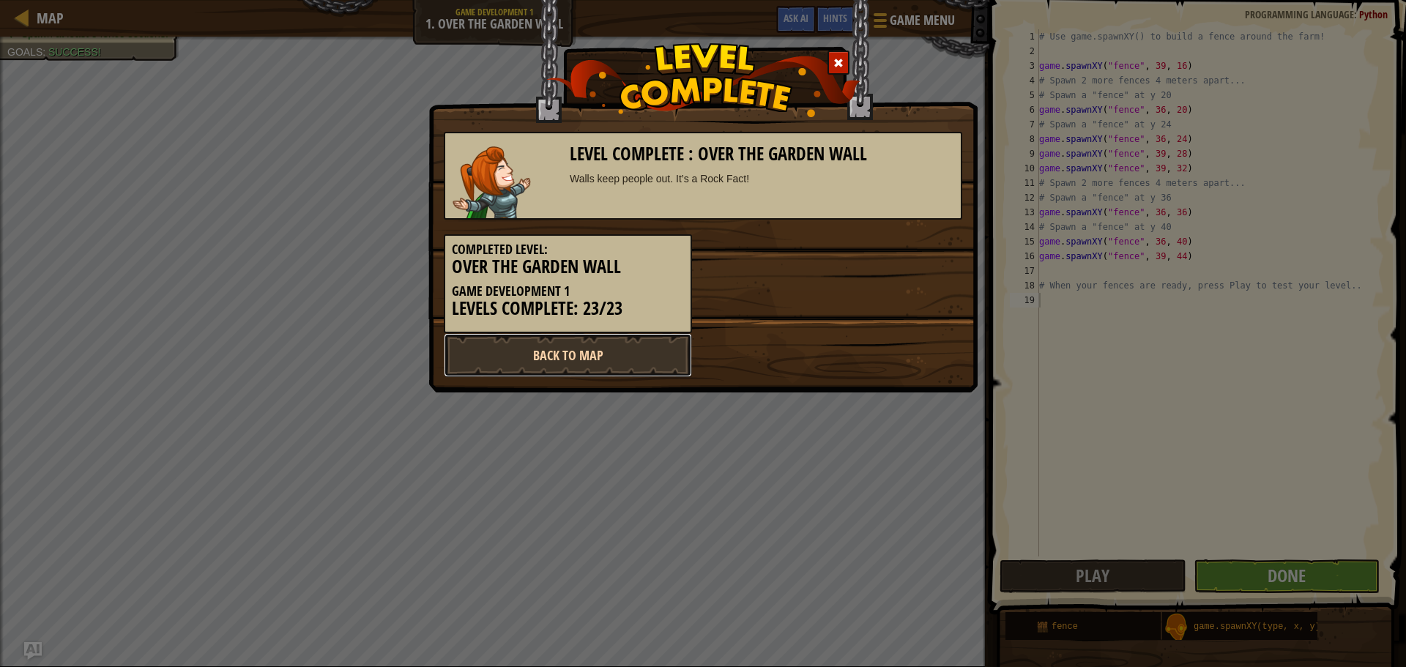
click at [675, 340] on link "Back to Map" at bounding box center [568, 355] width 248 height 44
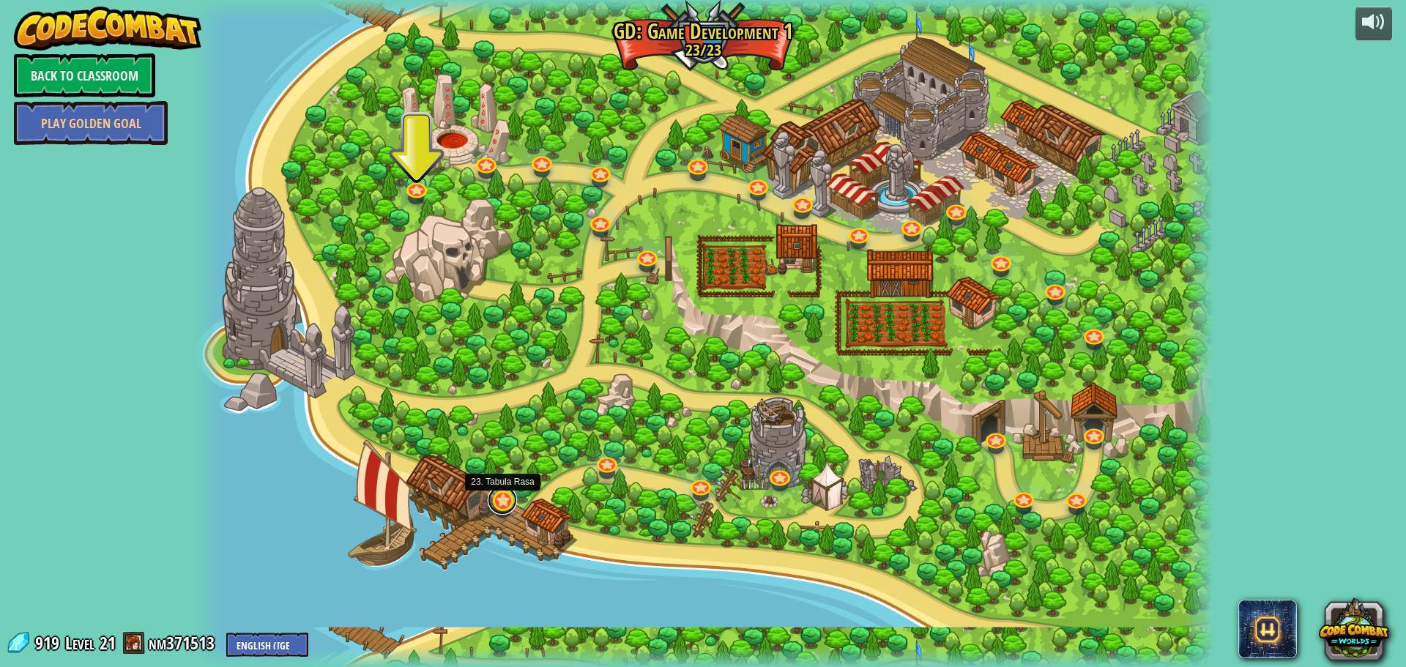
click at [500, 499] on link at bounding box center [502, 499] width 29 height 29
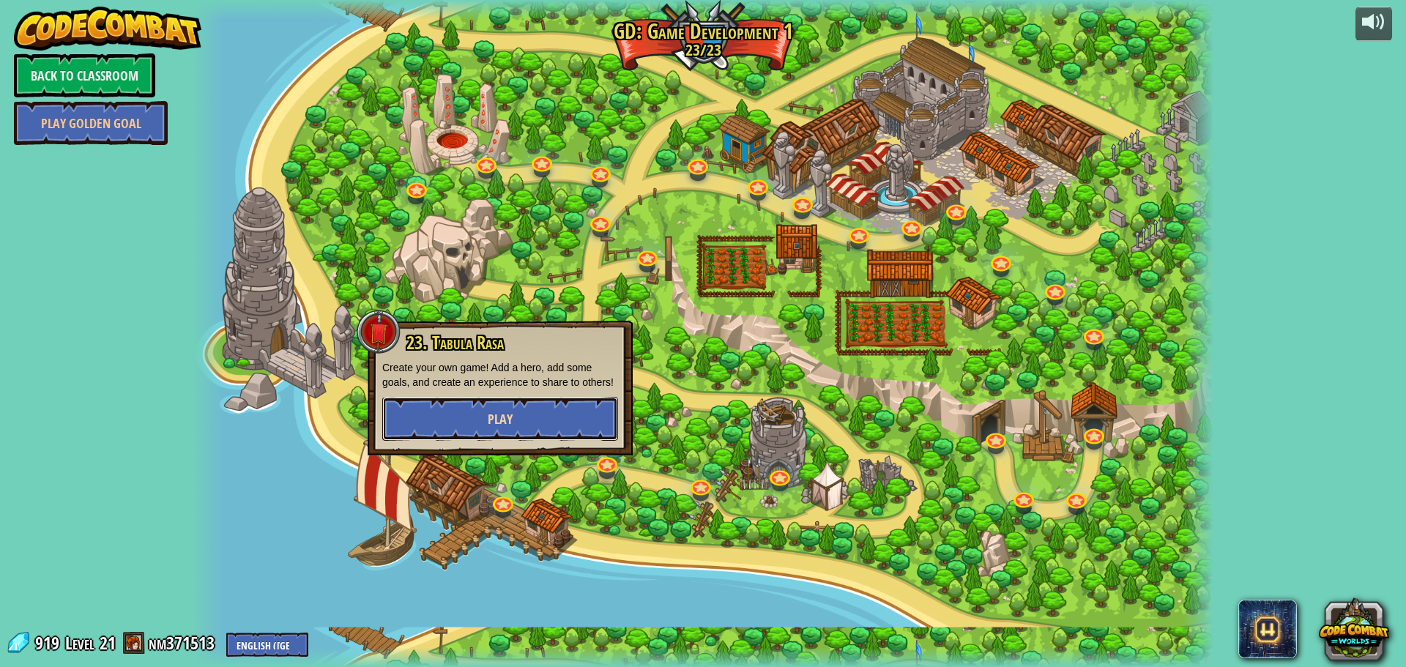
click at [546, 401] on button "Play" at bounding box center [500, 419] width 236 height 44
